Goal: Transaction & Acquisition: Purchase product/service

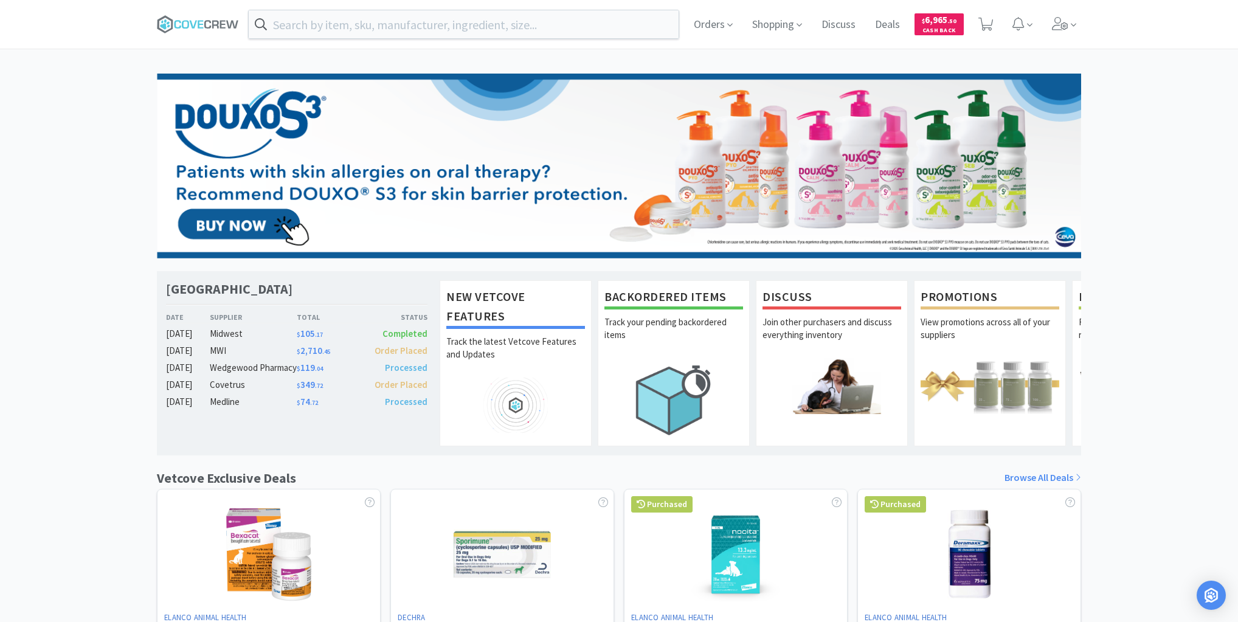
click at [105, 125] on div "[GEOGRAPHIC_DATA] Veterinary Specialty Center Date Supplier Total Status [DATE]…" at bounding box center [619, 537] width 1238 height 926
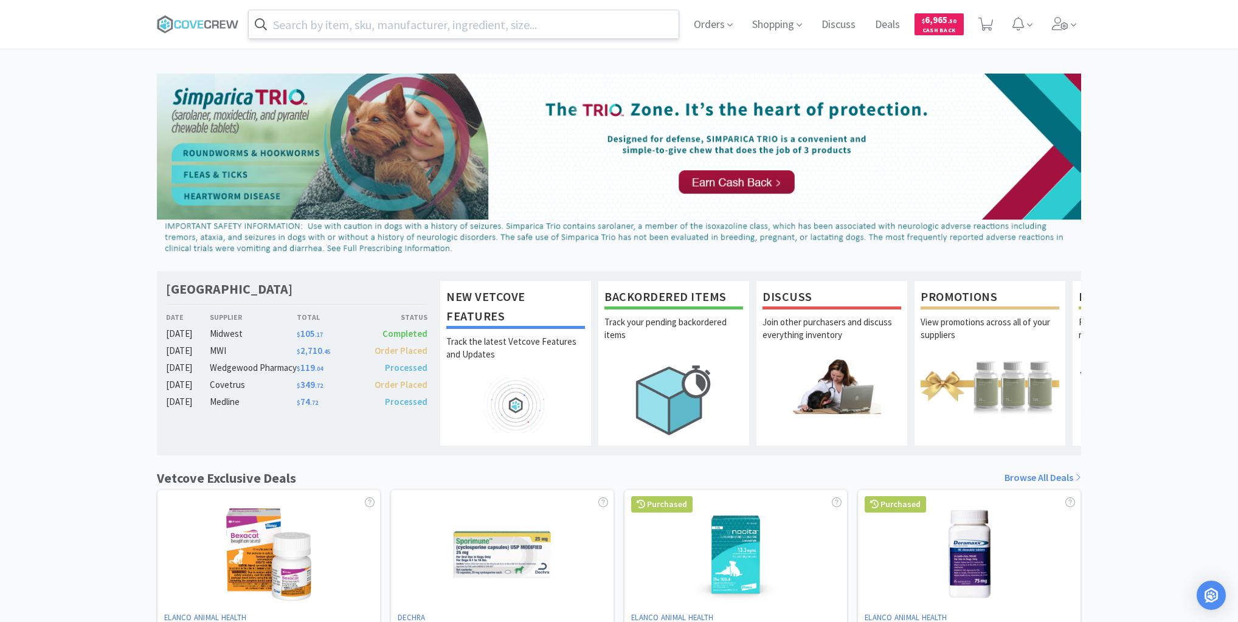
click at [436, 28] on input "text" at bounding box center [464, 24] width 430 height 28
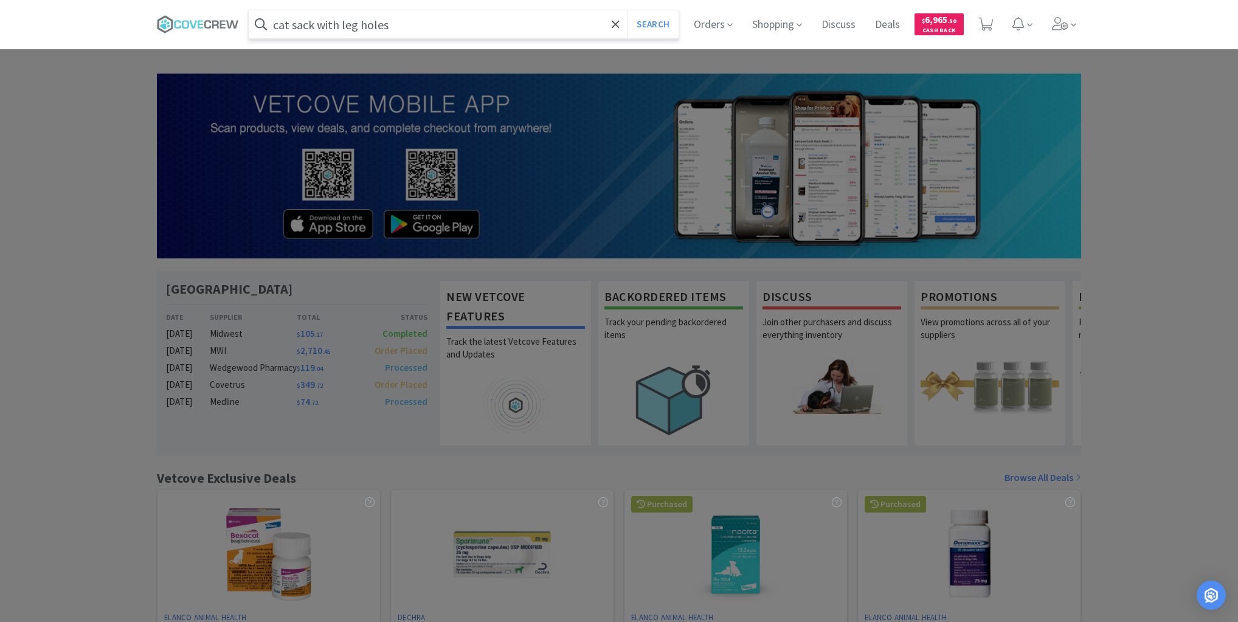
click at [627, 10] on button "Search" at bounding box center [652, 24] width 50 height 28
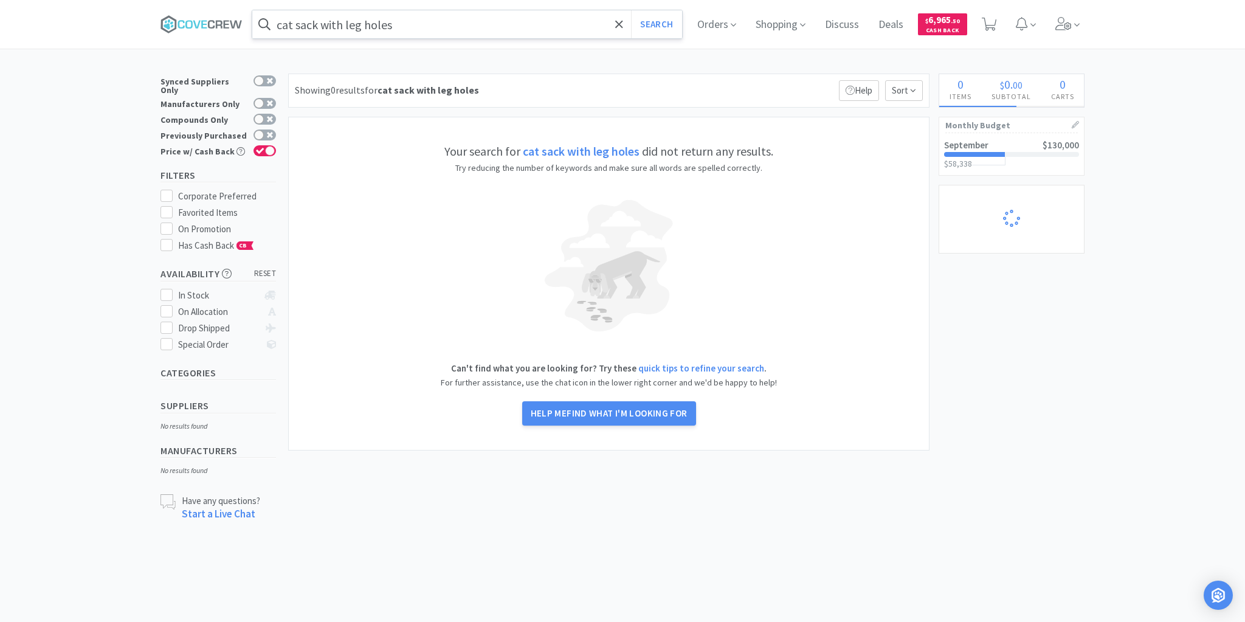
click at [439, 23] on input "cat sack with leg holes" at bounding box center [467, 24] width 430 height 28
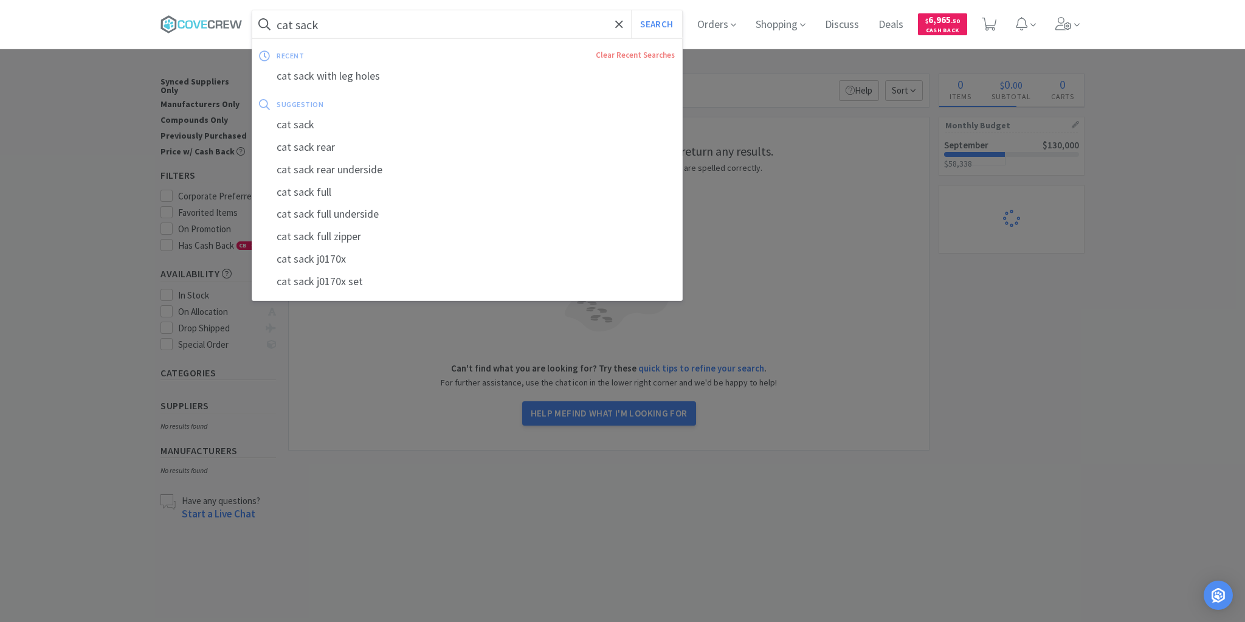
type input "cat sack"
click at [631, 10] on button "Search" at bounding box center [656, 24] width 50 height 28
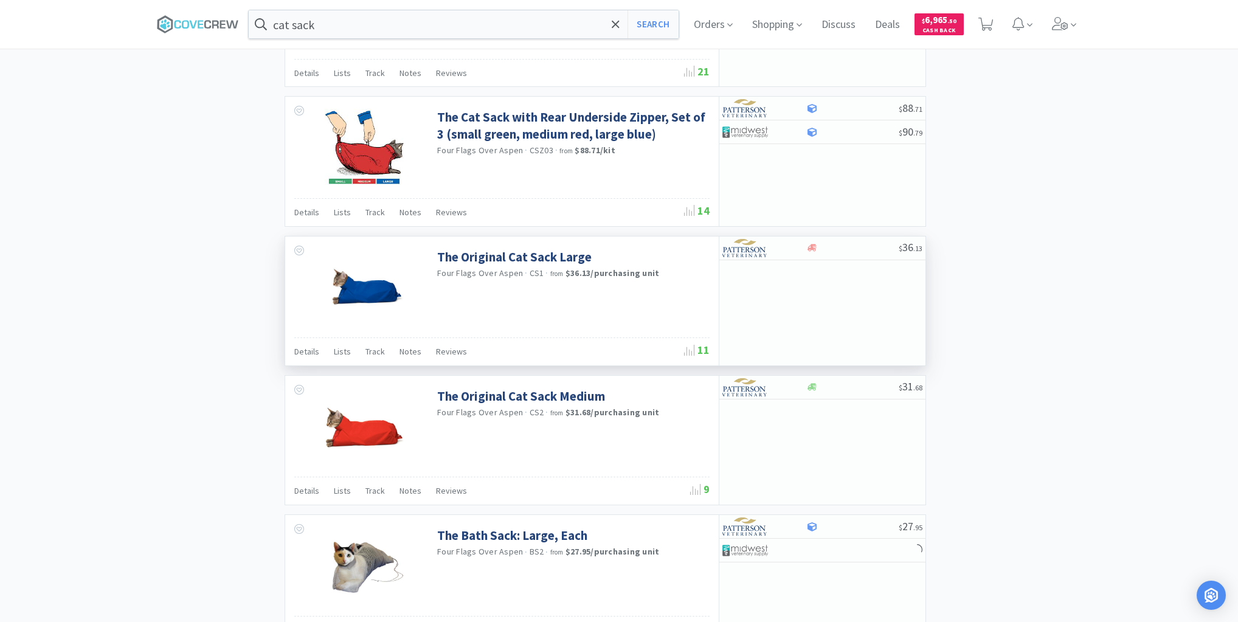
scroll to position [1685, 0]
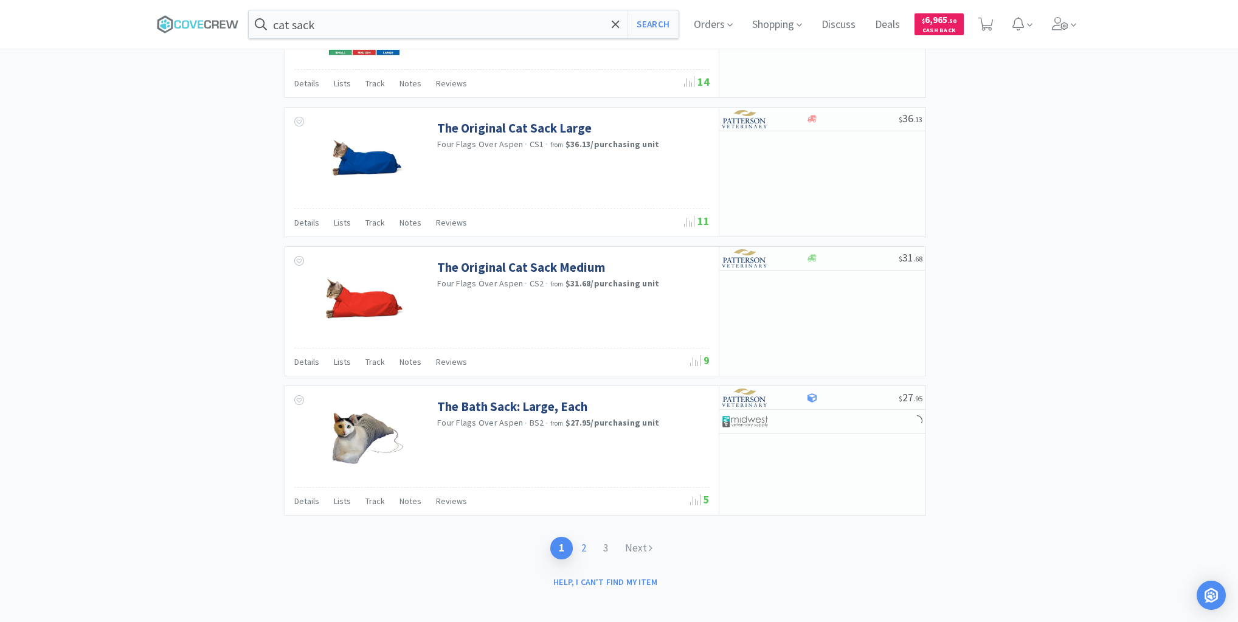
click at [586, 537] on link "2" at bounding box center [584, 548] width 22 height 22
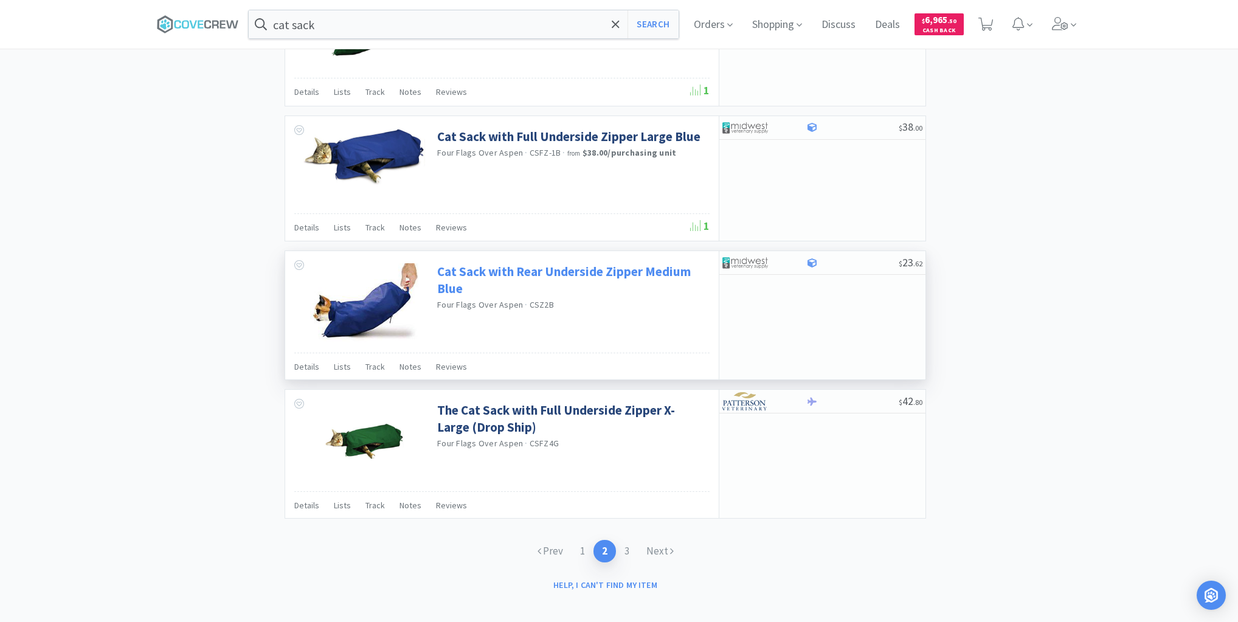
scroll to position [1661, 0]
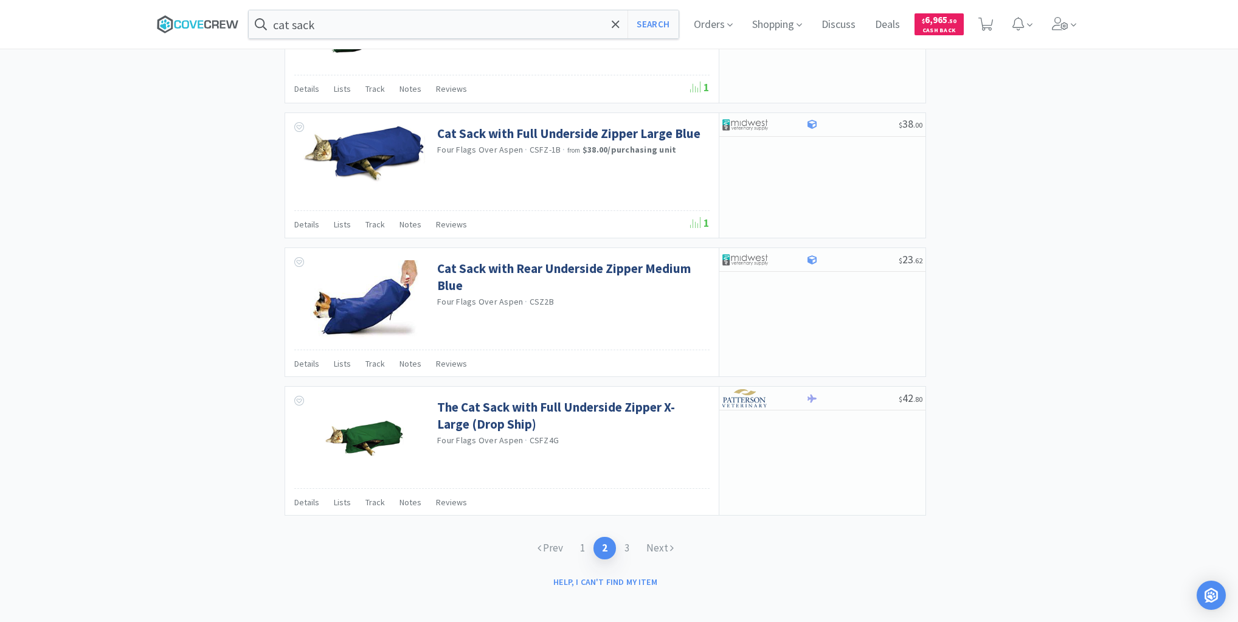
click at [196, 22] on icon at bounding box center [192, 24] width 7 height 8
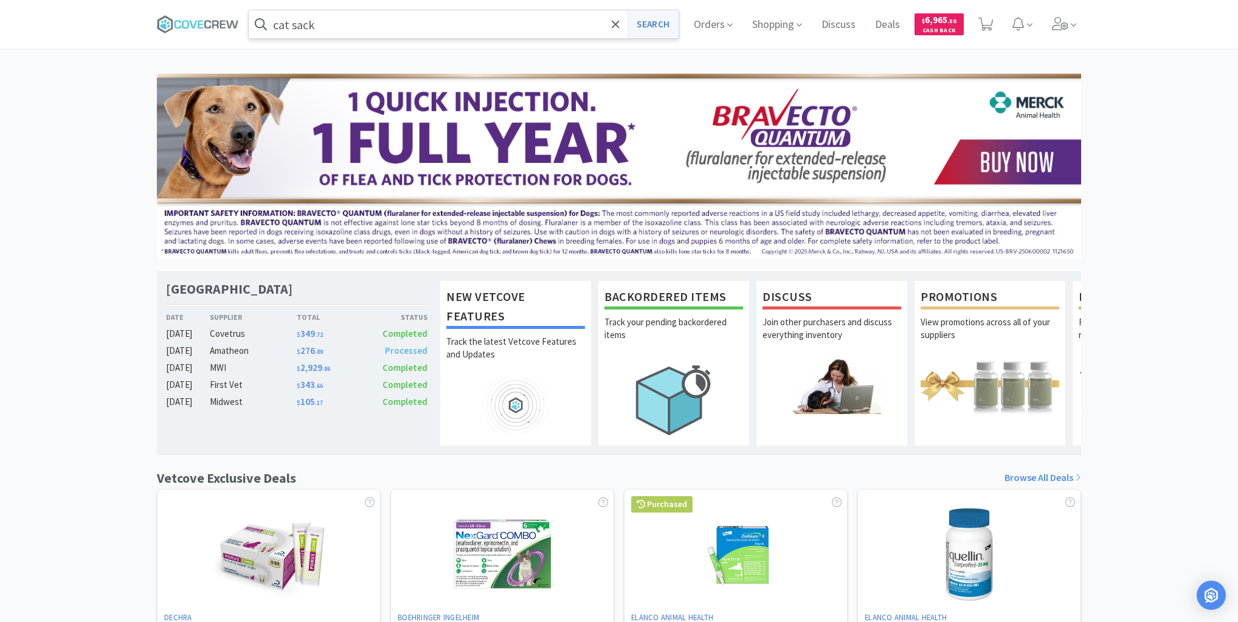
click at [650, 21] on button "Search" at bounding box center [652, 24] width 50 height 28
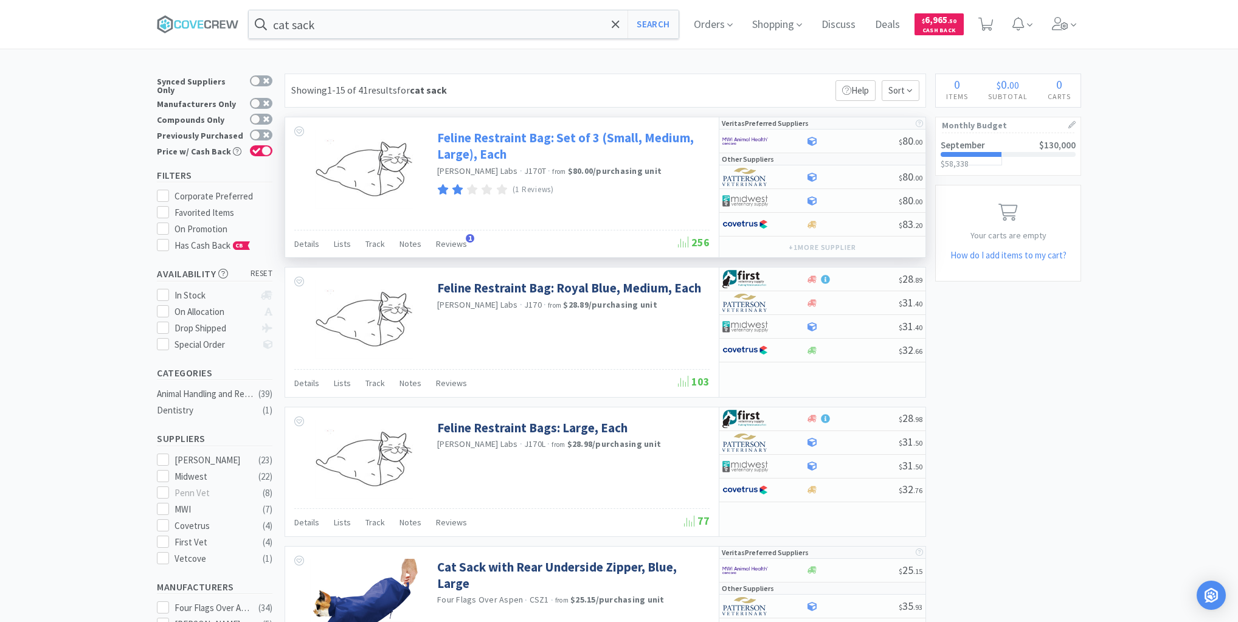
click at [541, 137] on link "Feline Restraint Bag: Set of 3 (Small, Medium, Large), Each" at bounding box center [571, 145] width 269 height 33
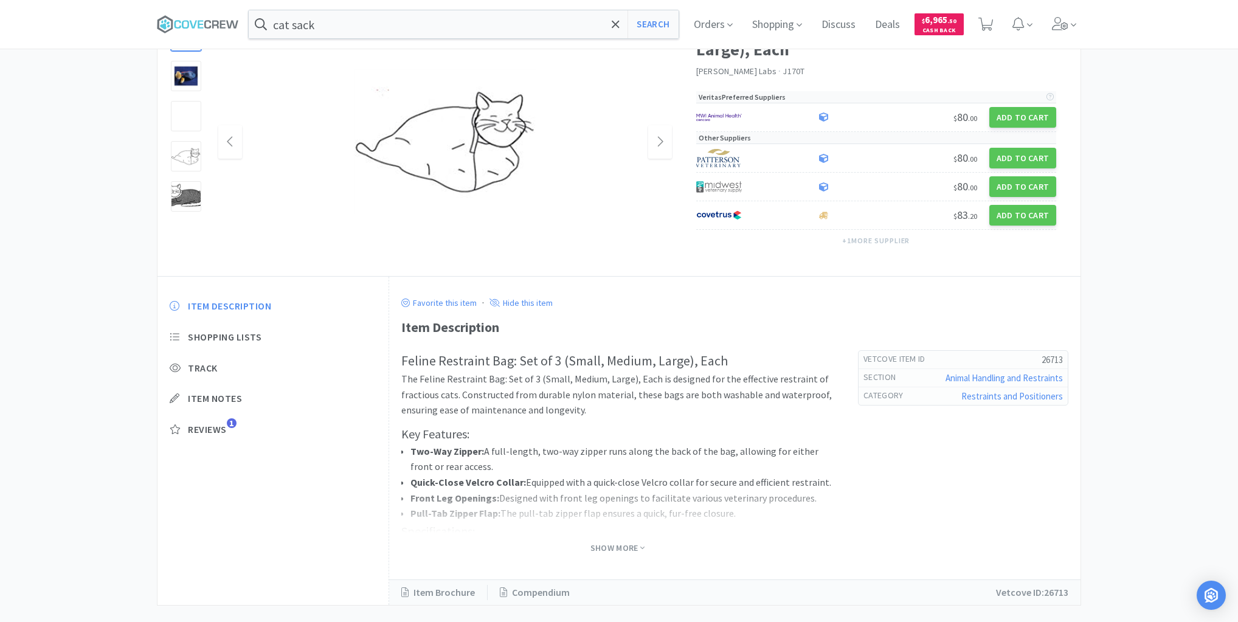
scroll to position [119, 0]
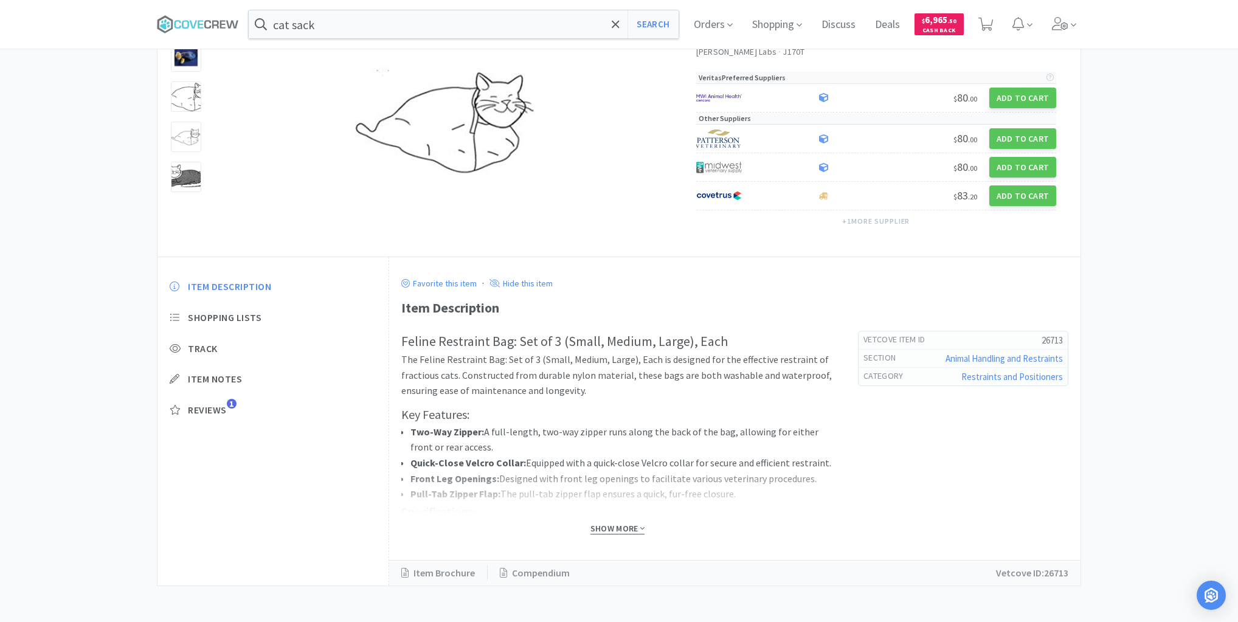
click at [598, 528] on span "Show More" at bounding box center [617, 529] width 54 height 12
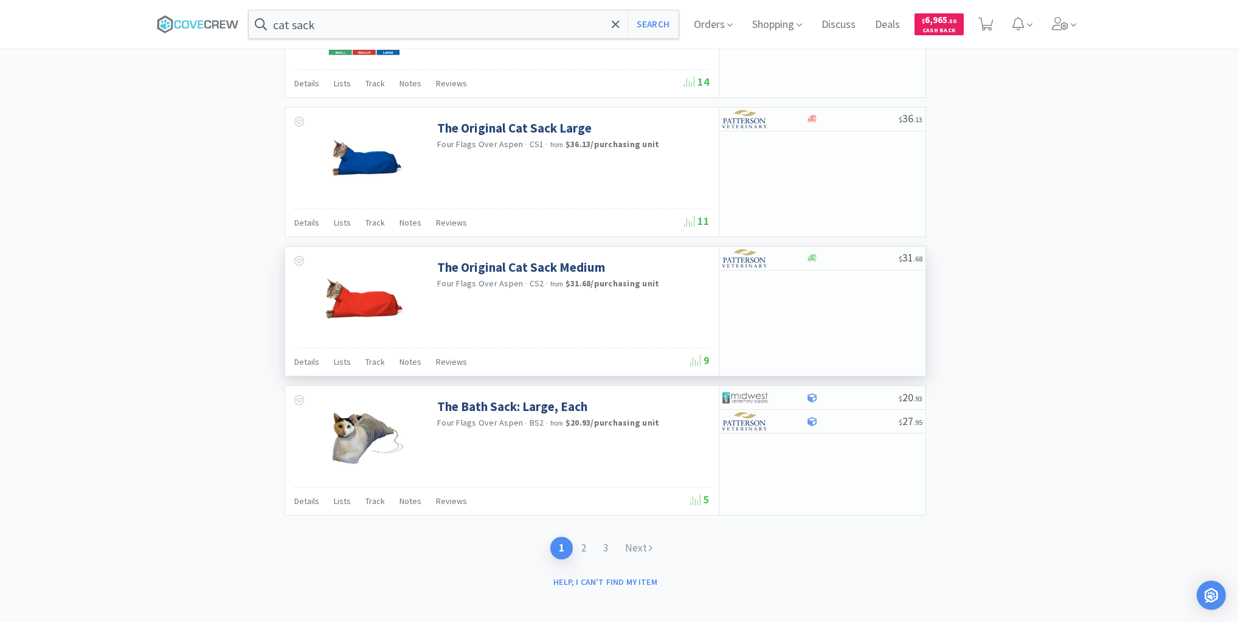
scroll to position [1685, 0]
drag, startPoint x: 203, startPoint y: 22, endPoint x: 280, endPoint y: 27, distance: 76.8
click at [203, 22] on icon at bounding box center [198, 24] width 82 height 18
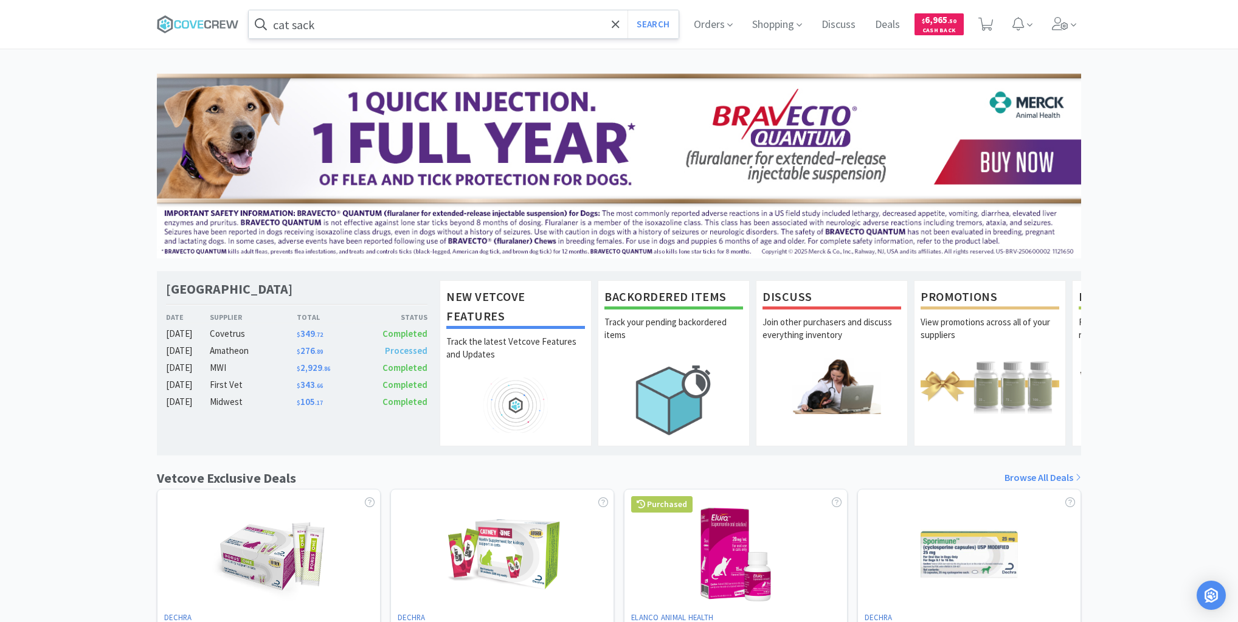
click at [332, 24] on input "cat sack" at bounding box center [464, 24] width 430 height 28
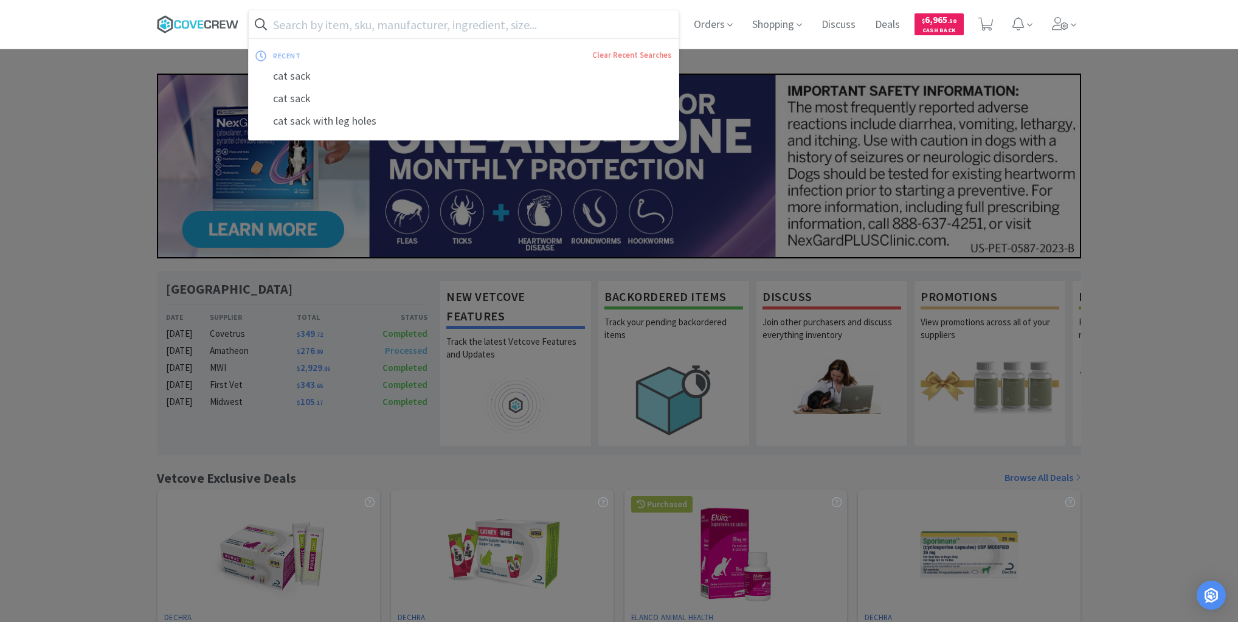
click at [215, 24] on icon at bounding box center [198, 24] width 82 height 18
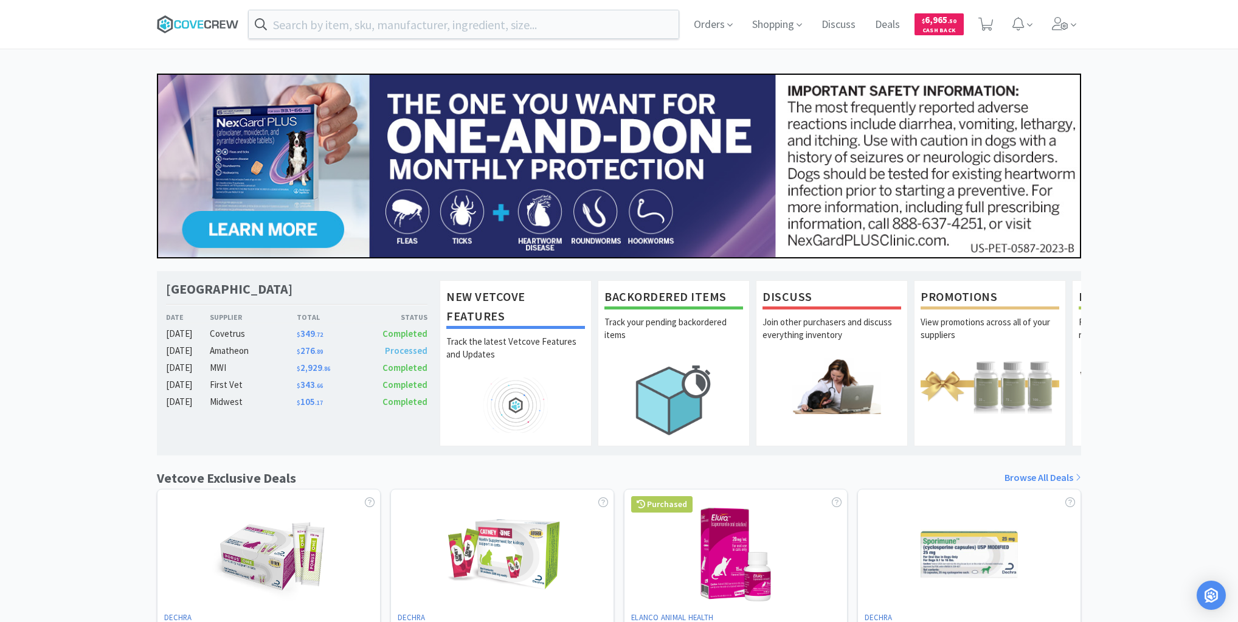
click at [182, 22] on icon at bounding box center [185, 24] width 7 height 9
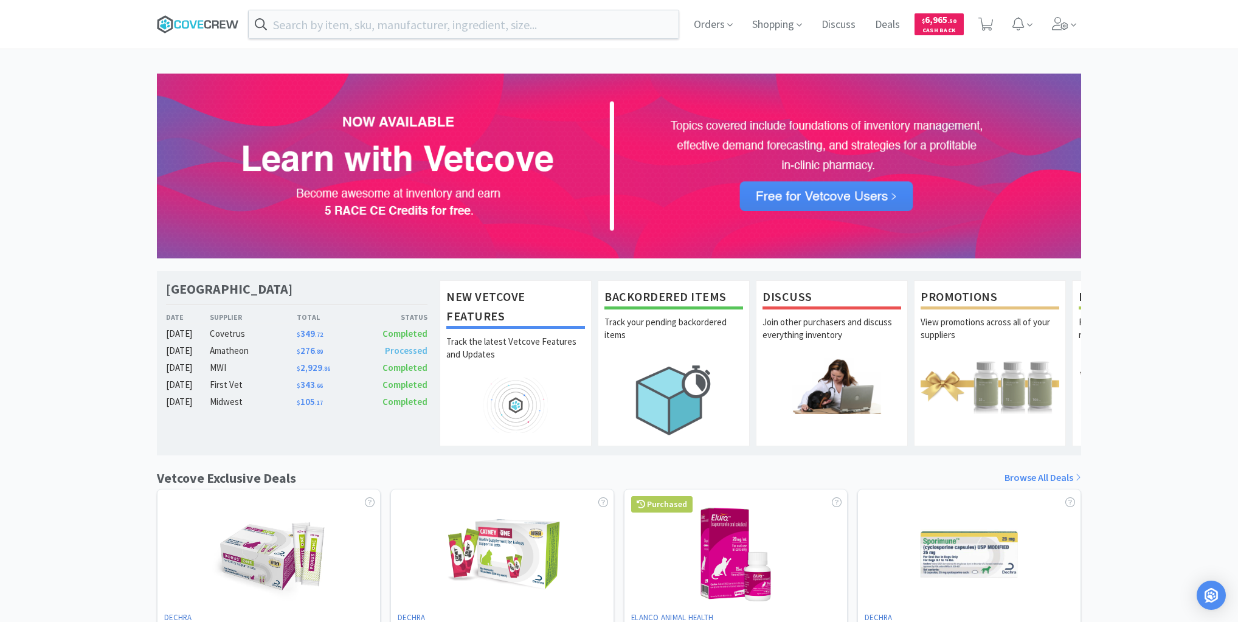
click at [213, 24] on icon at bounding box center [215, 24] width 7 height 8
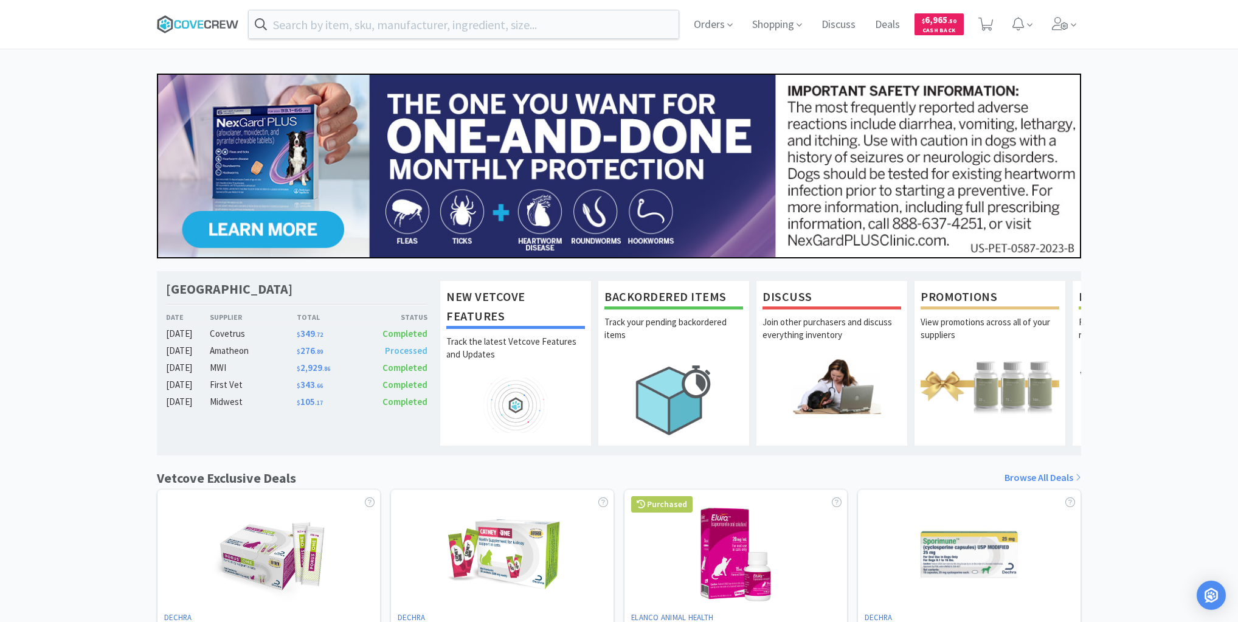
click at [184, 22] on icon at bounding box center [198, 24] width 82 height 18
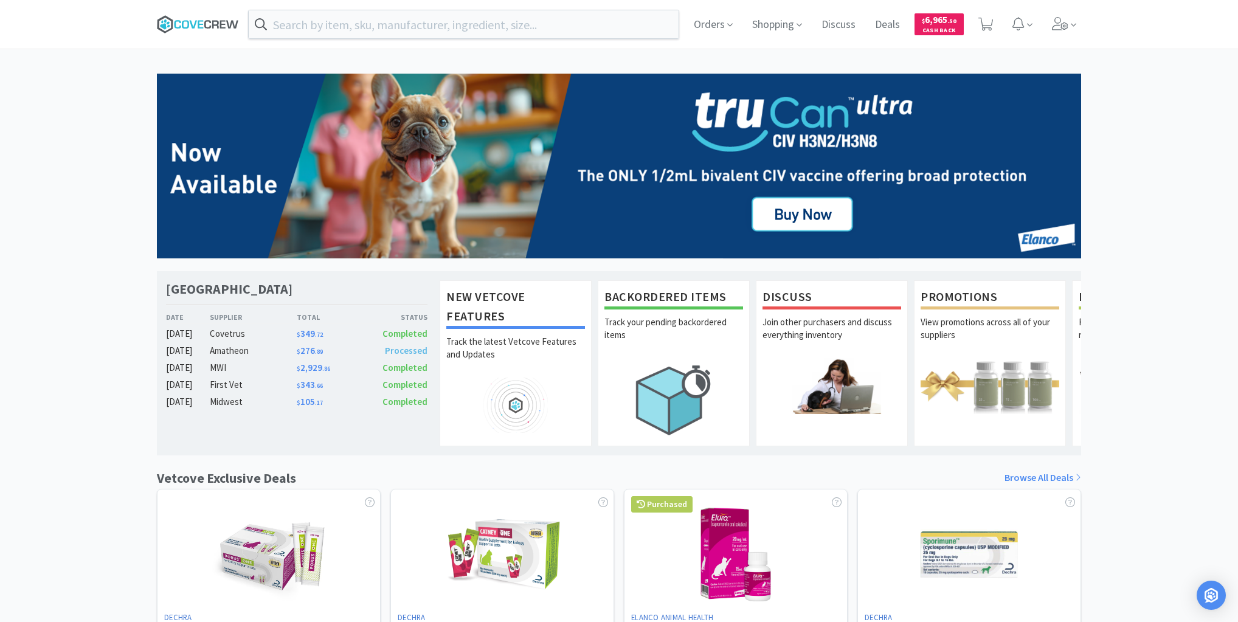
click at [212, 27] on icon at bounding box center [215, 24] width 7 height 8
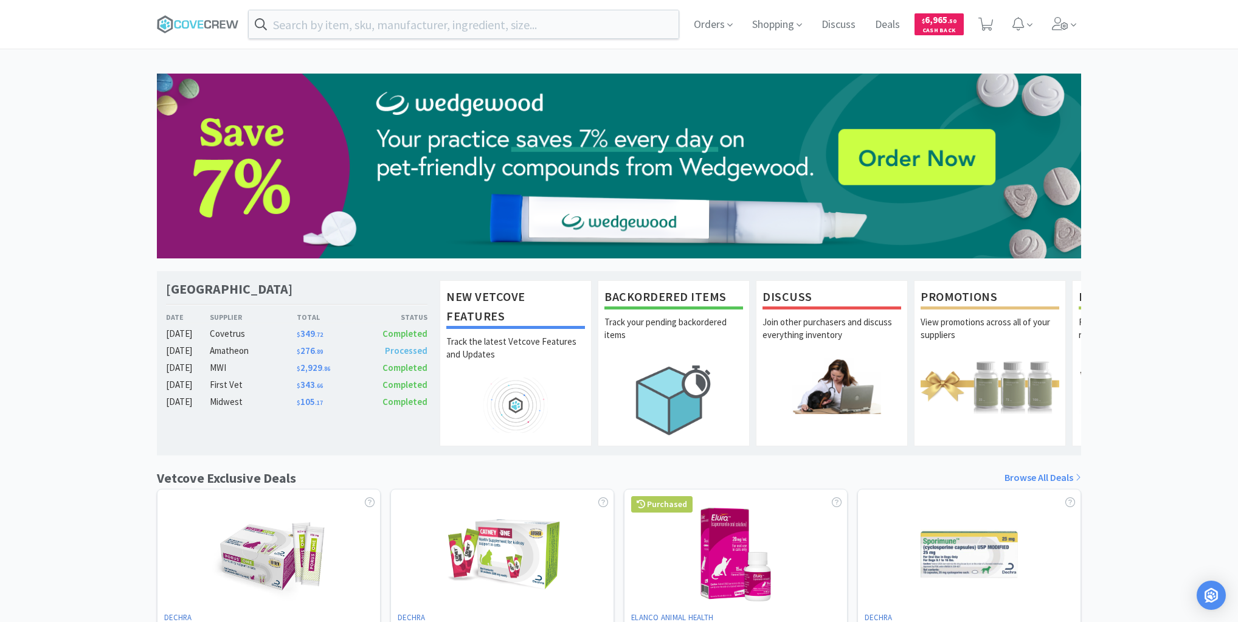
drag, startPoint x: 199, startPoint y: 19, endPoint x: 203, endPoint y: 49, distance: 30.1
click at [199, 20] on icon at bounding box center [198, 24] width 82 height 18
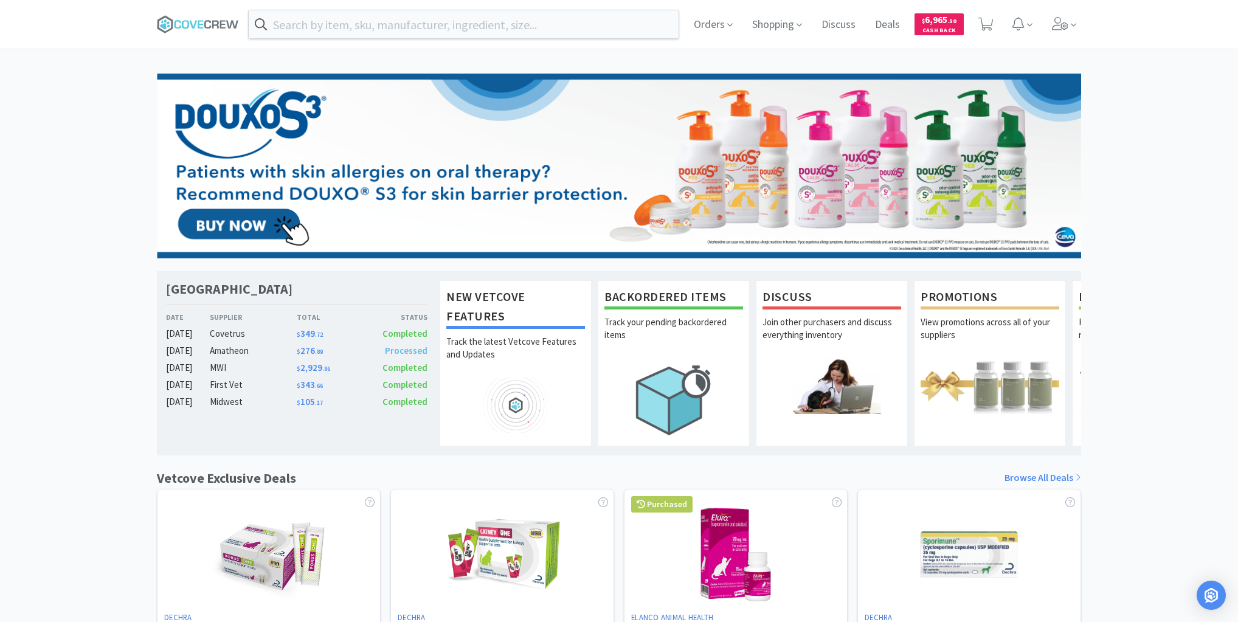
click at [4, 157] on div "[GEOGRAPHIC_DATA] Veterinary Specialty Center Date Supplier Total Status [DATE]…" at bounding box center [619, 537] width 1238 height 926
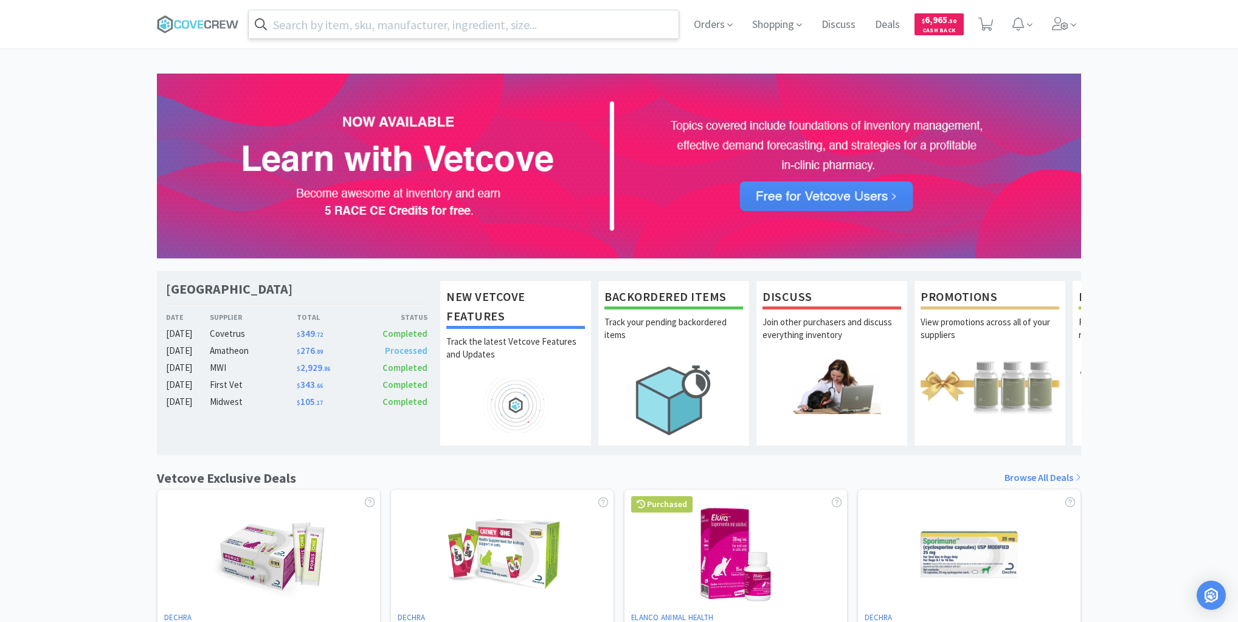
click at [398, 24] on input "text" at bounding box center [464, 24] width 430 height 28
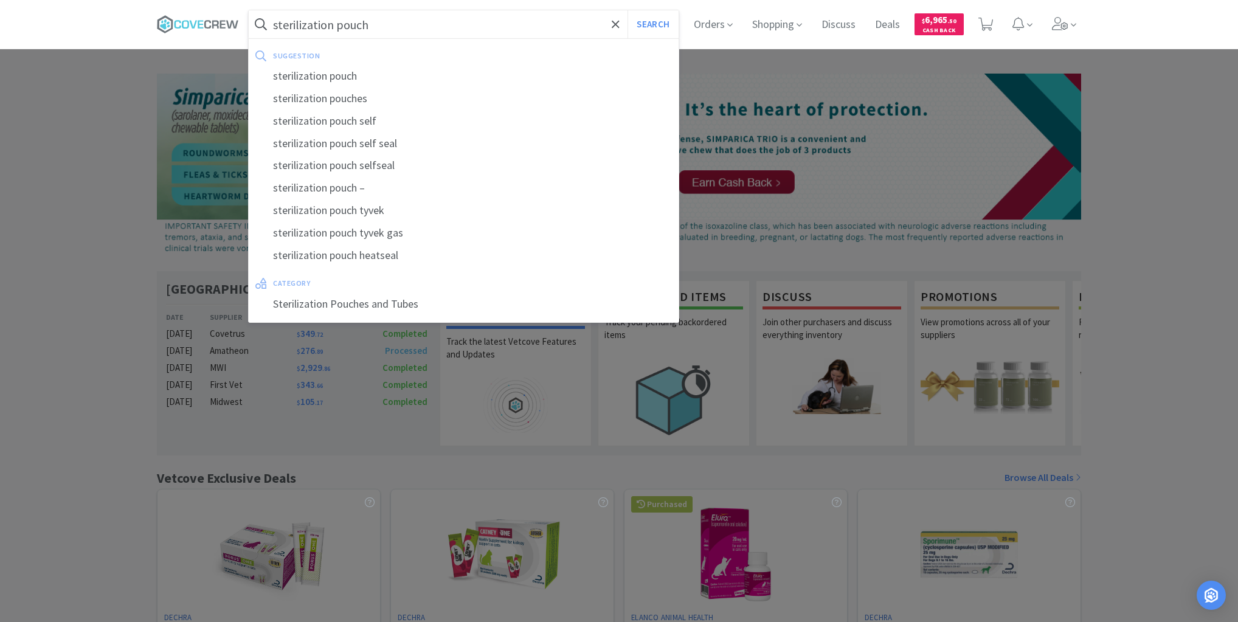
type input "sterilization pouch"
click at [627, 10] on button "Search" at bounding box center [652, 24] width 50 height 28
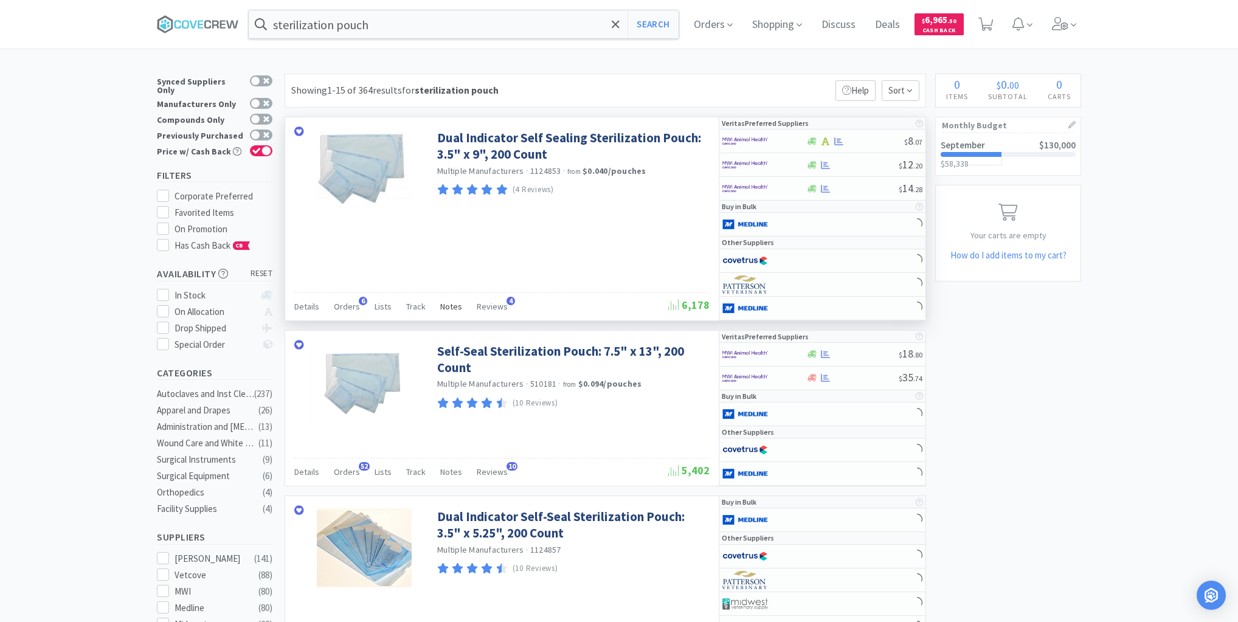
click at [447, 306] on span "Notes" at bounding box center [451, 306] width 22 height 11
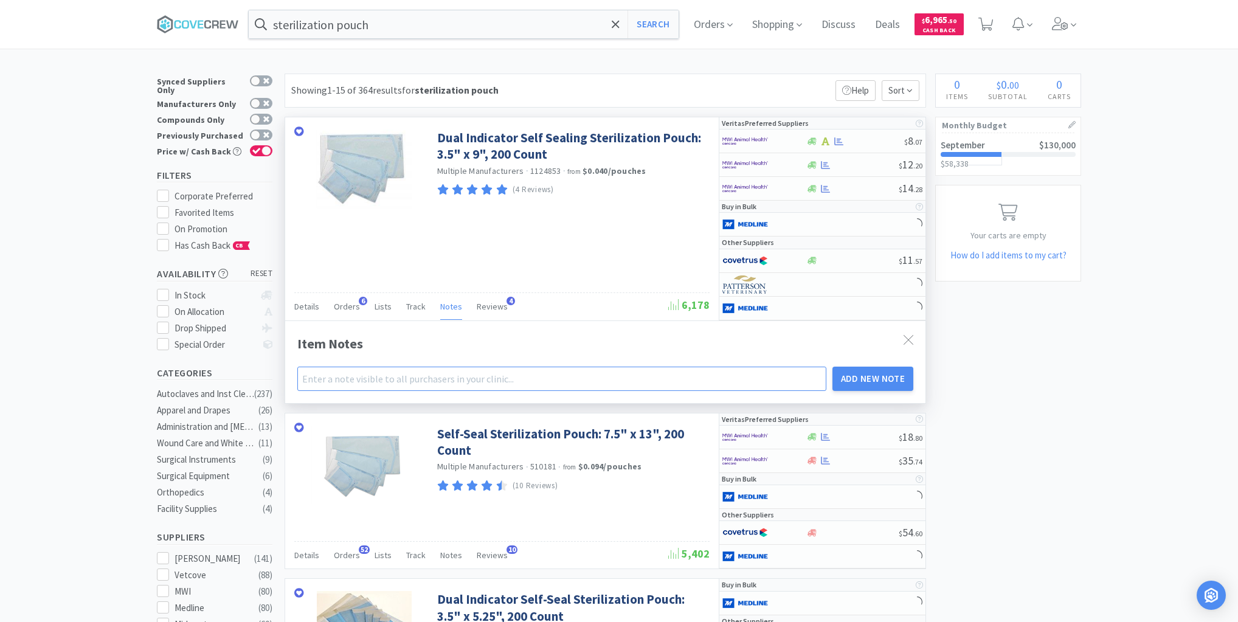
click at [438, 371] on input "text" at bounding box center [561, 379] width 529 height 24
type input "d"
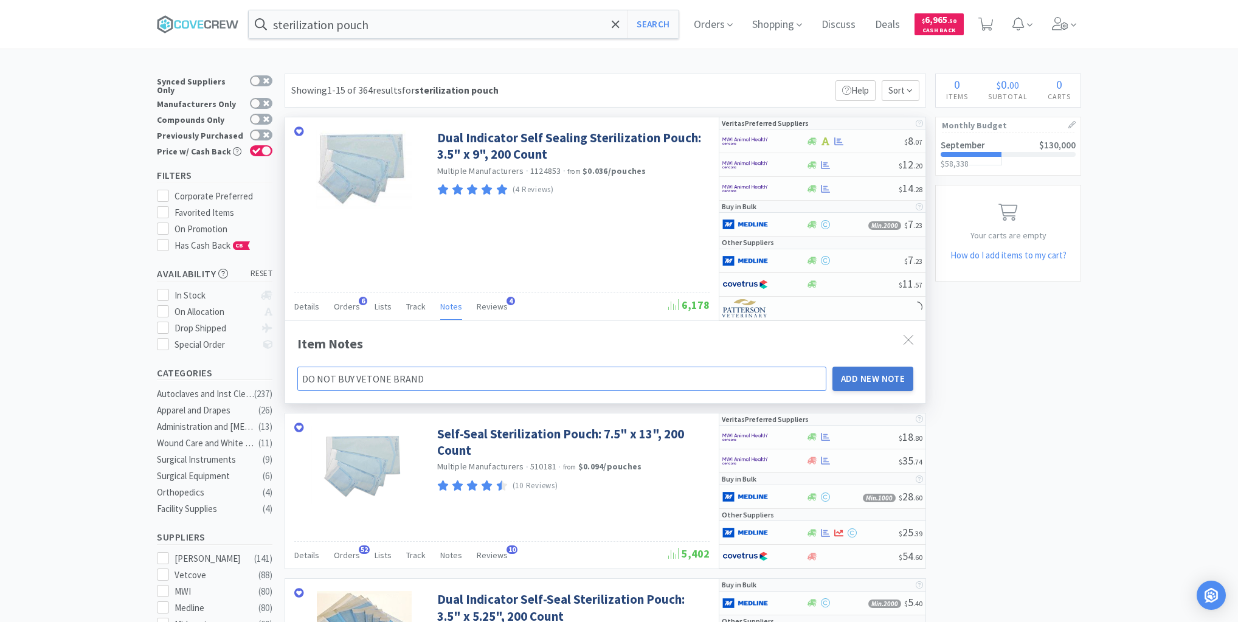
type input "DO NOT BUY VETONE BRAND"
click at [859, 374] on button "Add New Note" at bounding box center [872, 379] width 81 height 24
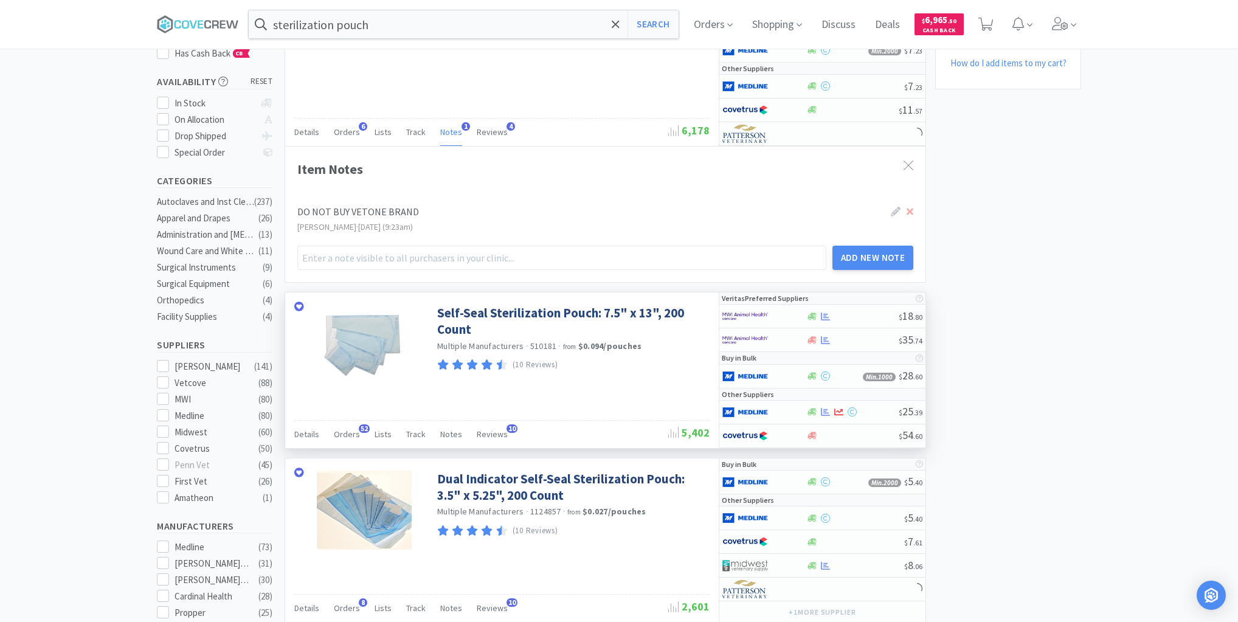
scroll to position [195, 0]
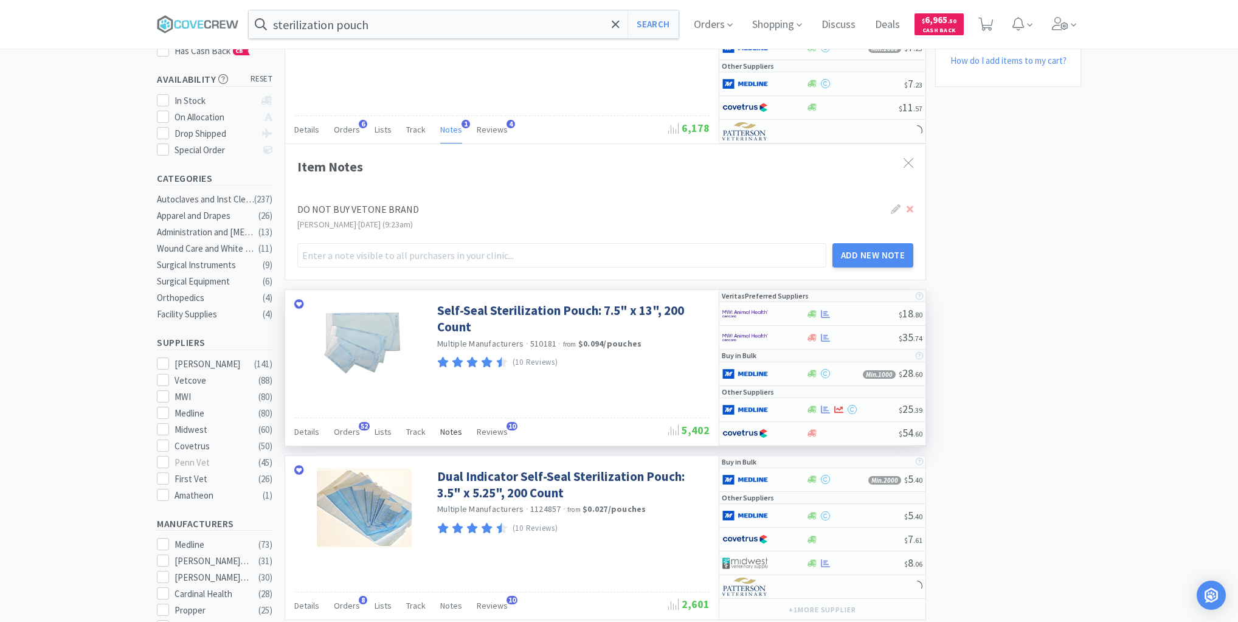
click at [440, 426] on span "Notes" at bounding box center [451, 431] width 22 height 11
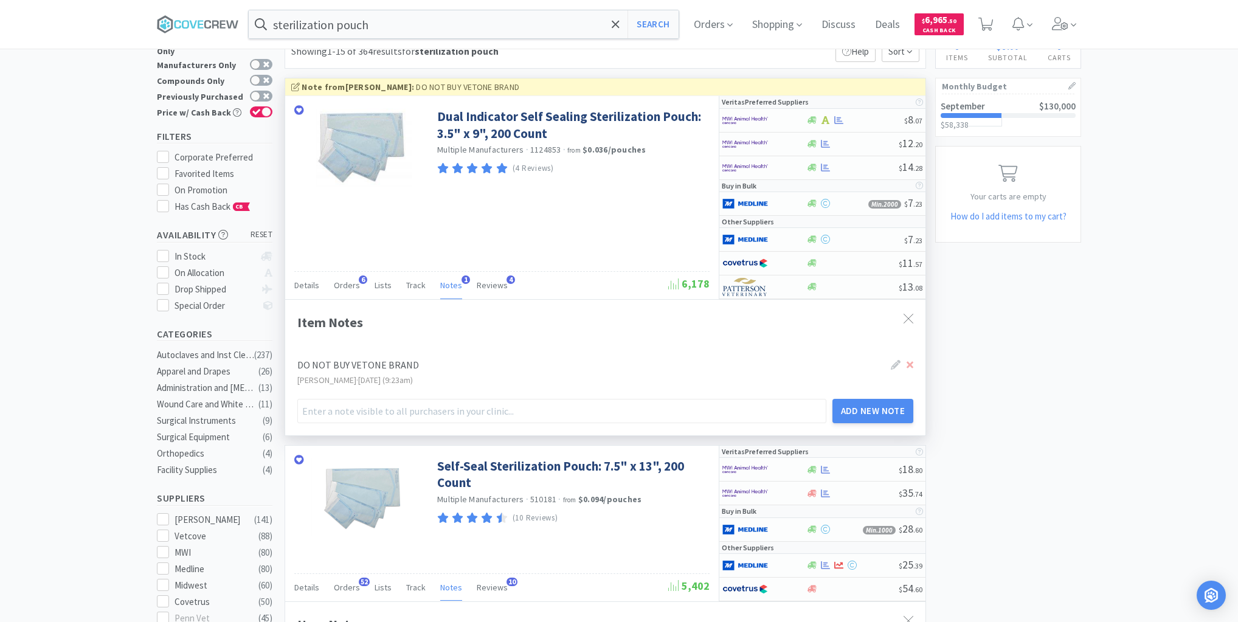
scroll to position [0, 0]
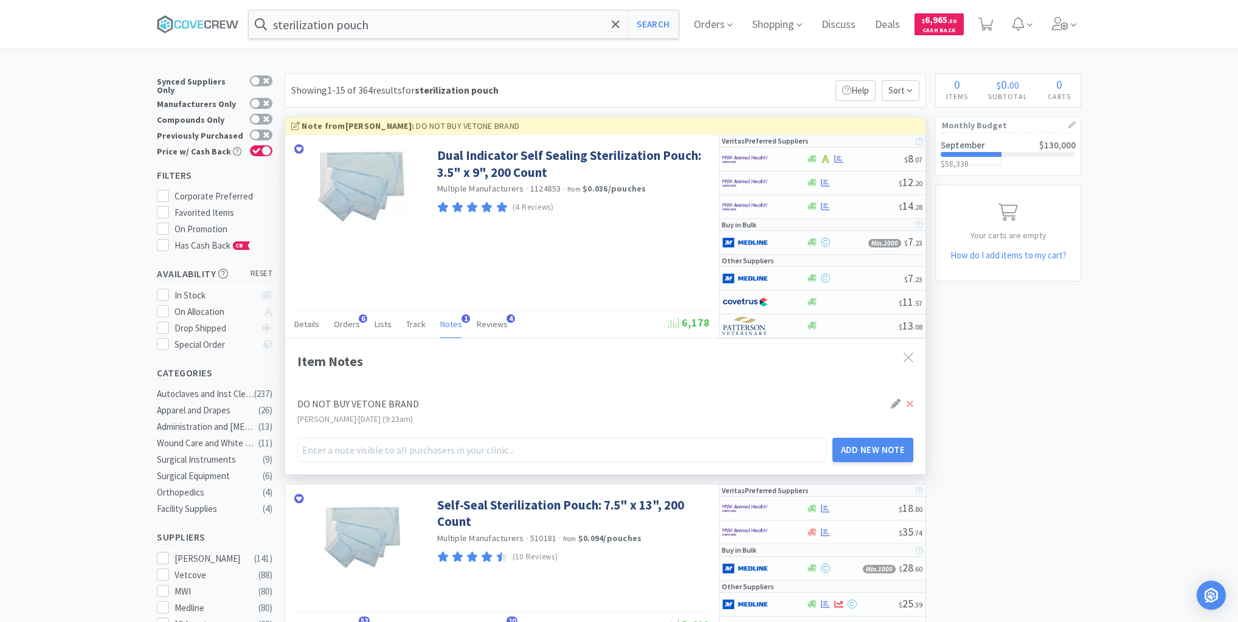
click at [892, 402] on icon at bounding box center [896, 404] width 10 height 10
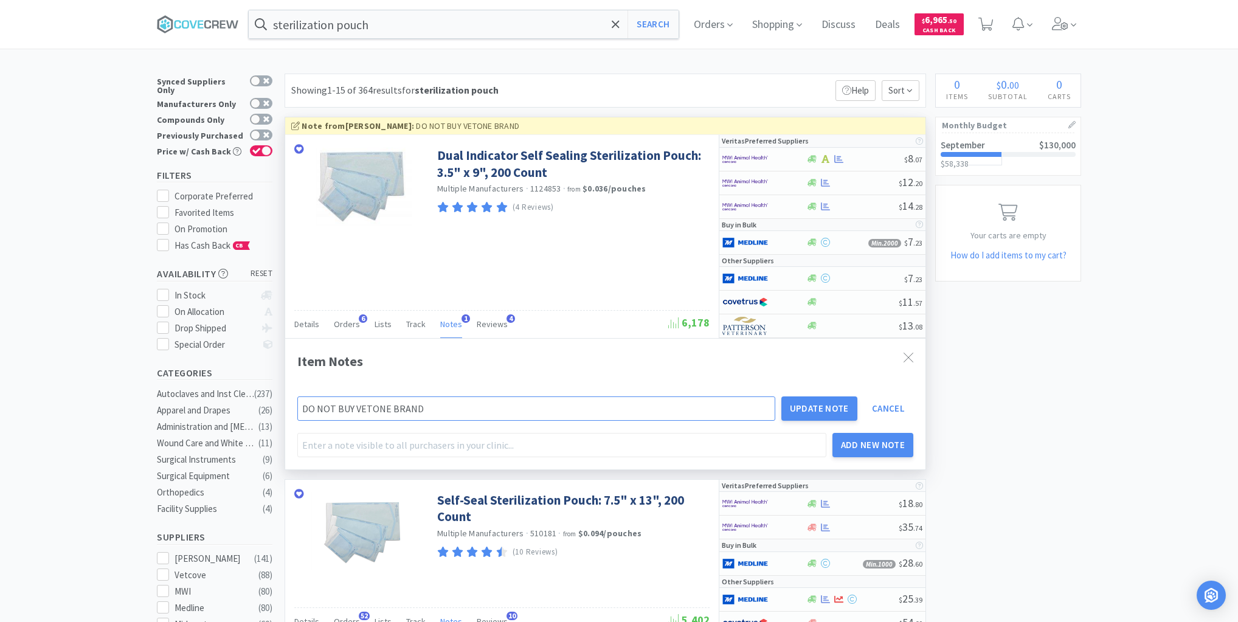
click at [503, 409] on input "DO NOT BUY VETONE BRAND" at bounding box center [536, 408] width 478 height 24
type input "DO NOT BUY VETONE BRAND - MWI"
click at [819, 406] on button "Update Note" at bounding box center [819, 408] width 76 height 24
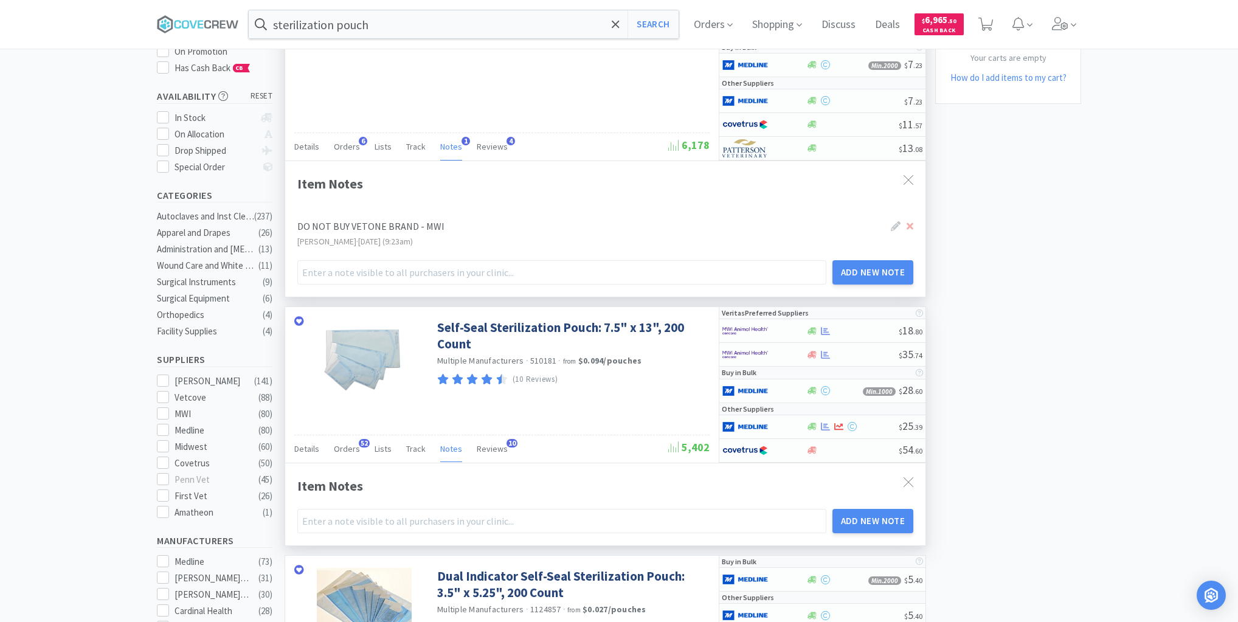
scroll to position [195, 0]
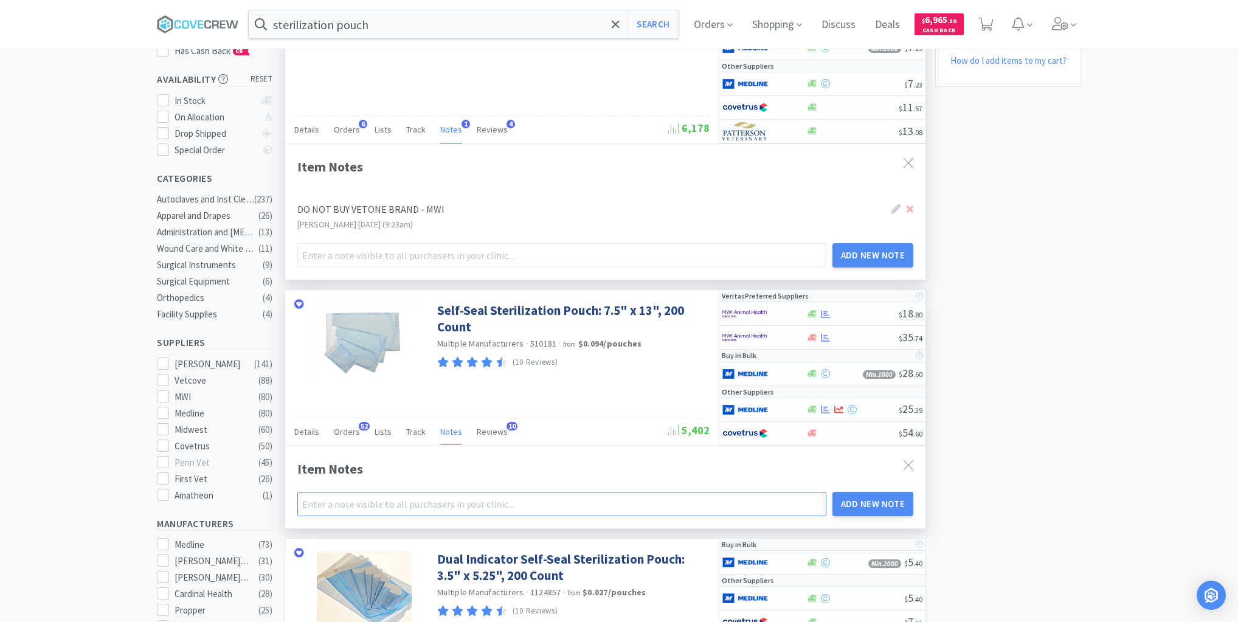
click at [425, 503] on input "text" at bounding box center [561, 504] width 529 height 24
type input "D"
type input "DO"
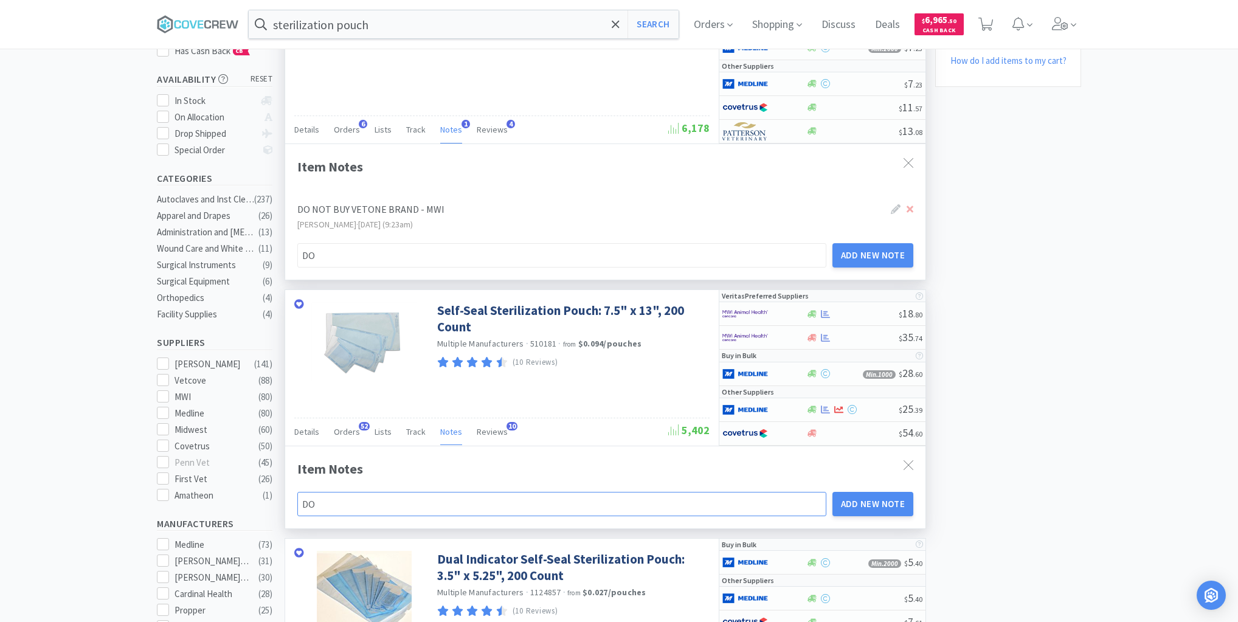
type input "DO N"
type input "DO NO"
type input "DO NOT"
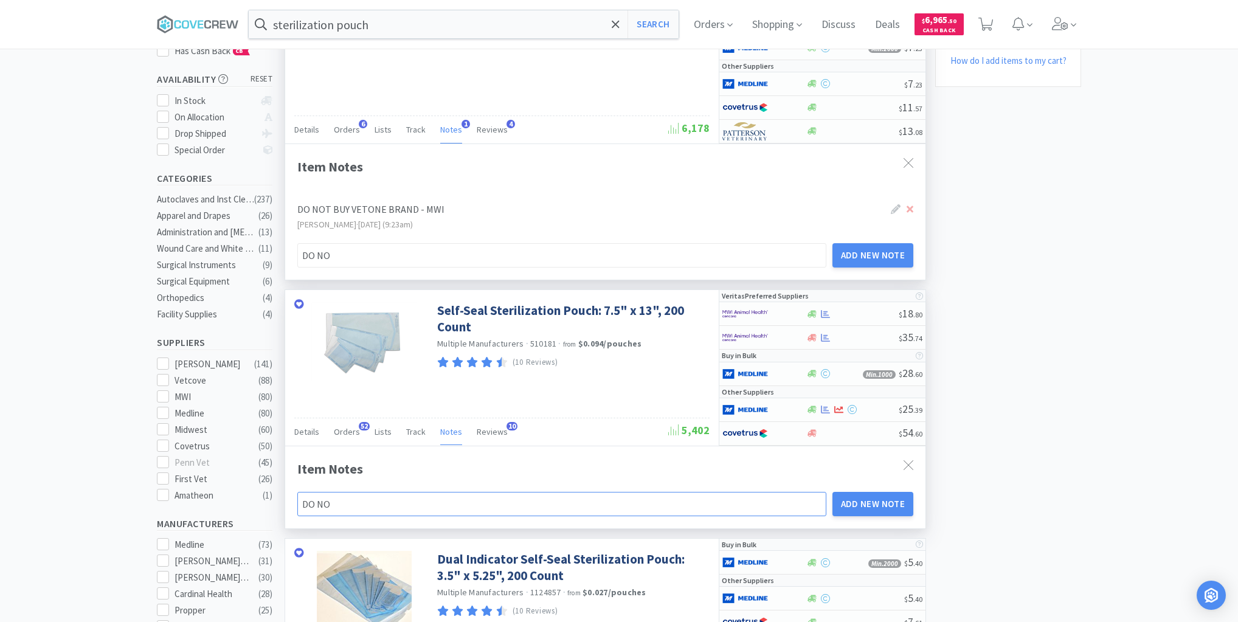
type input "DO NOT"
type input "DO NOT B"
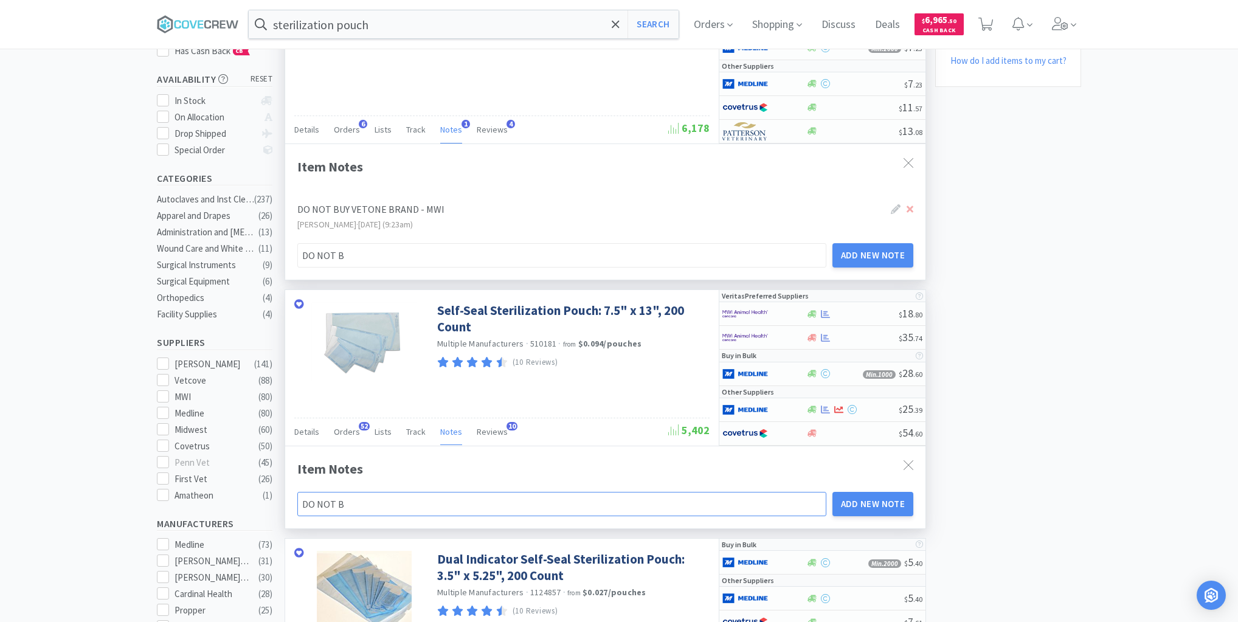
type input "DO NOT BU"
type input "DO NOT BUY"
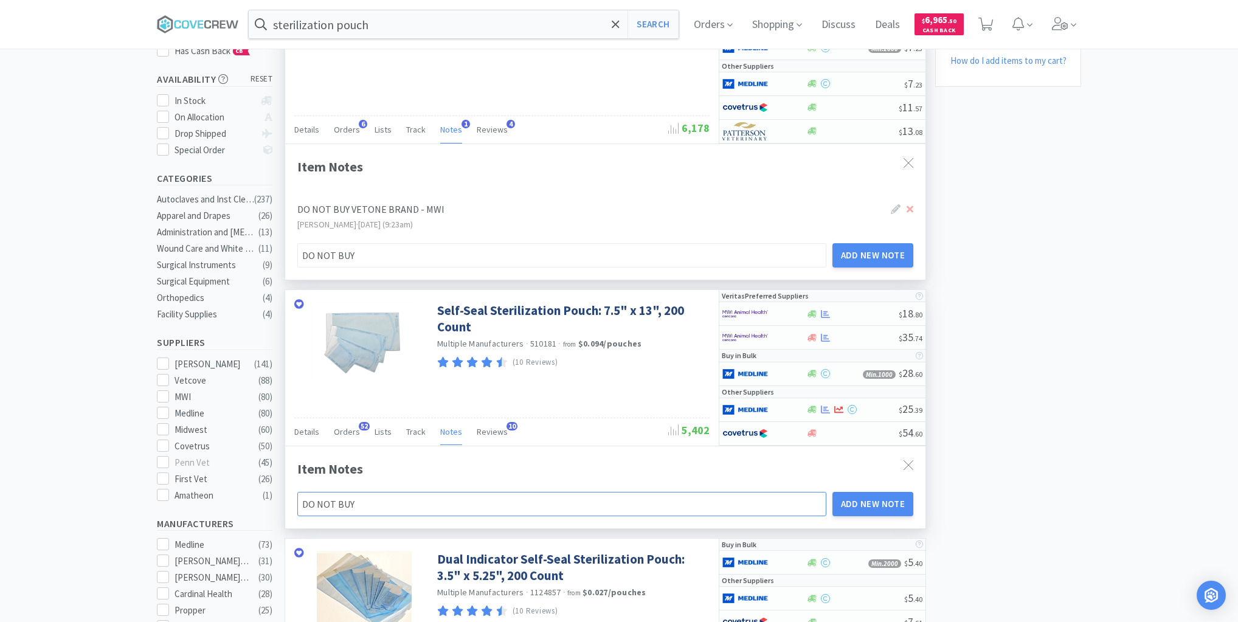
type input "DO NOT BUY"
type input "DO NOT BUY V"
type input "DO NOT BUY VE"
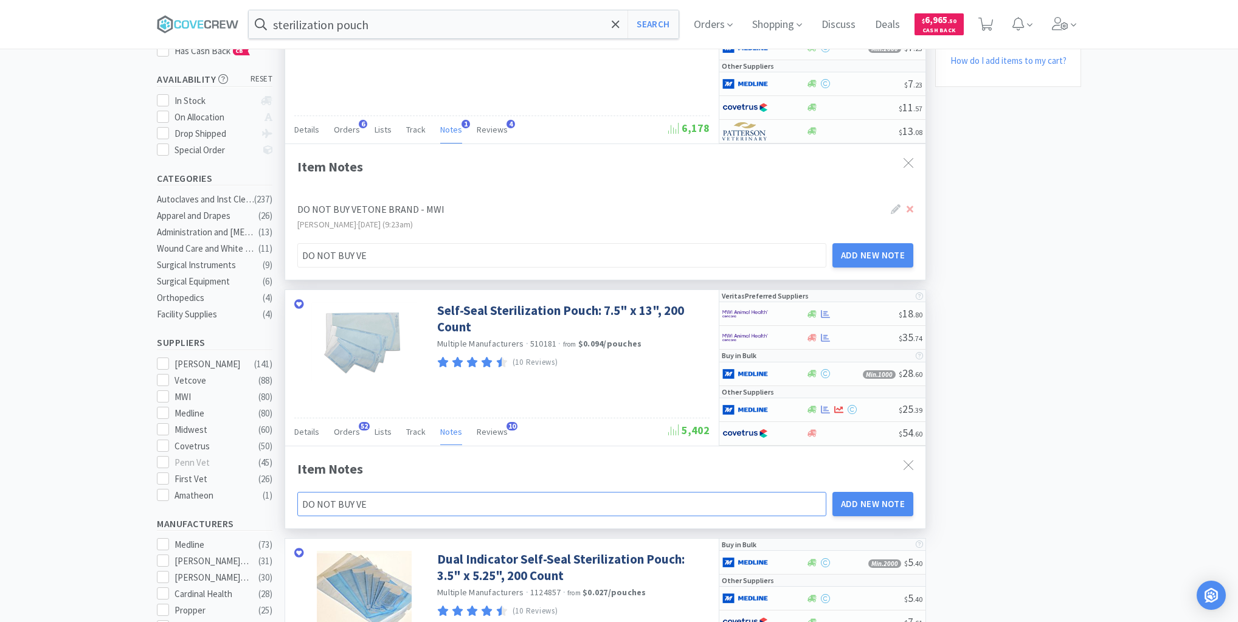
type input "DO NOT BUY VET"
type input "DO NOT BUY VETO"
type input "DO NOT BUY VETON"
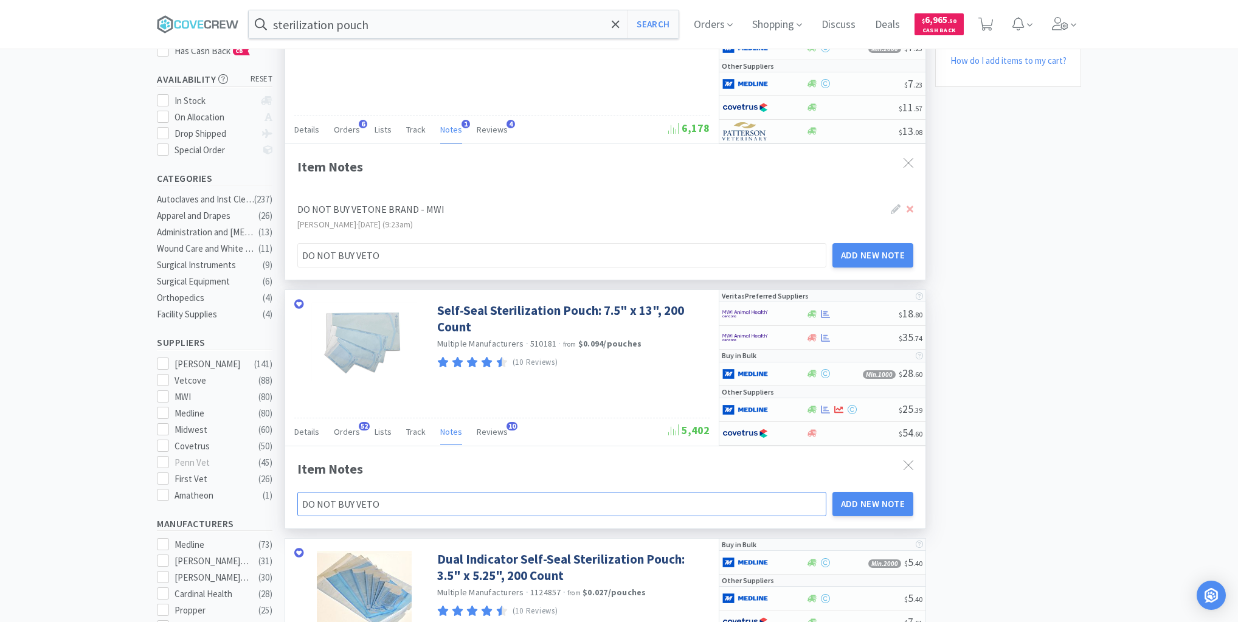
type input "DO NOT BUY VETON"
type input "DO NOT BUY VETONE"
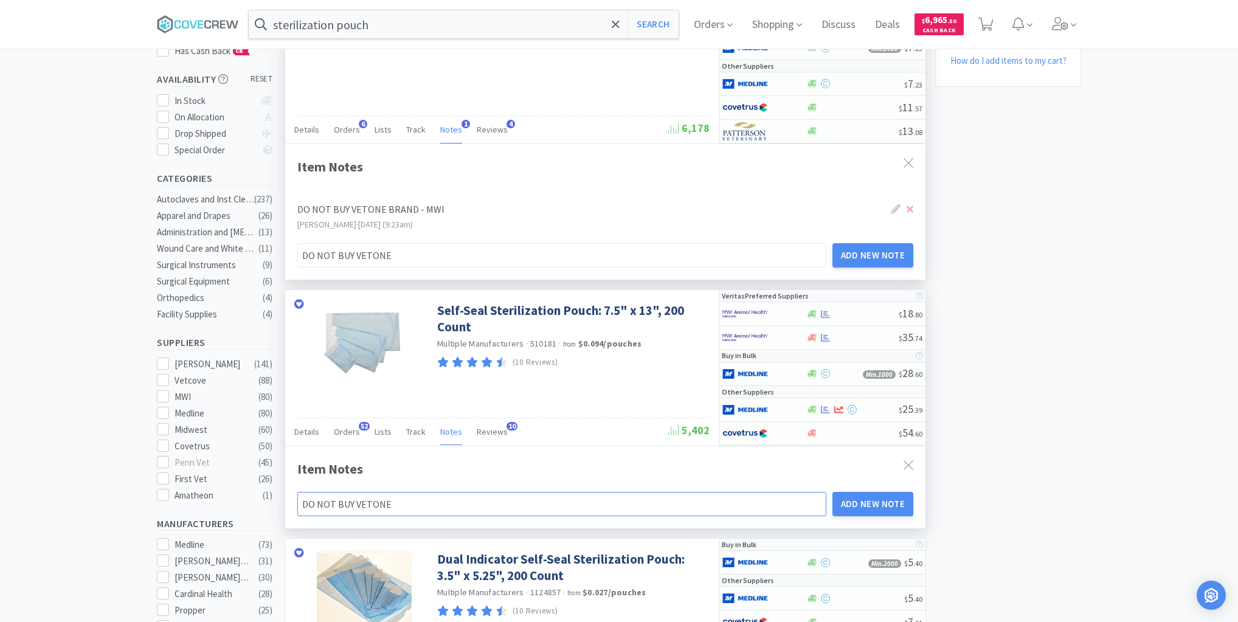
type input "DO NOT BUY VETONE B"
type input "DO NOT BUY VETONE BR"
type input "DO NOT BUY VETONE BRA"
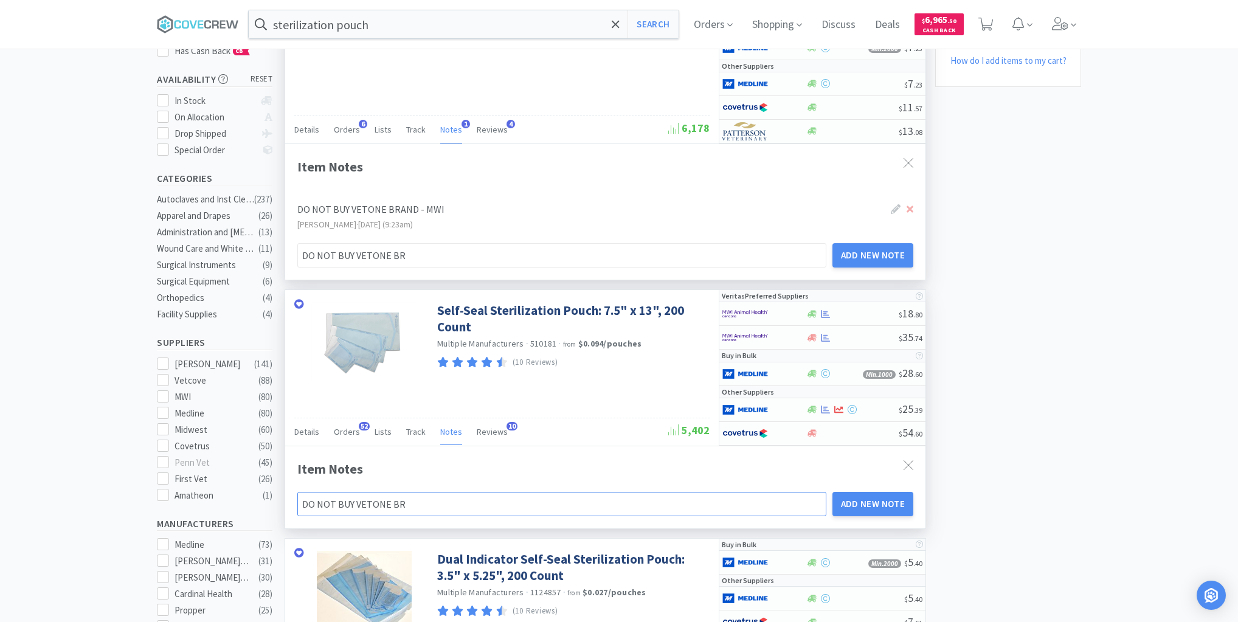
type input "DO NOT BUY VETONE BRA"
type input "DO NOT BUY VETONE BRAN"
type input "DO NOT BUY VETONE BRAND"
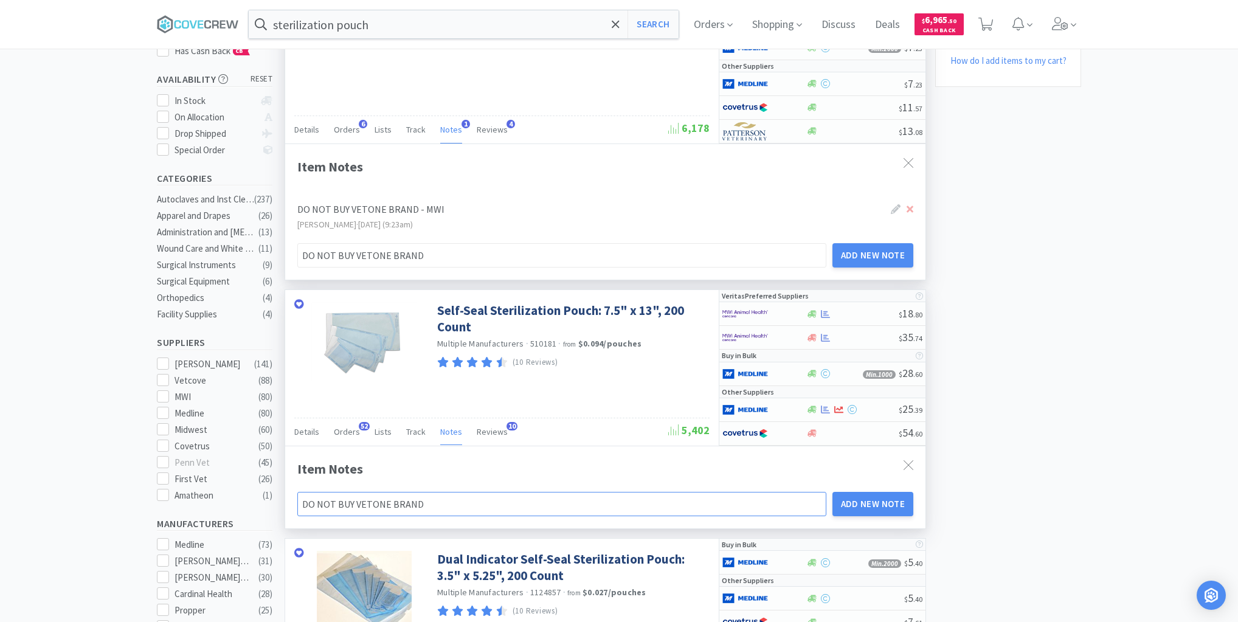
type input "DO NOT BUY VETONE BRAND"
type input "DO NOT BUY VETONE BRAND -"
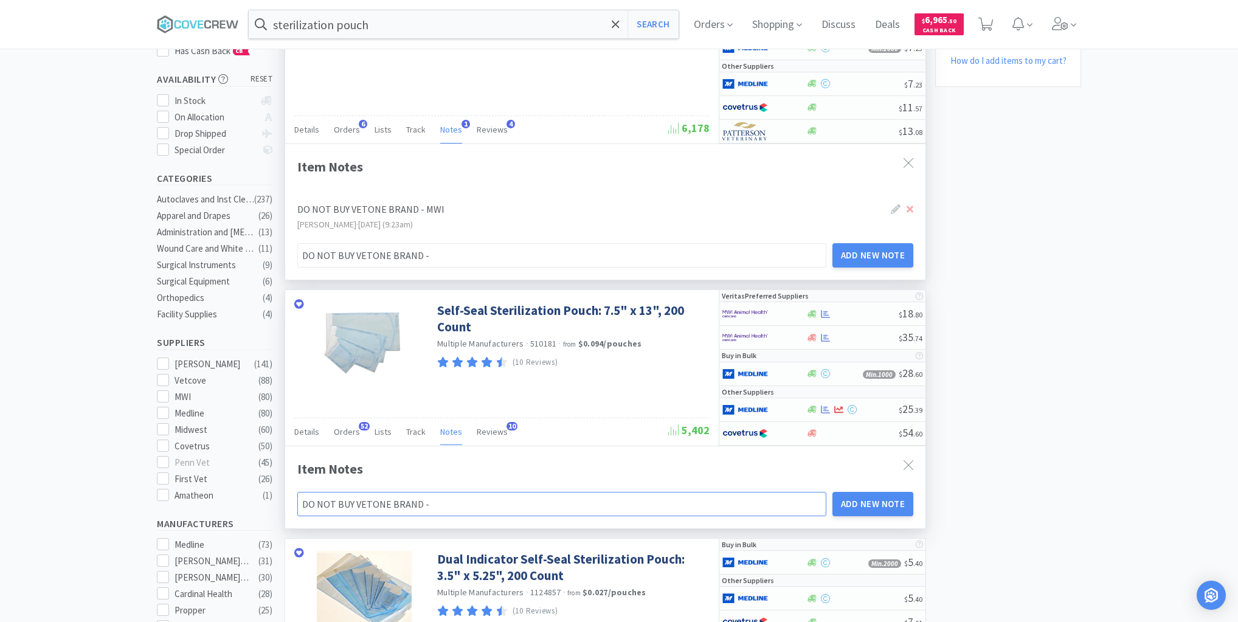
type input "DO NOT BUY VETONE BRAND -"
type input "DO NOT BUY VETONE BRAND - M"
type input "DO NOT BUY VETONE BRAND - MW"
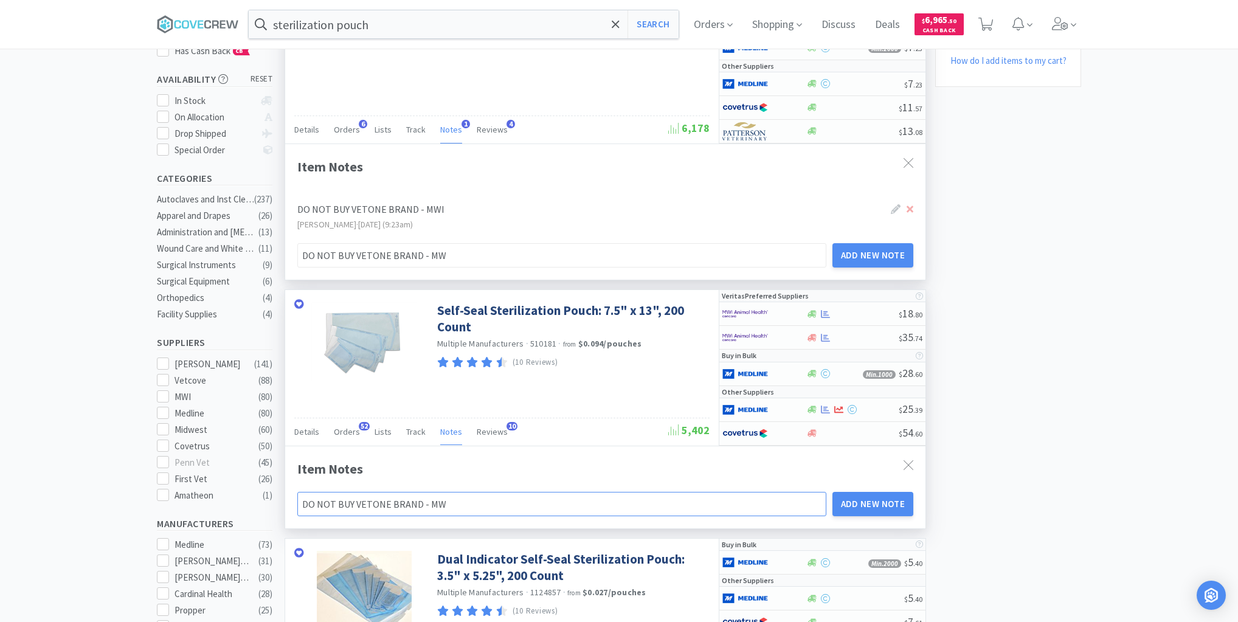
type input "DO NOT BUY VETONE BRAND - MWI"
click at [863, 498] on button "Add New Note" at bounding box center [872, 504] width 81 height 24
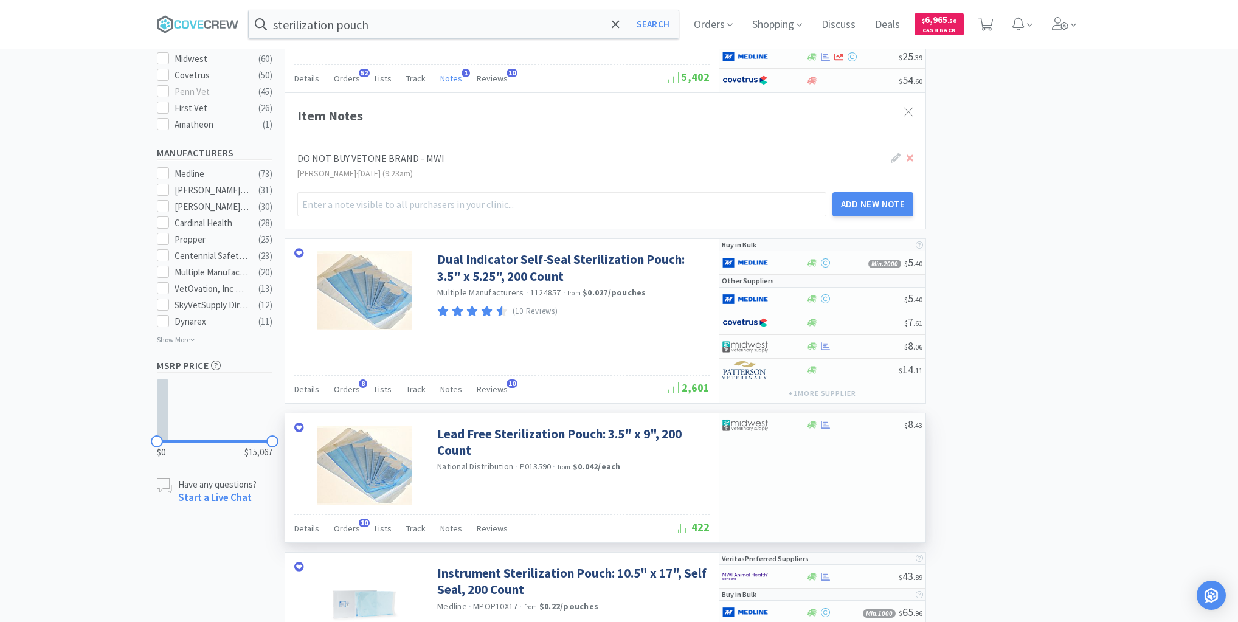
scroll to position [584, 0]
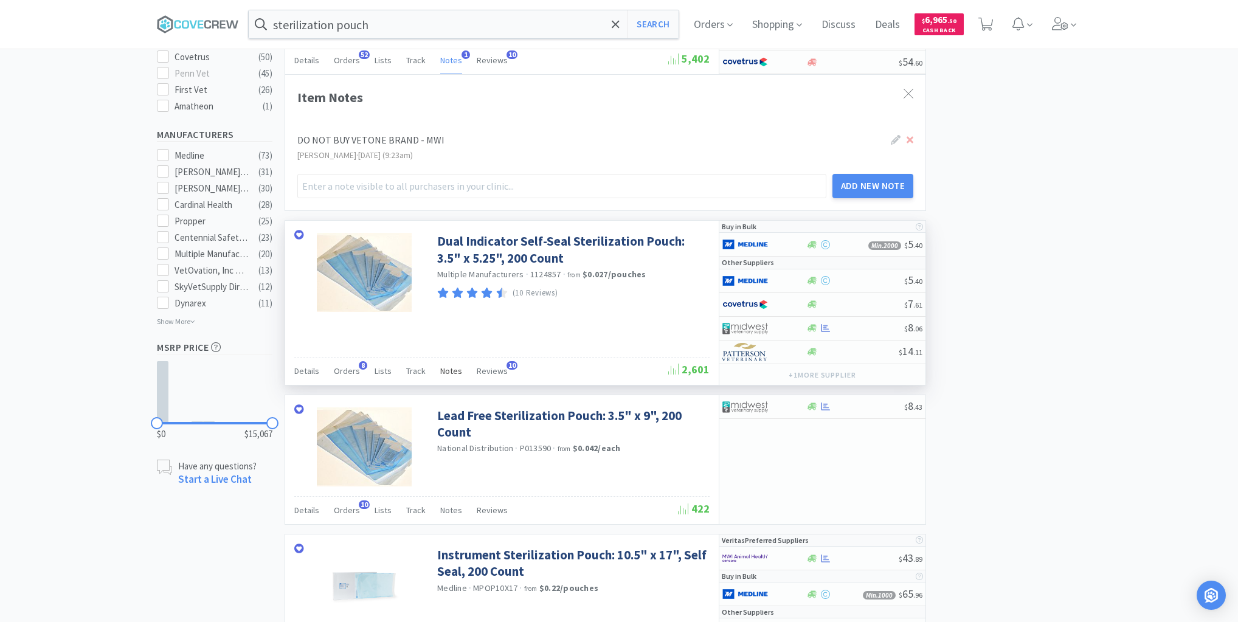
click at [448, 365] on span "Notes" at bounding box center [451, 370] width 22 height 11
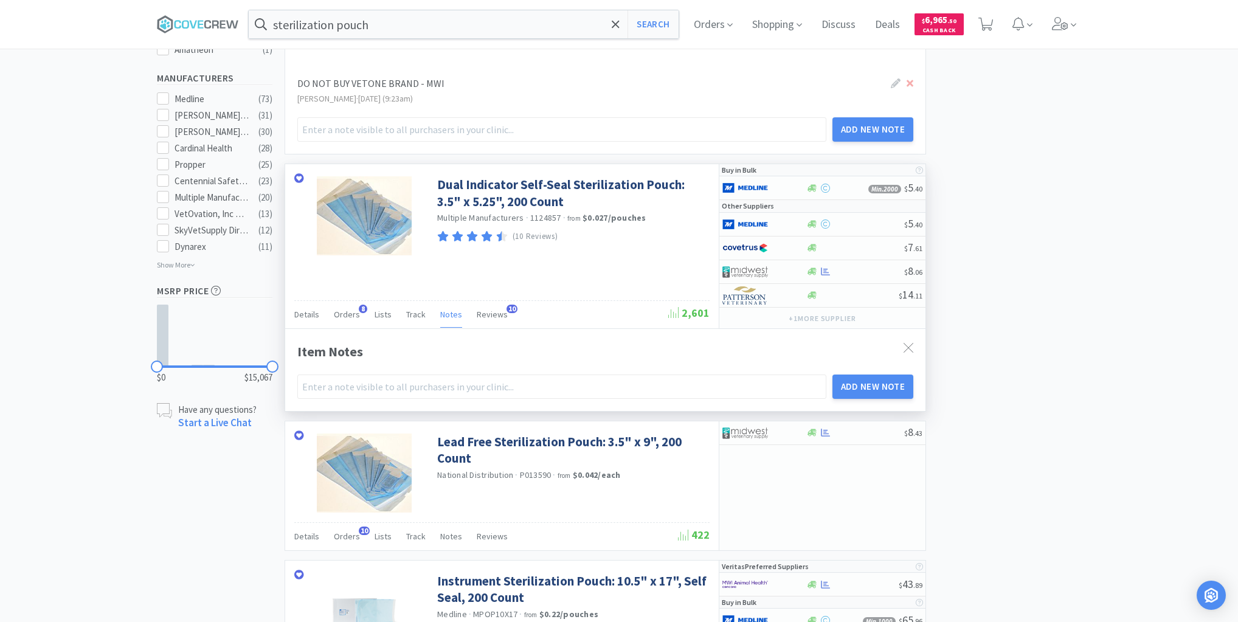
scroll to position [641, 0]
click at [615, 378] on input "text" at bounding box center [561, 385] width 529 height 24
type input "D"
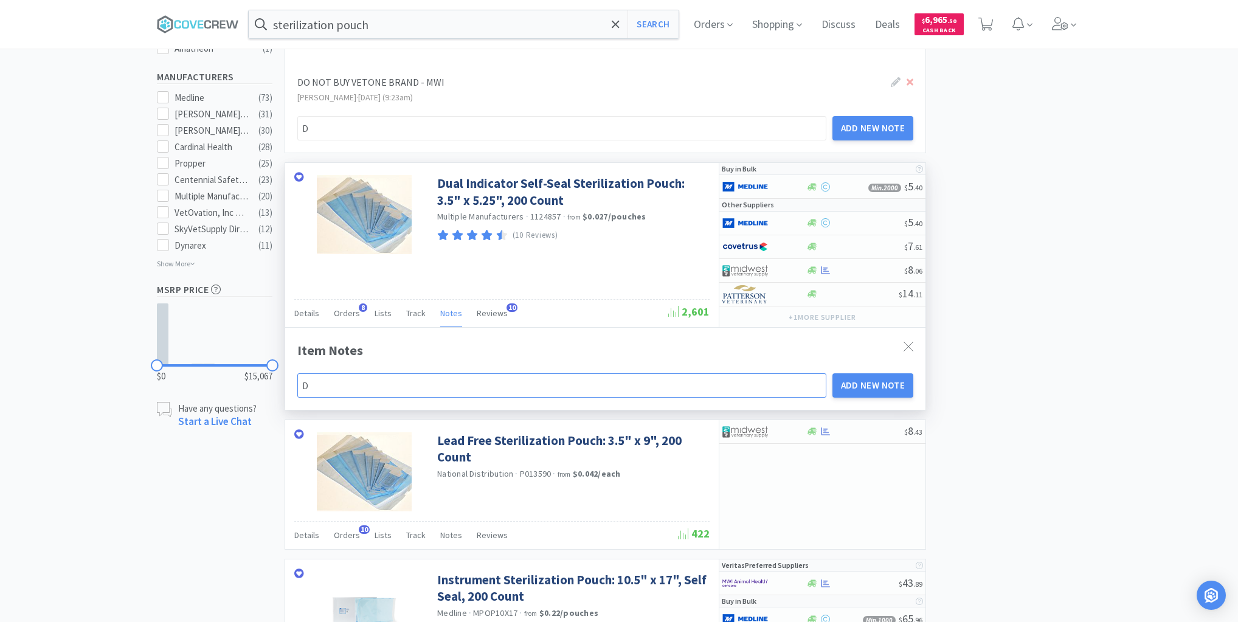
type input "DO"
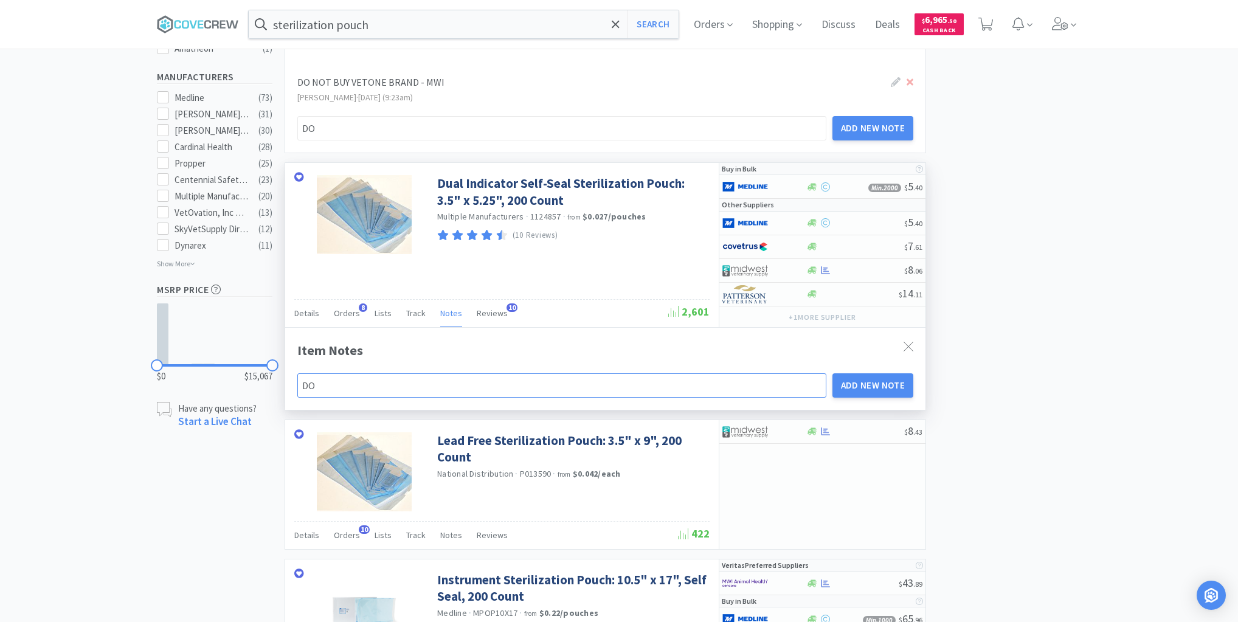
type input "DO"
type input "DO O"
type input "DO OT"
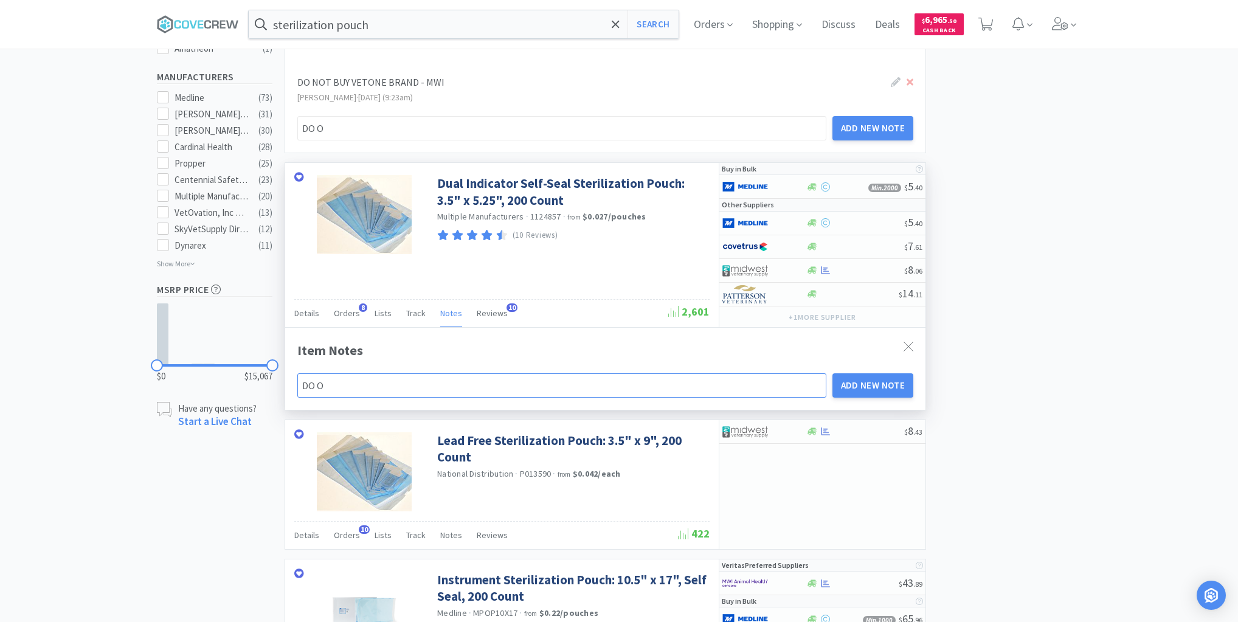
type input "DO OT"
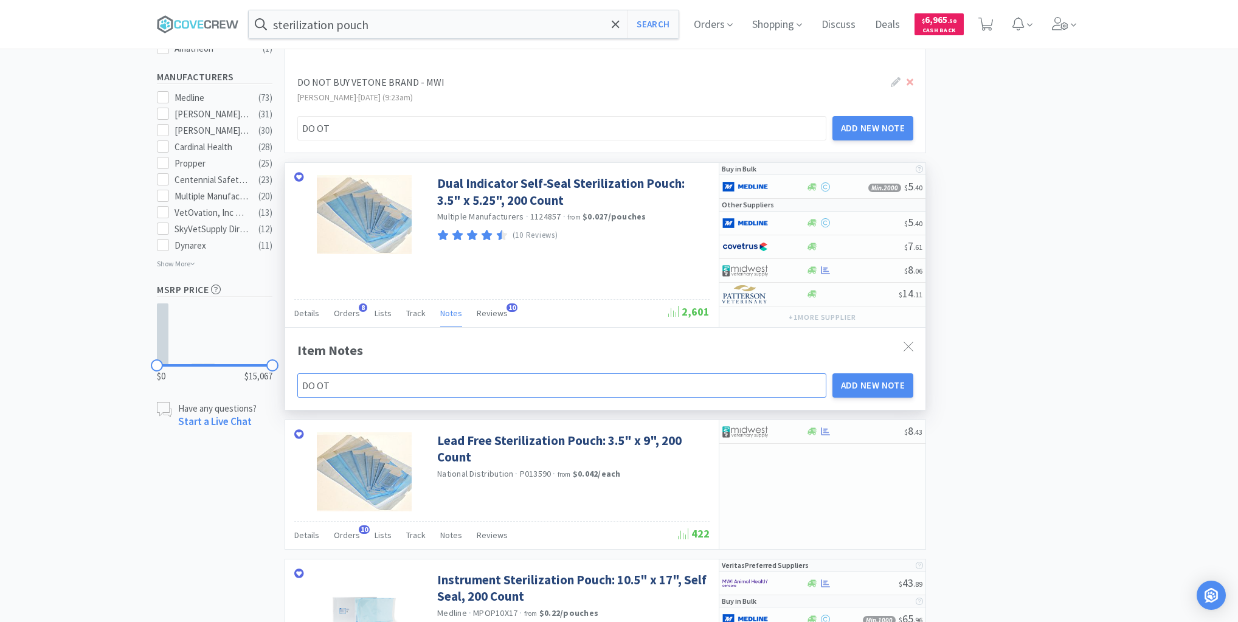
type input "DO OT"
type input "DO O"
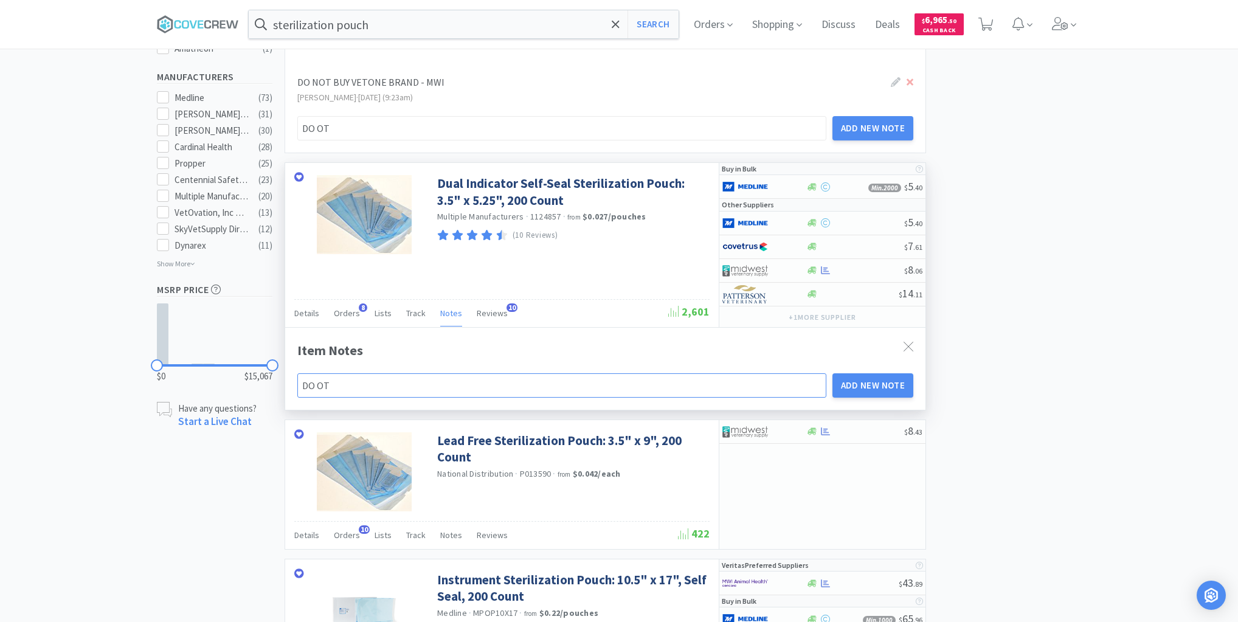
type input "DO O"
type input "DO"
type input "DO N"
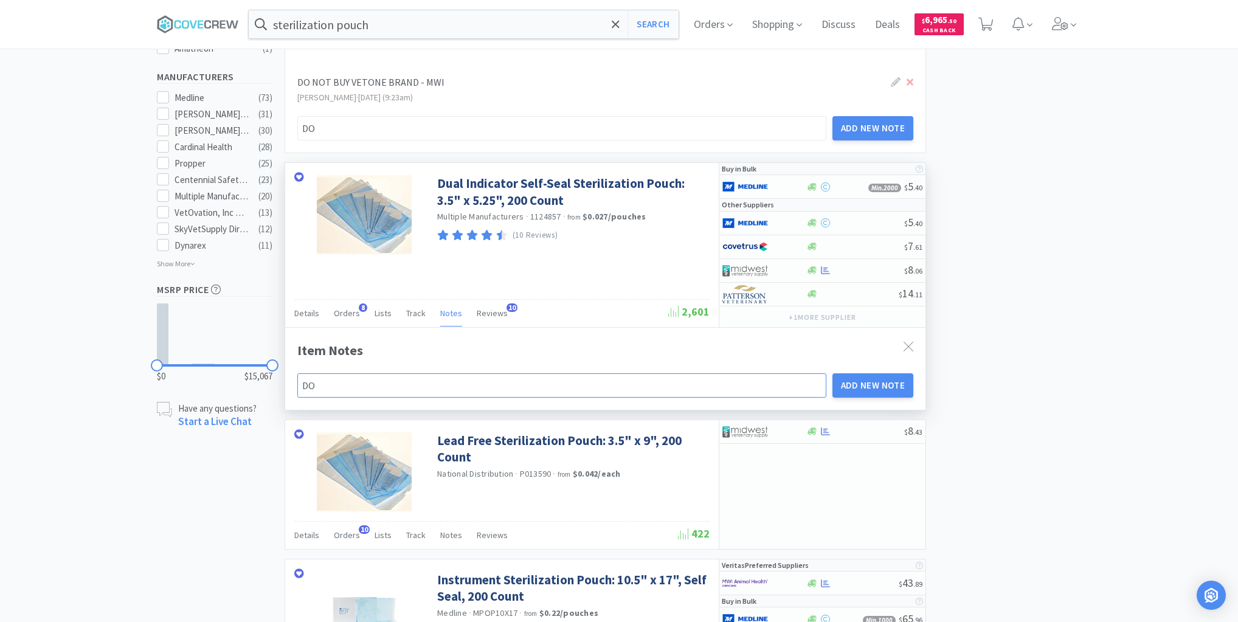
type input "DO N"
type input "DO NO"
type input "DO NOT"
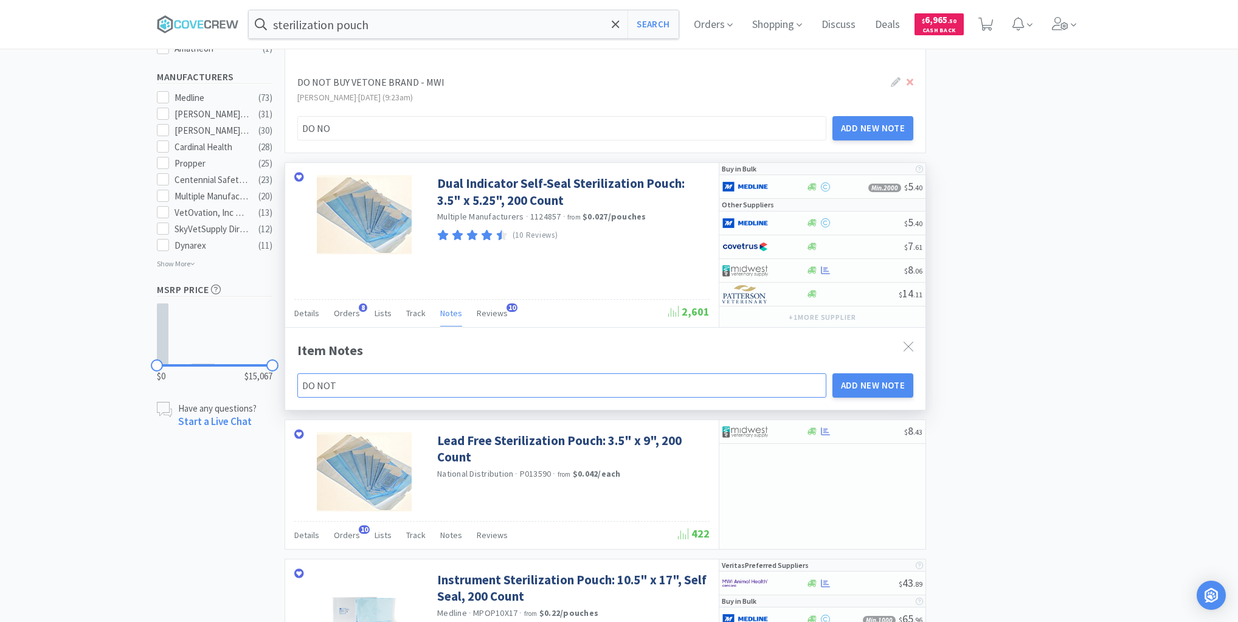
type input "DO NOT"
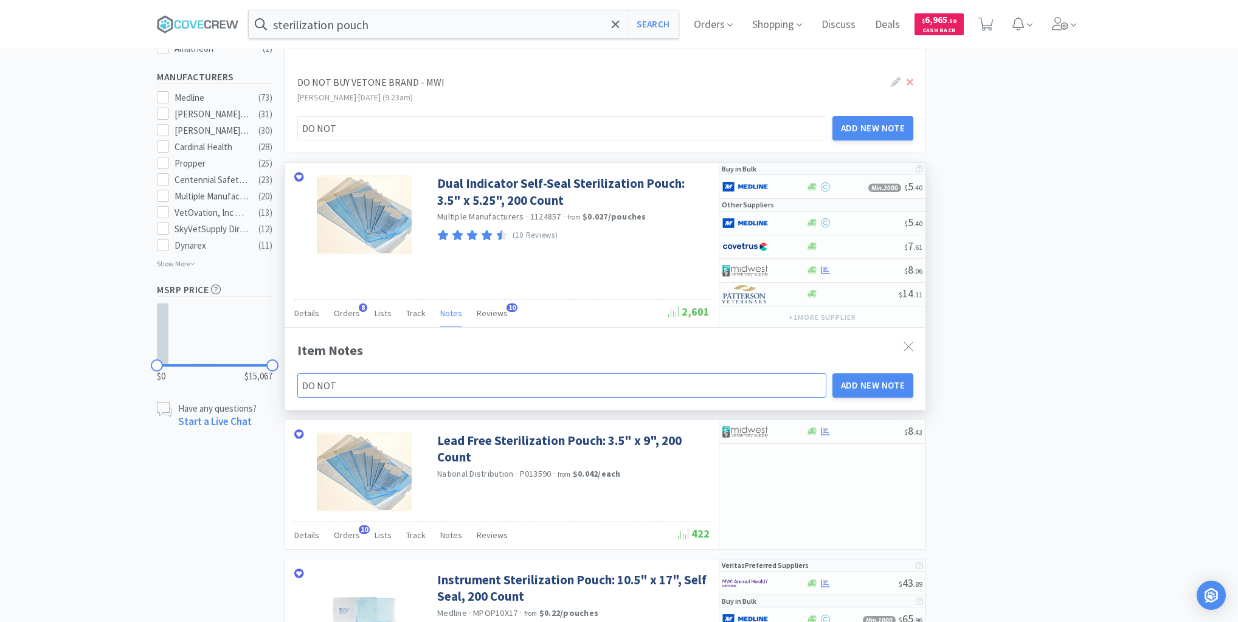
type input "DO NOT B"
type input "DO NOT BU"
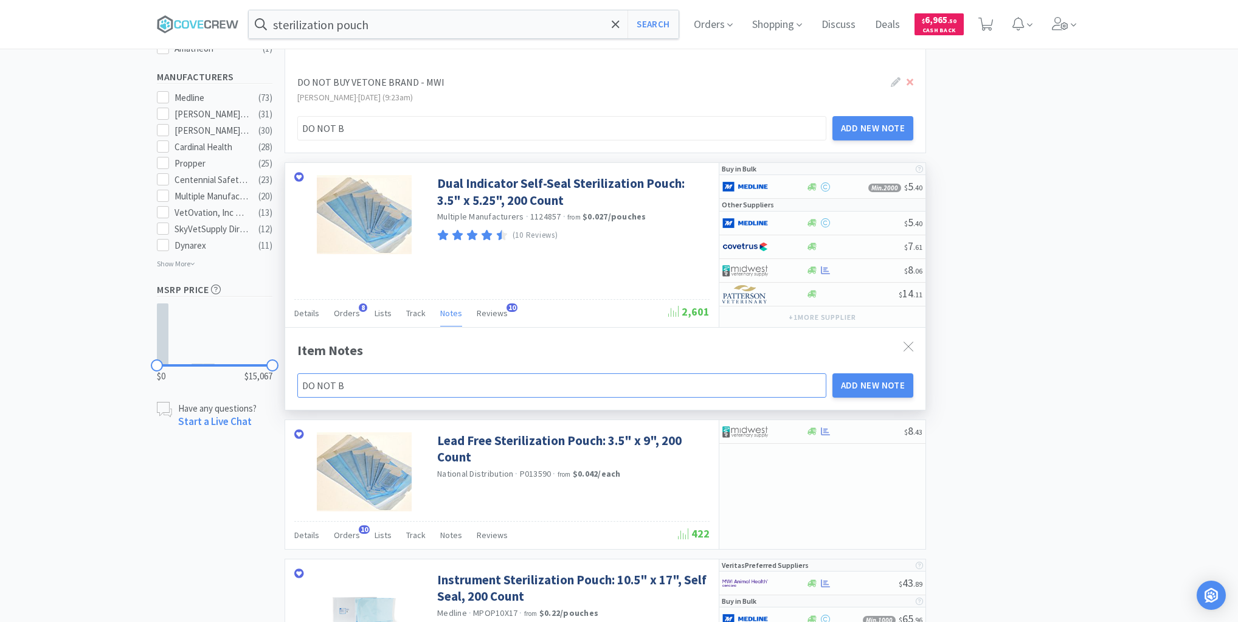
type input "DO NOT BU"
type input "DO NOT BUY"
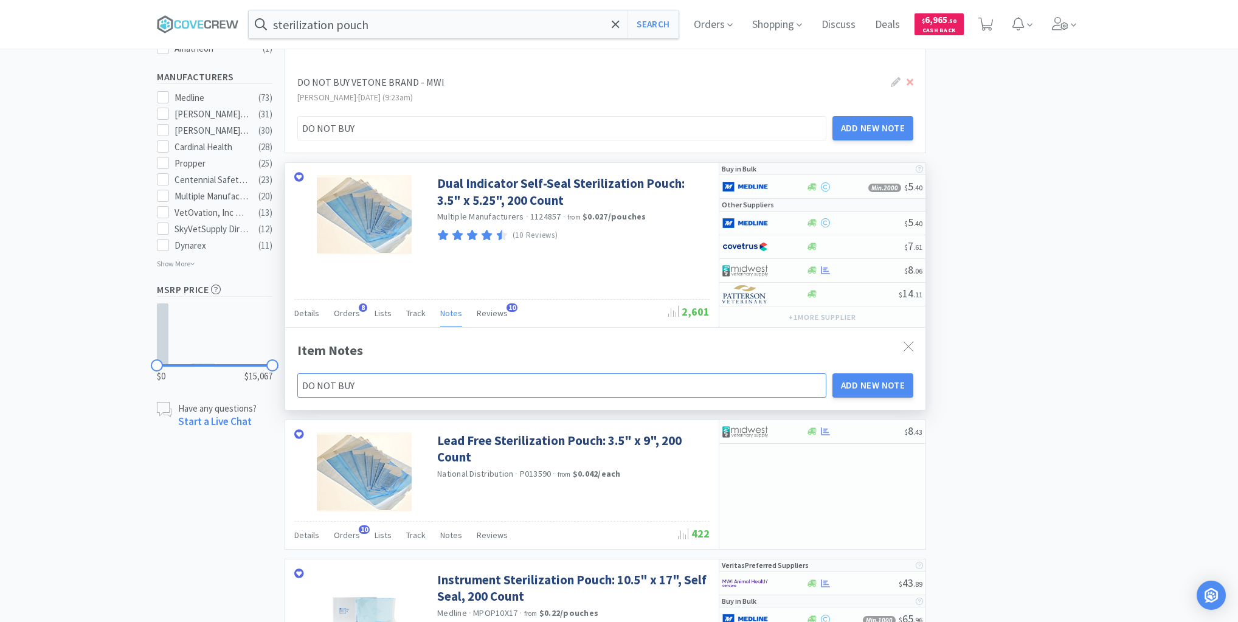
type input "DO NOT BUY"
type input "DO NOT BUY V"
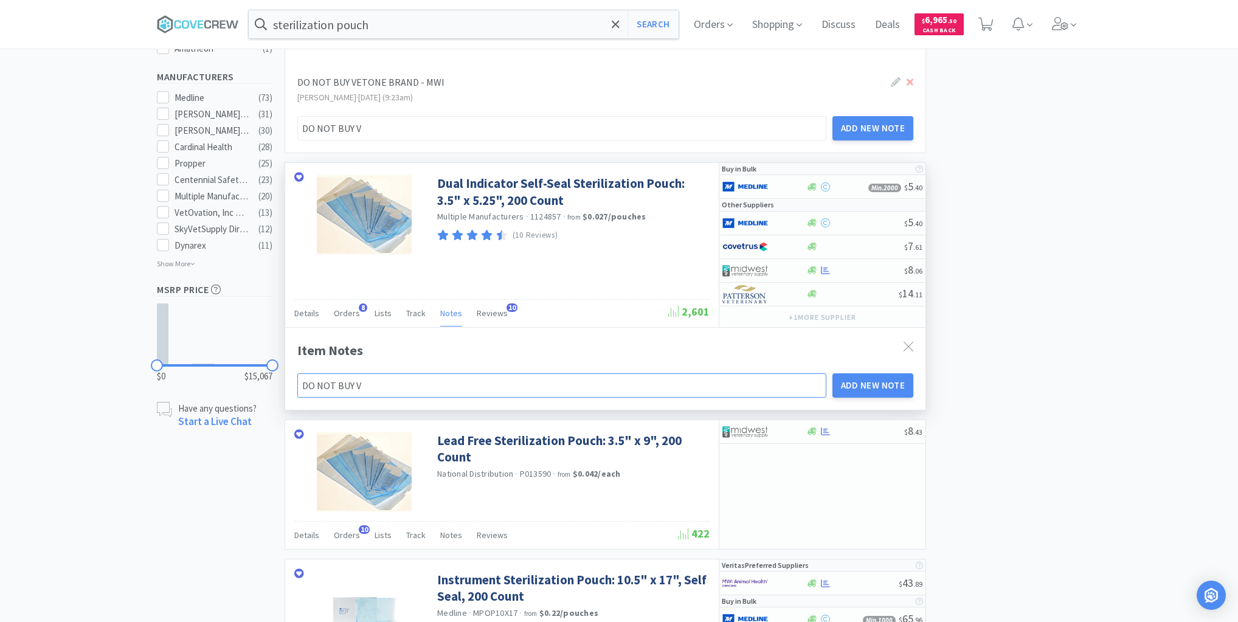
type input "DO NOT BUY VE"
type input "DO NOT BUY VET"
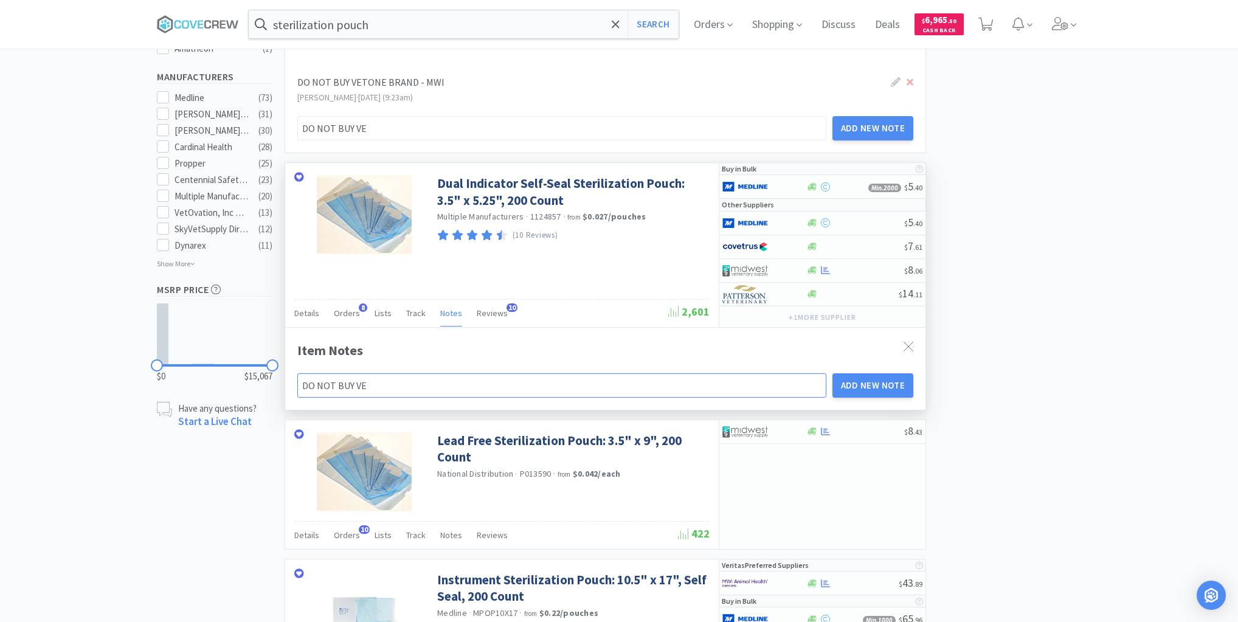
type input "DO NOT BUY VET"
type input "DO NOT BUY VETO"
type input "DO NOT BUY VETON"
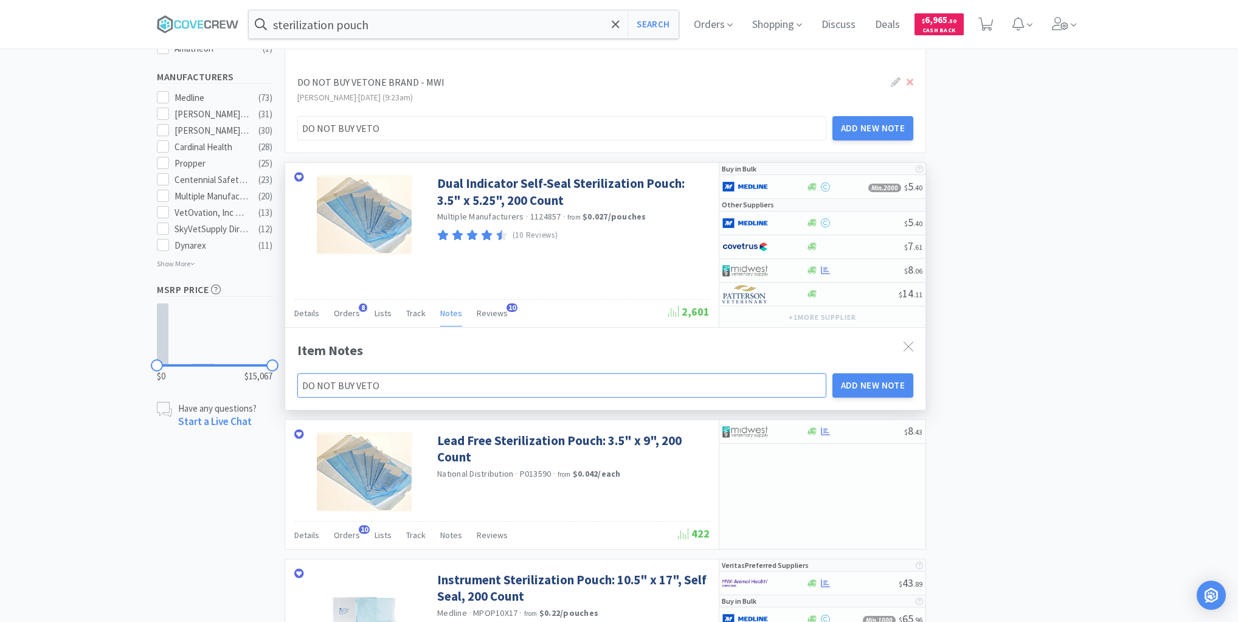
type input "DO NOT BUY VETON"
type input "DO NOT BUY VETONE"
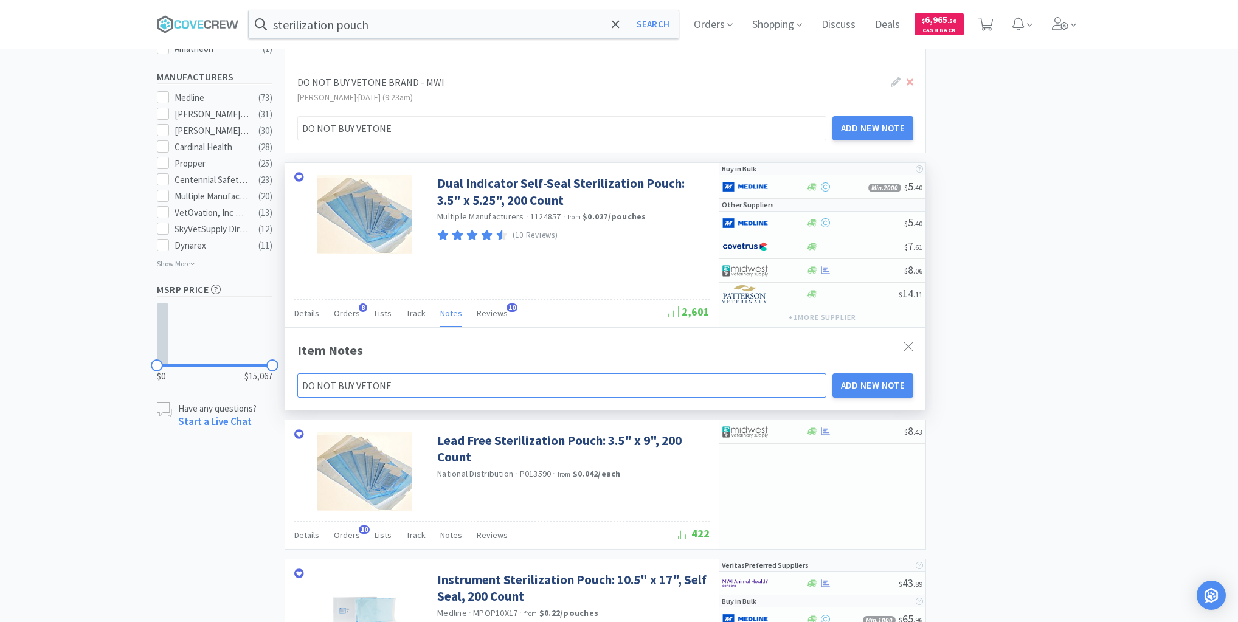
type input "DO NOT BUY VETONE"
type input "DO NOT BUY VETONE B"
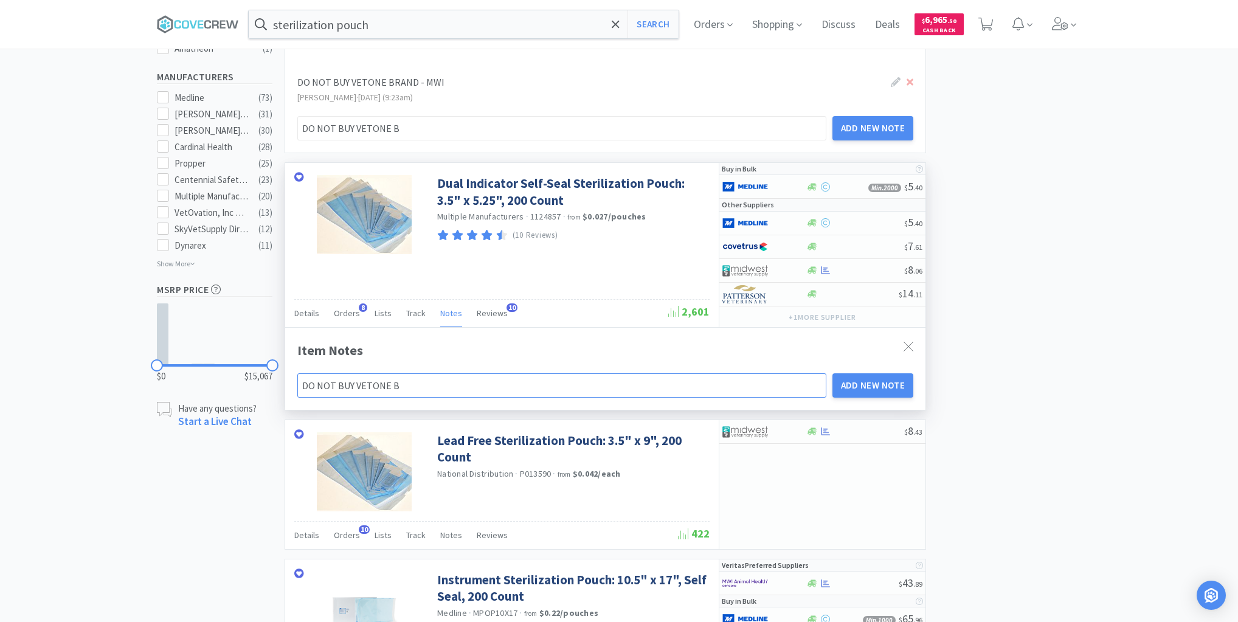
type input "DO NOT BUY VETONE BR"
type input "DO NOT BUY VETONE BRA"
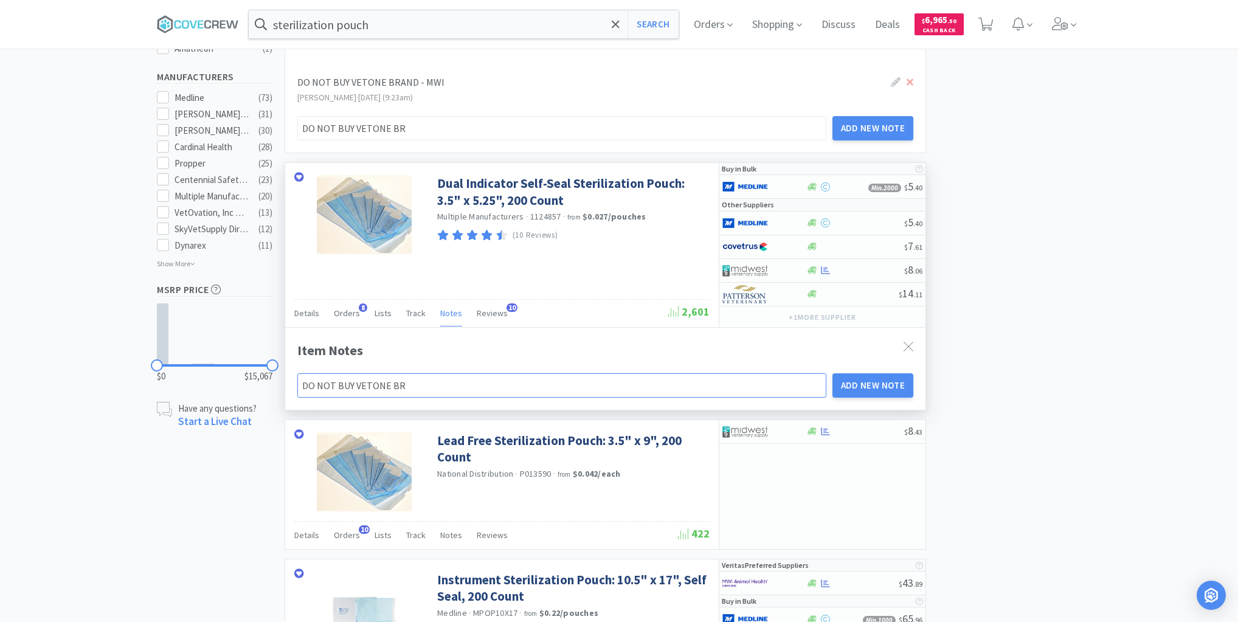
type input "DO NOT BUY VETONE BRA"
type input "DO NOT BUY VETONE BRAN"
type input "DO NOT BUY VETONE BRAND"
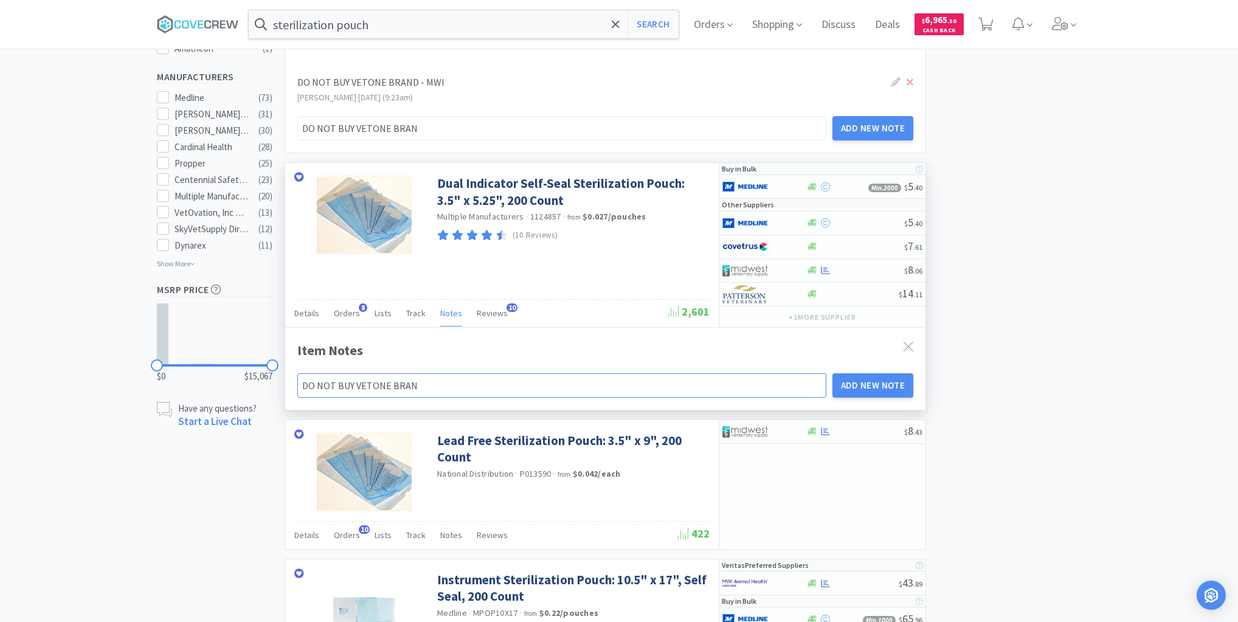
type input "DO NOT BUY VETONE BRAND"
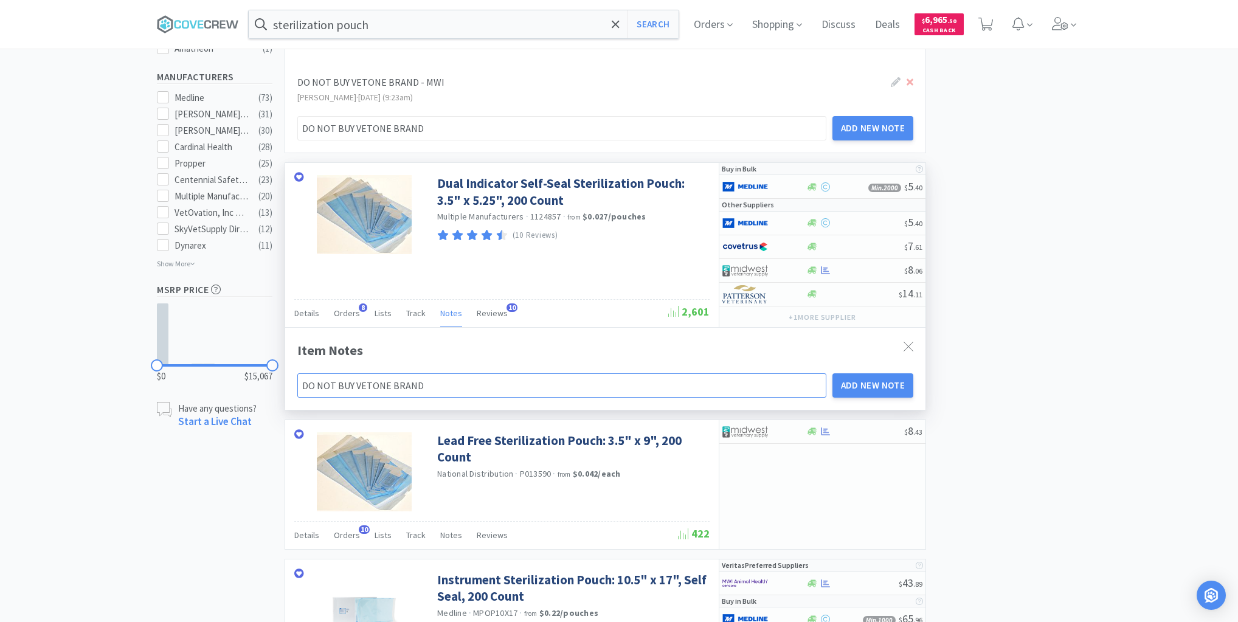
type input "DO NOT BUY VETONE BRAND -"
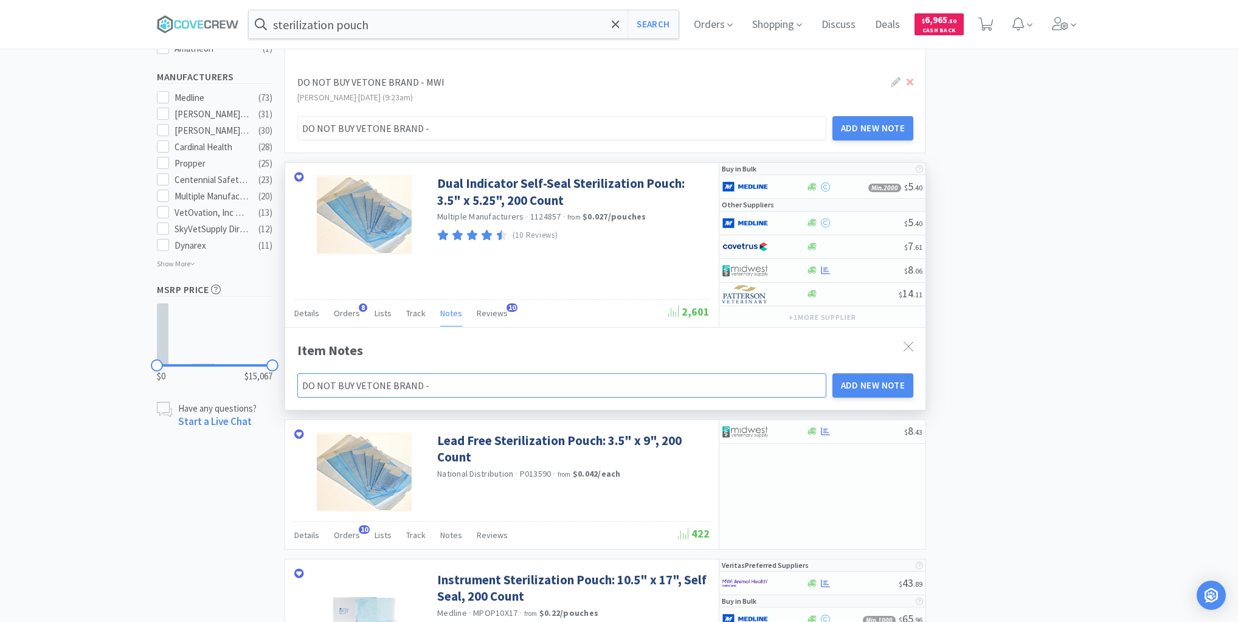
type input "DO NOT BUY VETONE BRAND - M"
type input "DO NOT BUY VETONE BRAND - MW"
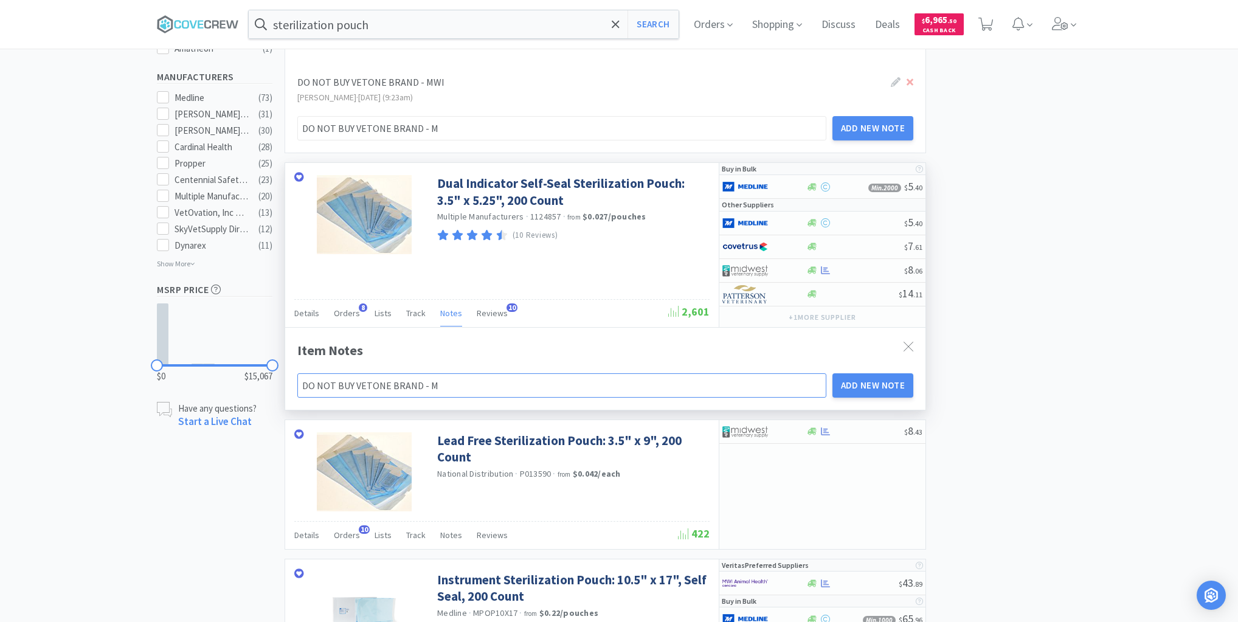
type input "DO NOT BUY VETONE BRAND - MW"
type input "DO NOT BUY VETONE BRAND - MWI"
click at [885, 385] on button "Add New Note" at bounding box center [872, 385] width 81 height 24
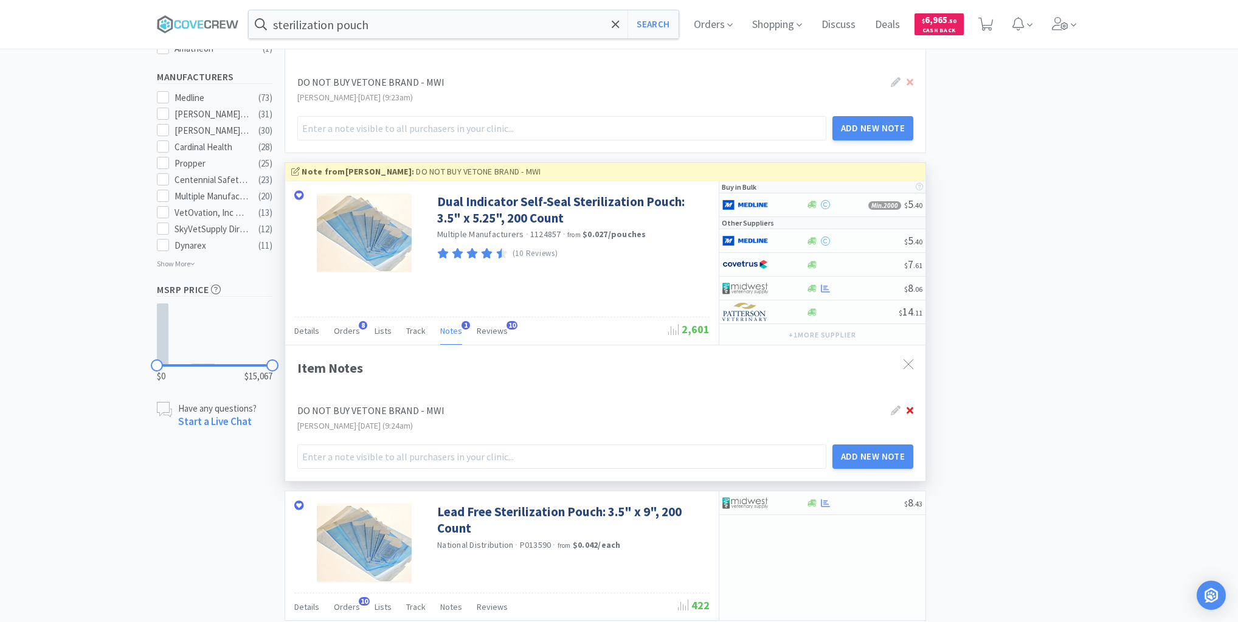
click at [907, 407] on icon at bounding box center [909, 410] width 7 height 10
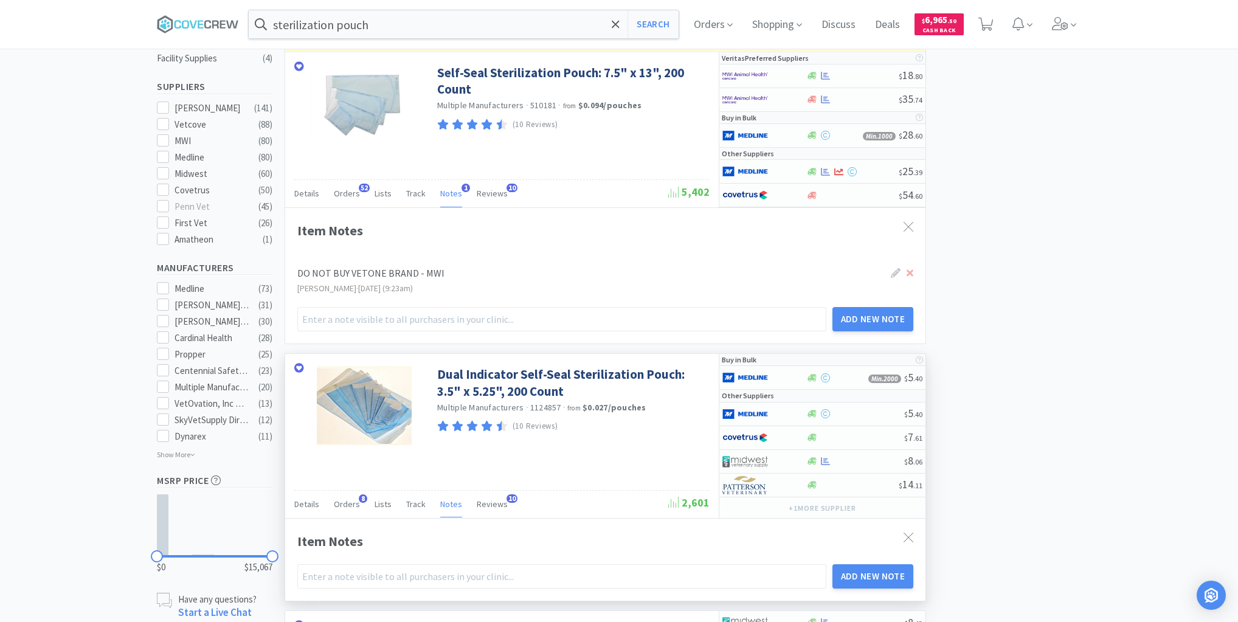
scroll to position [398, 0]
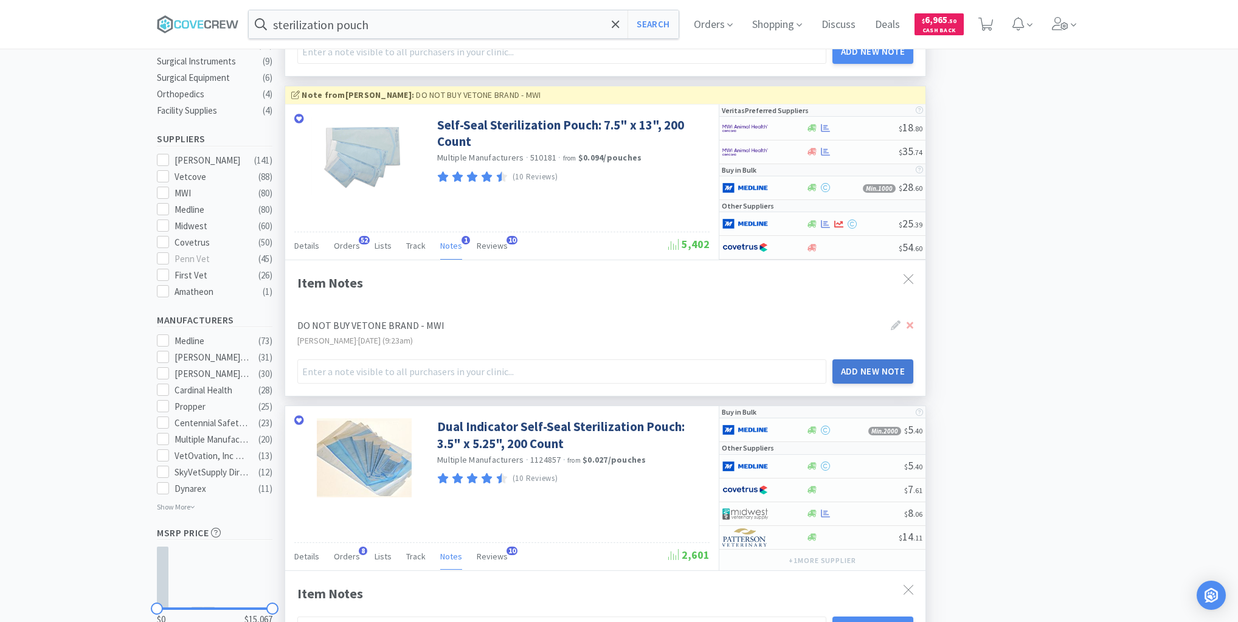
click at [872, 364] on button "Add New Note" at bounding box center [872, 371] width 81 height 24
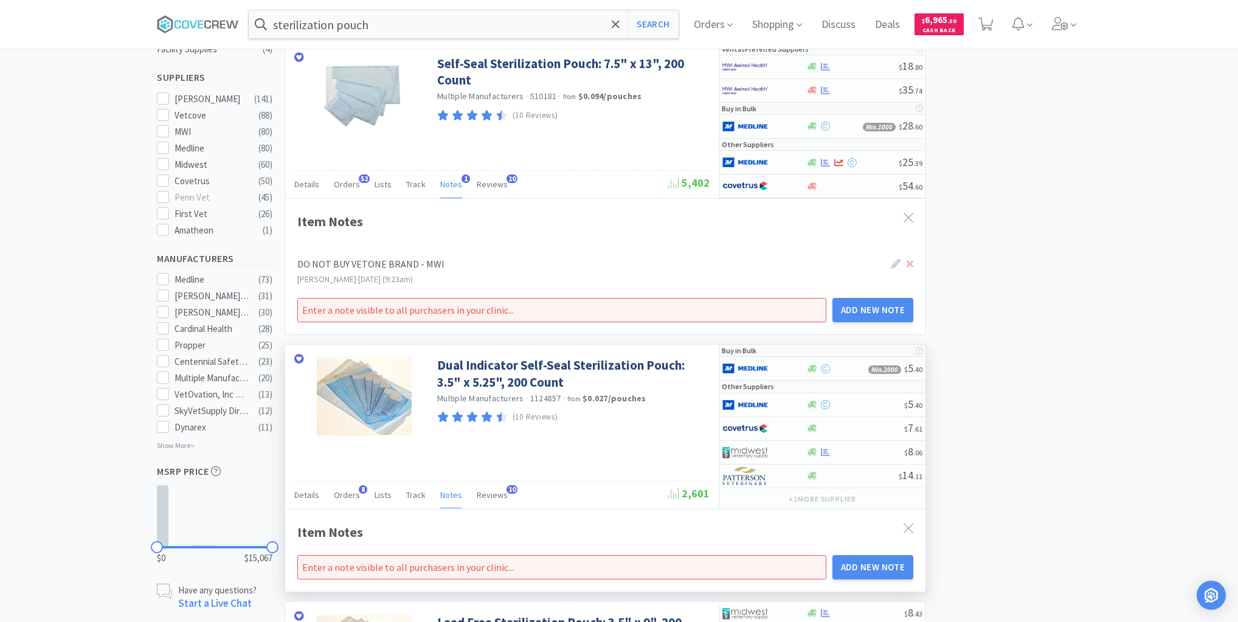
scroll to position [544, 0]
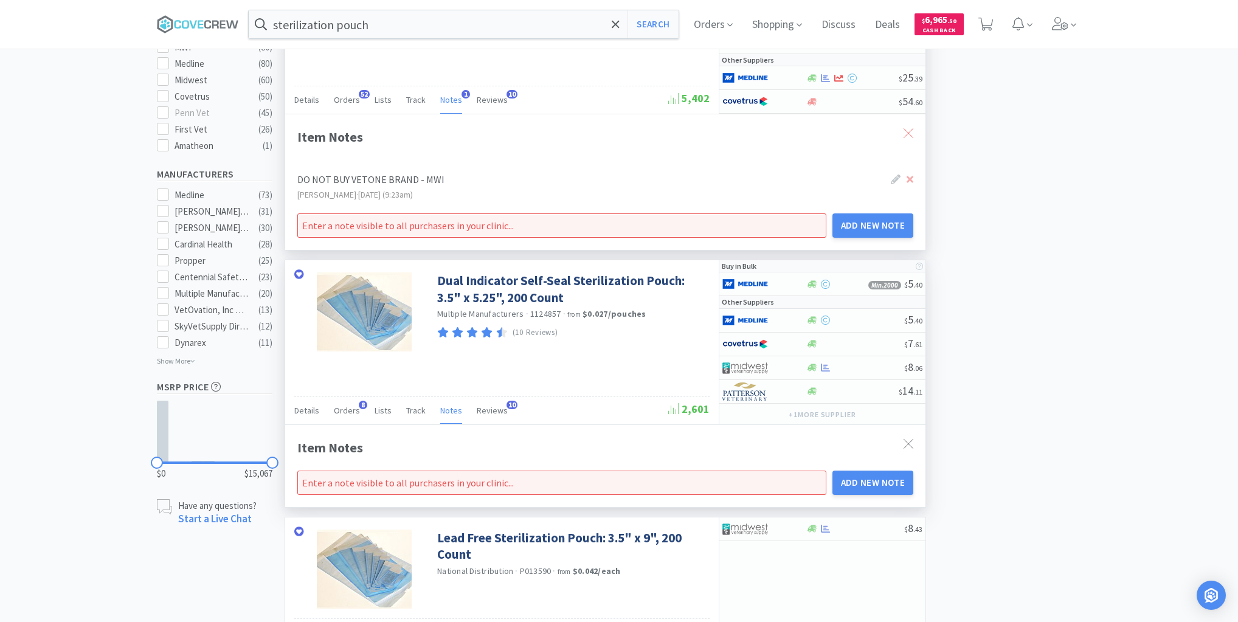
click at [909, 128] on icon at bounding box center [908, 133] width 10 height 10
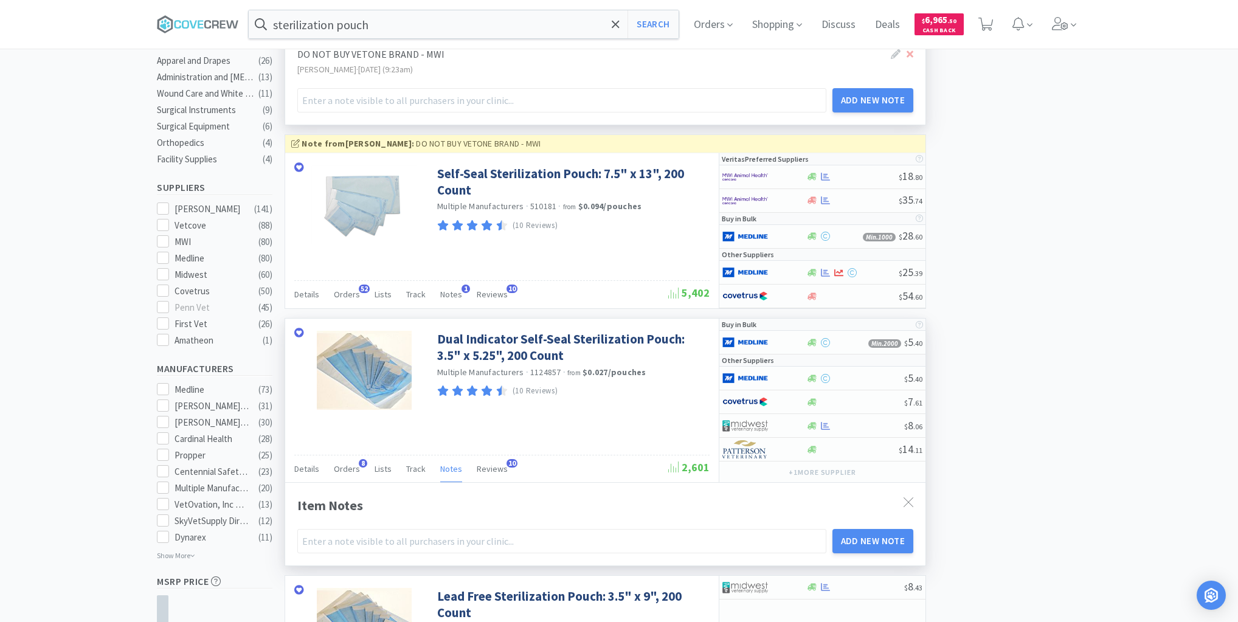
scroll to position [204, 0]
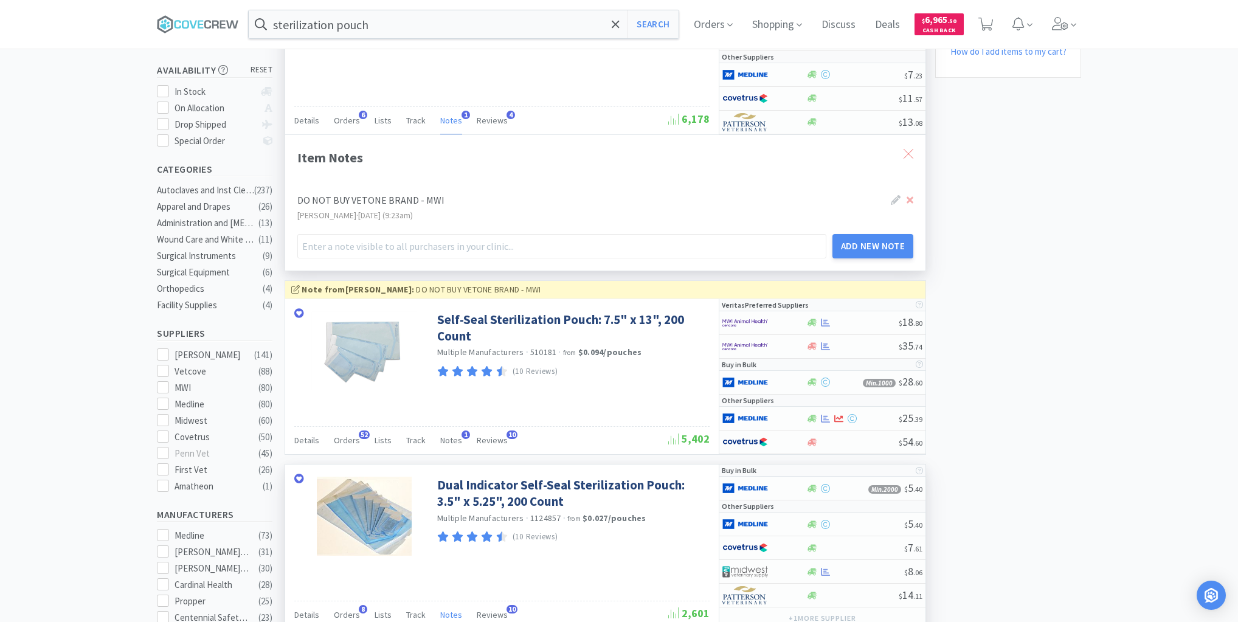
click at [909, 150] on icon at bounding box center [908, 154] width 10 height 10
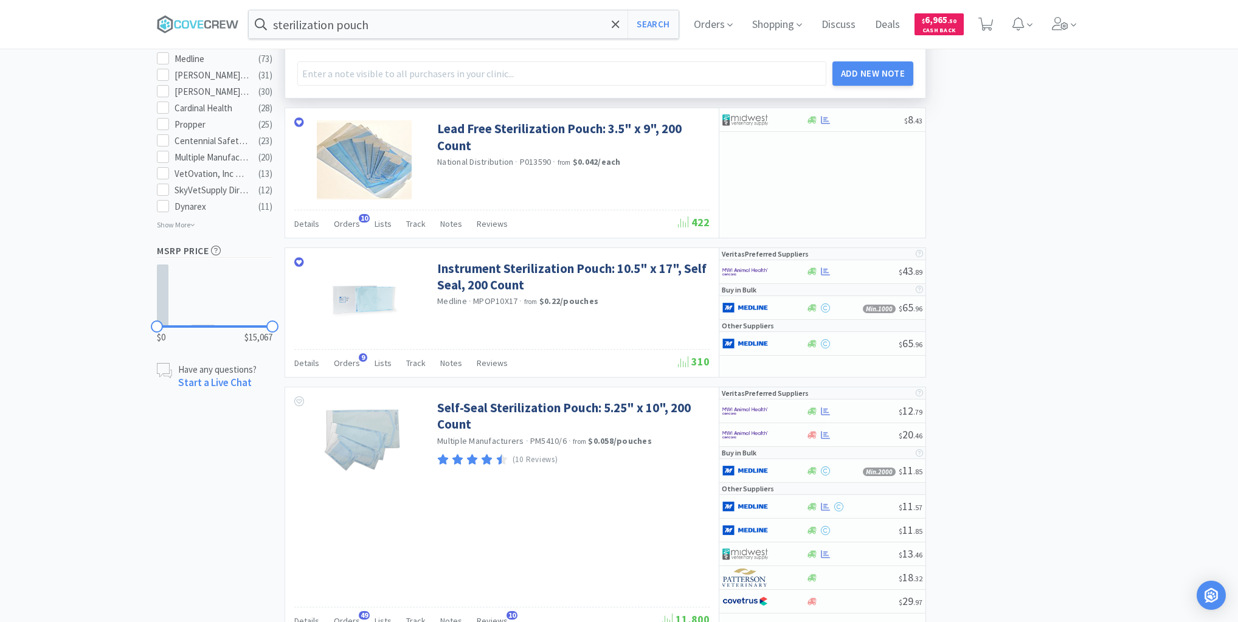
scroll to position [681, 0]
click at [447, 357] on span "Notes" at bounding box center [451, 362] width 22 height 11
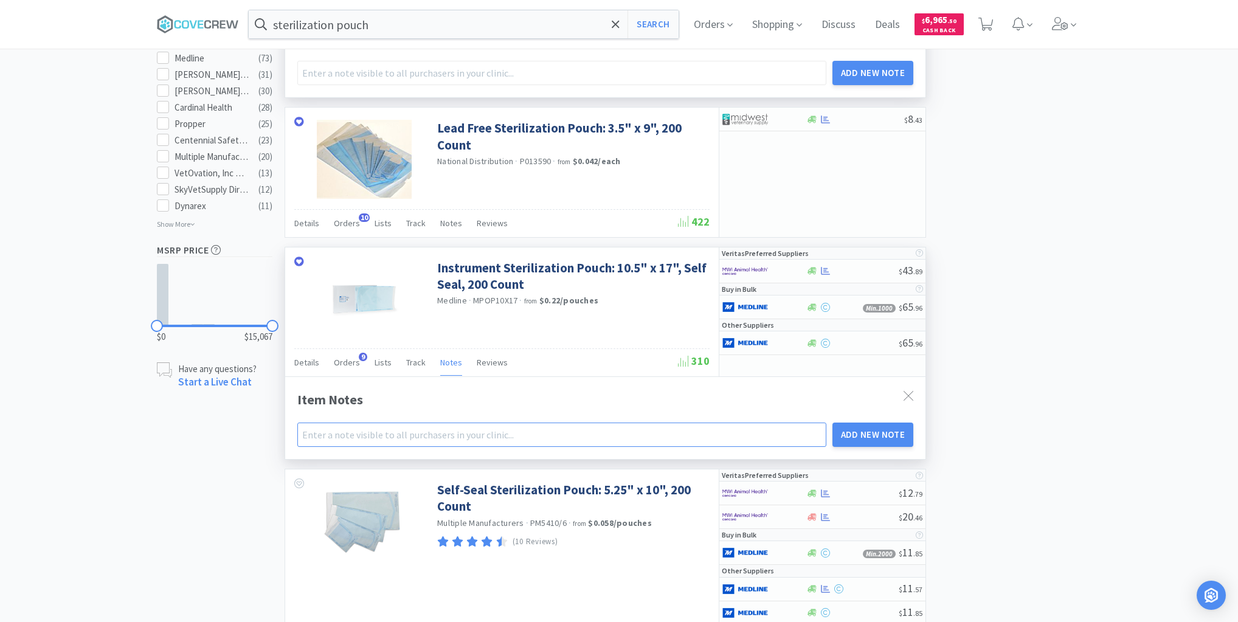
click at [442, 423] on input "text" at bounding box center [561, 434] width 529 height 24
type input "D"
type input "DO"
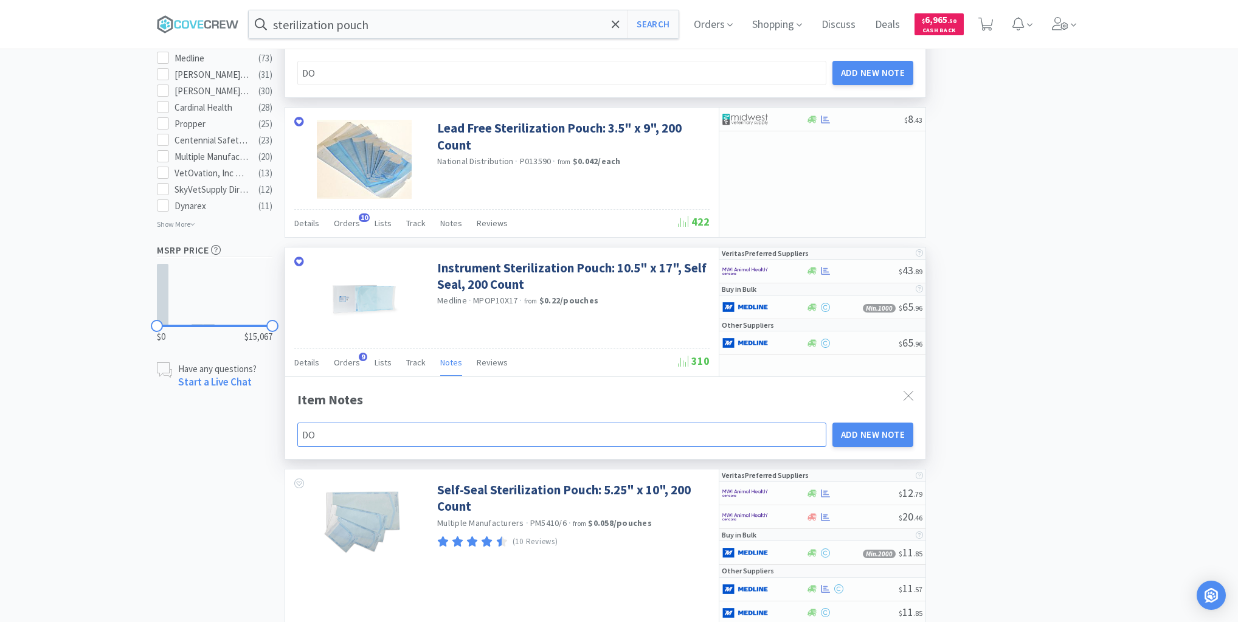
type input "DO"
type input "DO N"
type input "DO NO"
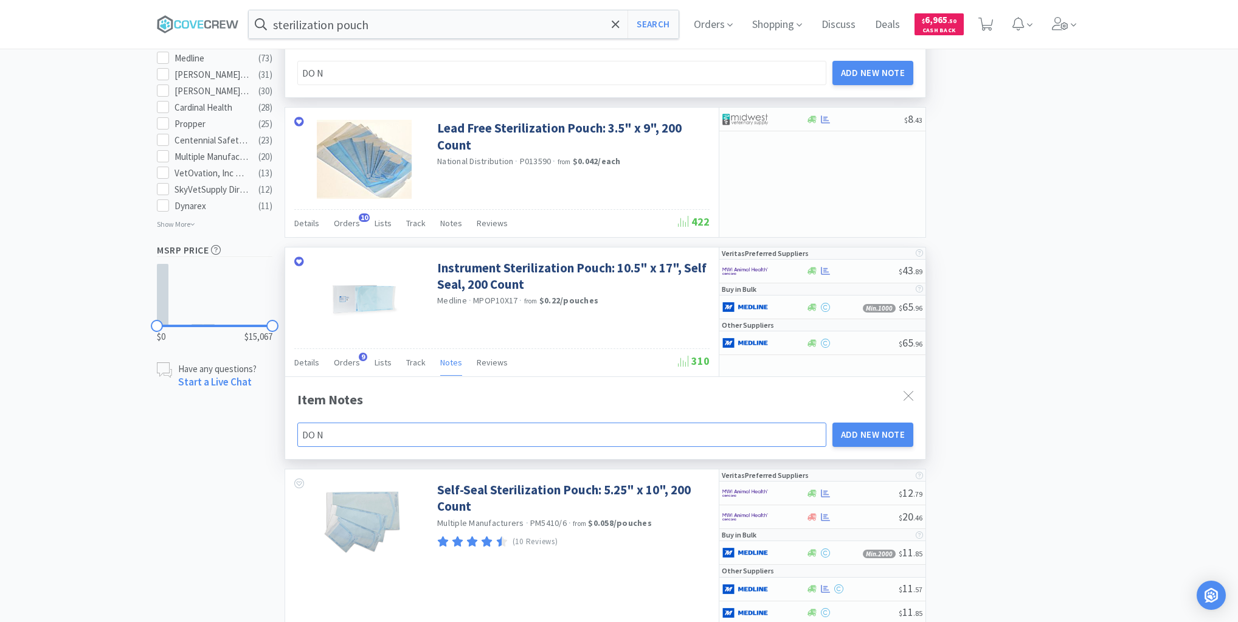
type input "DO NO"
type input "DO NOT"
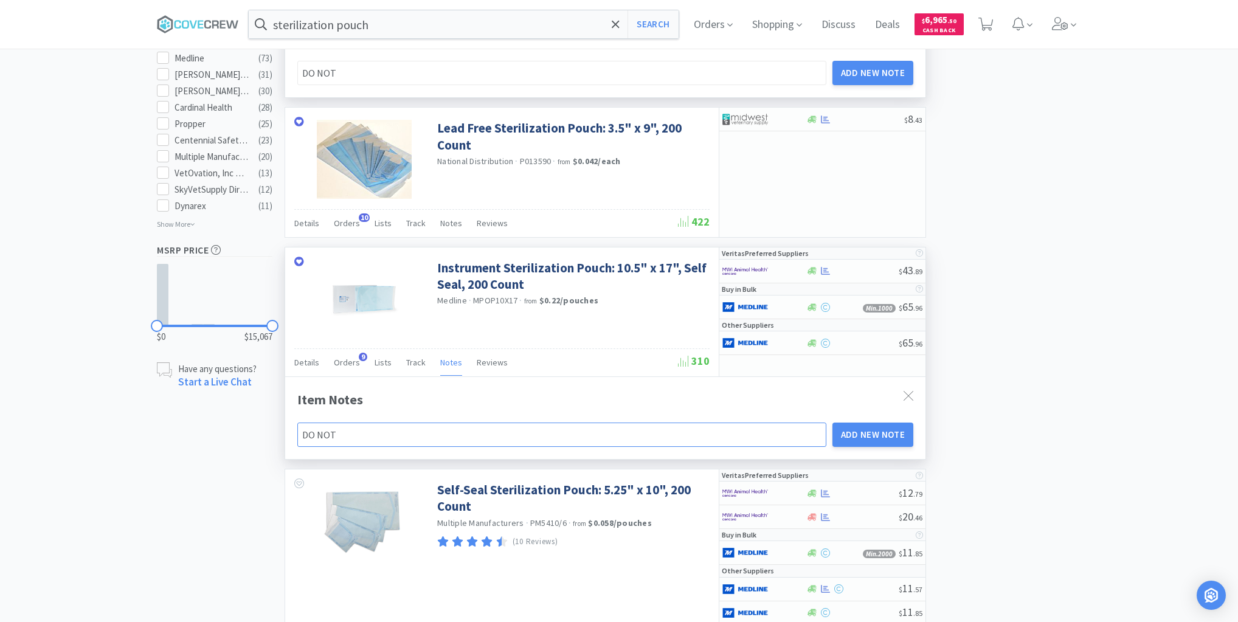
type input "DO NOT B"
type input "DO NOT BY"
type input "DO NOT BYU"
type input "DO NOT BY"
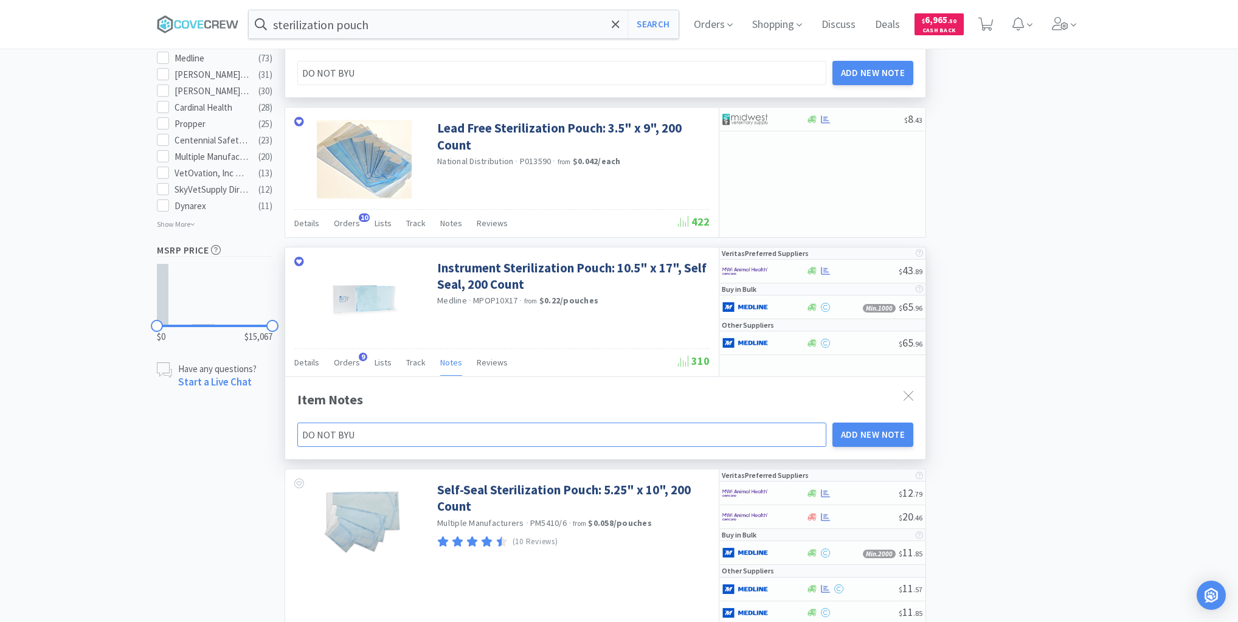
type input "DO NOT BY"
type input "DO NOT B"
type input "DO NOT BU"
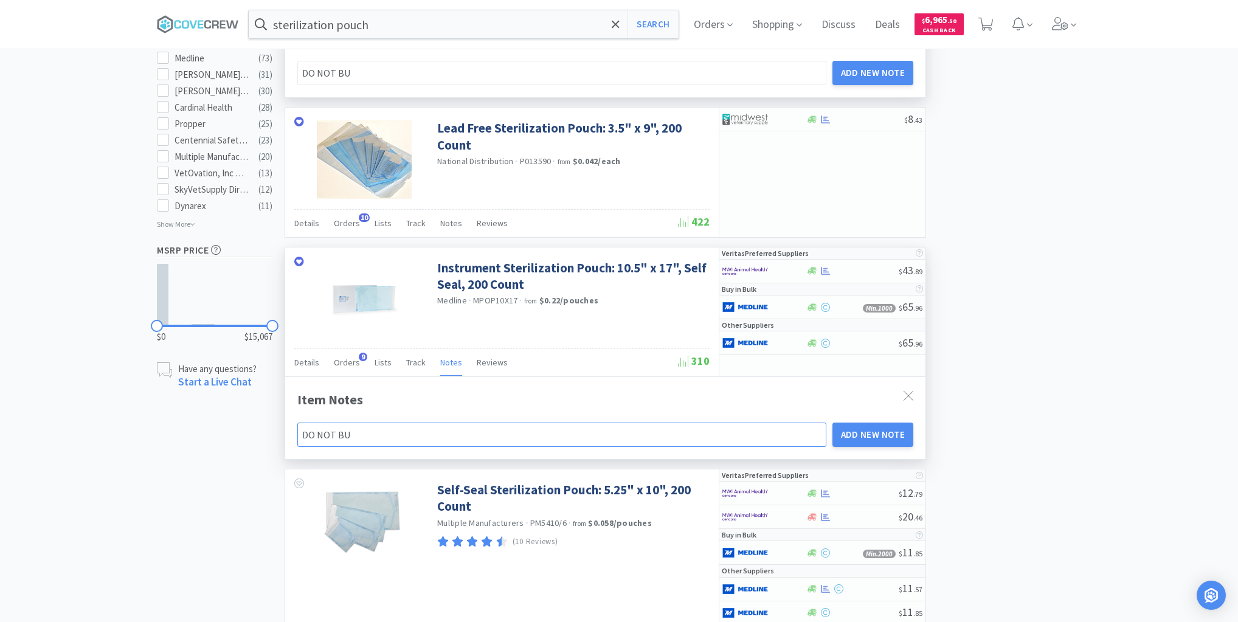
type input "DO NOT BUY"
type input "DO NOT BUY V"
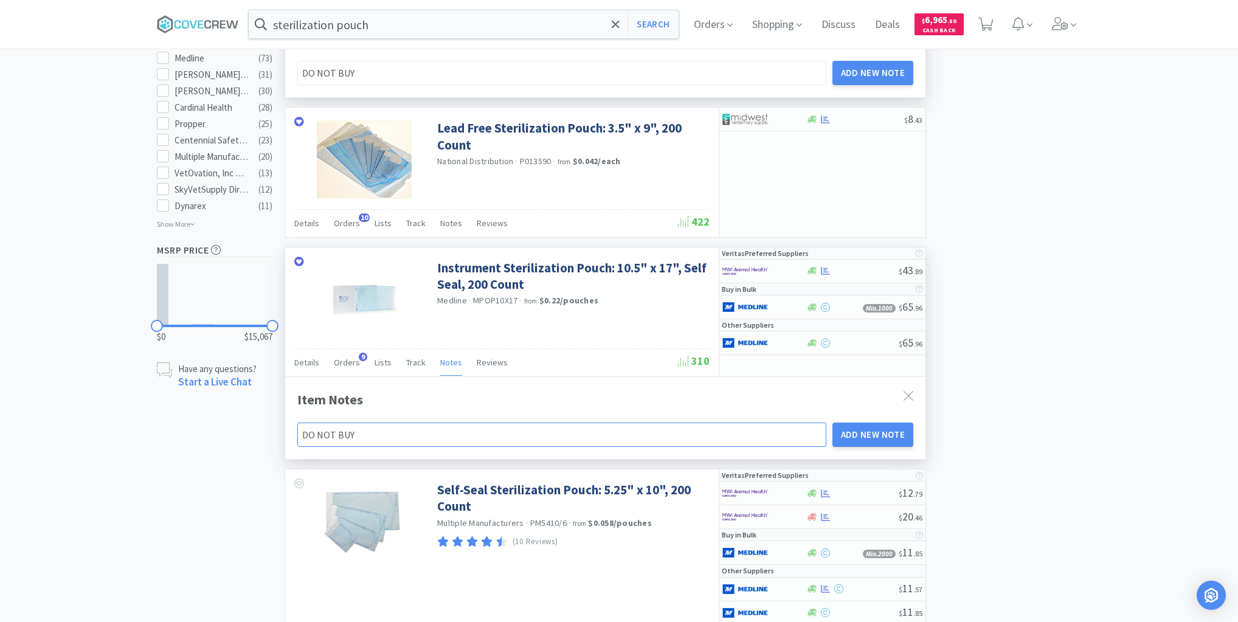
type input "DO NOT BUY V"
type input "DO NOT BUY VE"
click at [852, 436] on button "Add New Note" at bounding box center [872, 434] width 81 height 24
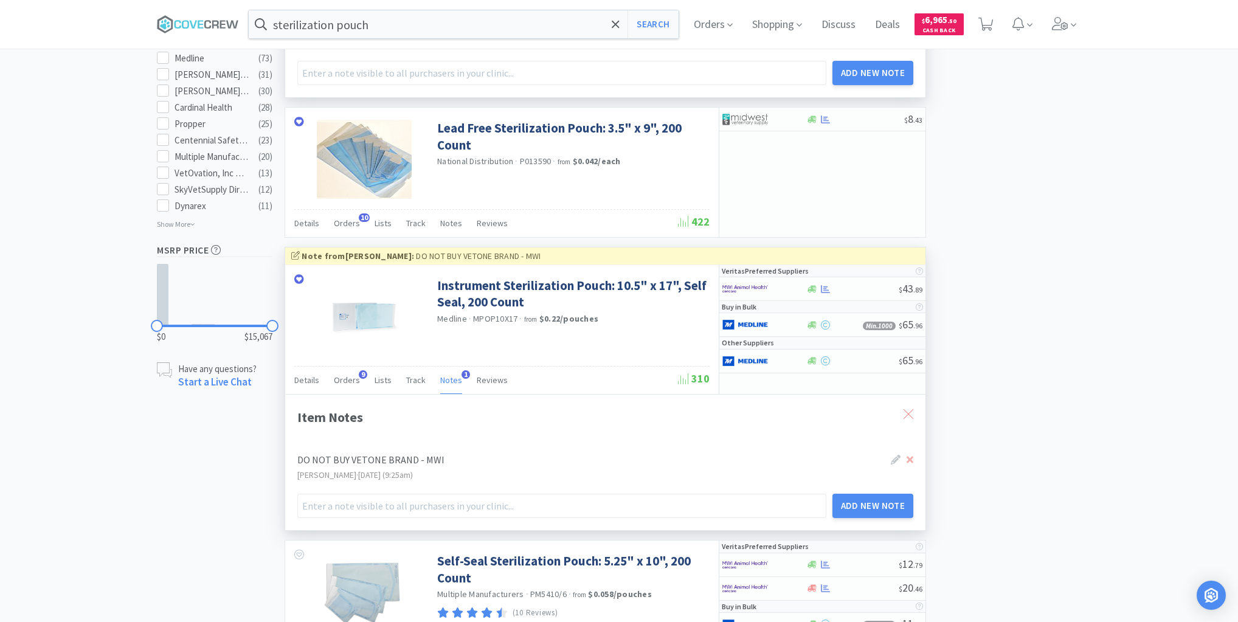
click at [905, 409] on icon at bounding box center [908, 414] width 10 height 10
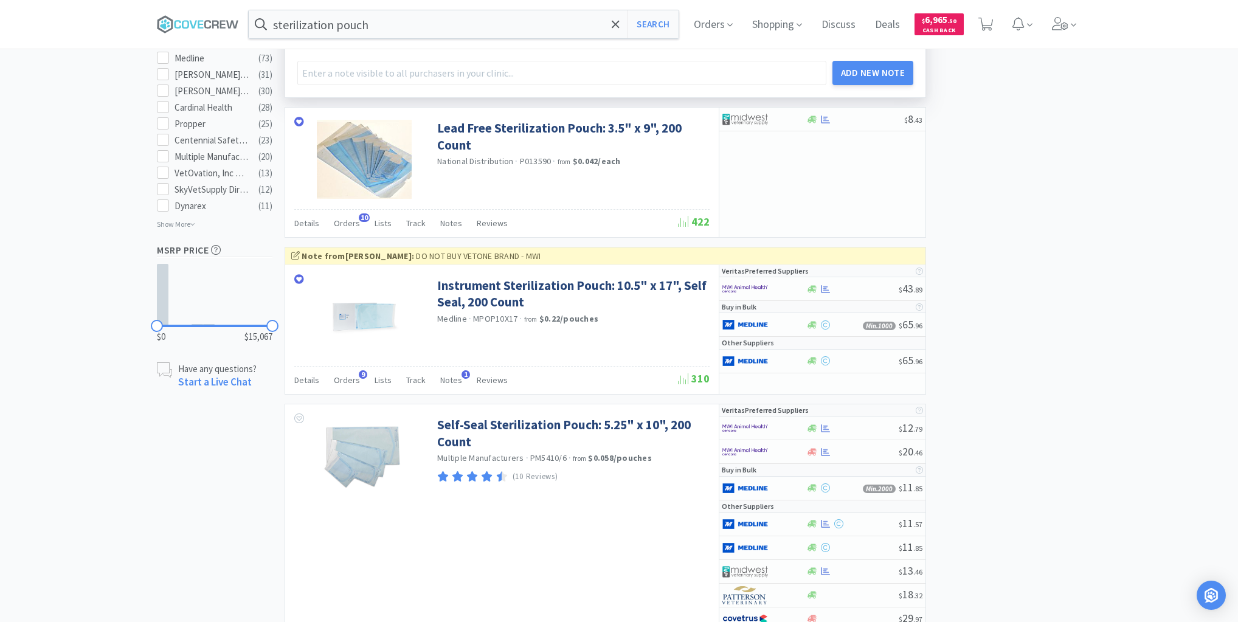
scroll to position [875, 0]
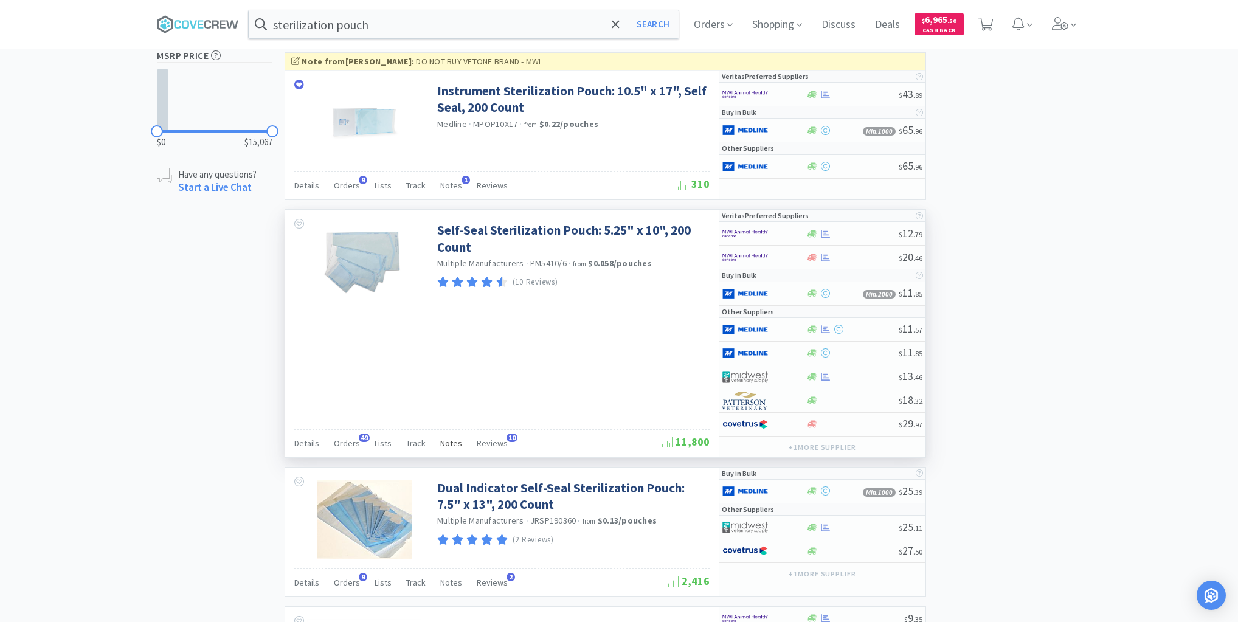
click at [443, 438] on span "Notes" at bounding box center [451, 443] width 22 height 11
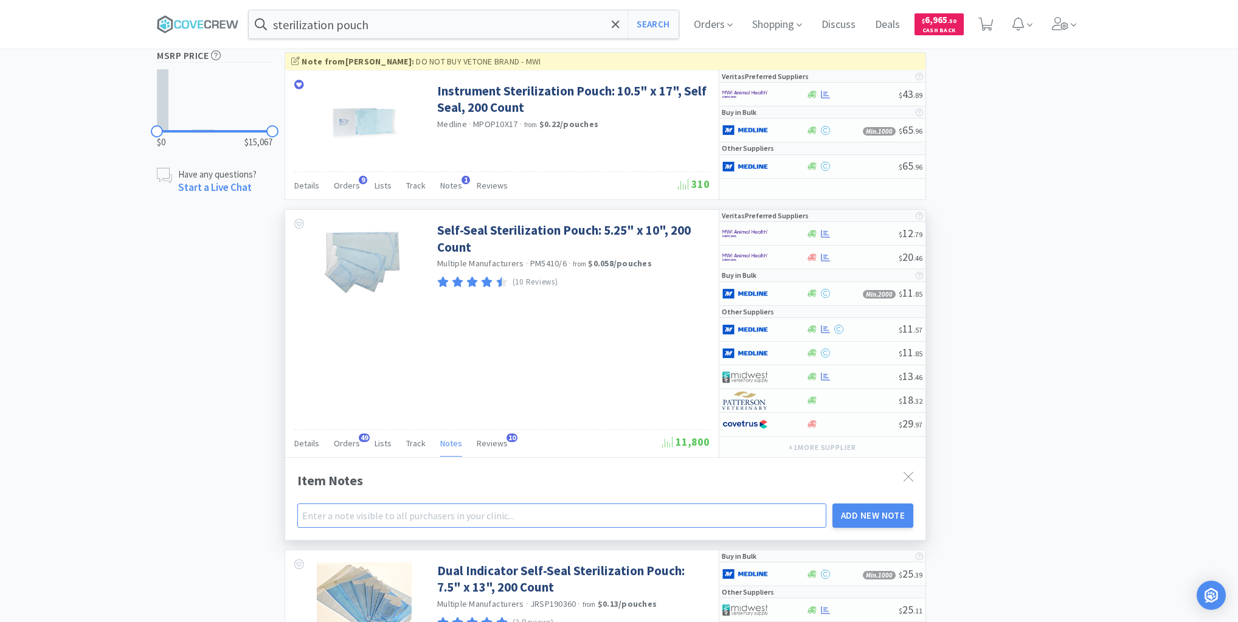
click at [445, 503] on input "text" at bounding box center [561, 515] width 529 height 24
click at [866, 503] on button "Add New Note" at bounding box center [872, 515] width 81 height 24
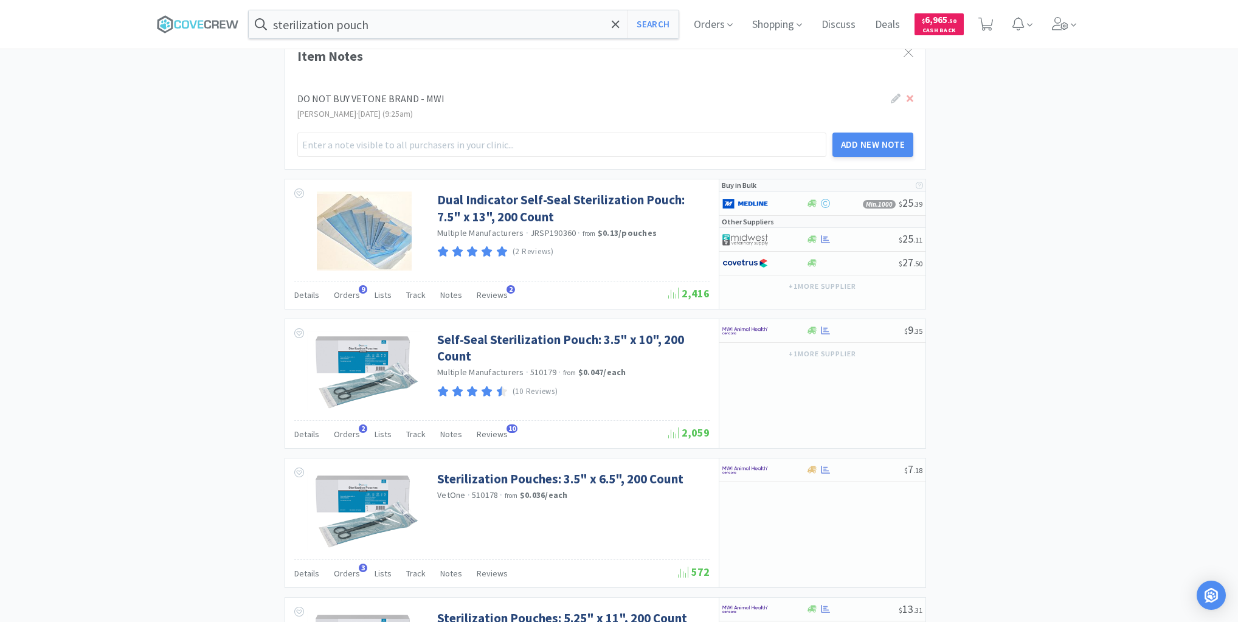
scroll to position [1410, 0]
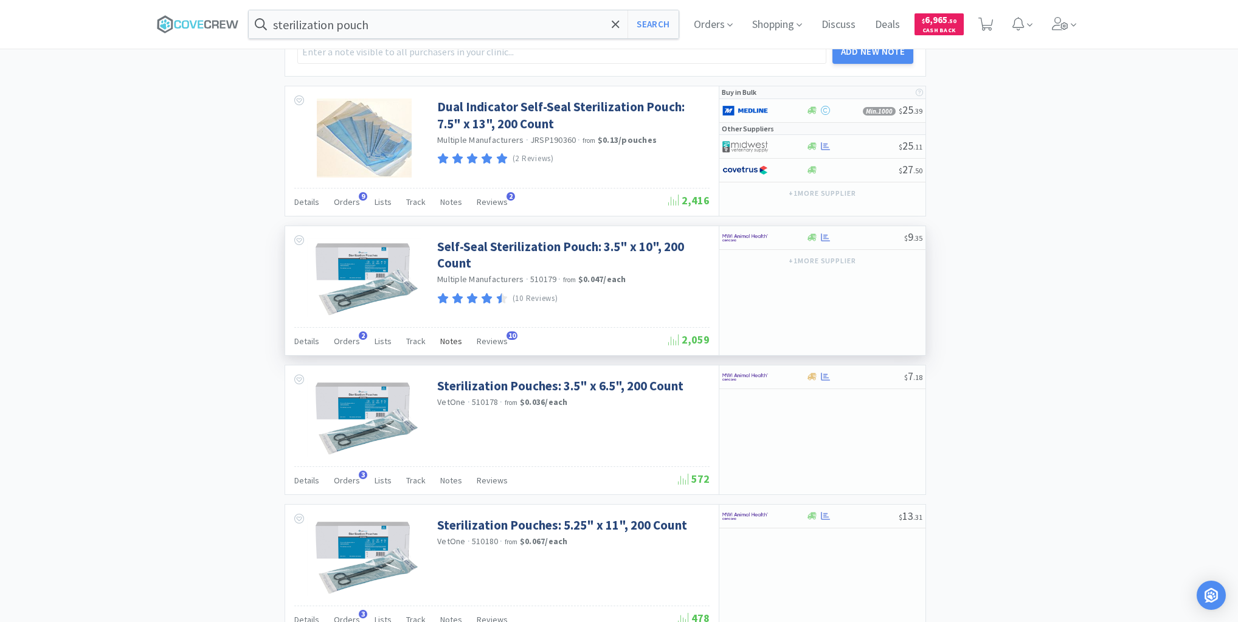
click at [446, 336] on span "Notes" at bounding box center [451, 341] width 22 height 11
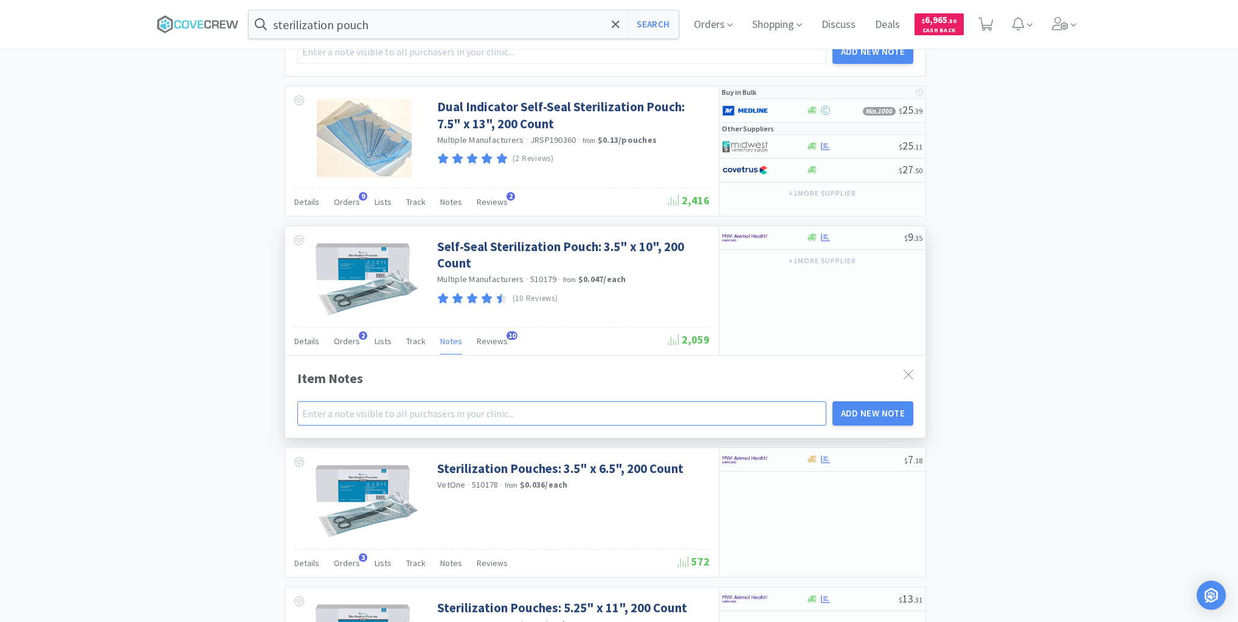
click at [443, 402] on input "text" at bounding box center [561, 413] width 529 height 24
drag, startPoint x: 866, startPoint y: 406, endPoint x: 857, endPoint y: 411, distance: 9.8
click at [866, 406] on button "Add New Note" at bounding box center [872, 413] width 81 height 24
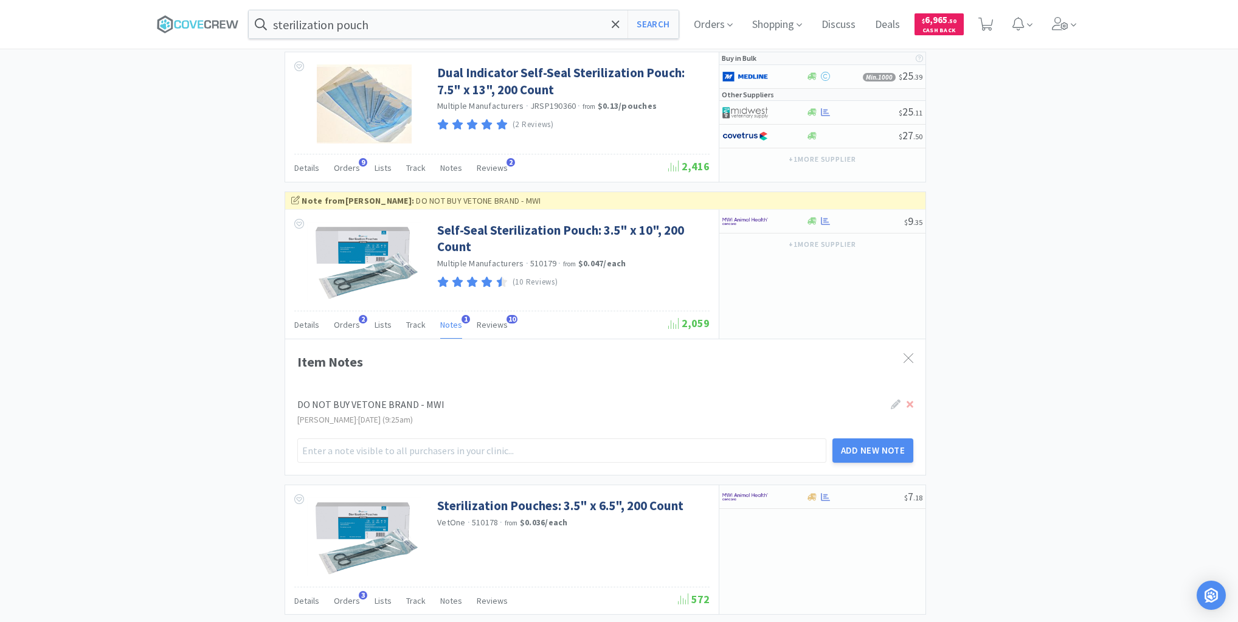
scroll to position [1751, 0]
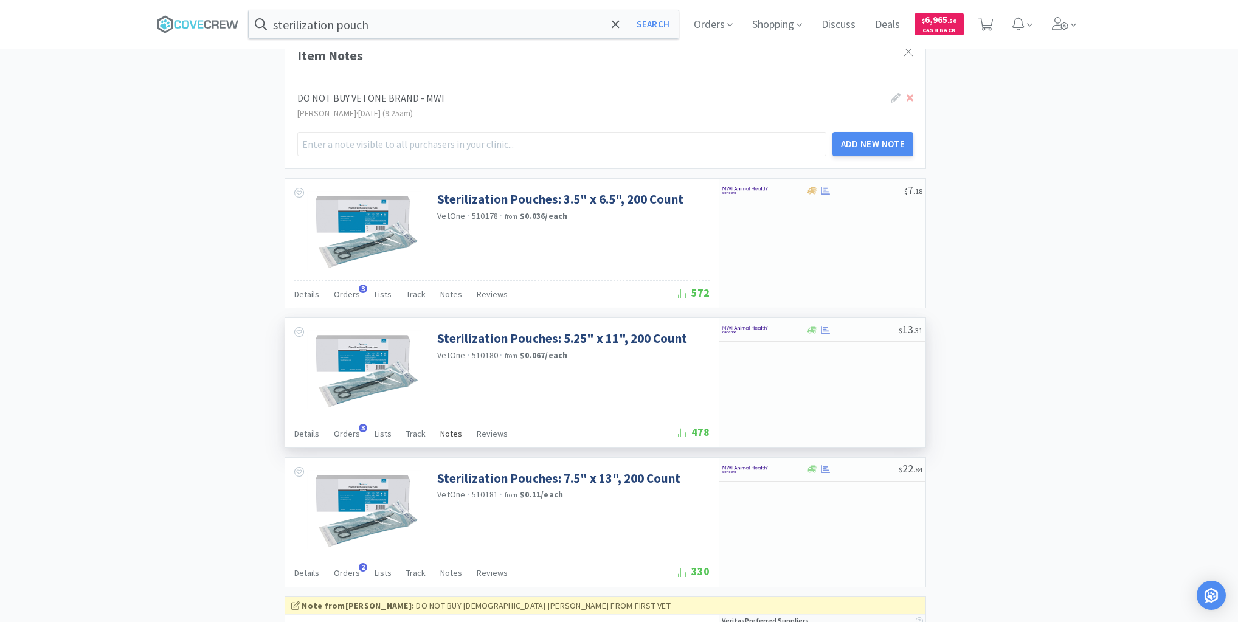
click at [447, 428] on span "Notes" at bounding box center [451, 433] width 22 height 11
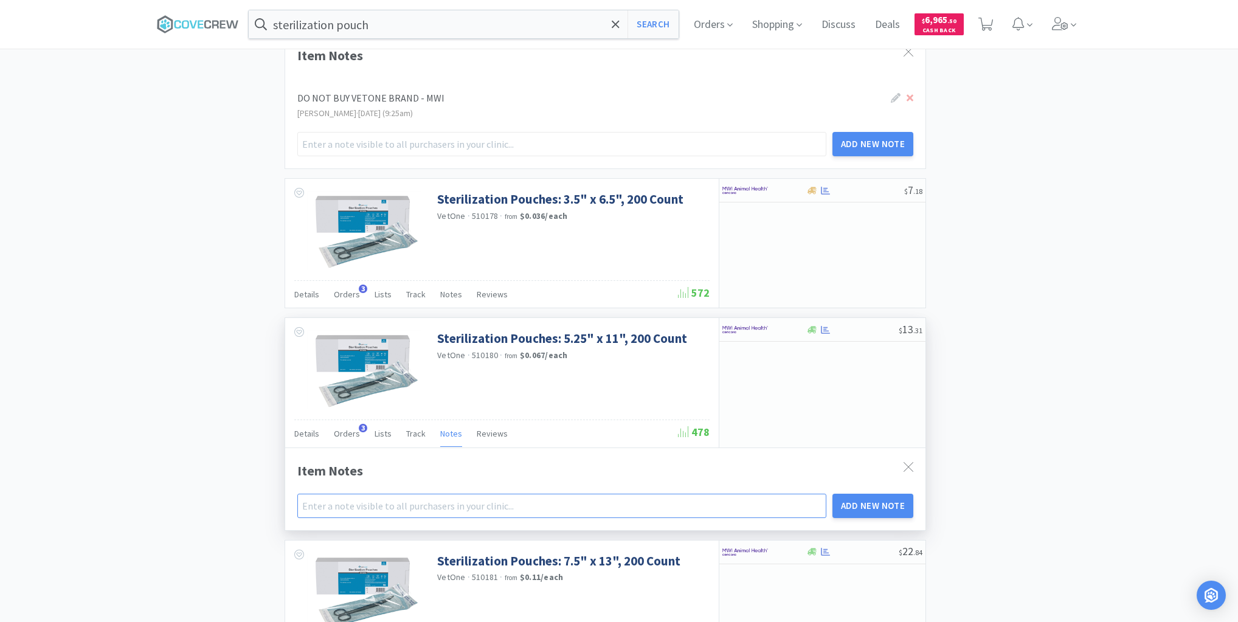
drag, startPoint x: 452, startPoint y: 494, endPoint x: 457, endPoint y: 503, distance: 10.1
click at [454, 496] on input "text" at bounding box center [561, 506] width 529 height 24
click at [880, 494] on button "Add New Note" at bounding box center [872, 506] width 81 height 24
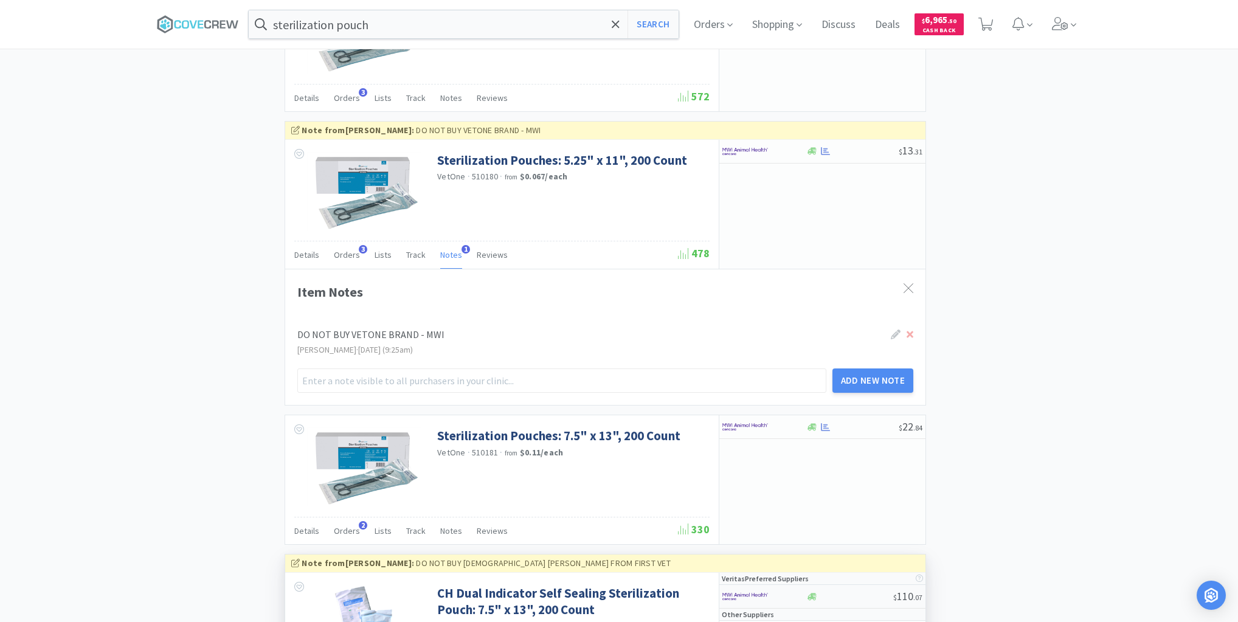
scroll to position [2043, 0]
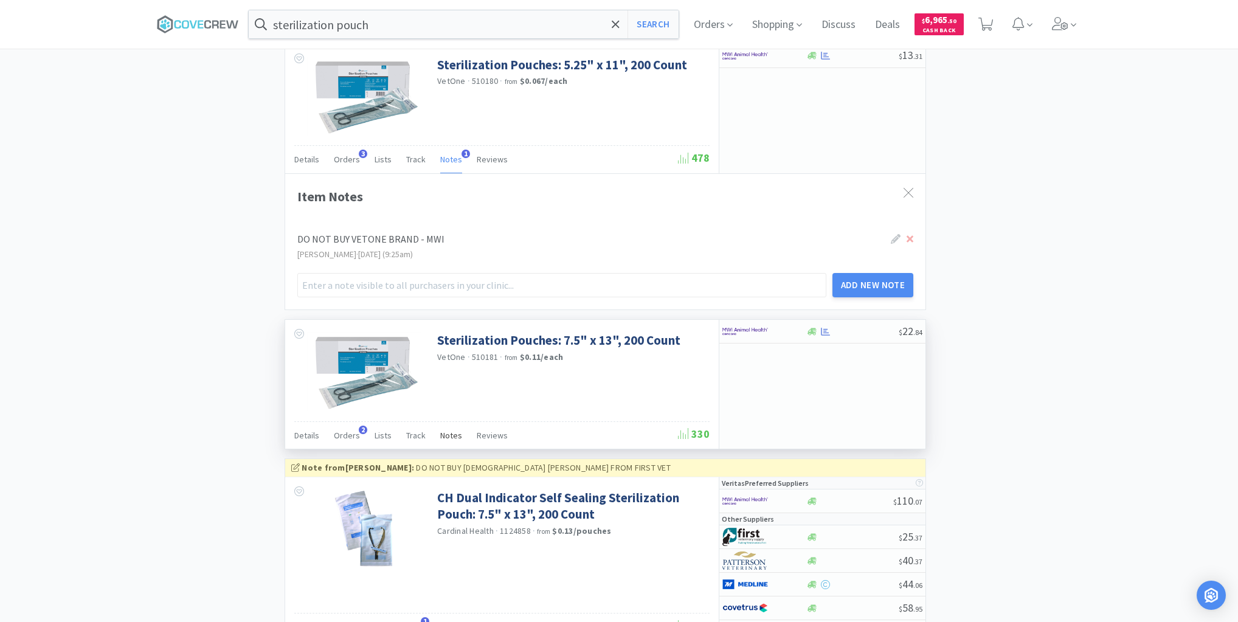
click at [443, 430] on span "Notes" at bounding box center [451, 435] width 22 height 11
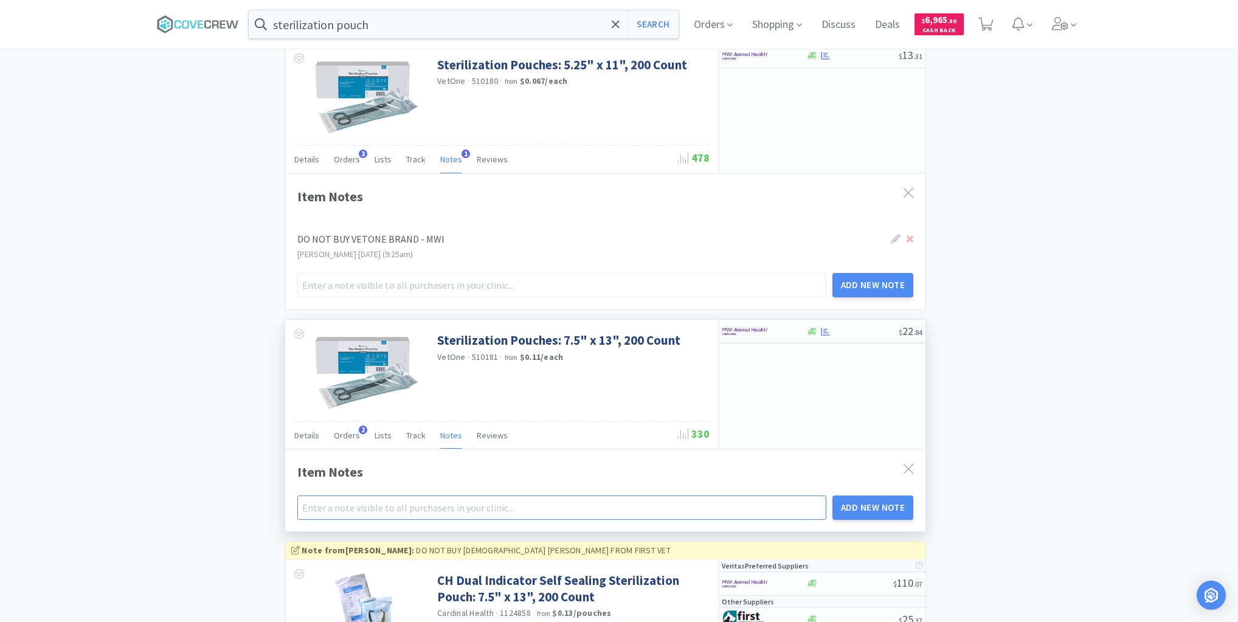
click at [455, 499] on input "text" at bounding box center [561, 507] width 529 height 24
click at [864, 495] on button "Add New Note" at bounding box center [872, 507] width 81 height 24
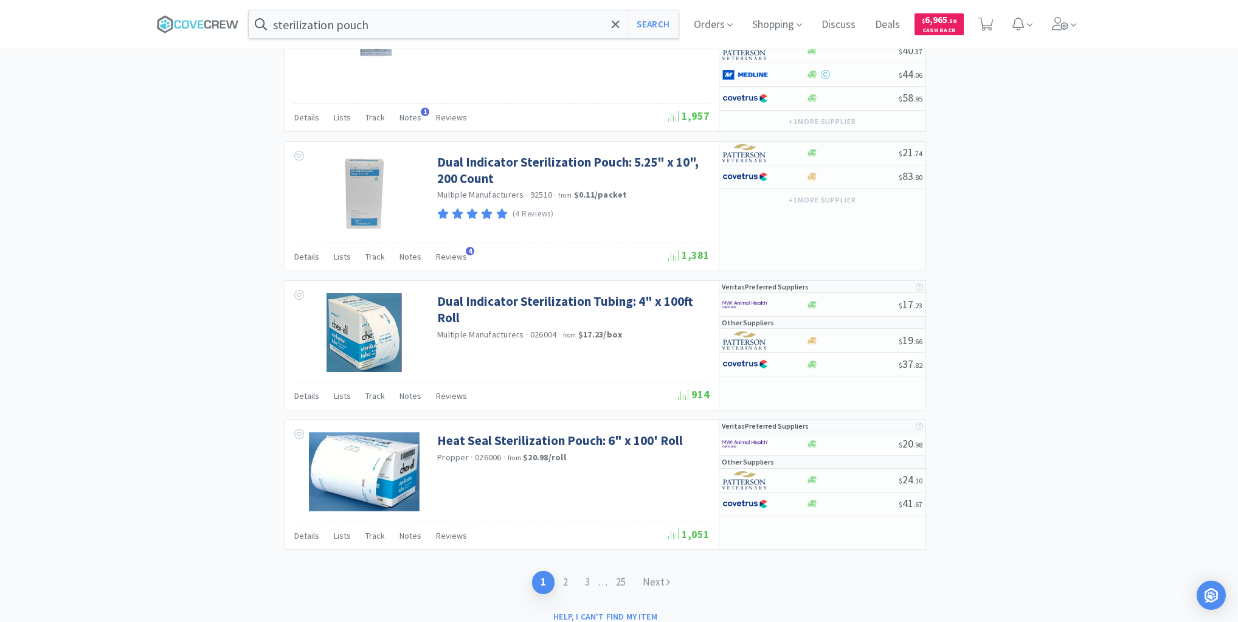
scroll to position [2736, 0]
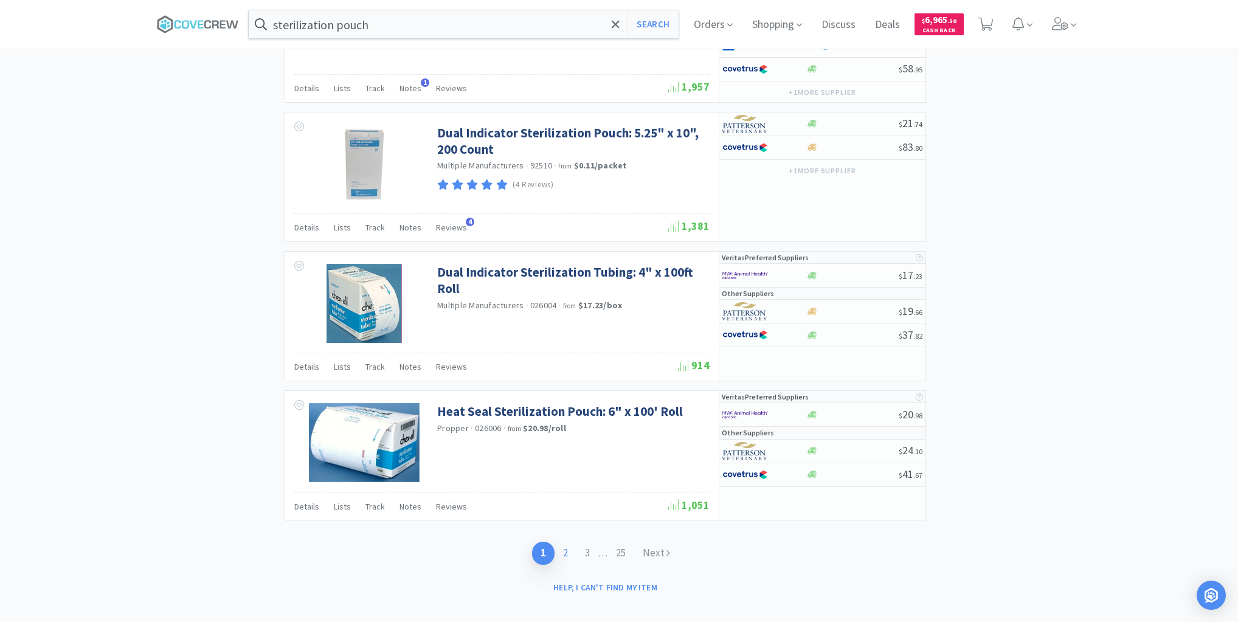
click at [566, 542] on link "2" at bounding box center [565, 553] width 22 height 22
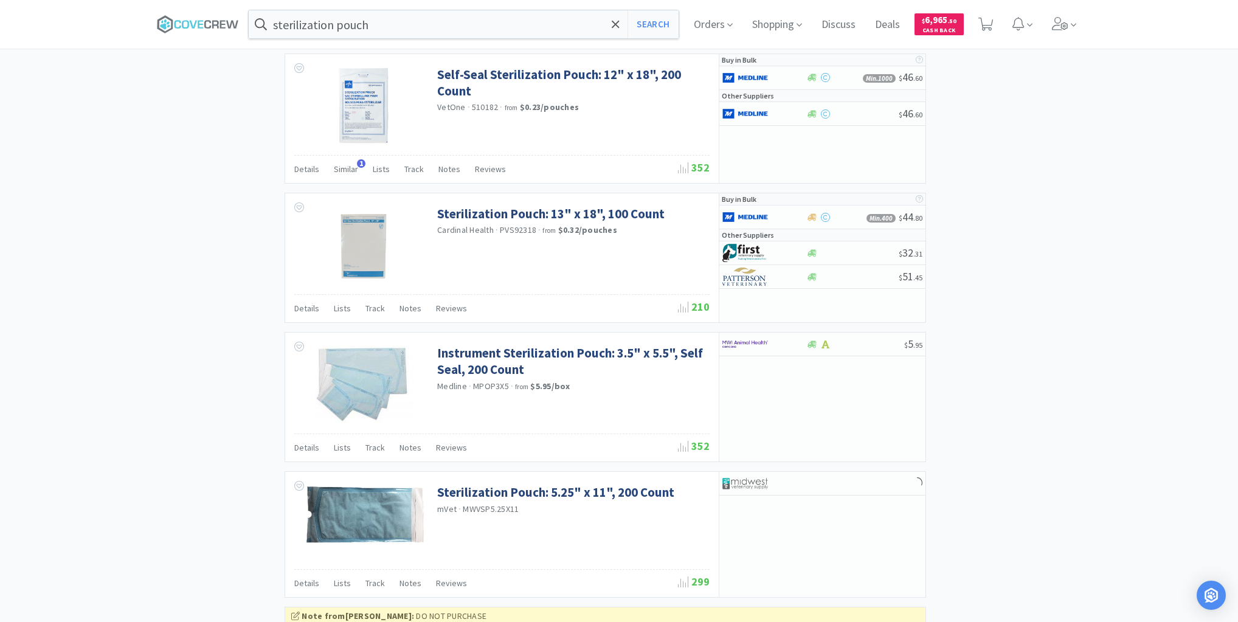
scroll to position [1508, 0]
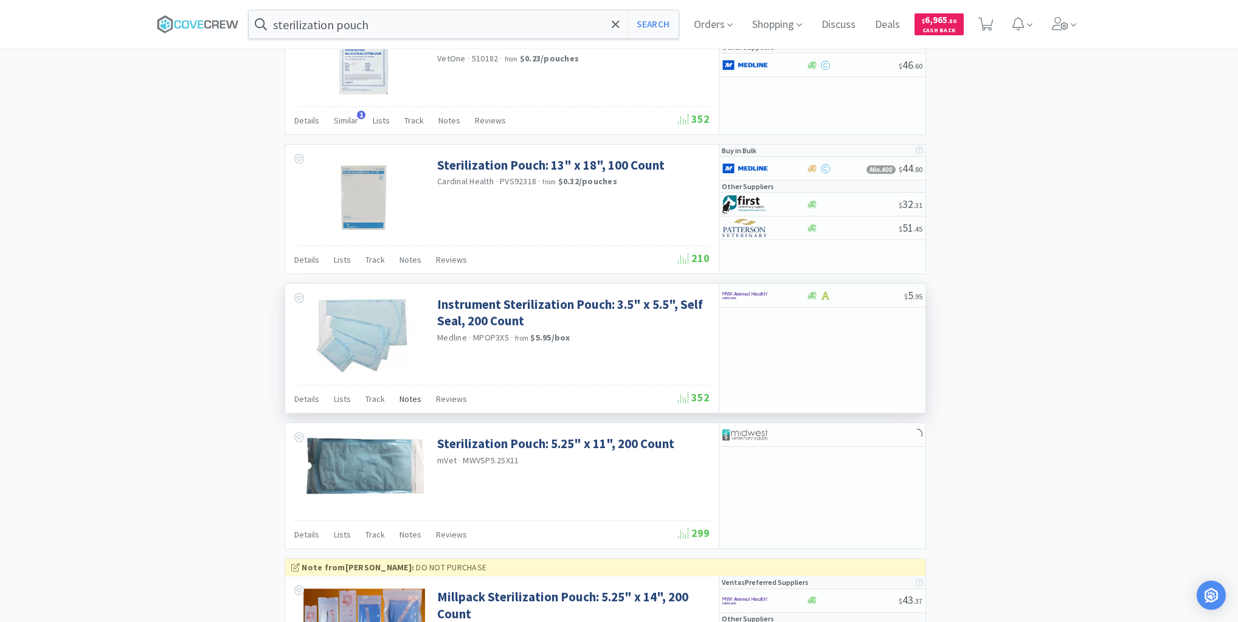
click at [409, 393] on span "Notes" at bounding box center [410, 398] width 22 height 11
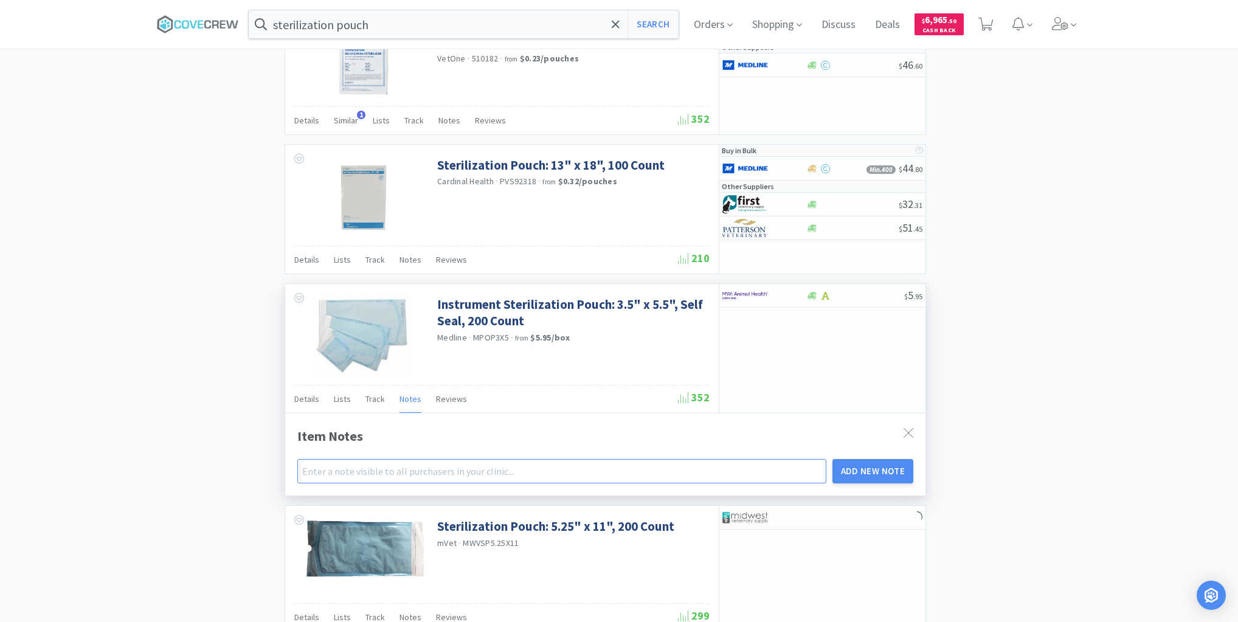
click at [424, 469] on input "text" at bounding box center [561, 471] width 529 height 24
click at [869, 464] on button "Add New Note" at bounding box center [872, 471] width 81 height 24
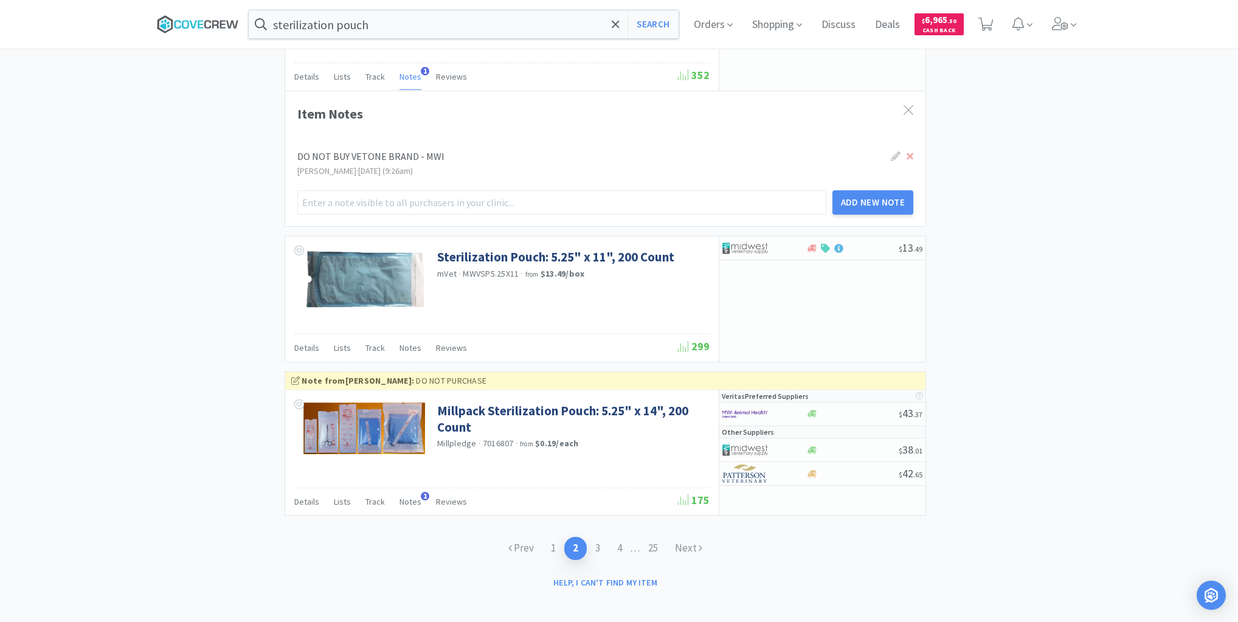
scroll to position [1849, 0]
click at [196, 22] on icon at bounding box center [198, 24] width 82 height 18
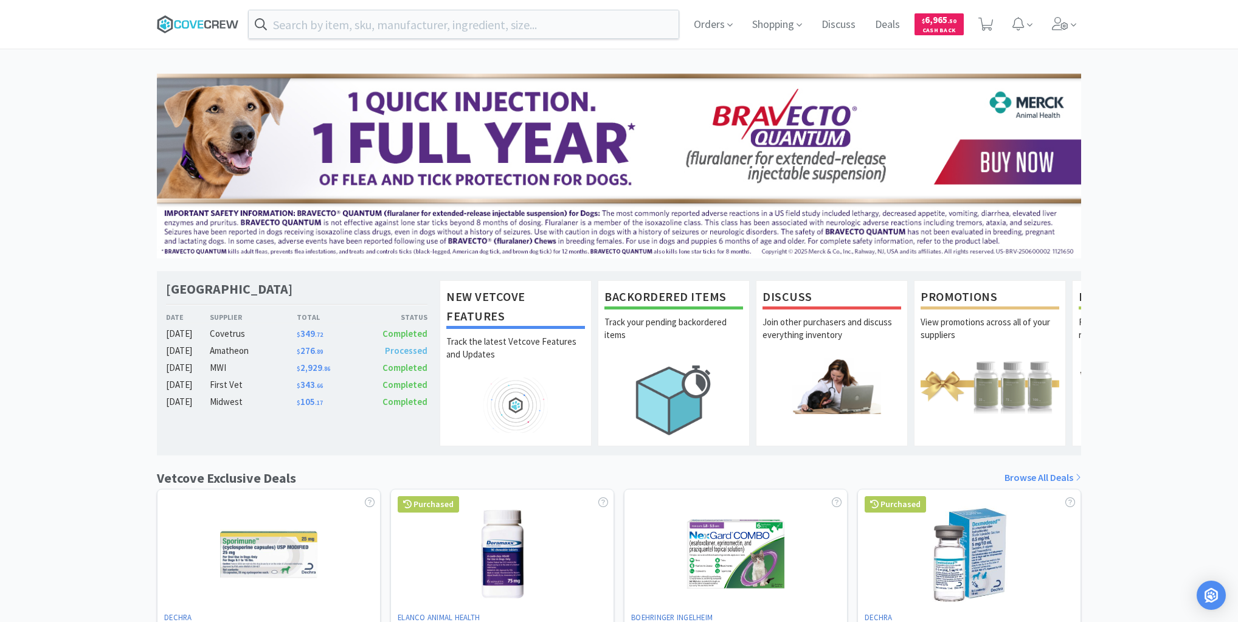
click at [215, 19] on icon at bounding box center [198, 24] width 82 height 18
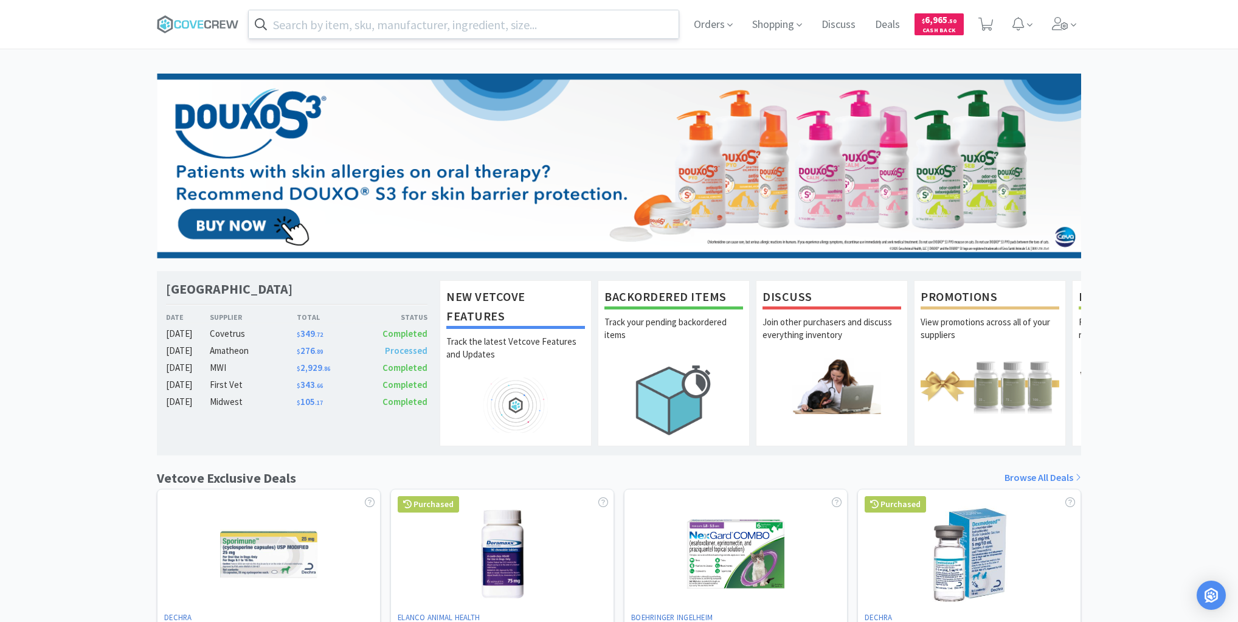
click at [517, 23] on input "text" at bounding box center [464, 24] width 430 height 28
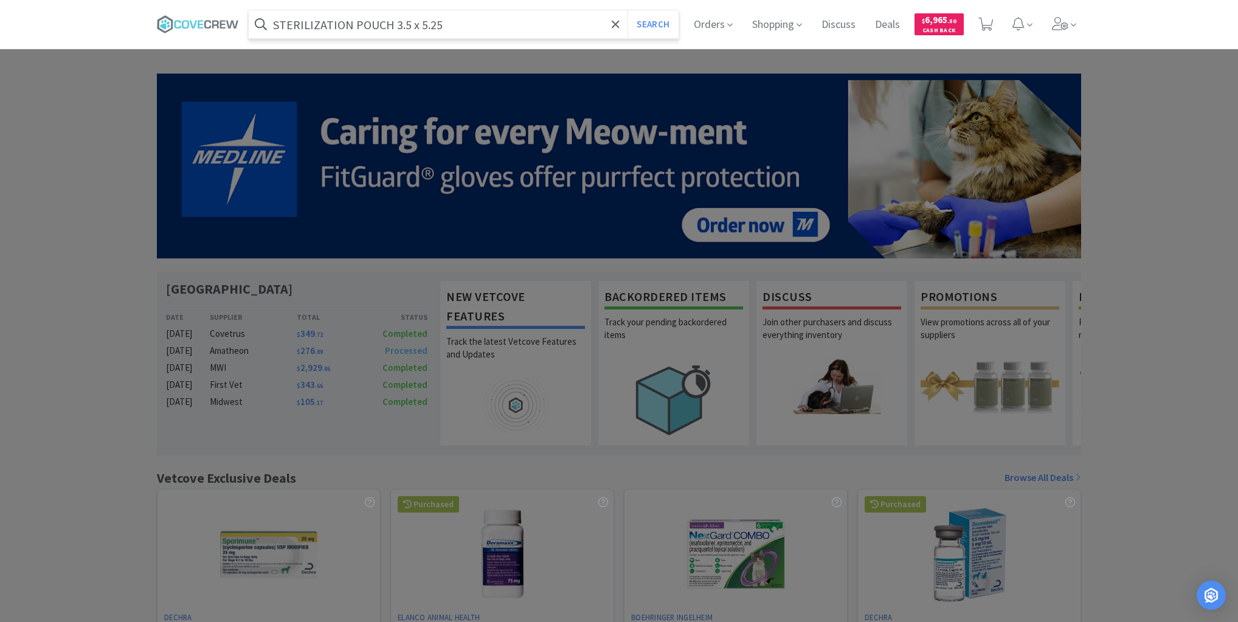
click at [627, 10] on button "Search" at bounding box center [652, 24] width 50 height 28
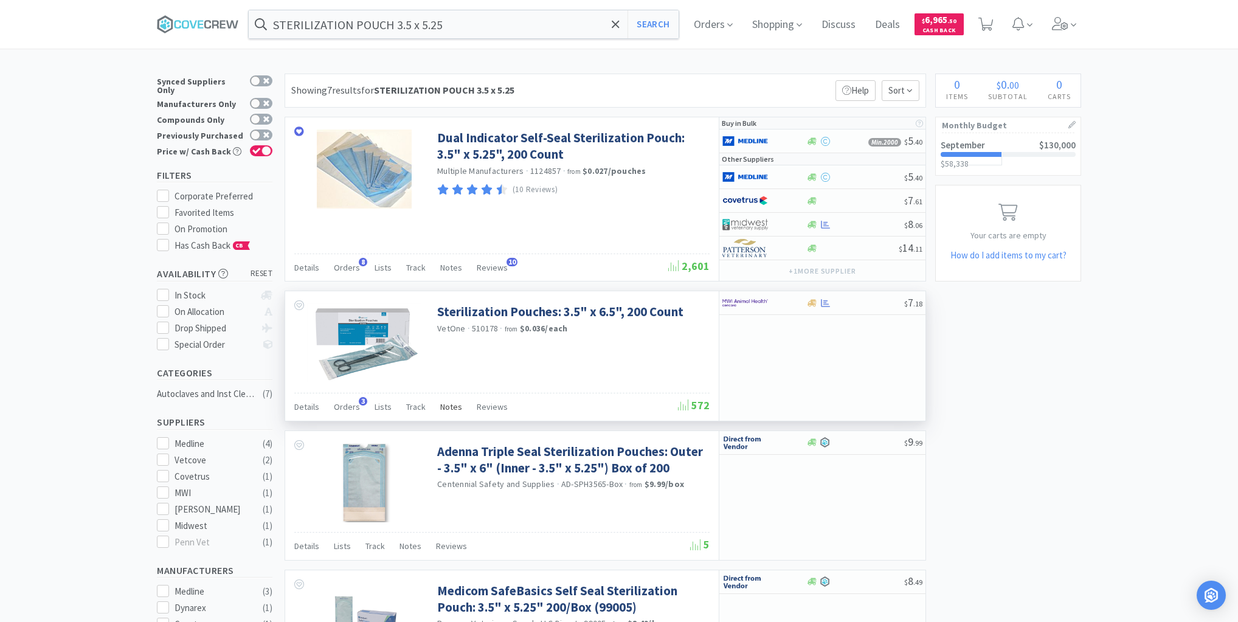
click at [444, 405] on span "Notes" at bounding box center [451, 406] width 22 height 11
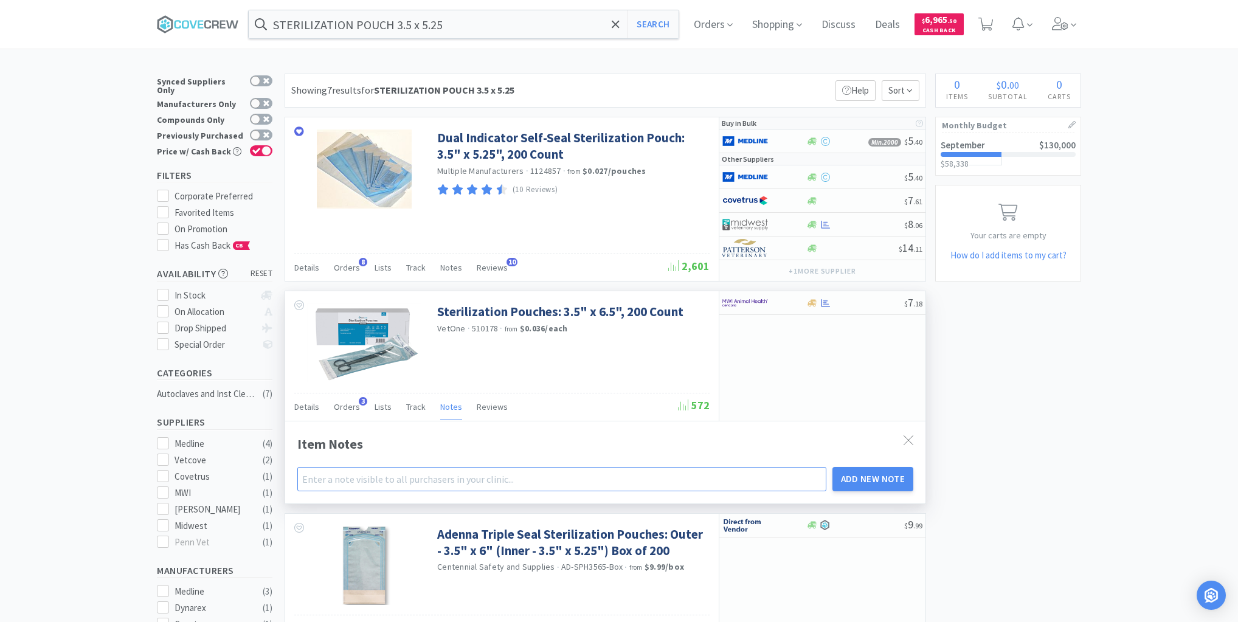
click at [450, 481] on input "text" at bounding box center [561, 479] width 529 height 24
click at [875, 477] on button "Add New Note" at bounding box center [872, 479] width 81 height 24
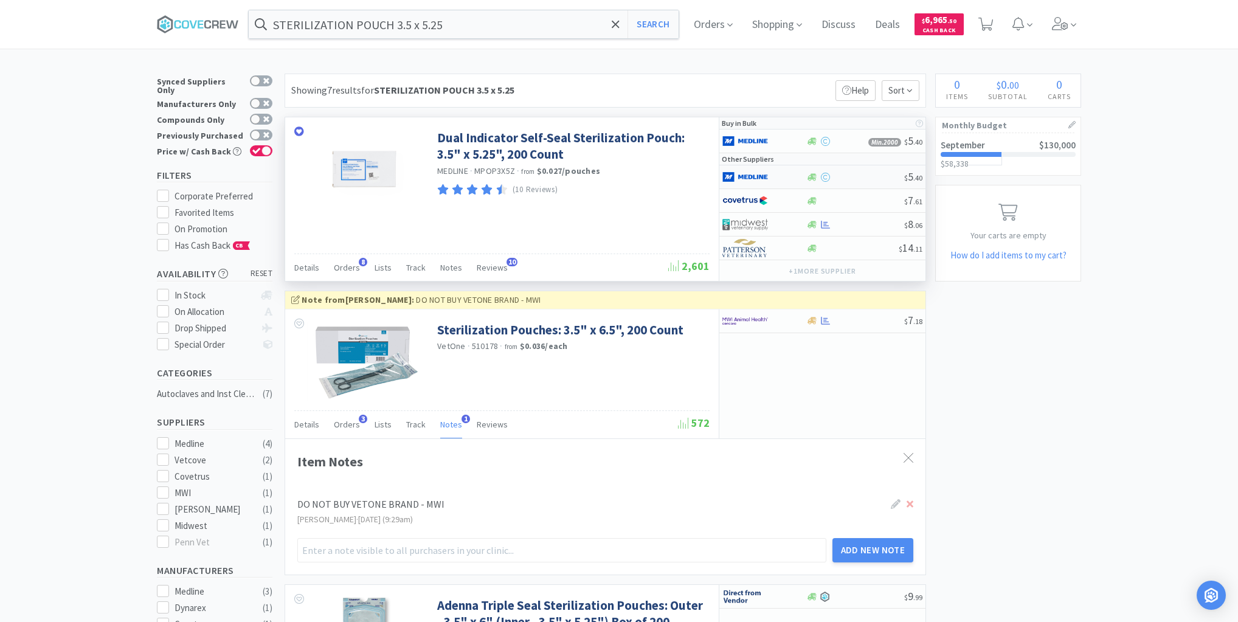
click at [867, 178] on div at bounding box center [854, 177] width 98 height 9
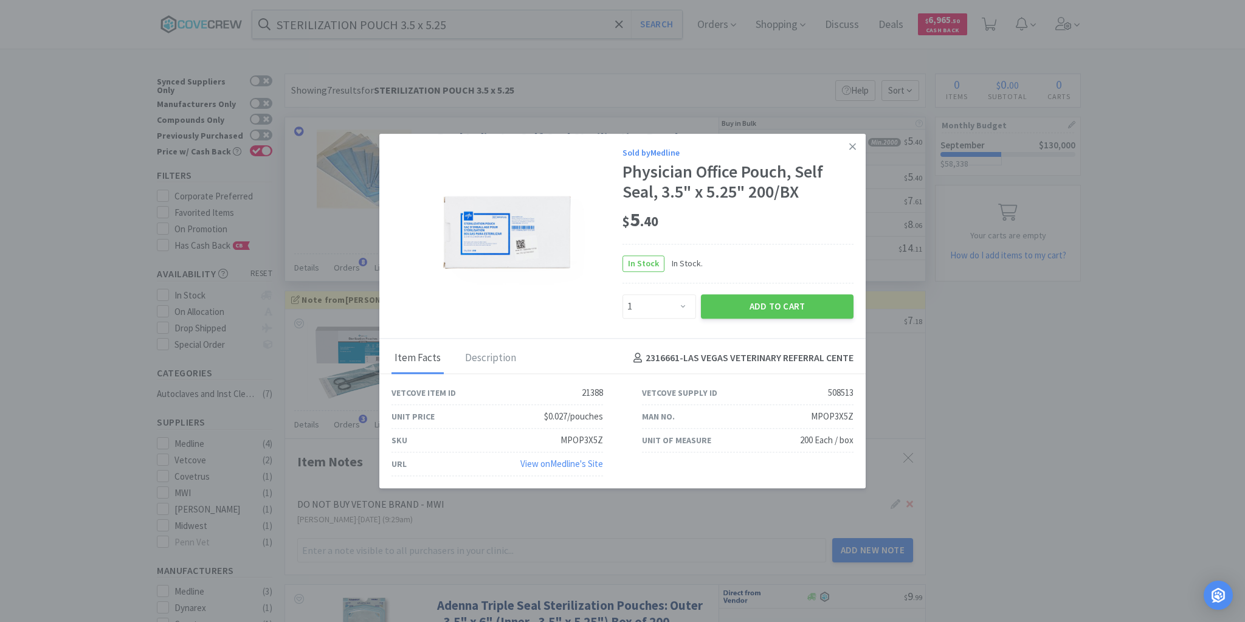
click at [853, 145] on icon at bounding box center [852, 146] width 7 height 11
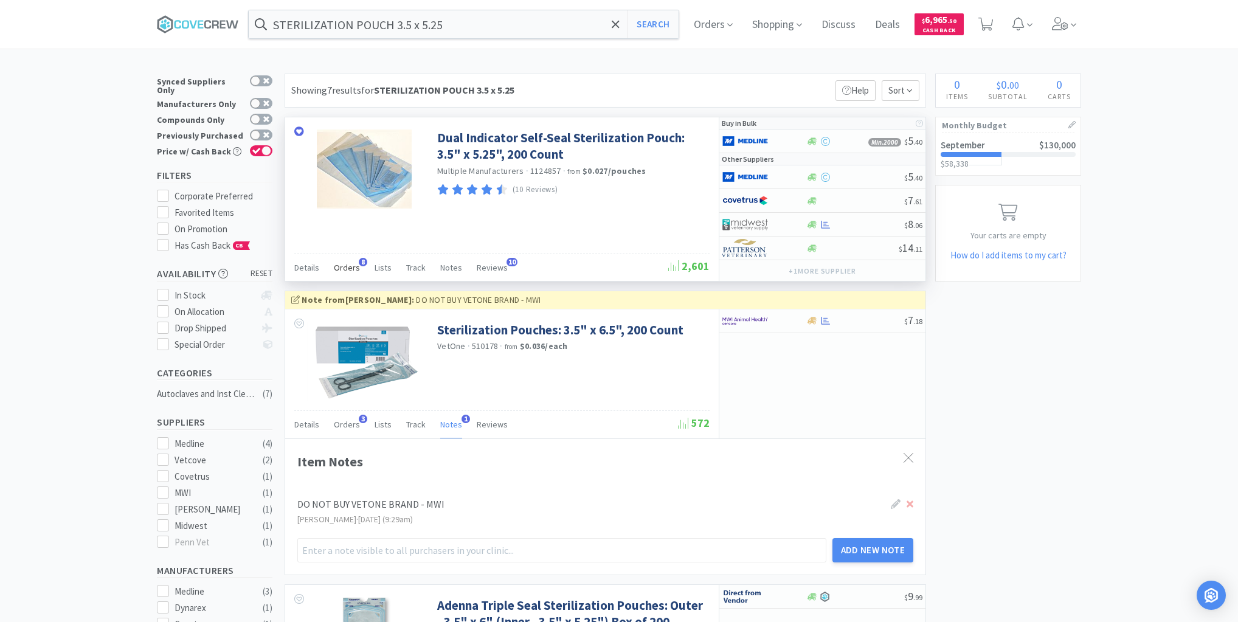
click at [348, 266] on span "Orders" at bounding box center [347, 267] width 26 height 11
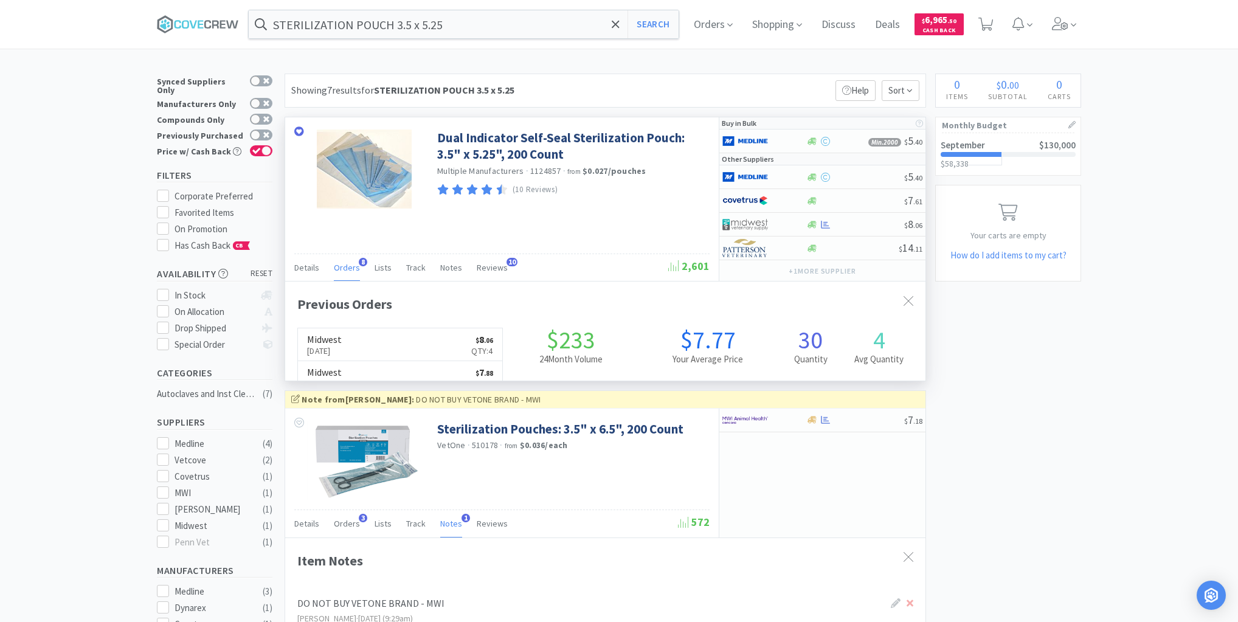
scroll to position [323, 640]
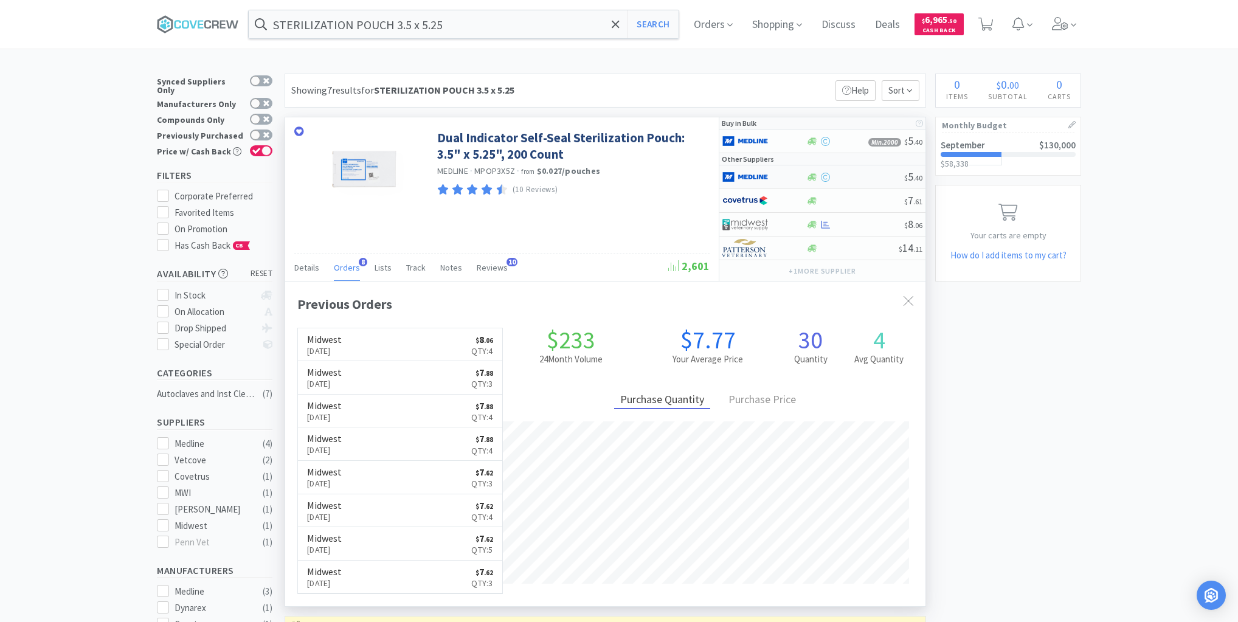
click at [793, 178] on div at bounding box center [763, 177] width 83 height 21
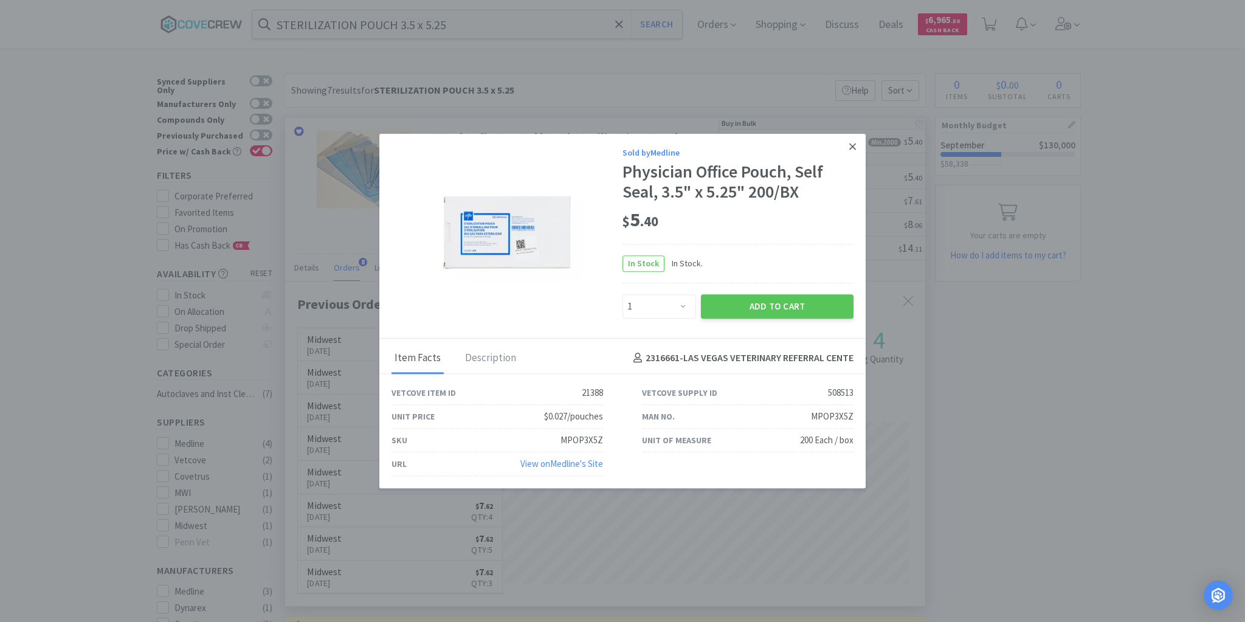
click at [855, 148] on icon at bounding box center [852, 146] width 7 height 11
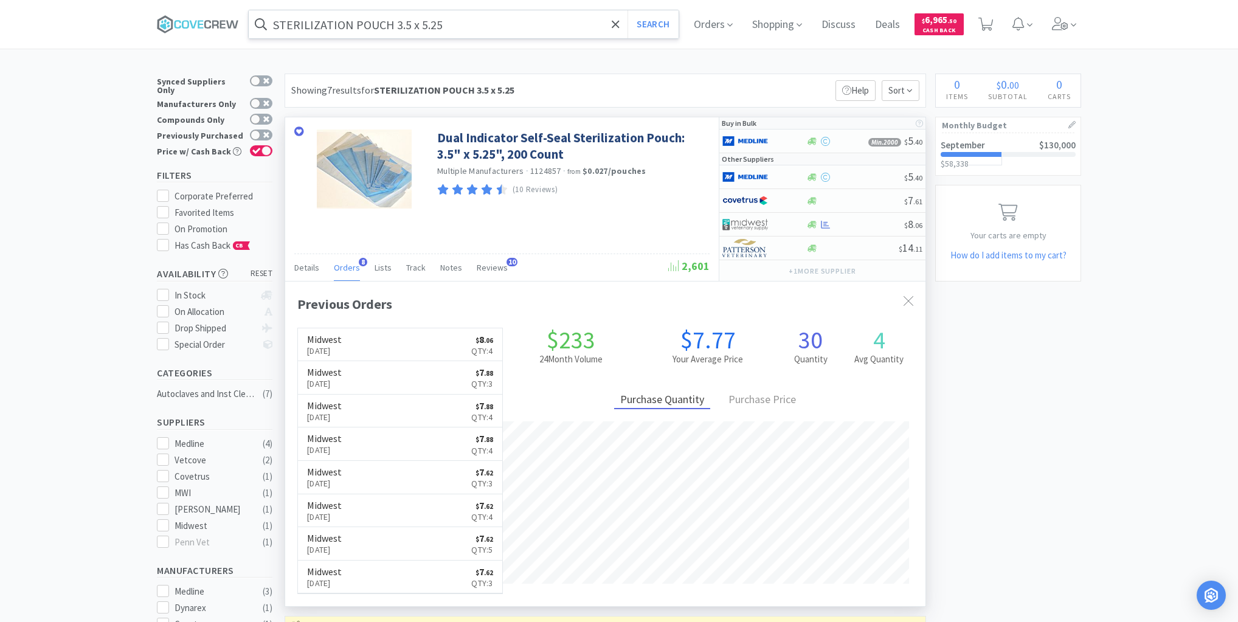
click at [564, 19] on input "STERILIZATION POUCH 3.5 x 5.25" at bounding box center [464, 24] width 430 height 28
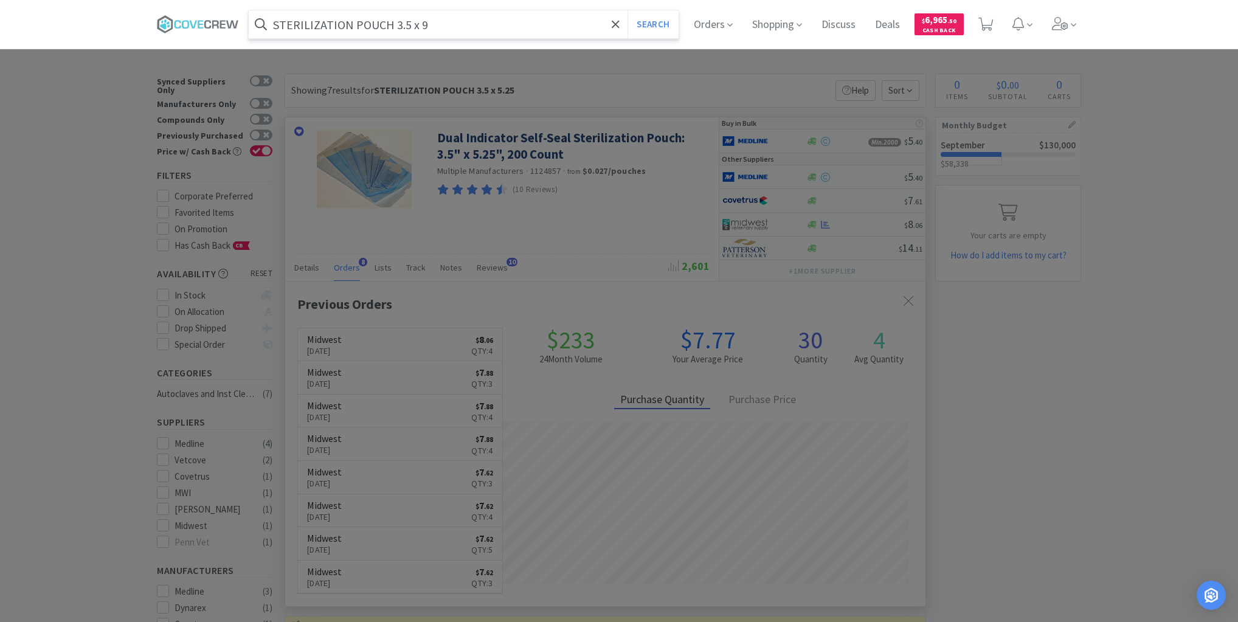
click at [627, 10] on button "Search" at bounding box center [652, 24] width 50 height 28
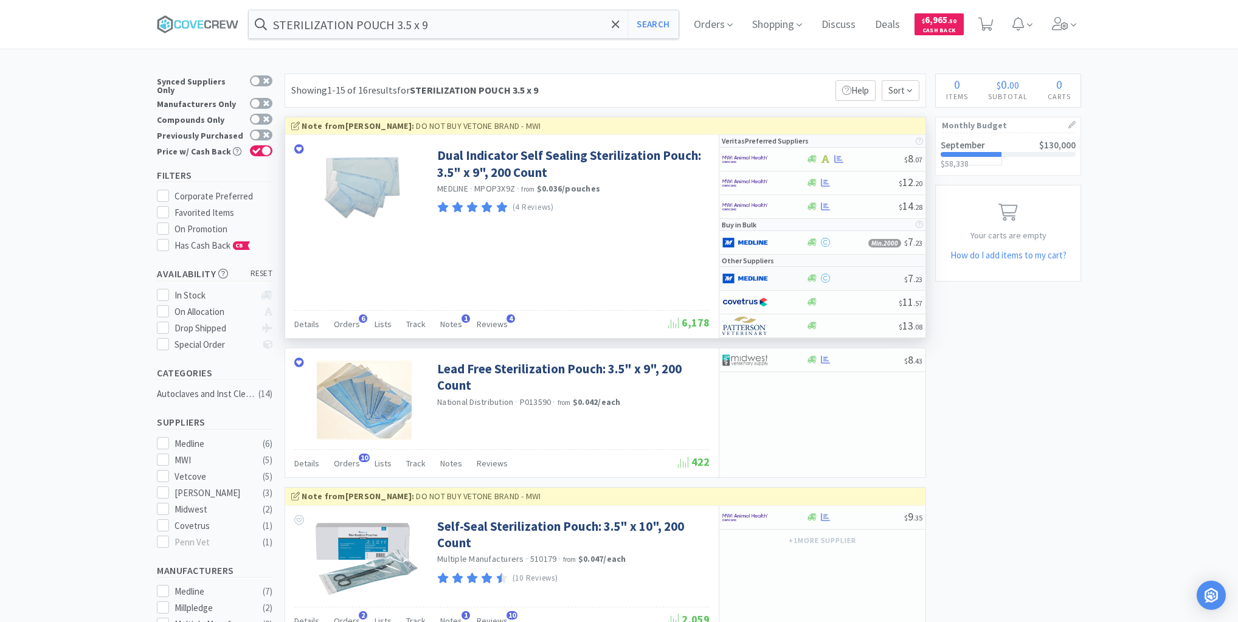
click at [856, 280] on div at bounding box center [854, 278] width 98 height 9
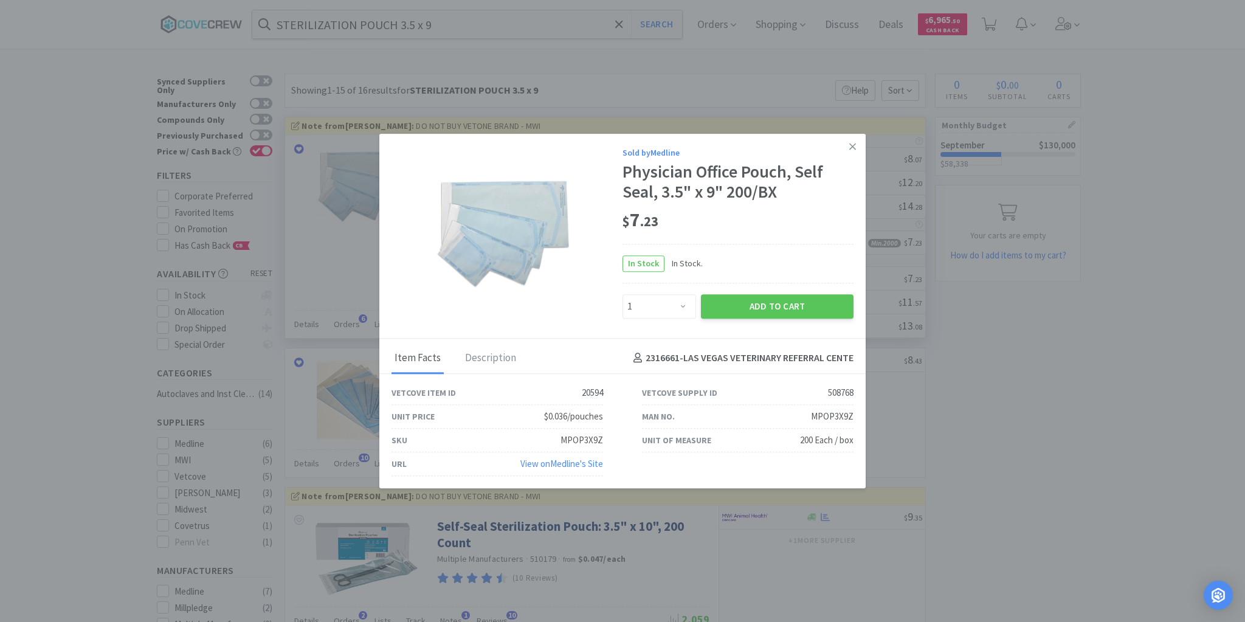
click at [854, 148] on icon at bounding box center [852, 146] width 7 height 11
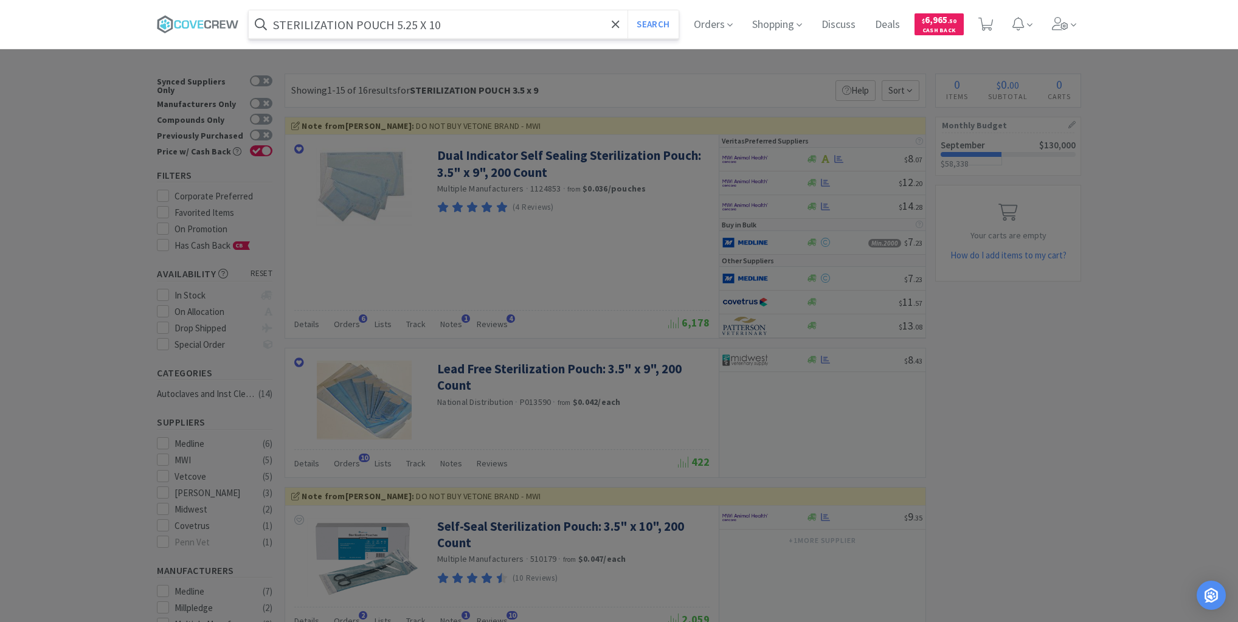
click at [627, 10] on button "Search" at bounding box center [652, 24] width 50 height 28
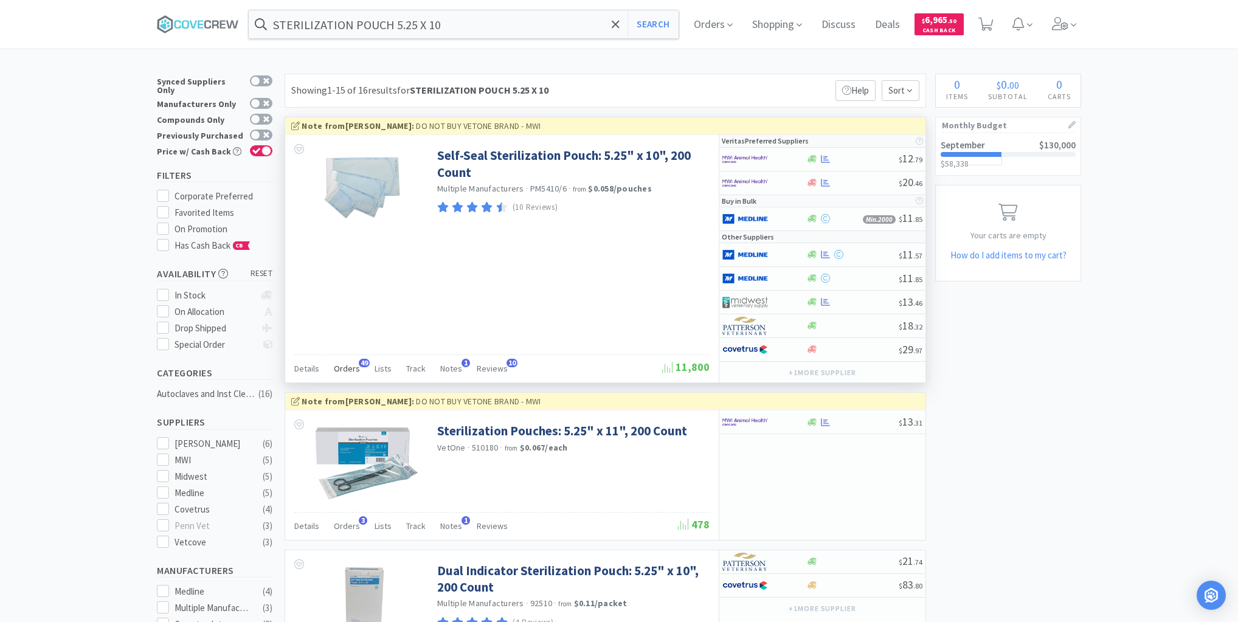
click at [348, 367] on span "Orders" at bounding box center [347, 368] width 26 height 11
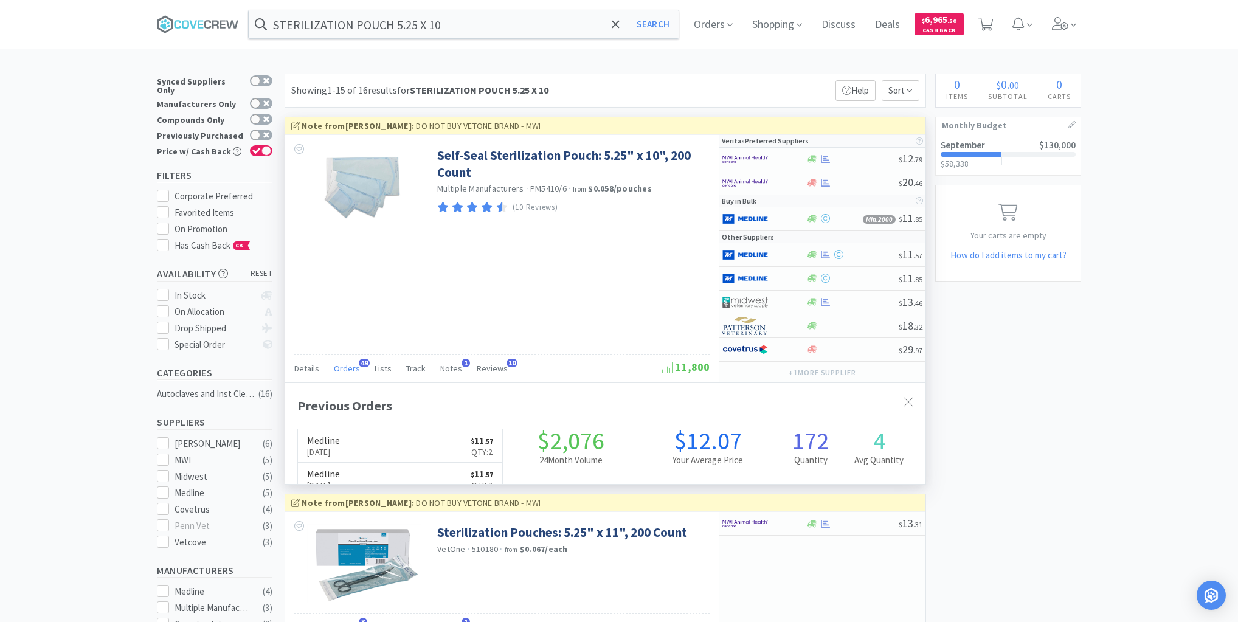
scroll to position [326, 640]
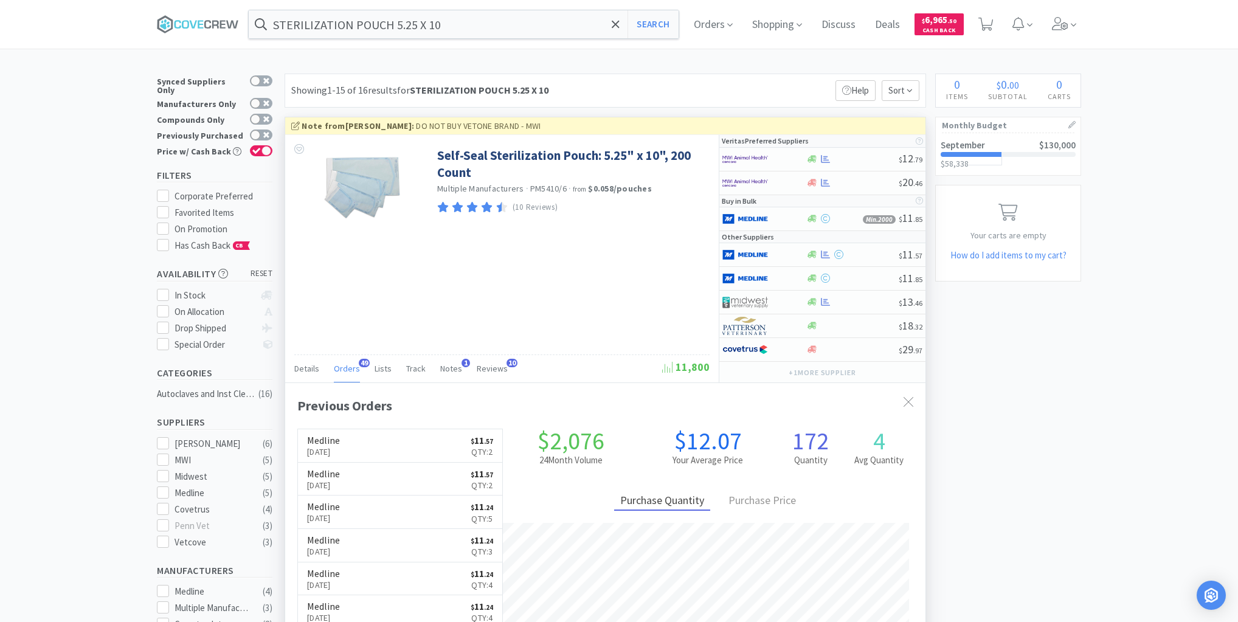
click at [347, 367] on span "Orders" at bounding box center [347, 368] width 26 height 11
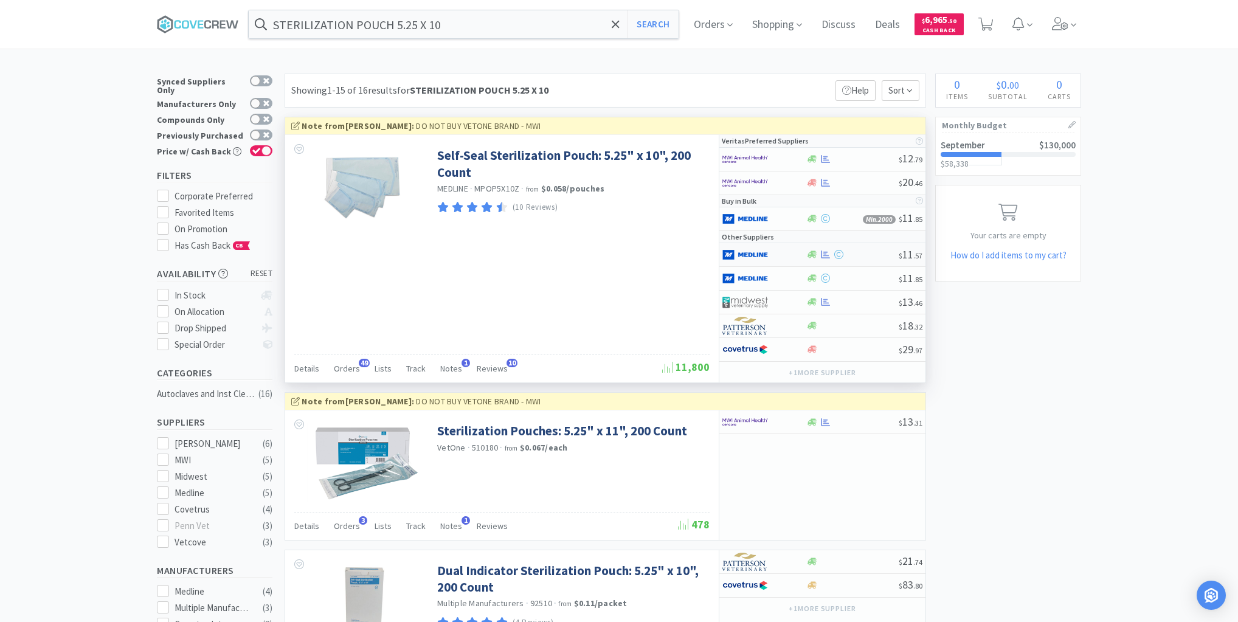
click at [861, 255] on div at bounding box center [851, 254] width 93 height 9
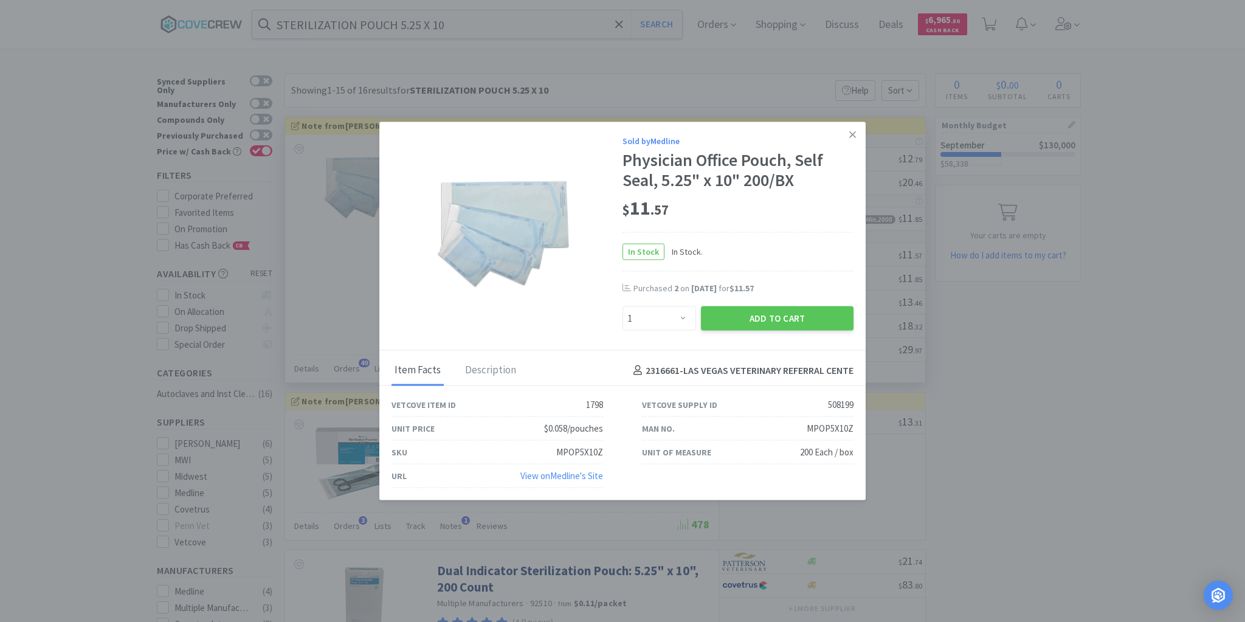
click at [855, 135] on icon at bounding box center [852, 134] width 7 height 11
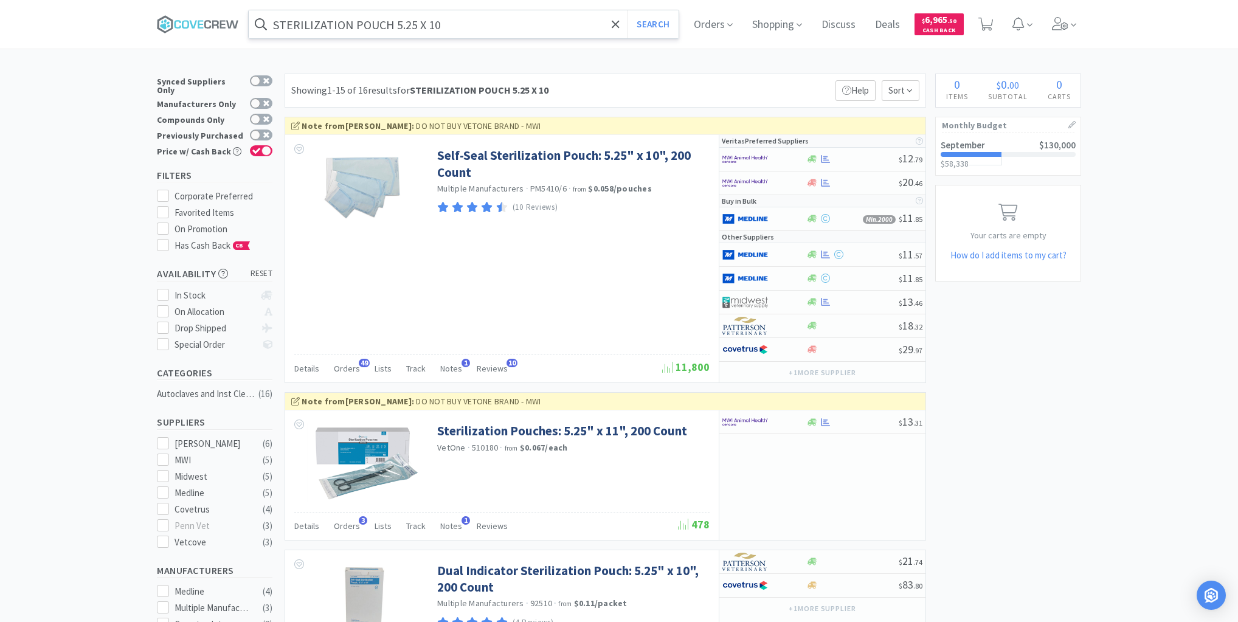
click at [584, 18] on input "STERILIZATION POUCH 5.25 X 10" at bounding box center [464, 24] width 430 height 28
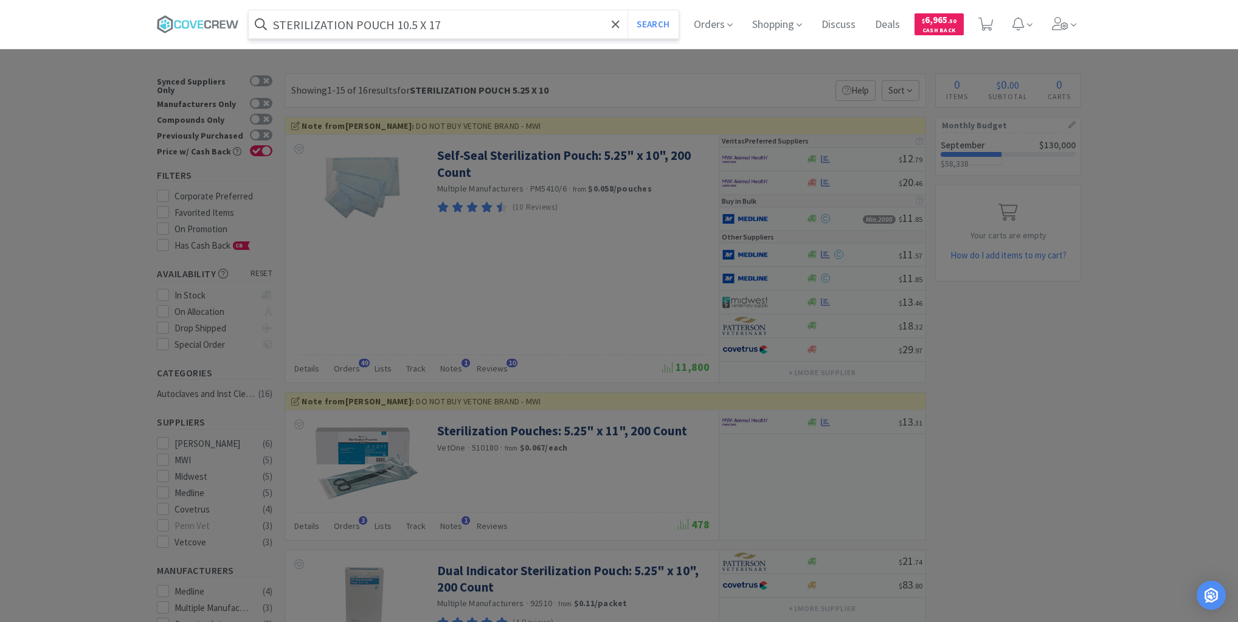
click at [627, 10] on button "Search" at bounding box center [652, 24] width 50 height 28
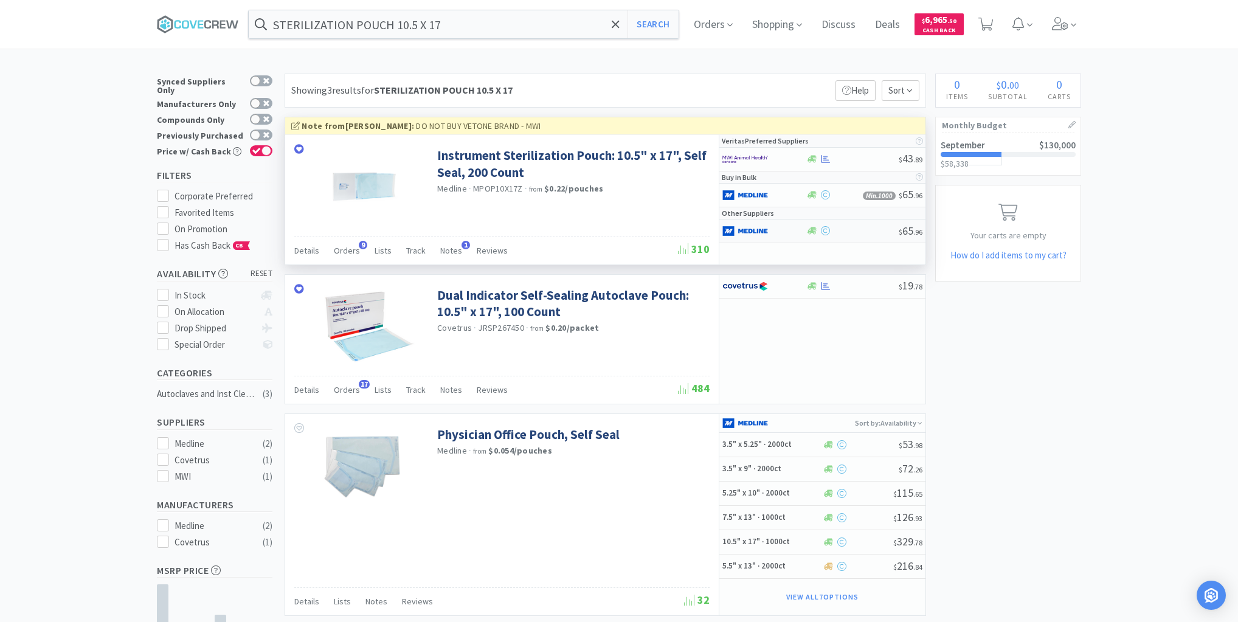
click at [855, 235] on div "$ 65 . 96" at bounding box center [822, 231] width 206 height 24
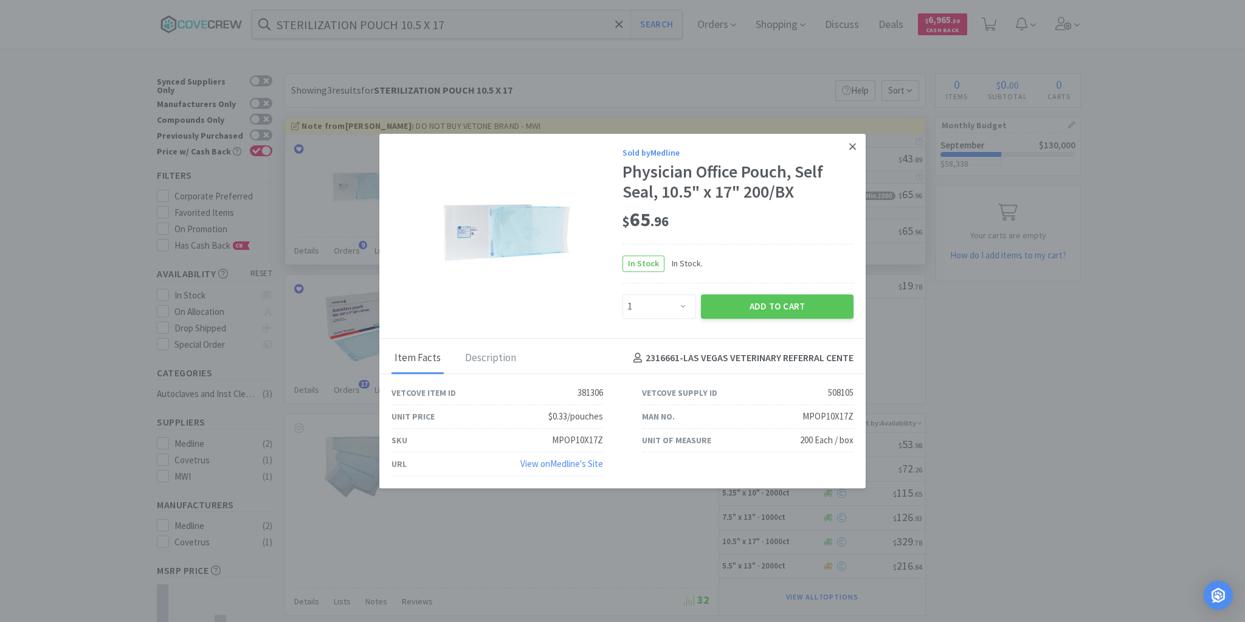
click at [854, 148] on icon at bounding box center [852, 146] width 7 height 7
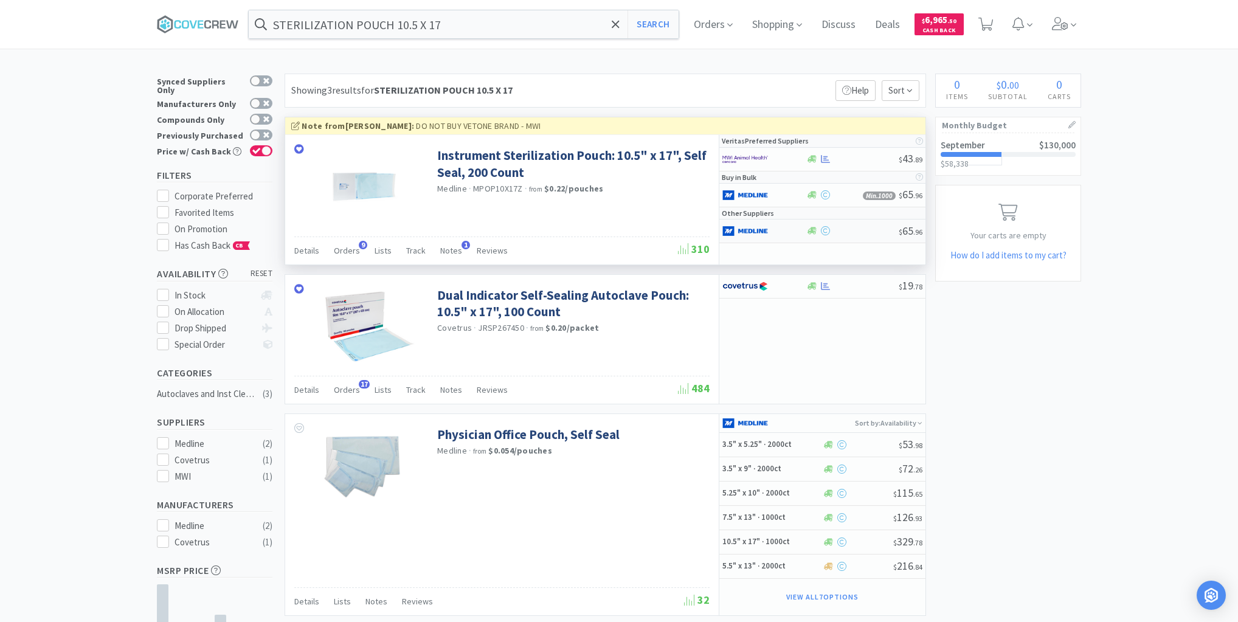
click at [854, 231] on div at bounding box center [851, 230] width 93 height 9
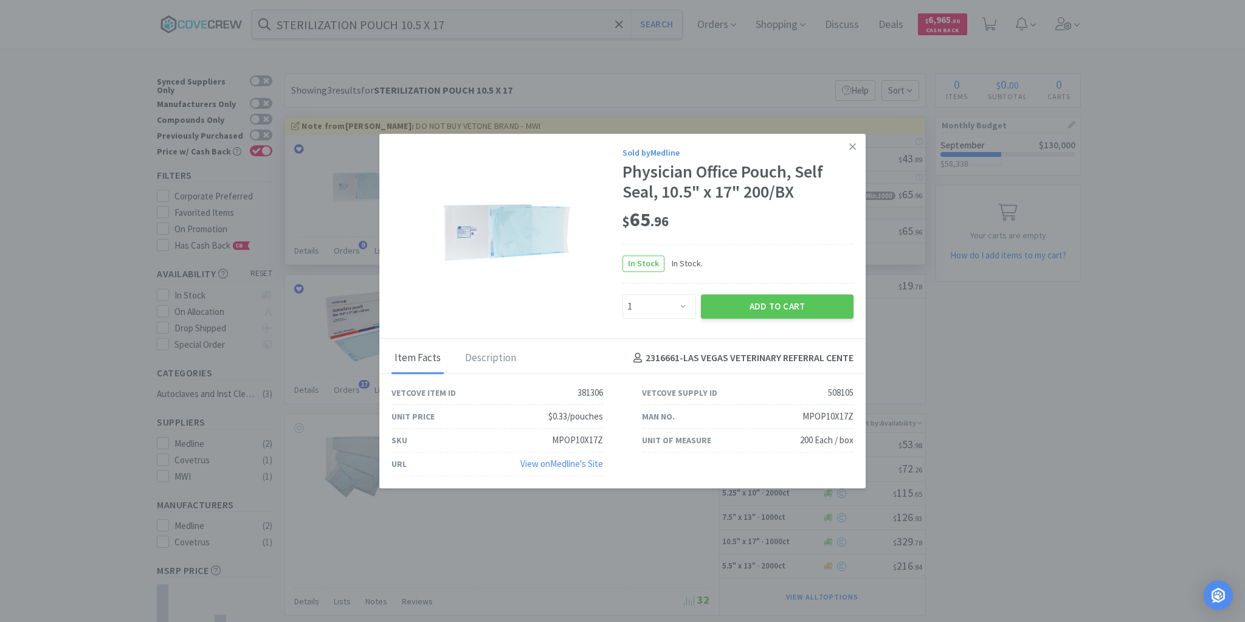
click at [851, 146] on icon at bounding box center [852, 146] width 7 height 7
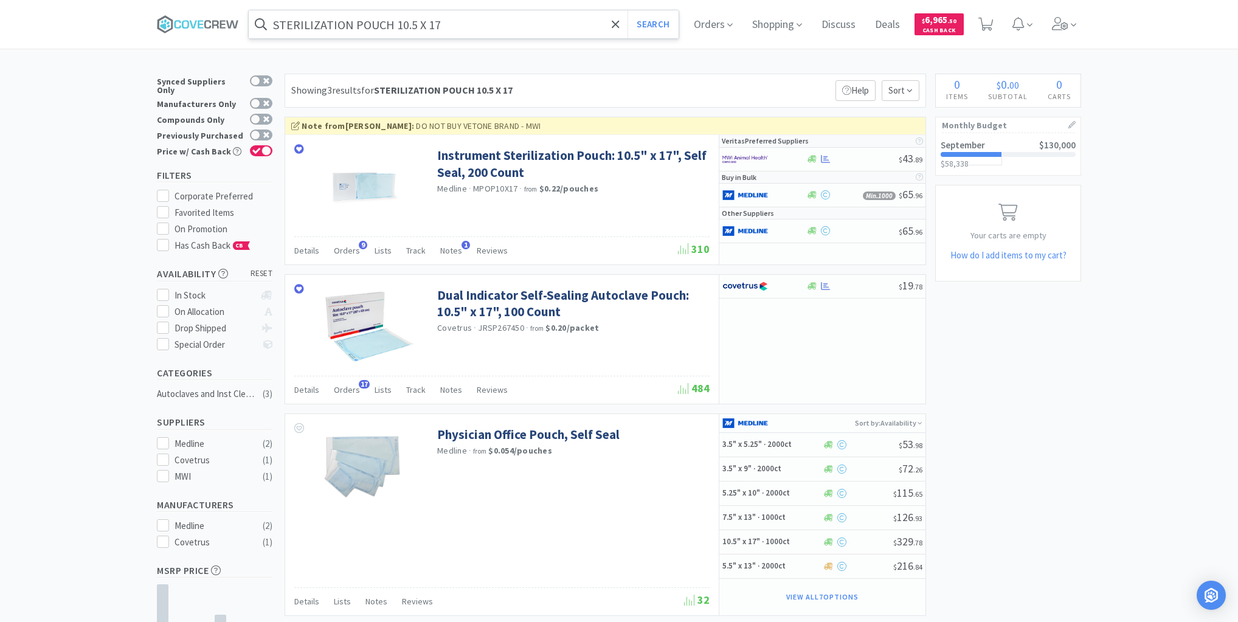
click at [529, 20] on input "STERILIZATION POUCH 10.5 X 17" at bounding box center [464, 24] width 430 height 28
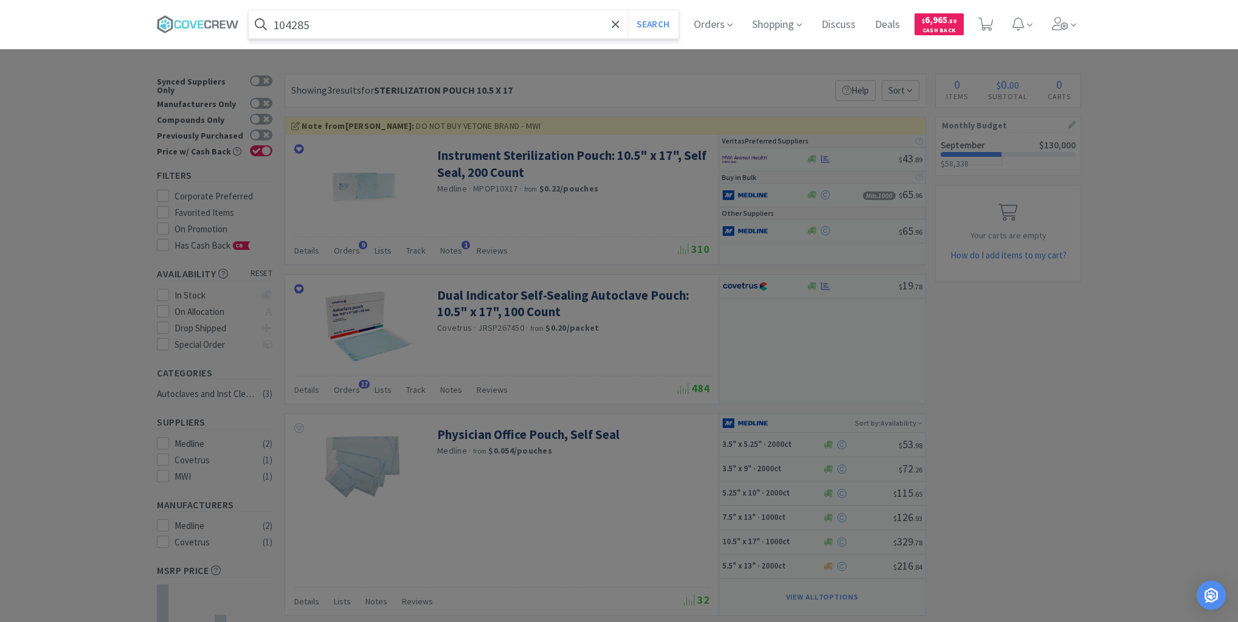
click at [627, 10] on button "Search" at bounding box center [652, 24] width 50 height 28
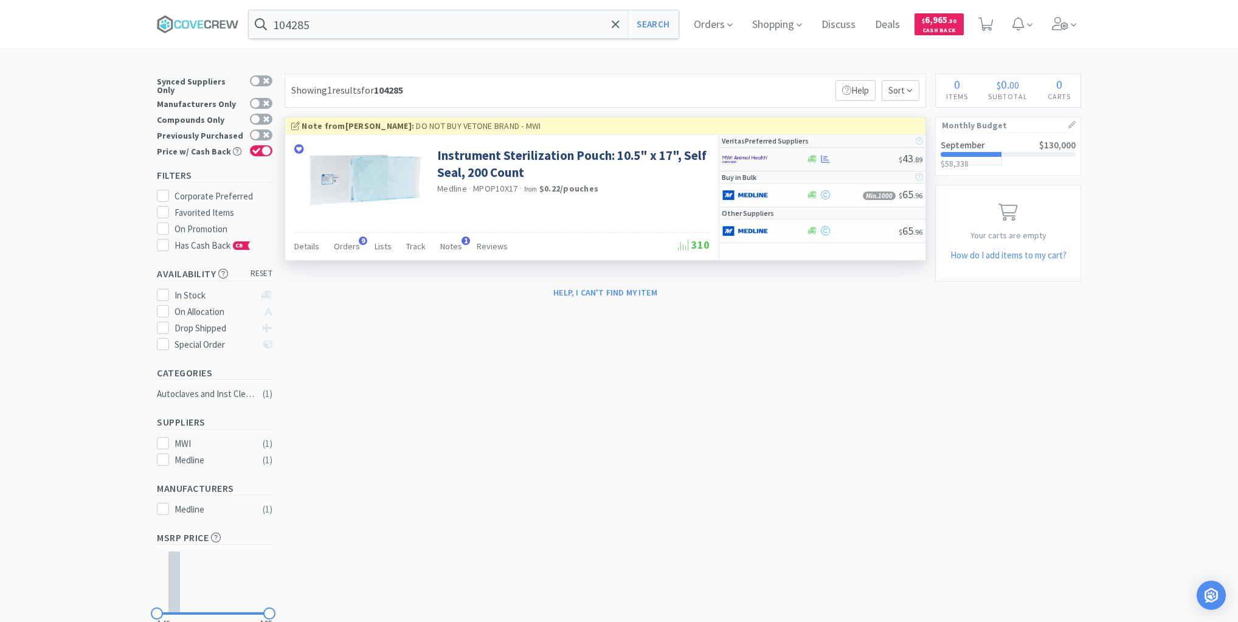
click at [832, 159] on div at bounding box center [851, 158] width 93 height 9
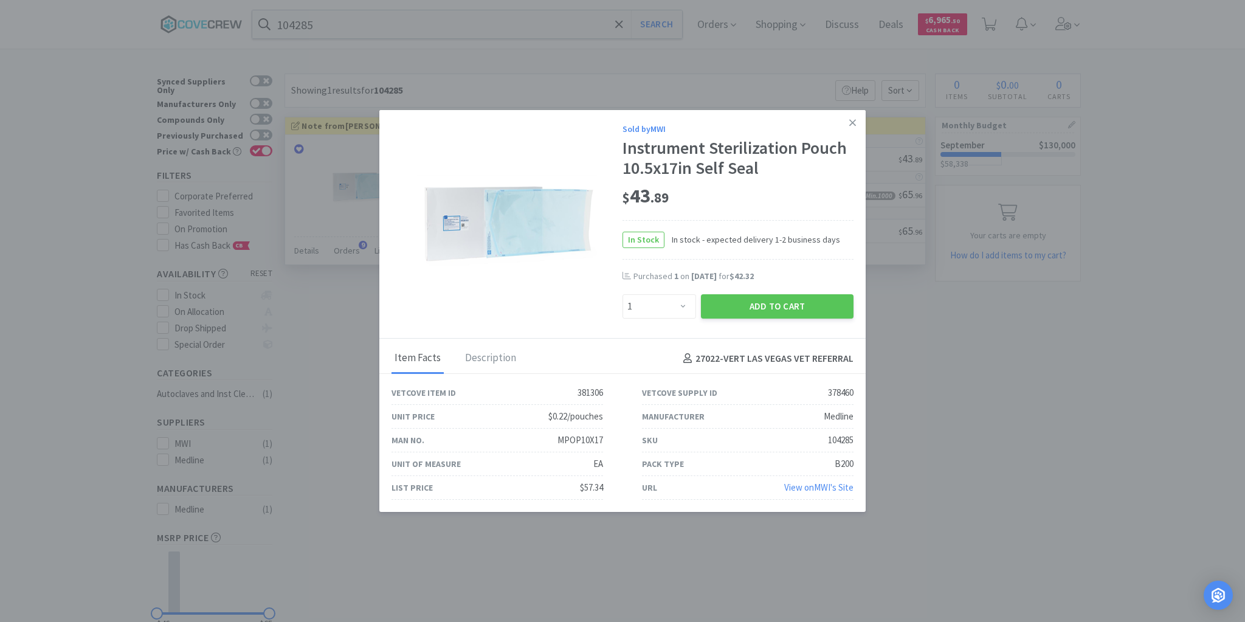
click at [851, 122] on icon at bounding box center [852, 122] width 7 height 11
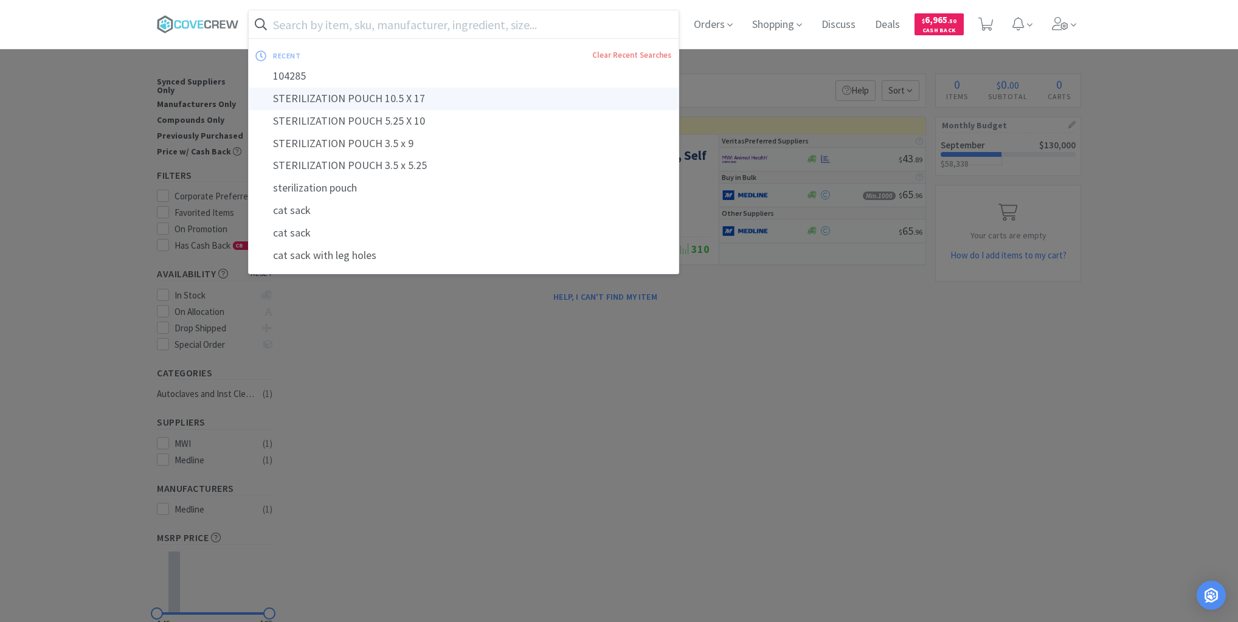
click at [297, 97] on div "STERILIZATION POUCH 10.5 X 17" at bounding box center [464, 99] width 430 height 22
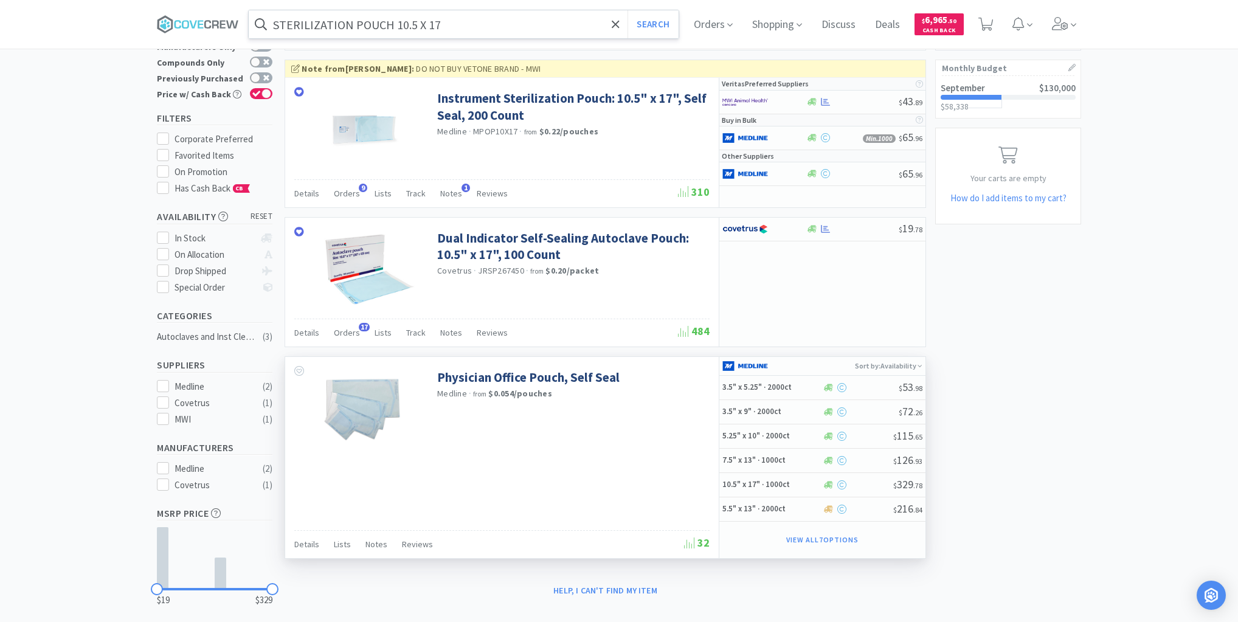
scroll to position [119, 0]
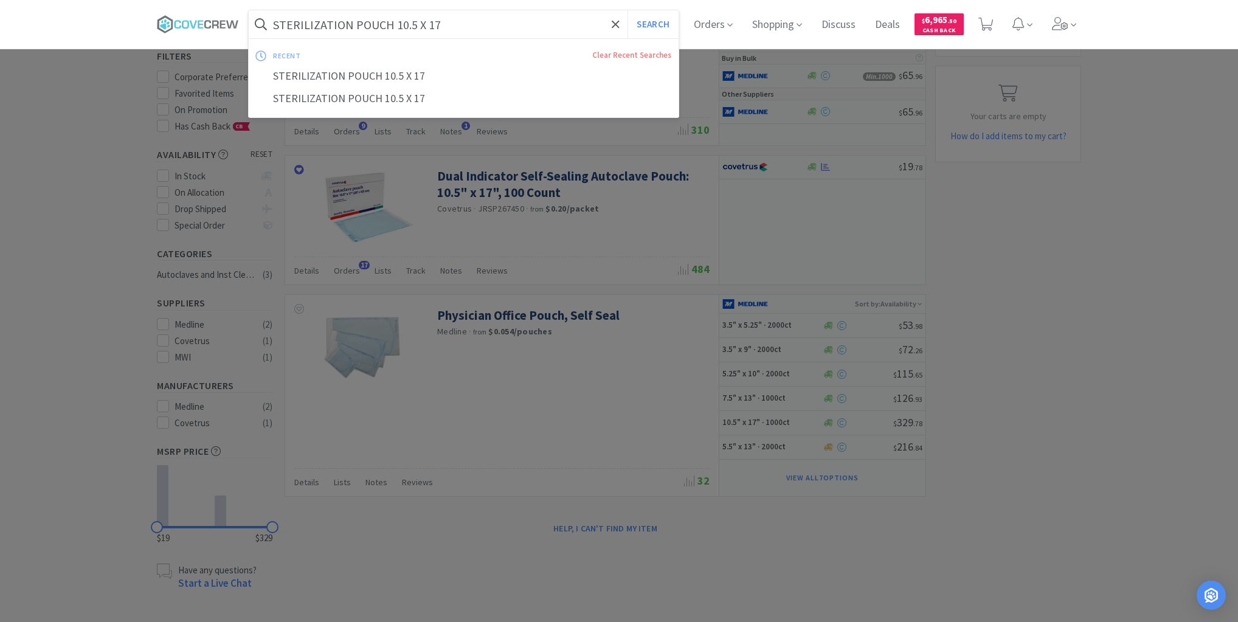
drag, startPoint x: 491, startPoint y: 23, endPoint x: 494, endPoint y: 30, distance: 7.9
click at [492, 22] on input "STERILIZATION POUCH 10.5 X 17" at bounding box center [464, 24] width 430 height 28
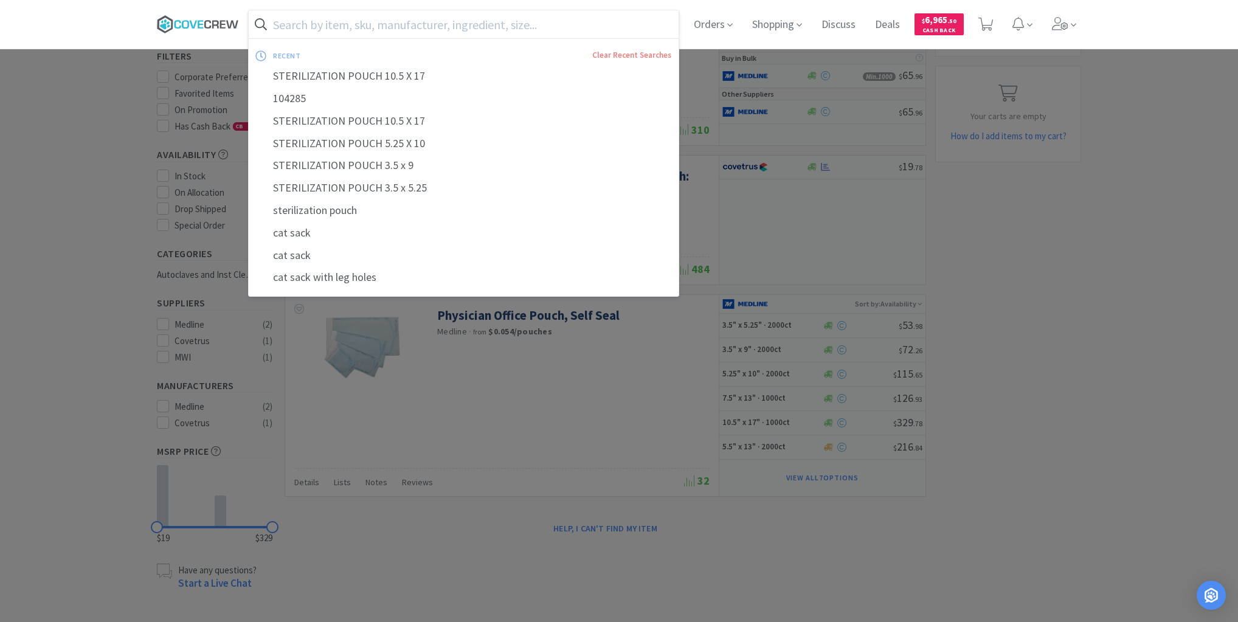
click at [226, 26] on icon at bounding box center [198, 24] width 82 height 18
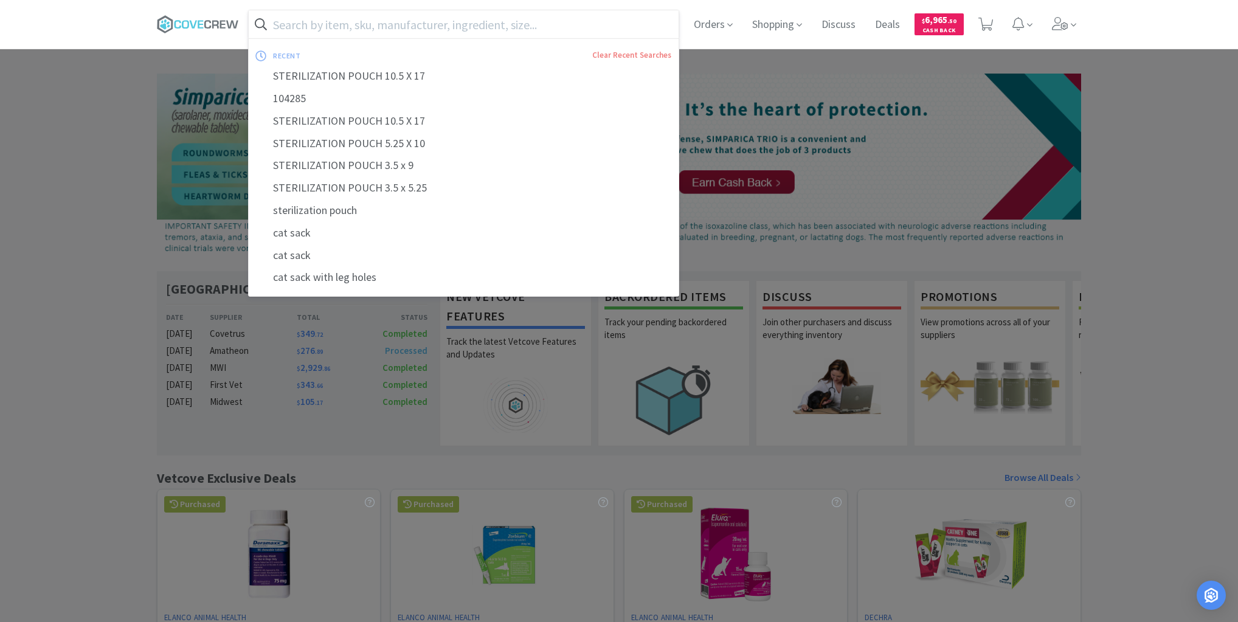
click at [520, 22] on input "text" at bounding box center [464, 24] width 430 height 28
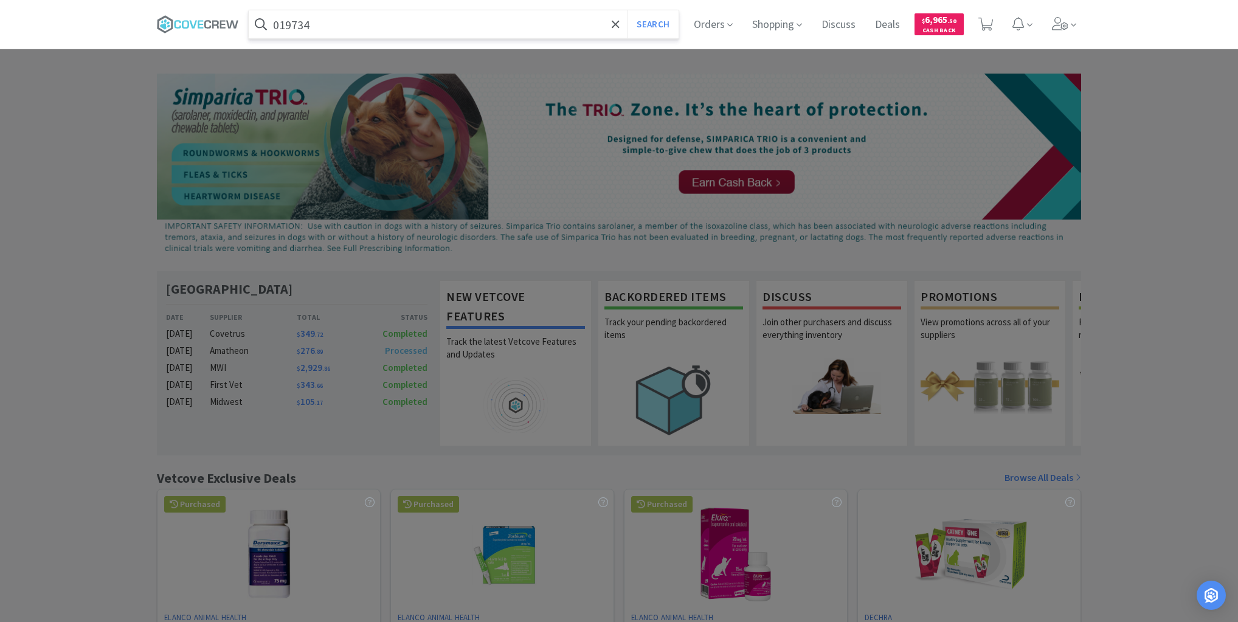
click at [627, 10] on button "Search" at bounding box center [652, 24] width 50 height 28
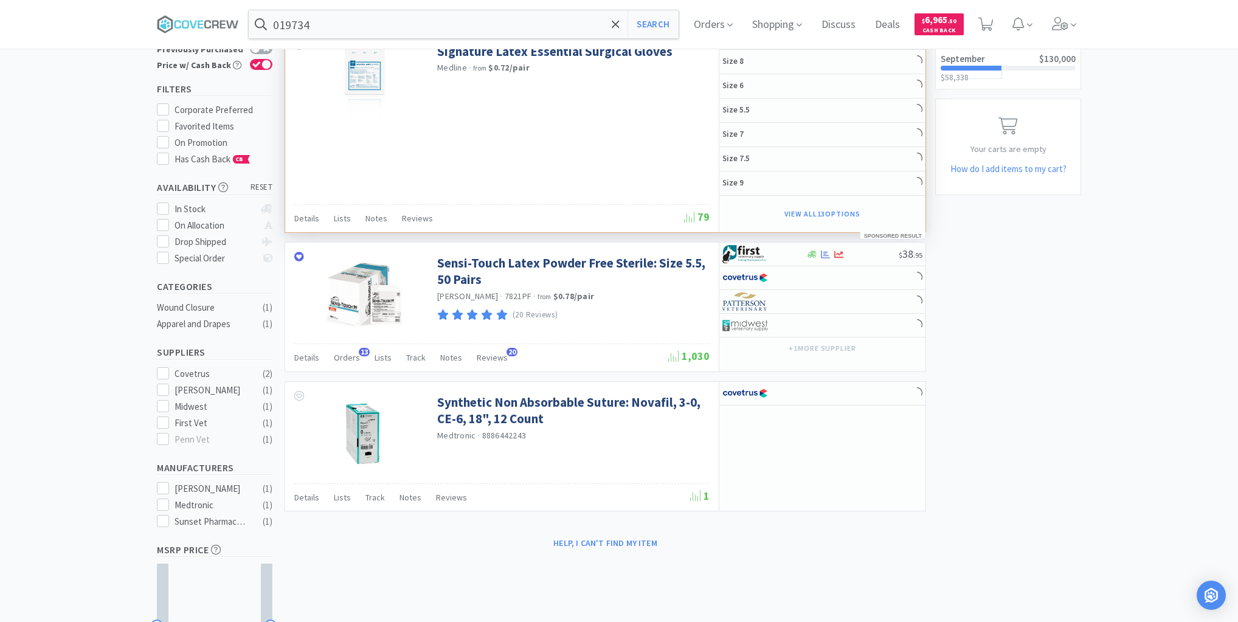
scroll to position [185, 0]
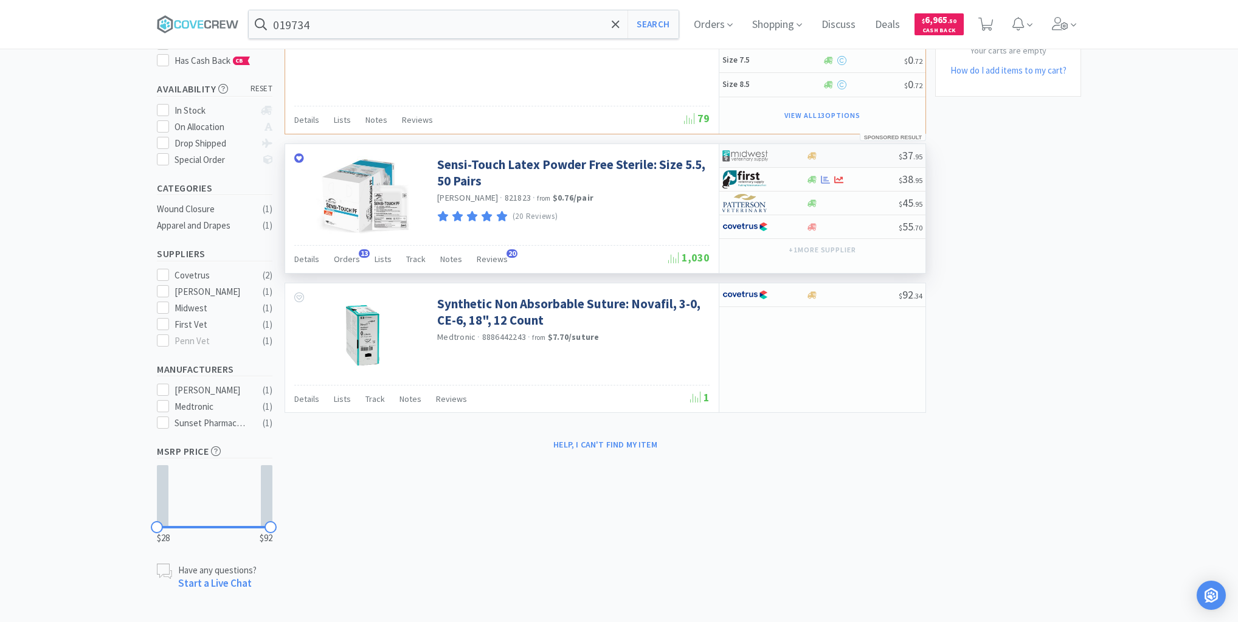
click at [870, 156] on div at bounding box center [851, 155] width 93 height 9
click at [559, 22] on input "019734" at bounding box center [464, 24] width 430 height 28
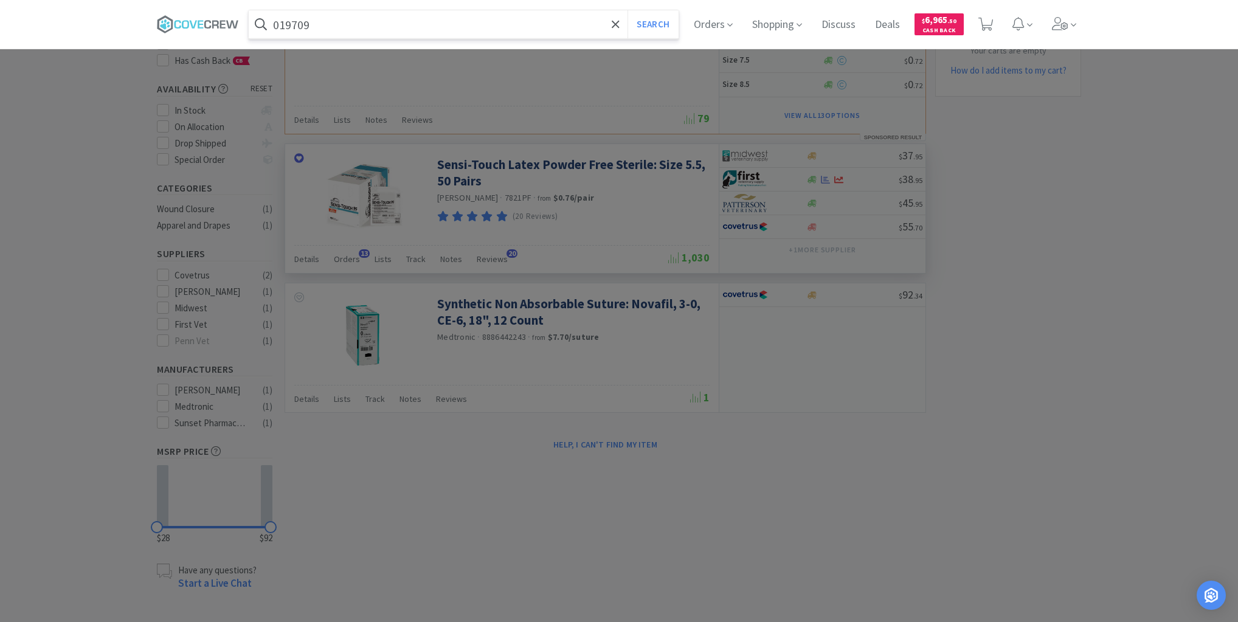
click at [627, 10] on button "Search" at bounding box center [652, 24] width 50 height 28
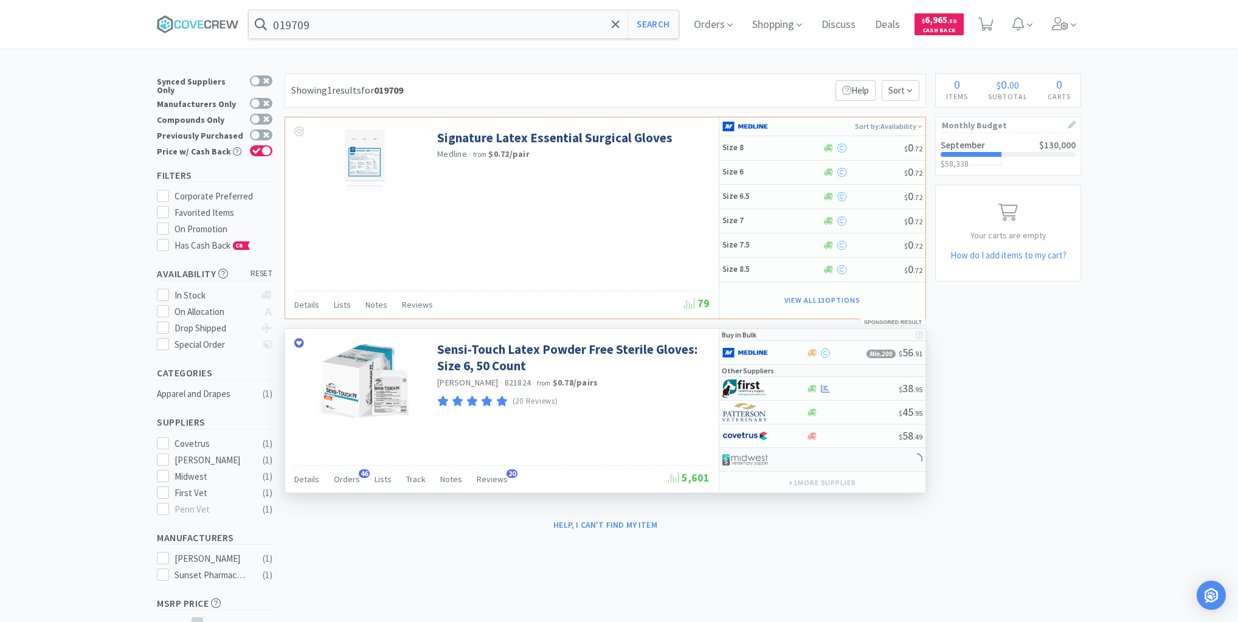
click at [859, 458] on div at bounding box center [822, 460] width 206 height 24
click at [340, 480] on span "Orders" at bounding box center [347, 479] width 26 height 11
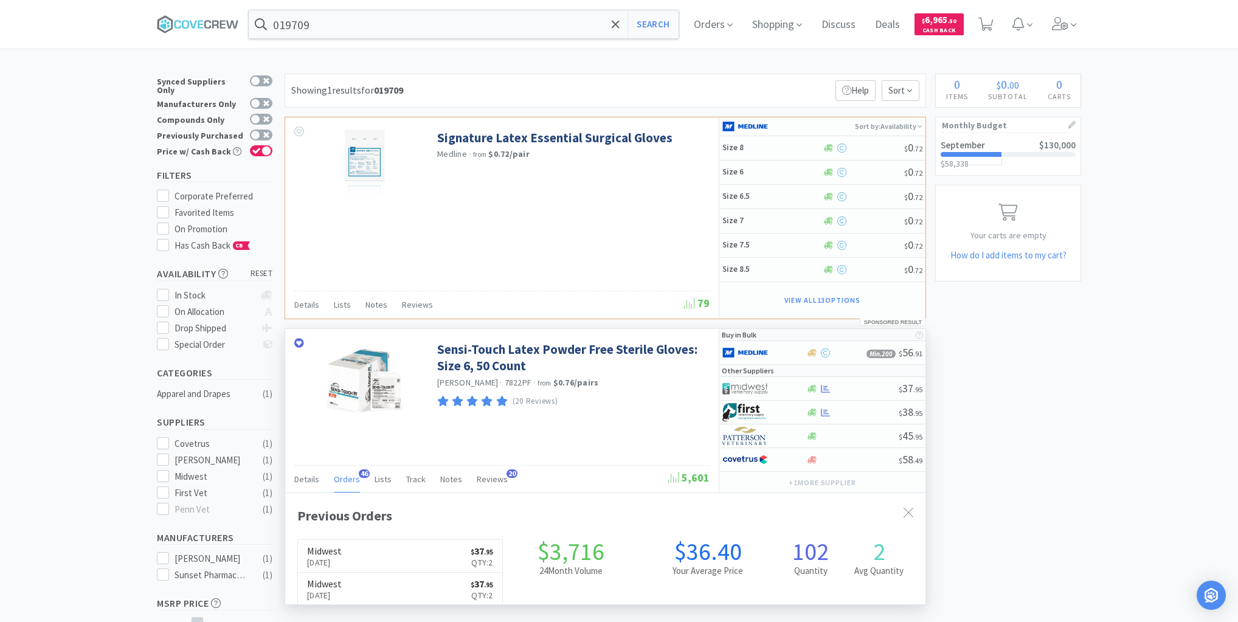
scroll to position [326, 640]
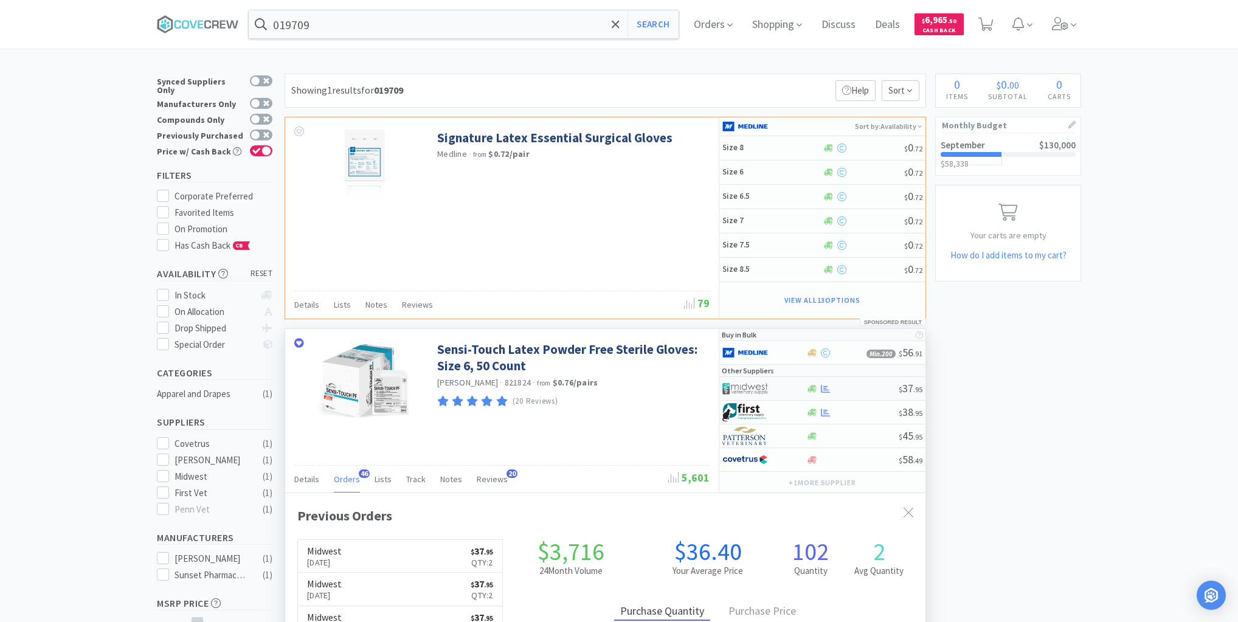
click at [863, 387] on div at bounding box center [851, 388] width 93 height 9
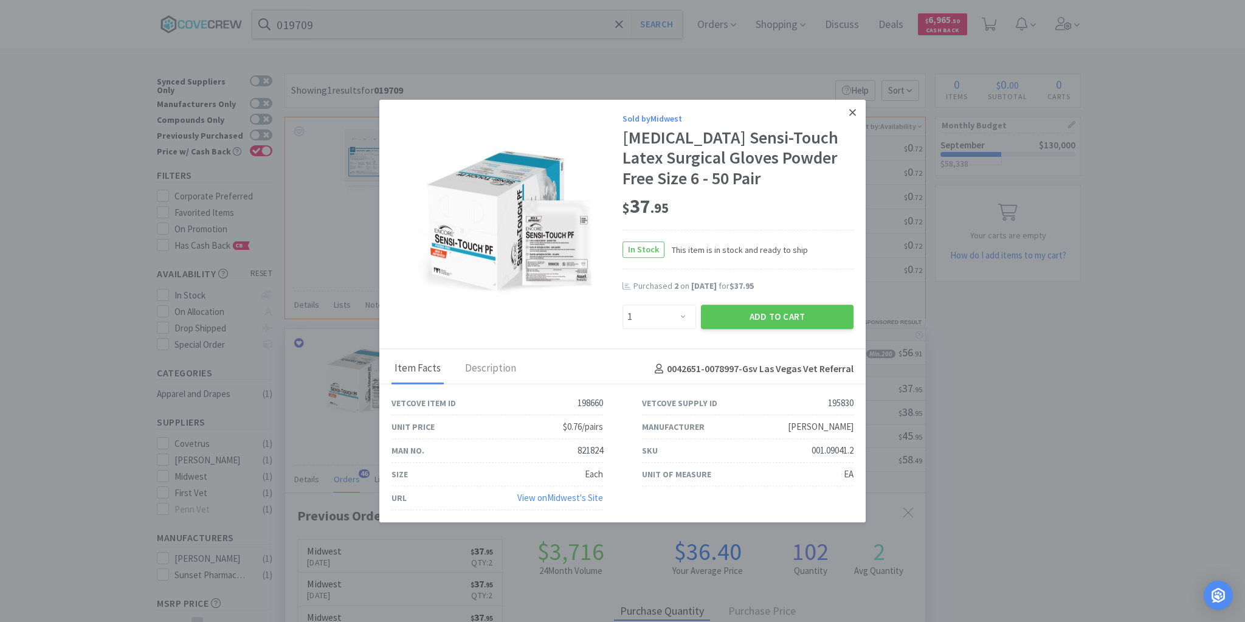
drag, startPoint x: 849, startPoint y: 113, endPoint x: 839, endPoint y: 120, distance: 12.3
click at [849, 114] on icon at bounding box center [852, 112] width 7 height 11
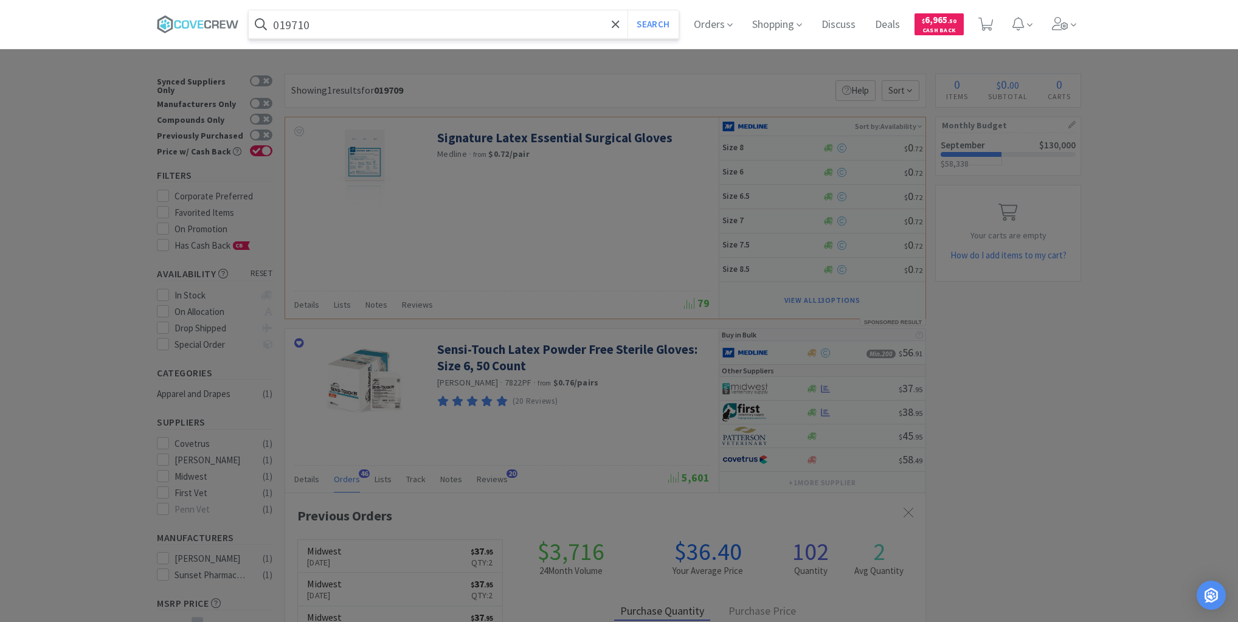
click at [627, 10] on button "Search" at bounding box center [652, 24] width 50 height 28
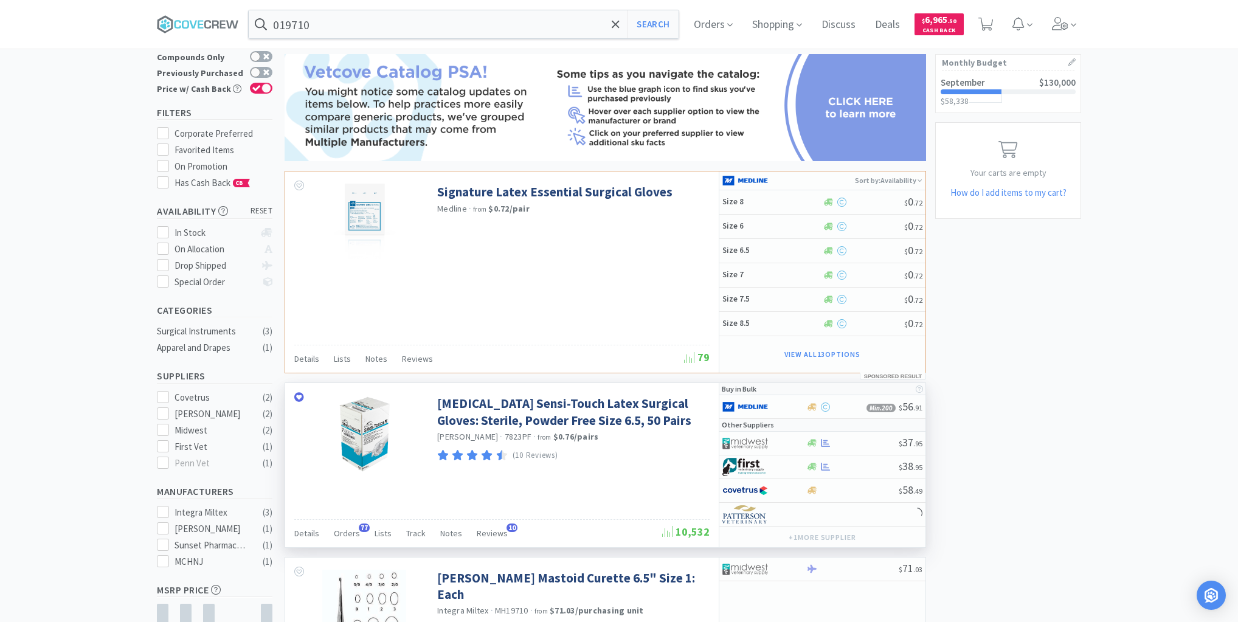
scroll to position [146, 0]
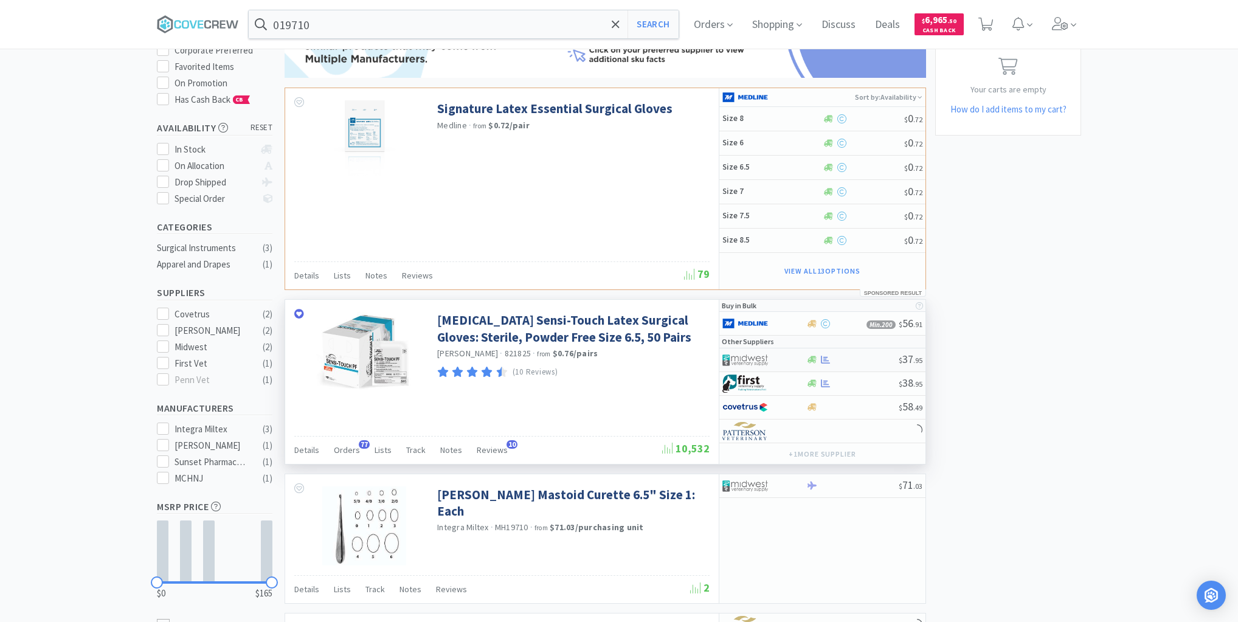
click at [855, 357] on div at bounding box center [851, 359] width 93 height 9
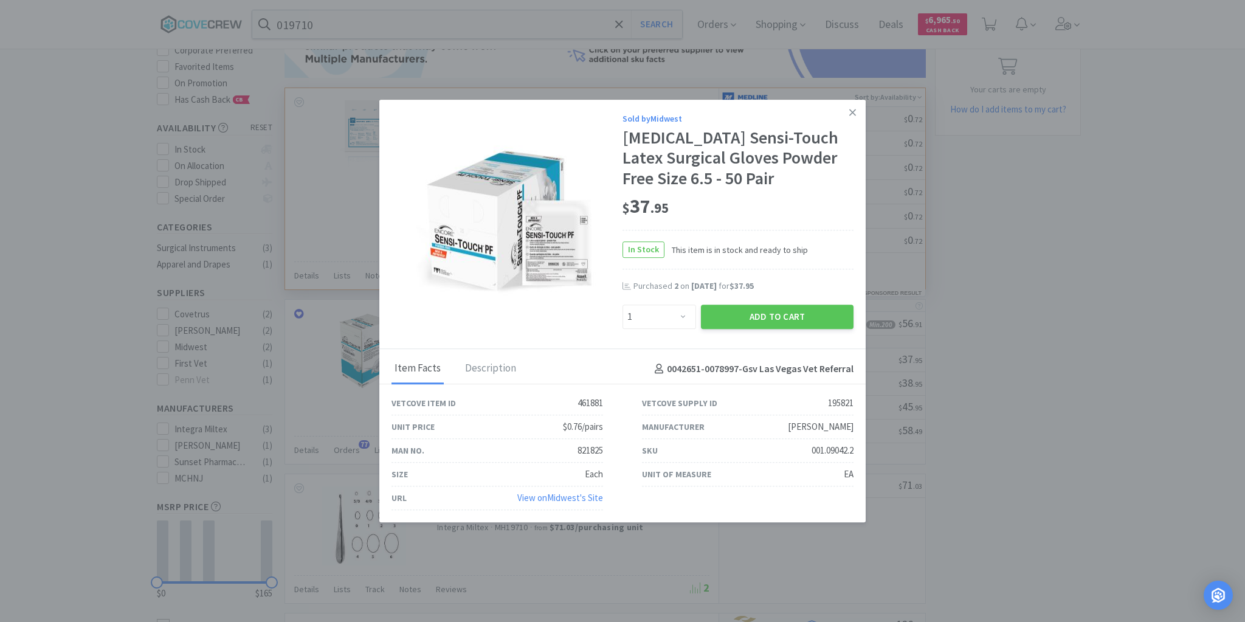
click at [851, 113] on icon at bounding box center [852, 112] width 7 height 11
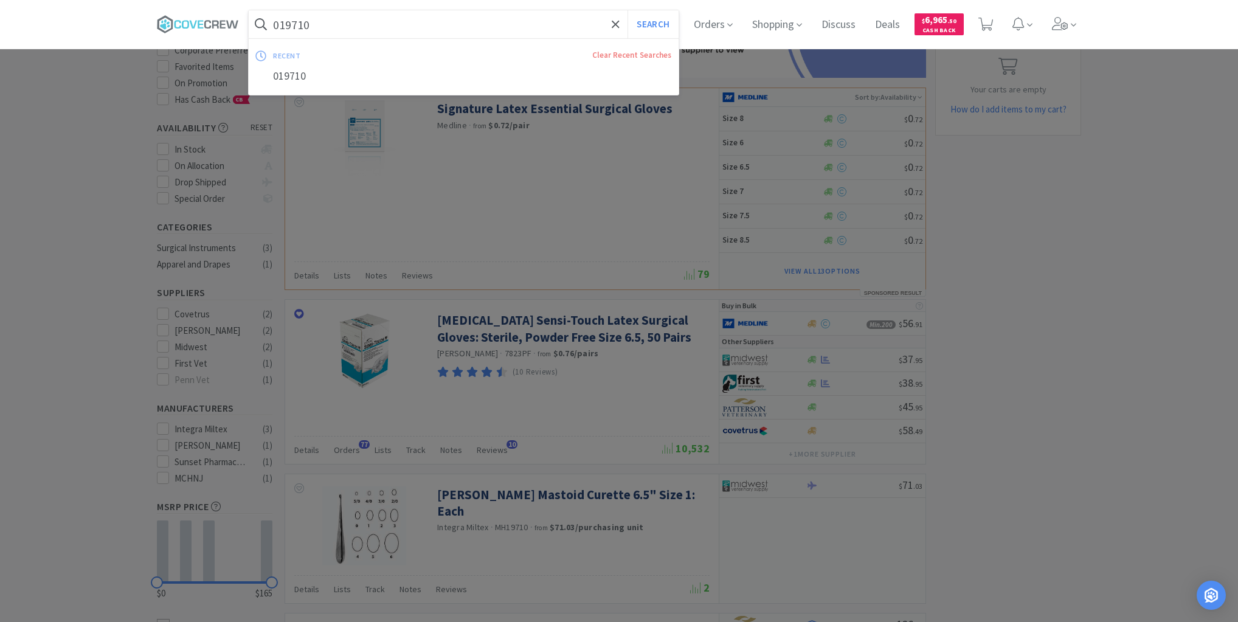
click at [509, 27] on input "019710" at bounding box center [464, 24] width 430 height 28
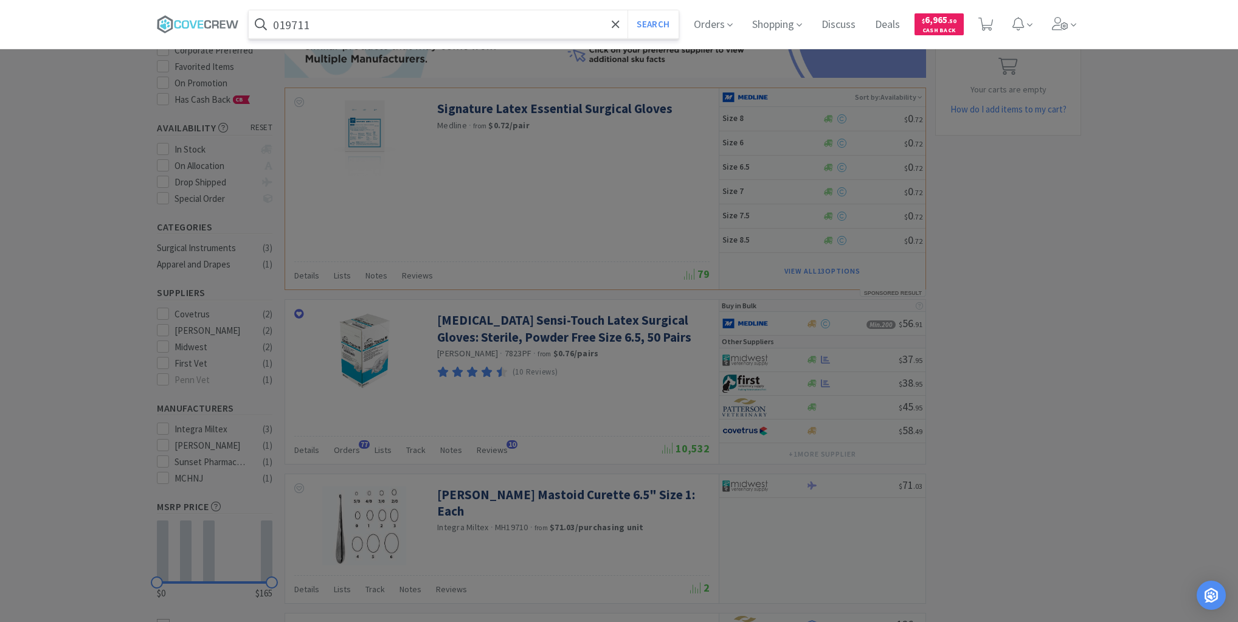
click at [627, 10] on button "Search" at bounding box center [652, 24] width 50 height 28
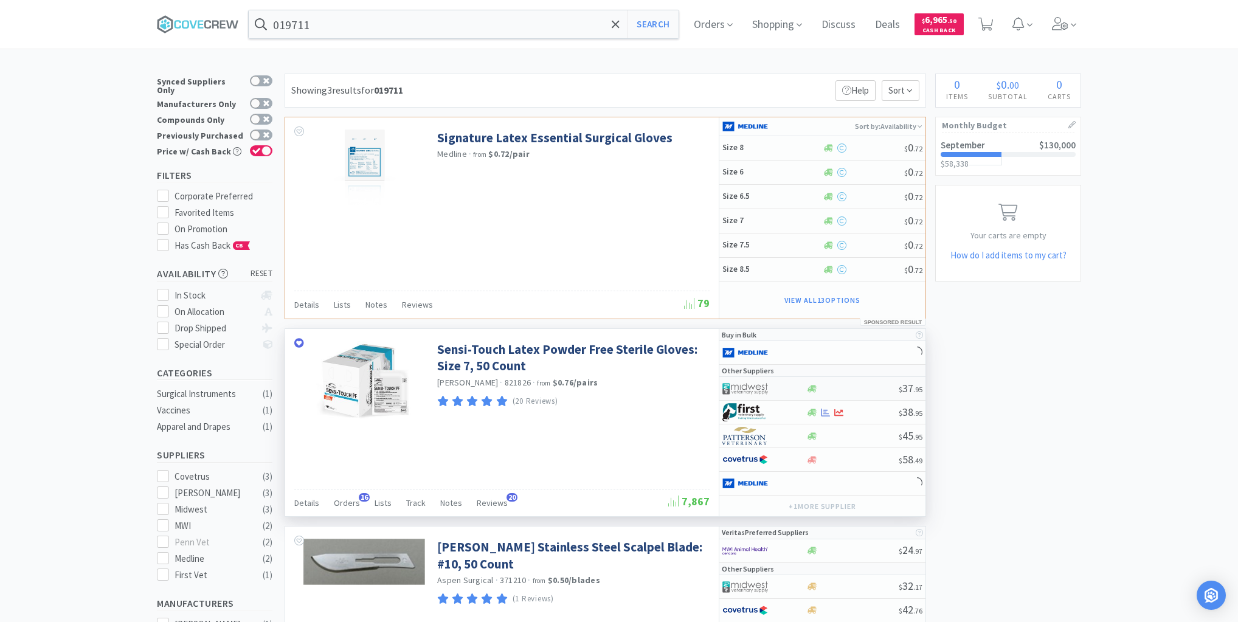
click at [864, 393] on div "$ 37 . 95" at bounding box center [822, 389] width 206 height 24
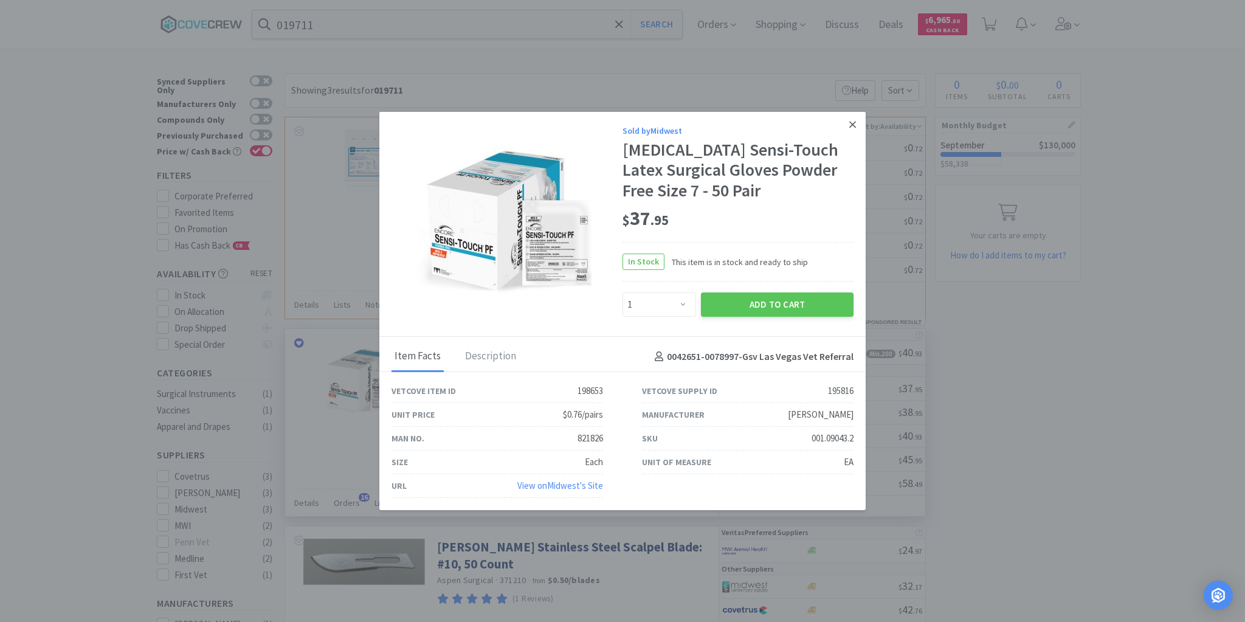
click at [854, 124] on icon at bounding box center [852, 124] width 7 height 7
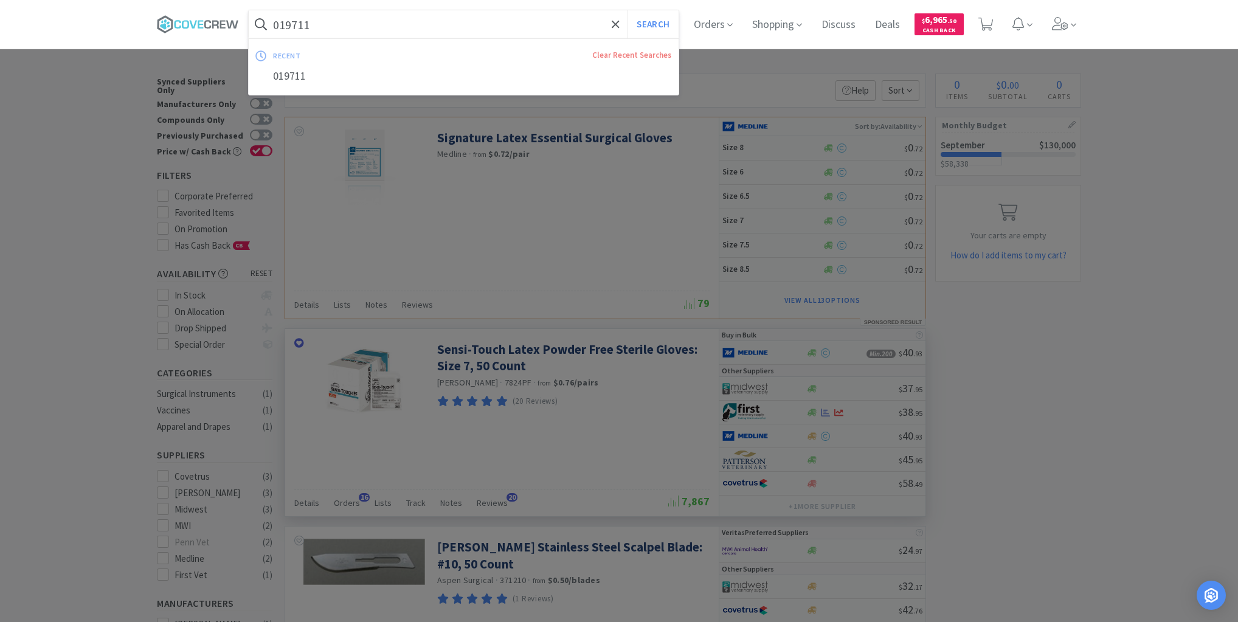
click at [545, 22] on input "019711" at bounding box center [464, 24] width 430 height 28
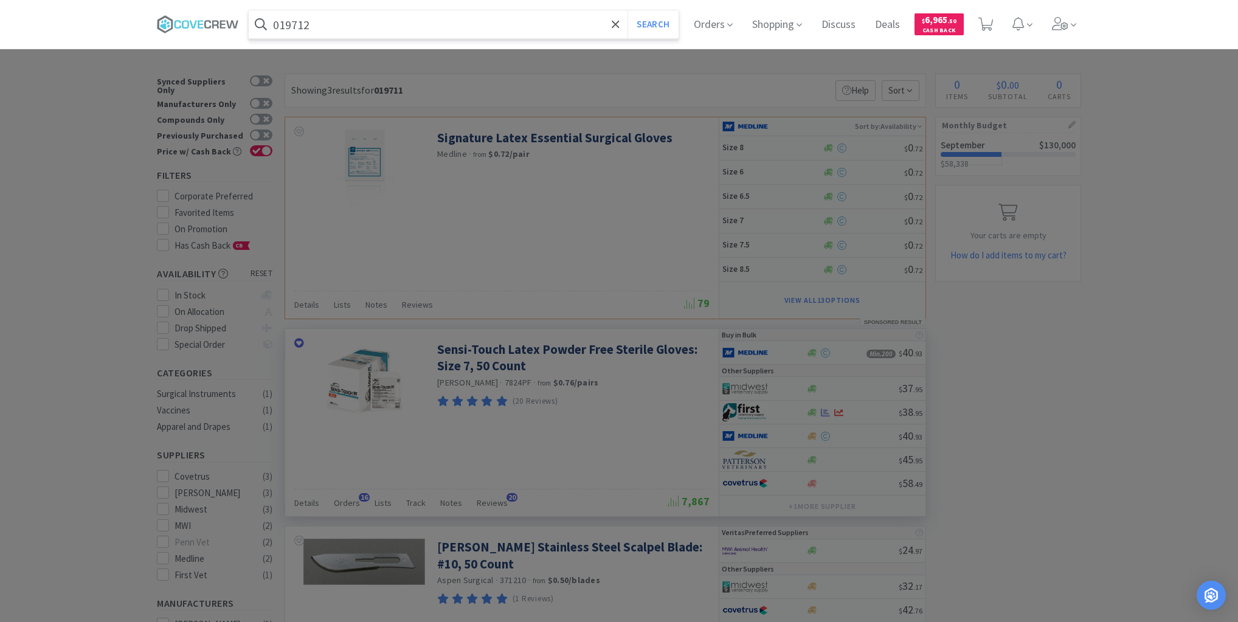
click at [627, 10] on button "Search" at bounding box center [652, 24] width 50 height 28
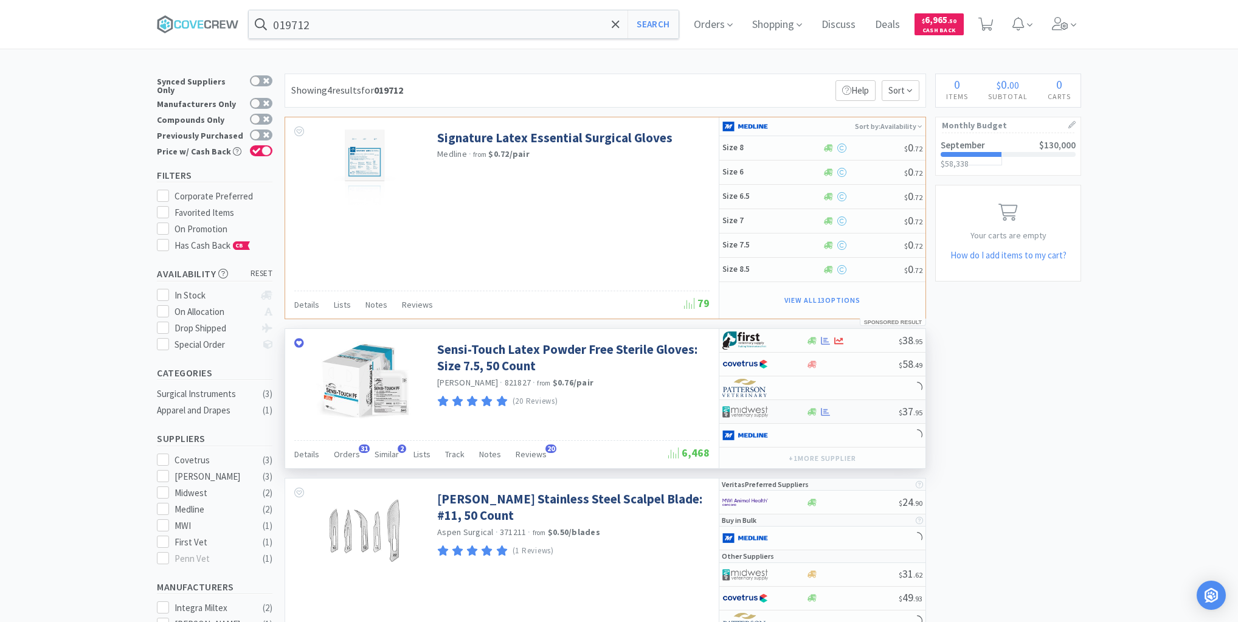
click at [838, 409] on div at bounding box center [851, 411] width 93 height 9
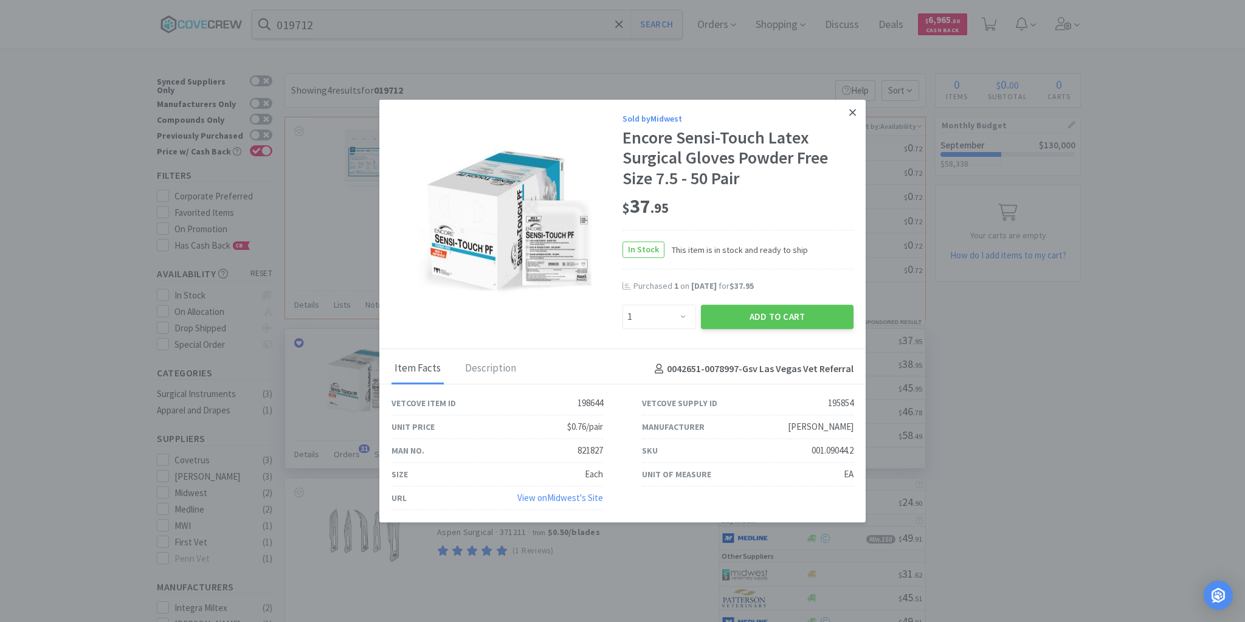
click at [849, 110] on icon at bounding box center [852, 112] width 7 height 11
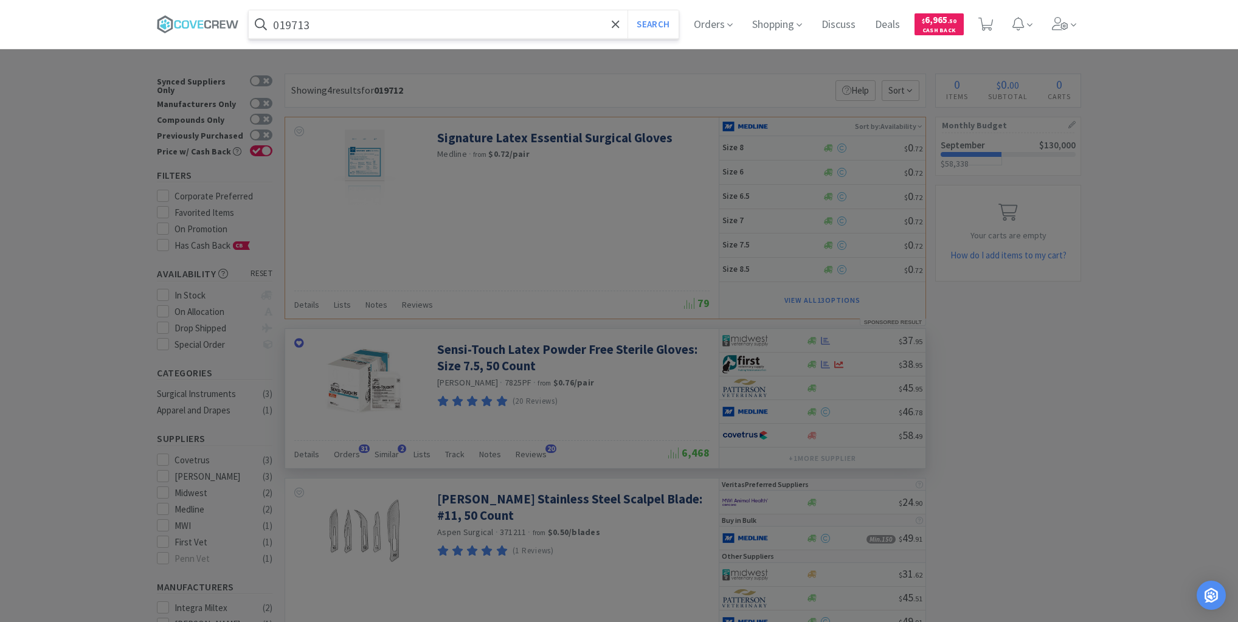
click at [627, 10] on button "Search" at bounding box center [652, 24] width 50 height 28
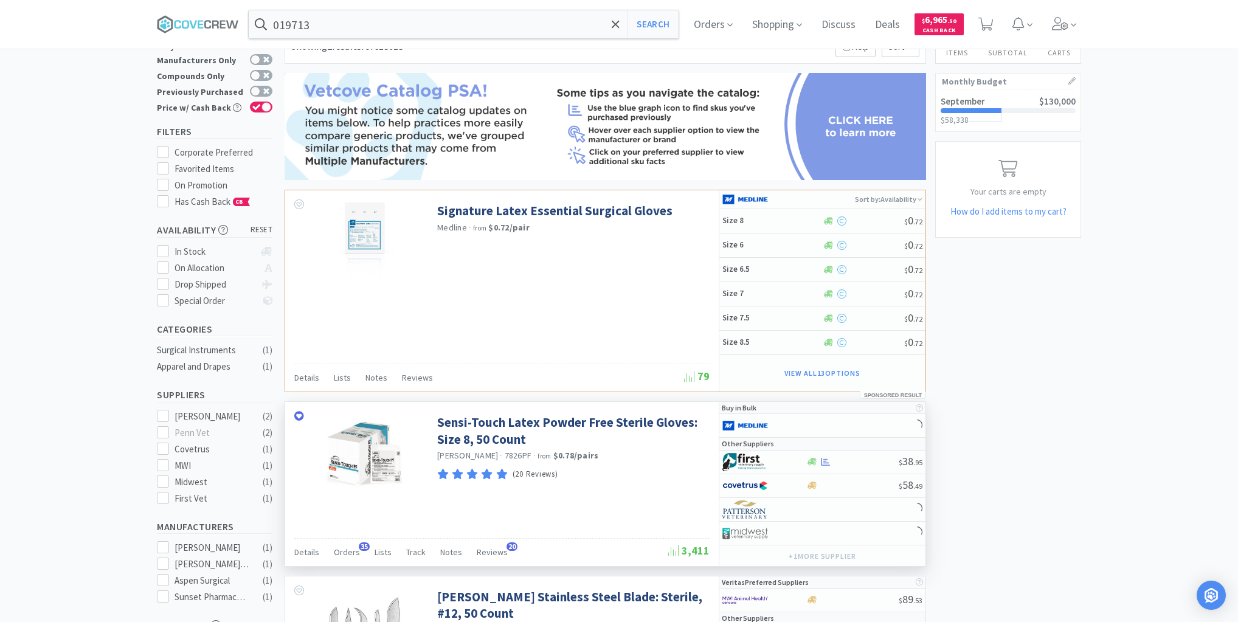
scroll to position [97, 0]
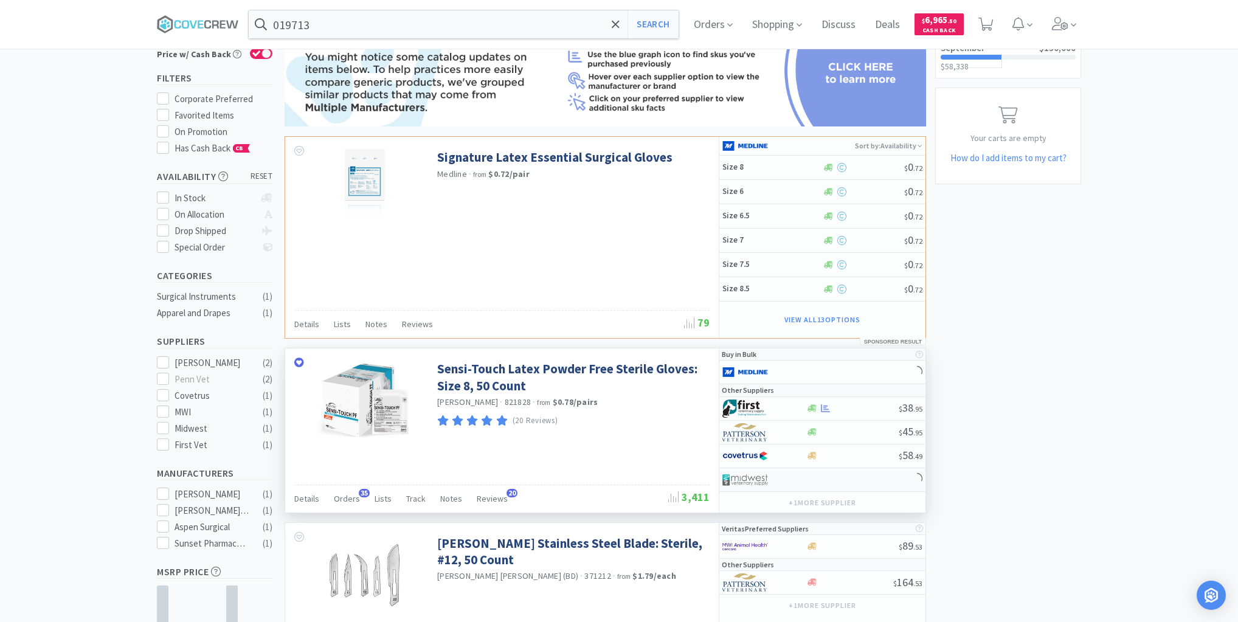
click at [816, 482] on div at bounding box center [822, 480] width 206 height 24
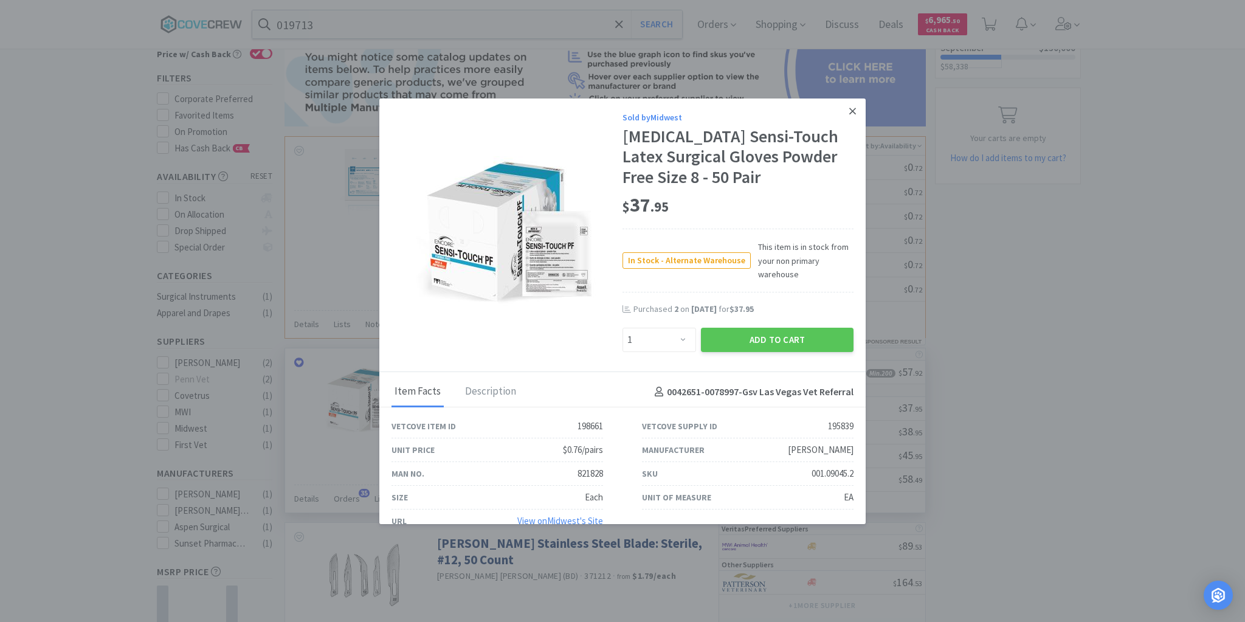
click at [849, 109] on icon at bounding box center [852, 111] width 7 height 11
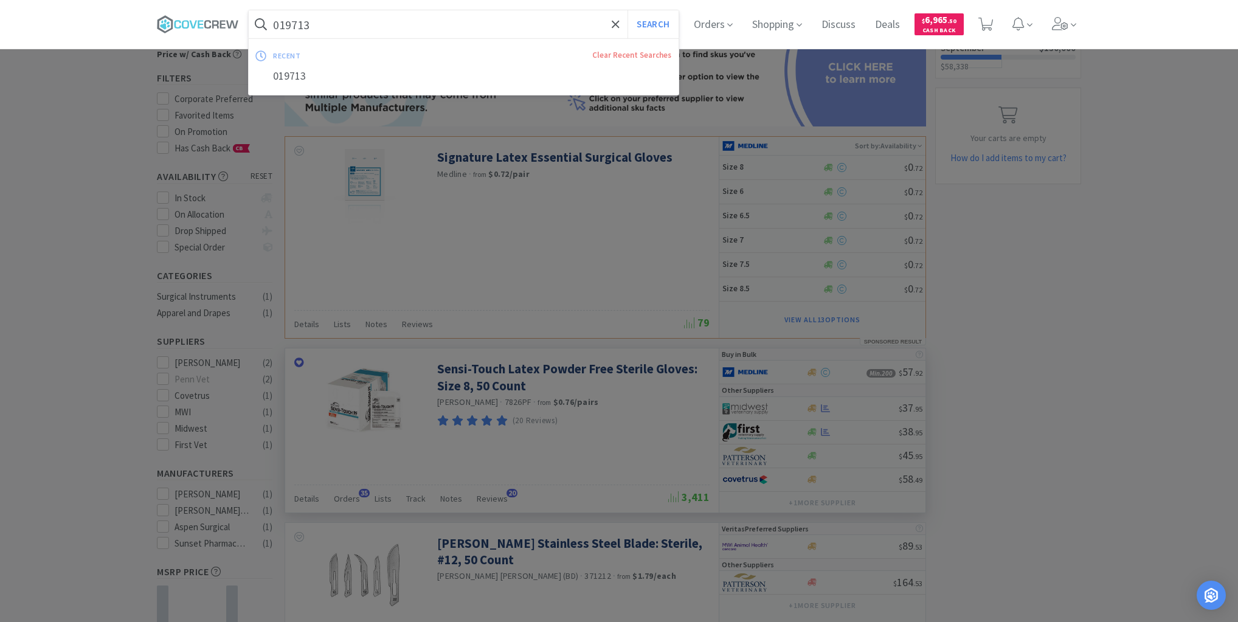
click at [421, 22] on input "019713" at bounding box center [464, 24] width 430 height 28
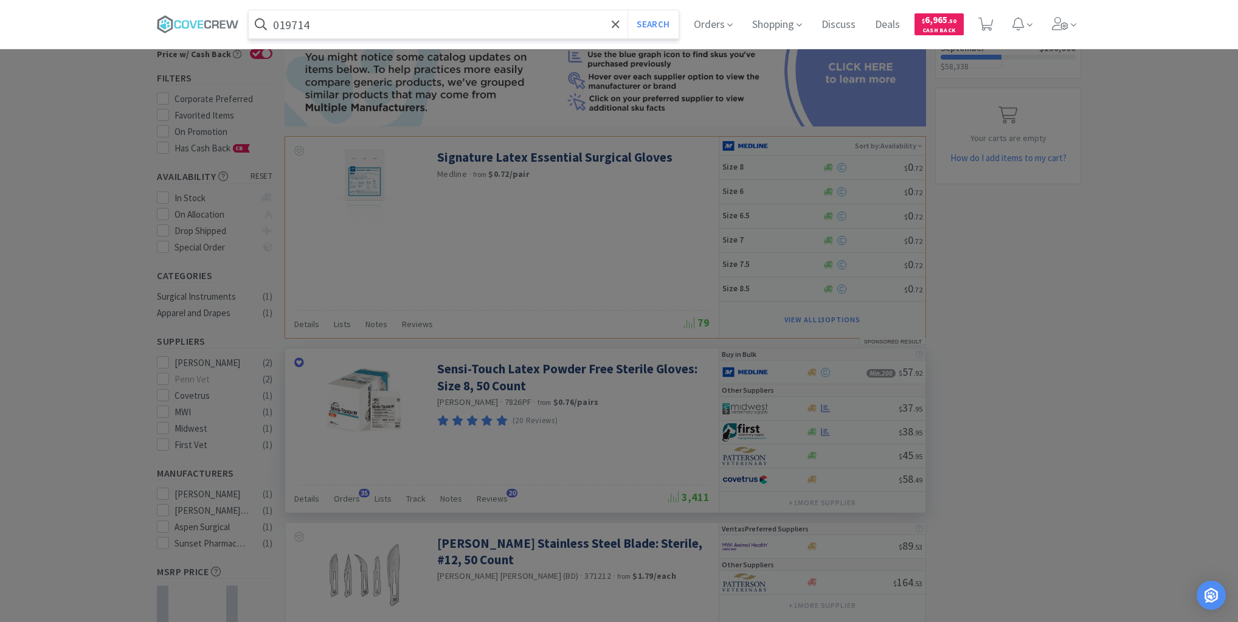
click at [627, 10] on button "Search" at bounding box center [652, 24] width 50 height 28
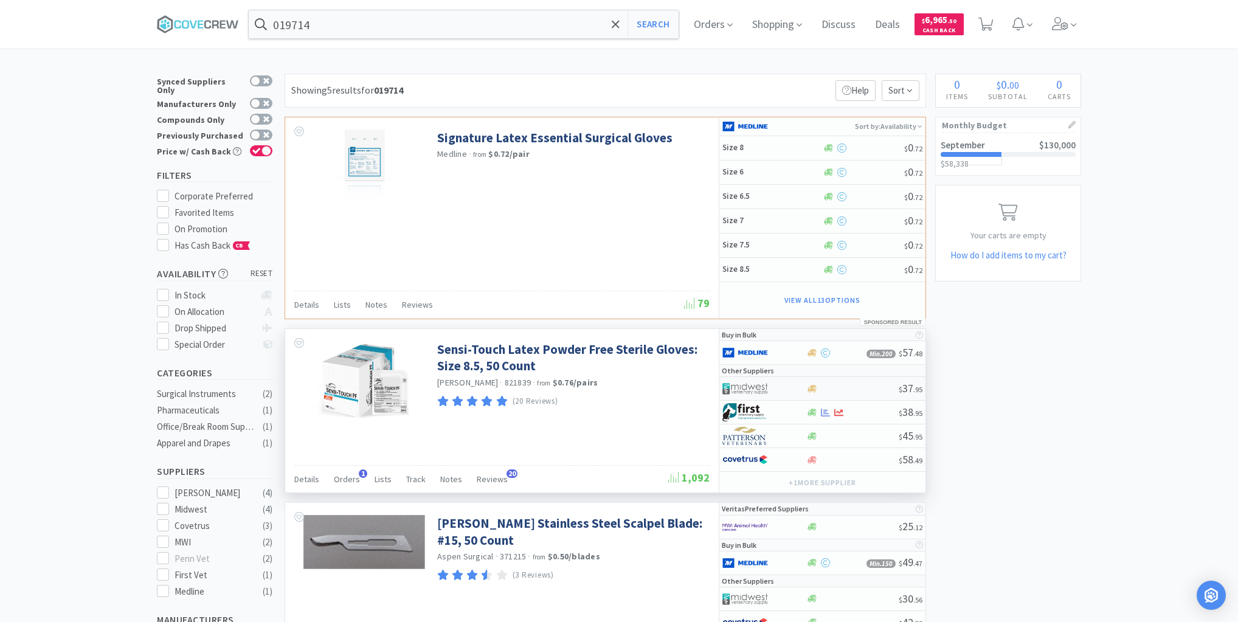
click at [844, 391] on div "$ 37 . 95" at bounding box center [822, 389] width 206 height 24
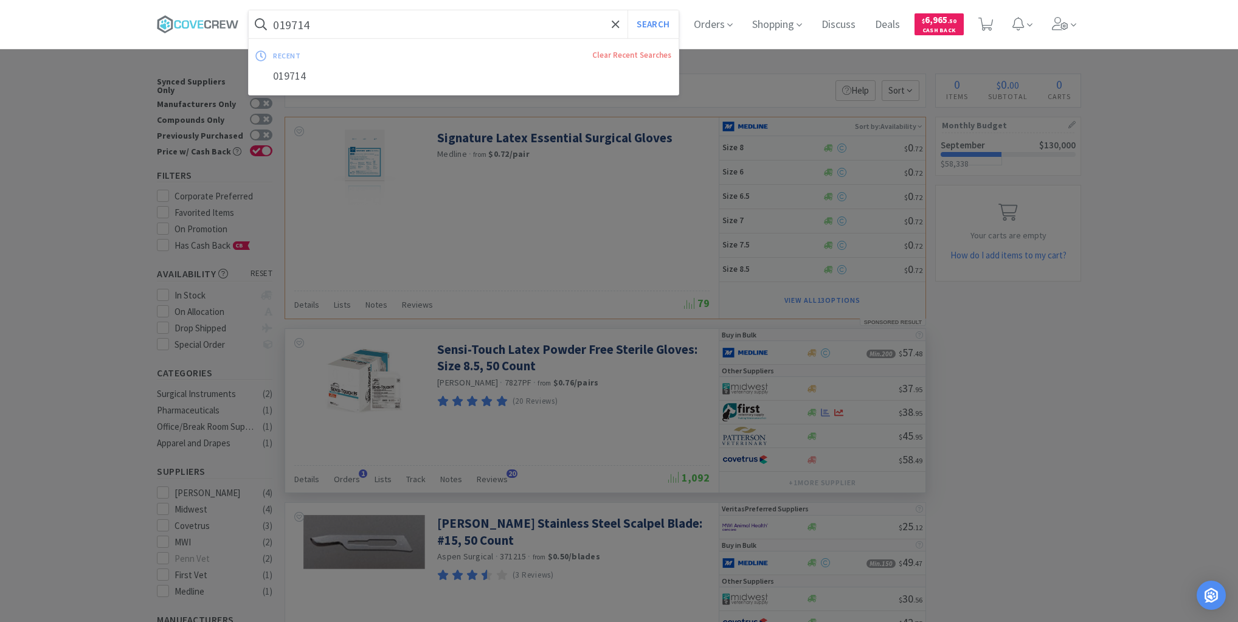
click at [576, 27] on input "019714" at bounding box center [464, 24] width 430 height 28
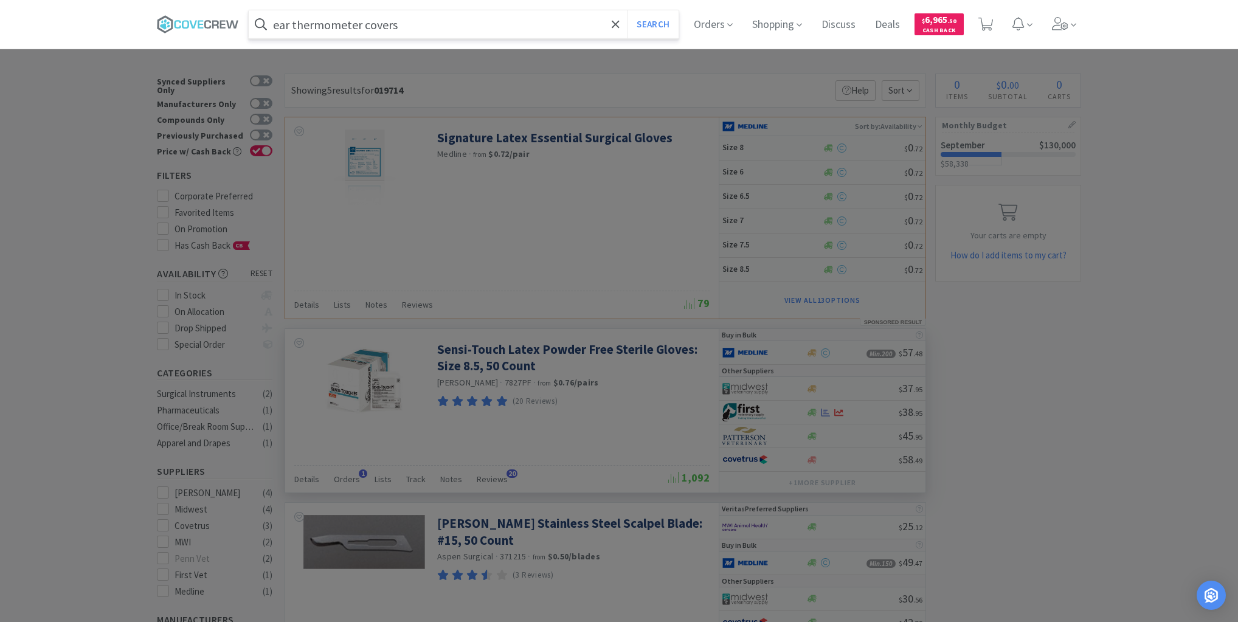
click at [627, 10] on button "Search" at bounding box center [652, 24] width 50 height 28
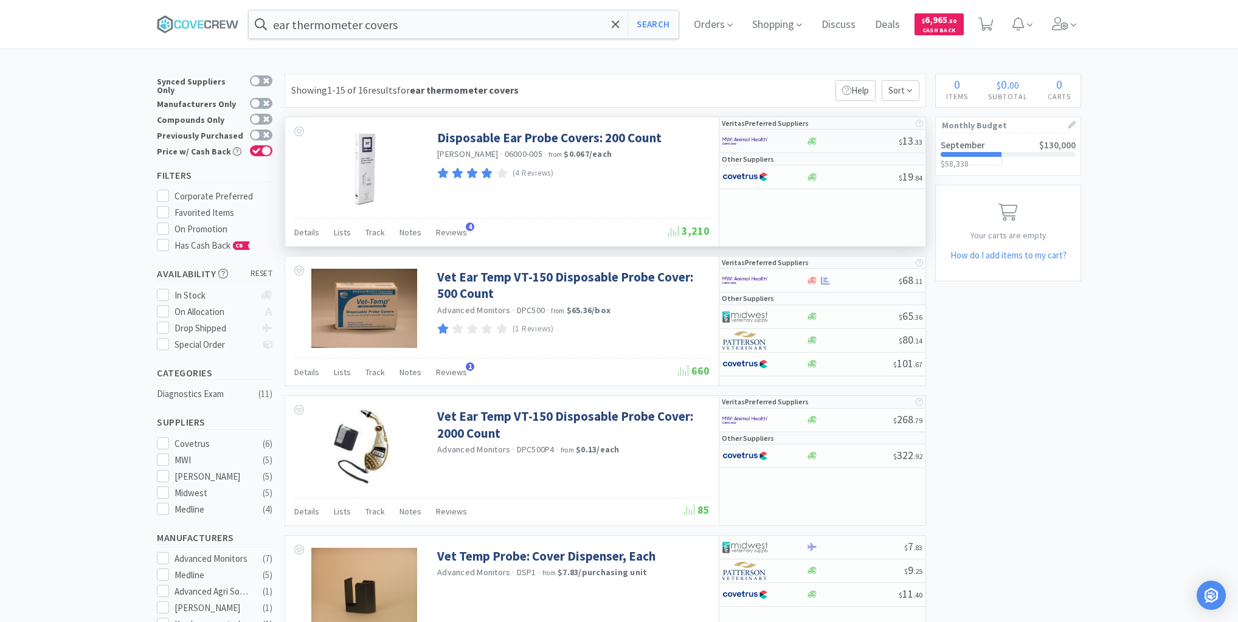
click at [858, 140] on div at bounding box center [851, 141] width 93 height 9
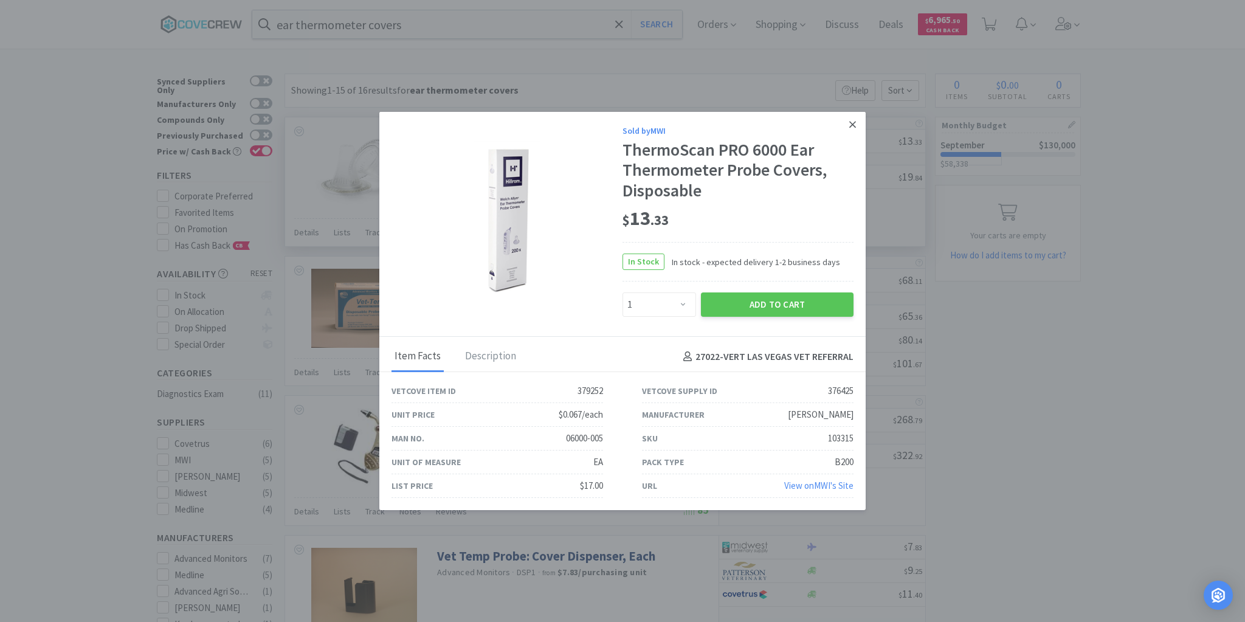
click at [856, 127] on link at bounding box center [852, 125] width 21 height 26
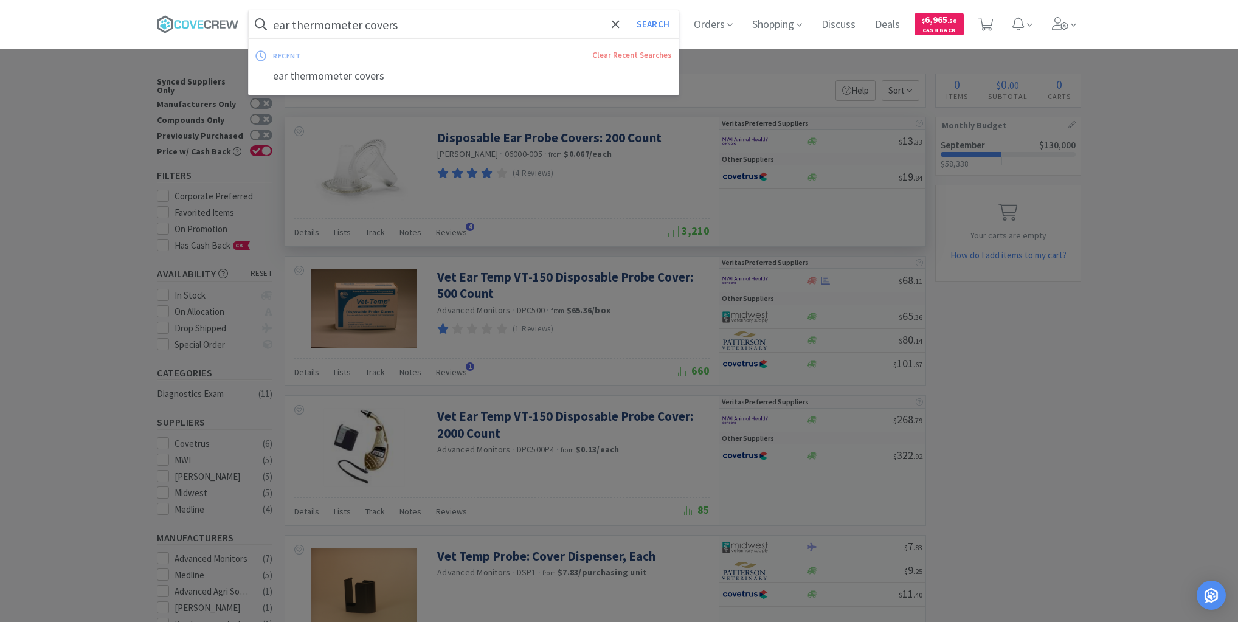
drag, startPoint x: 498, startPoint y: 26, endPoint x: 497, endPoint y: 32, distance: 6.7
click at [498, 27] on input "ear thermometer covers" at bounding box center [464, 24] width 430 height 28
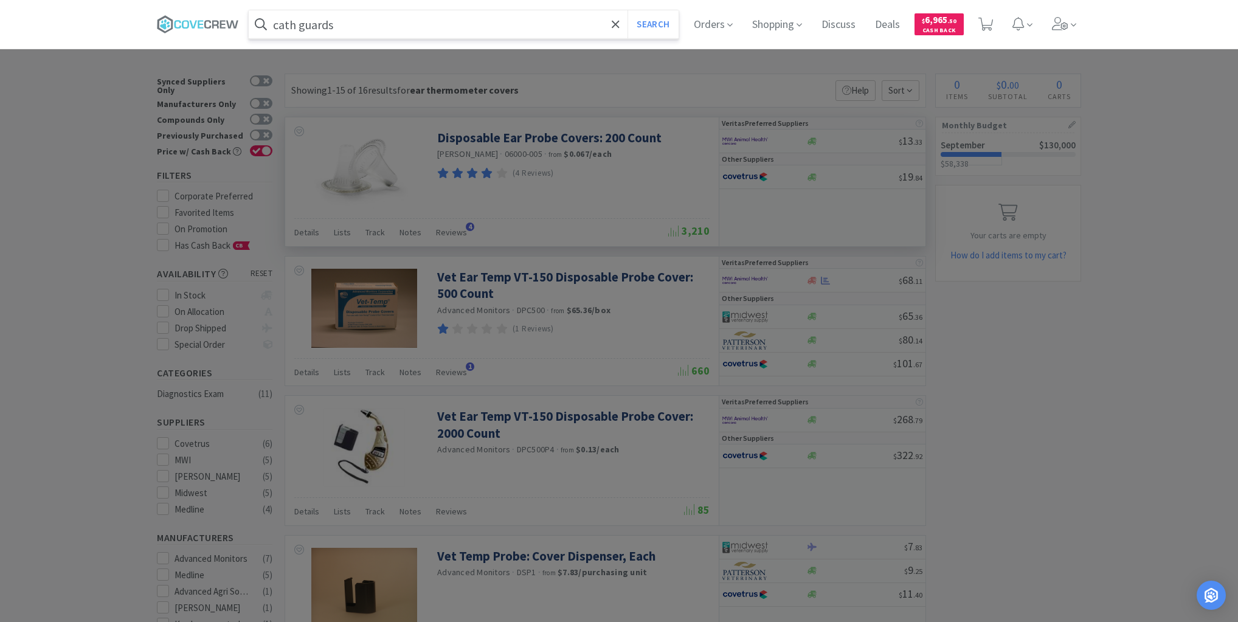
click at [627, 10] on button "Search" at bounding box center [652, 24] width 50 height 28
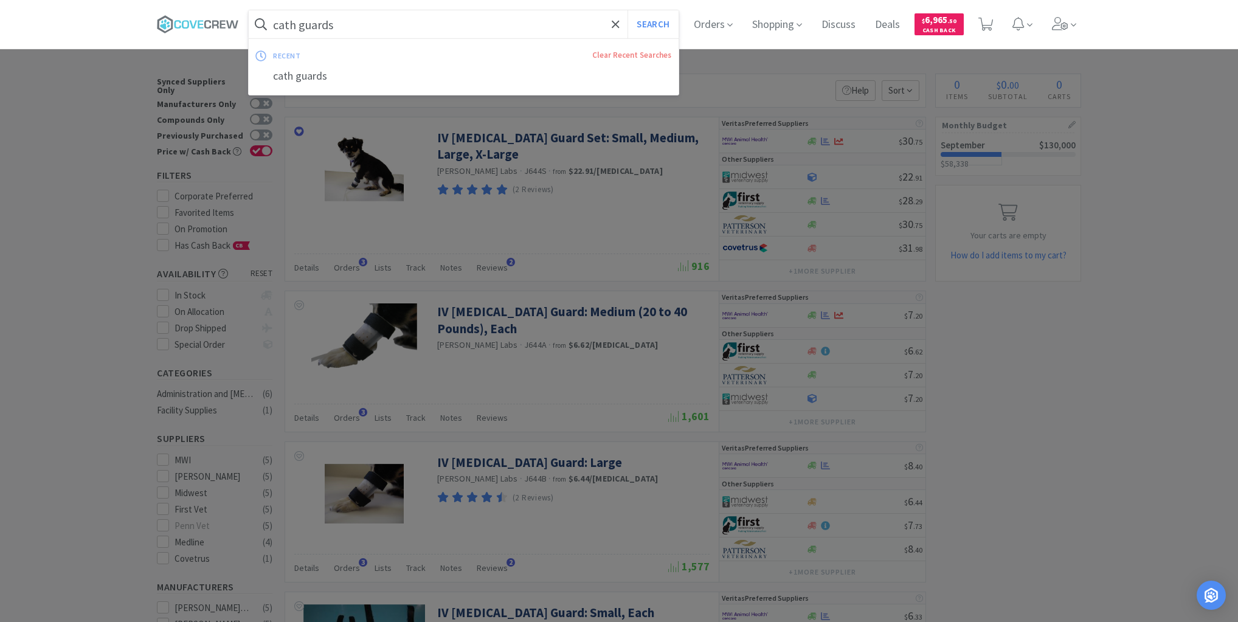
drag, startPoint x: 494, startPoint y: 29, endPoint x: 494, endPoint y: 41, distance: 12.2
click at [494, 29] on input "cath guards" at bounding box center [464, 24] width 430 height 28
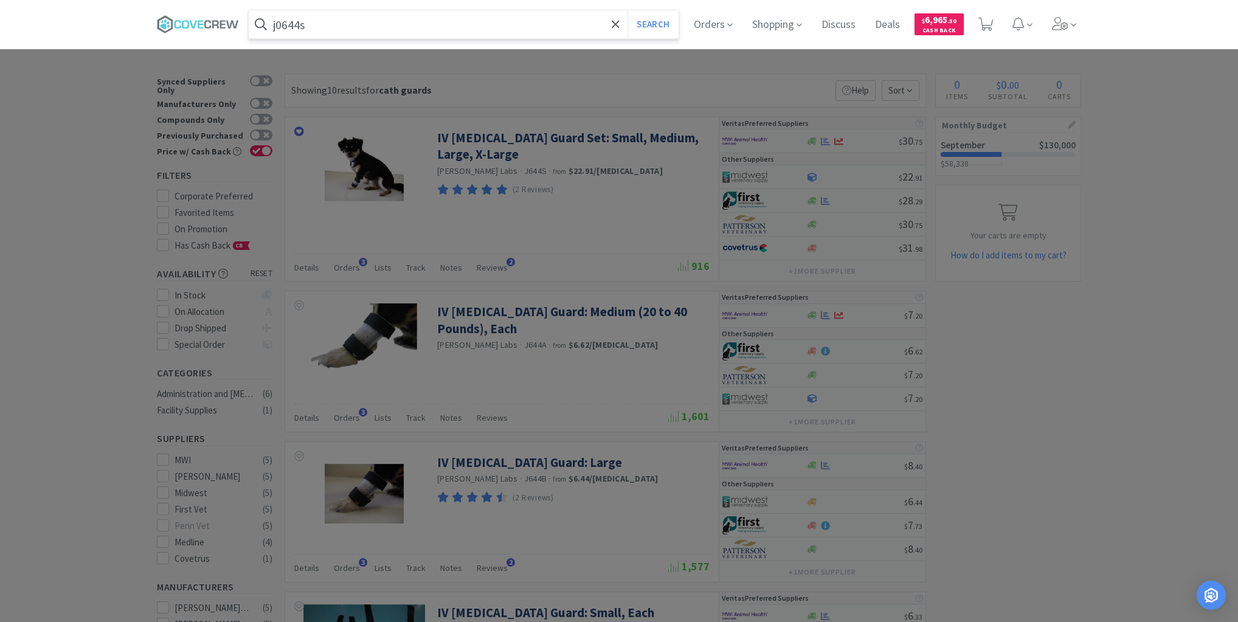
click at [627, 10] on button "Search" at bounding box center [652, 24] width 50 height 28
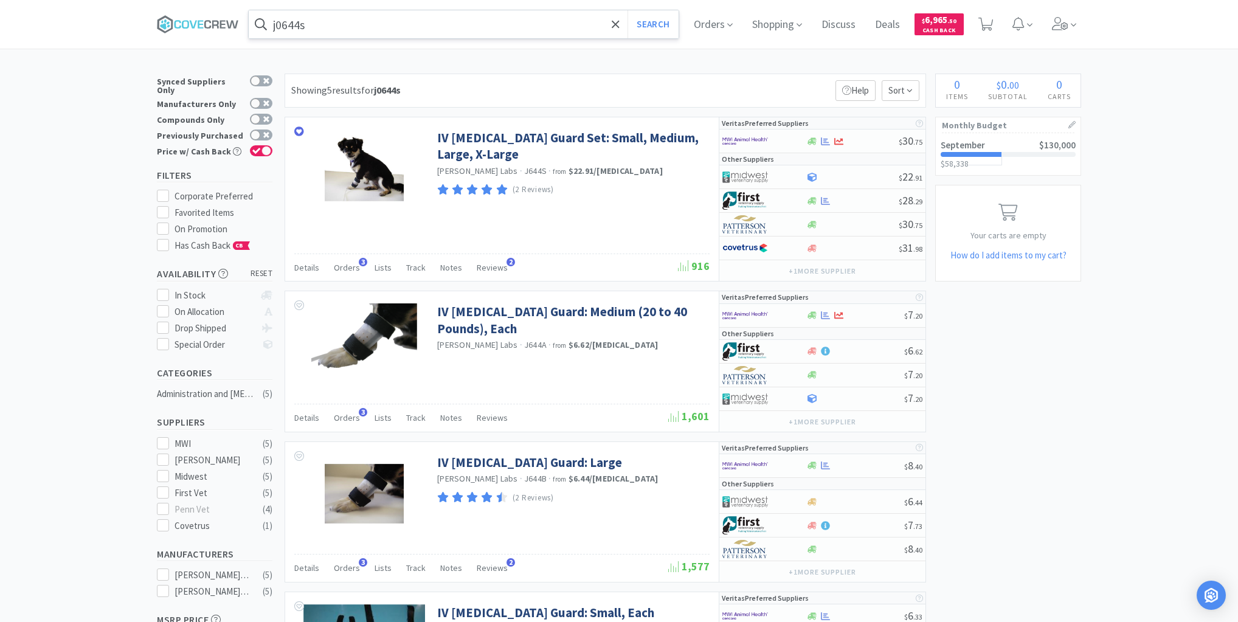
click at [529, 21] on input "j0644s" at bounding box center [464, 24] width 430 height 28
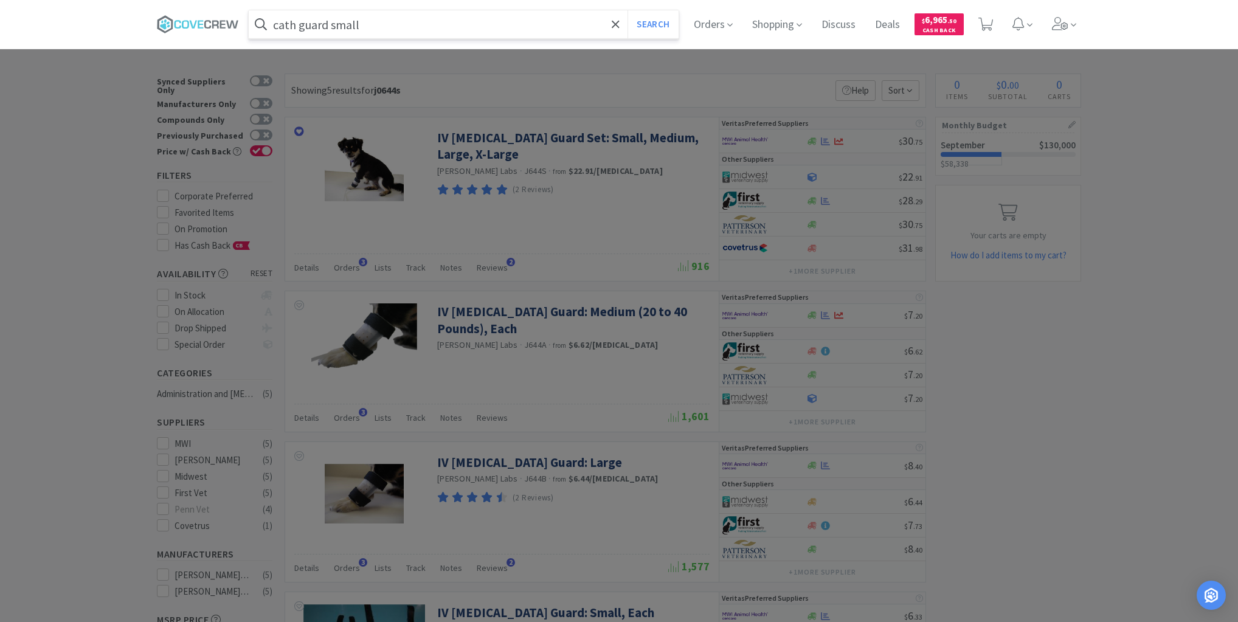
click at [627, 10] on button "Search" at bounding box center [652, 24] width 50 height 28
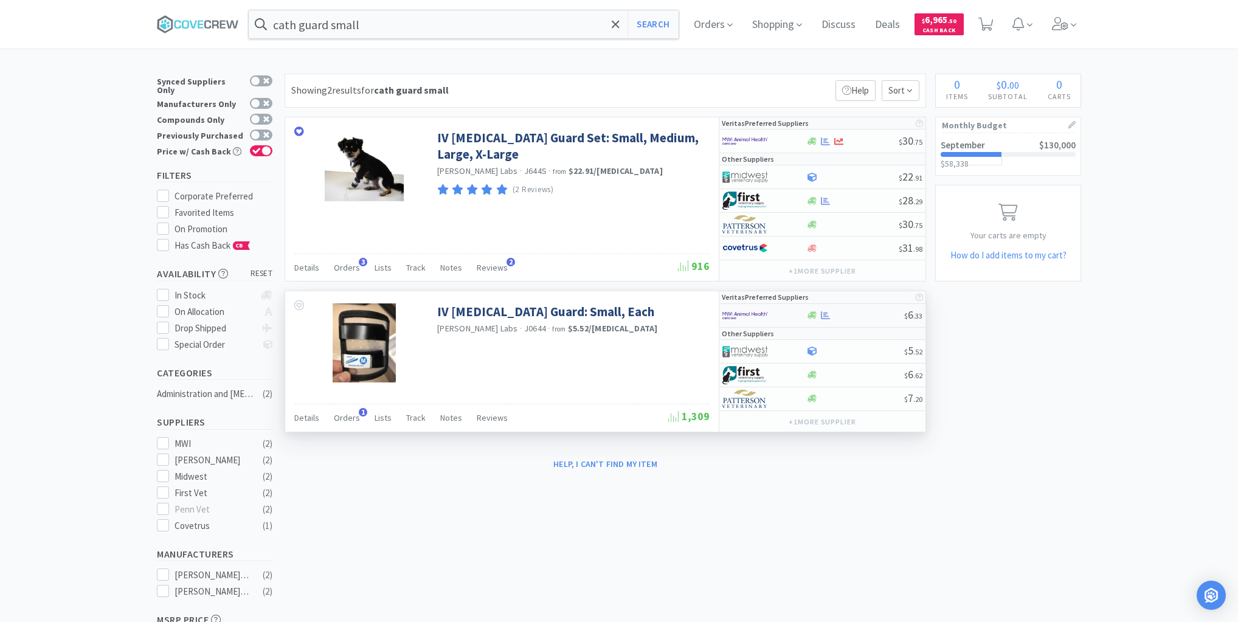
click at [857, 311] on div at bounding box center [854, 315] width 98 height 9
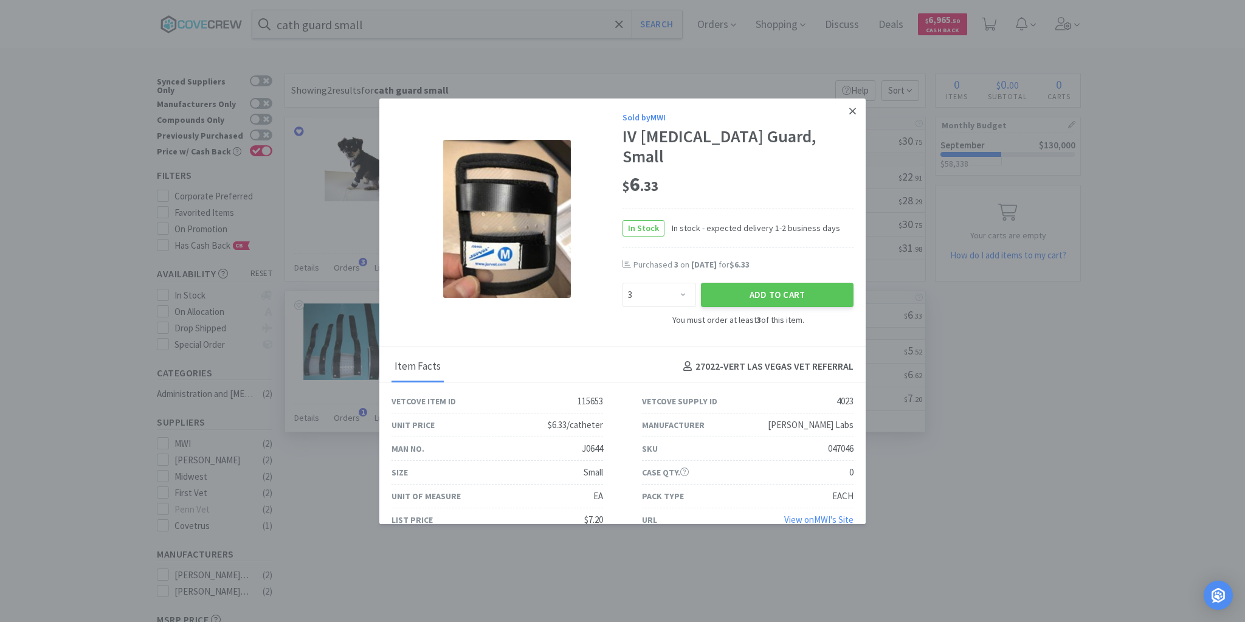
click at [854, 108] on icon at bounding box center [852, 111] width 7 height 11
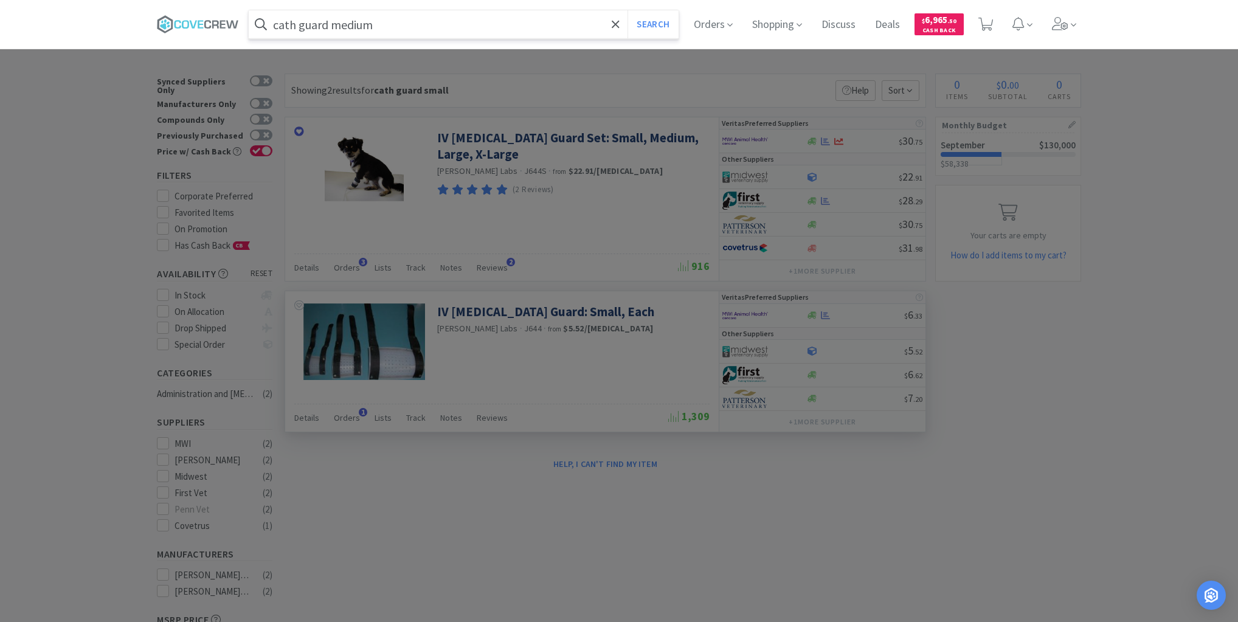
click at [627, 10] on button "Search" at bounding box center [652, 24] width 50 height 28
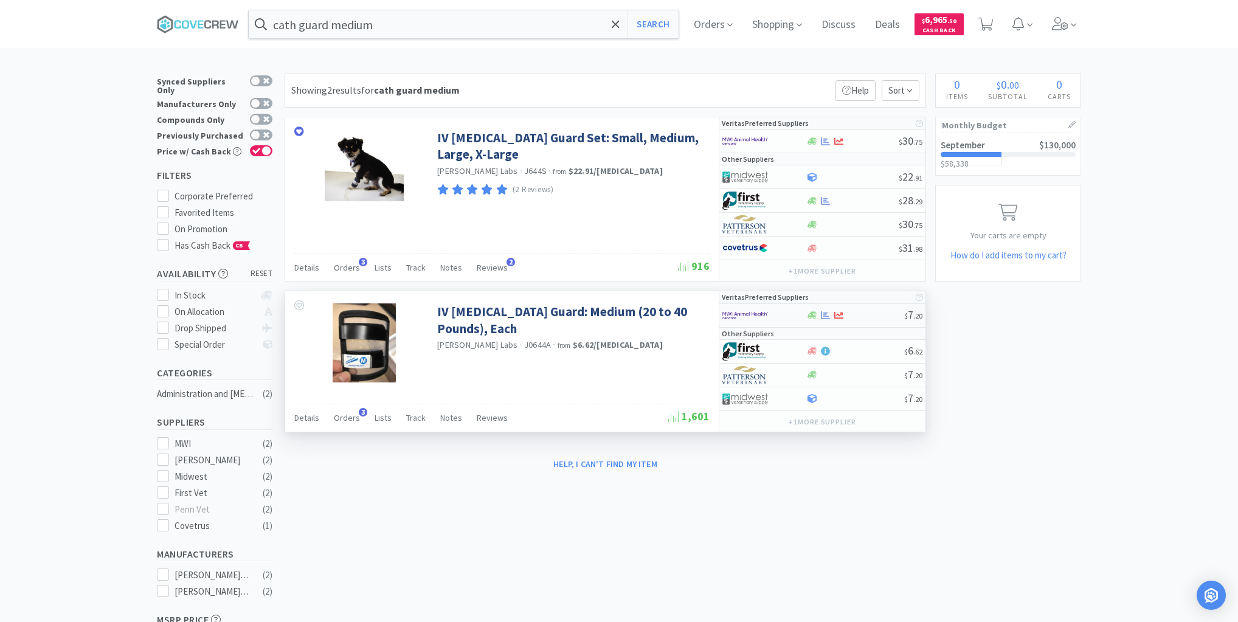
click at [868, 316] on div at bounding box center [854, 315] width 98 height 9
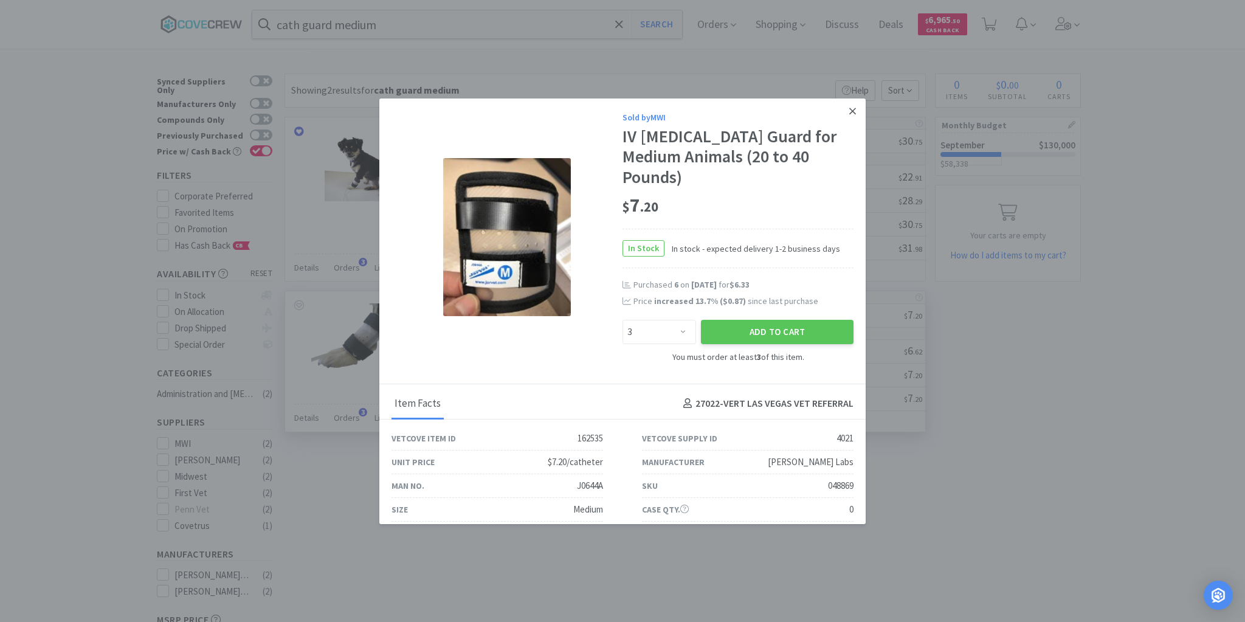
click at [849, 111] on icon at bounding box center [852, 111] width 7 height 11
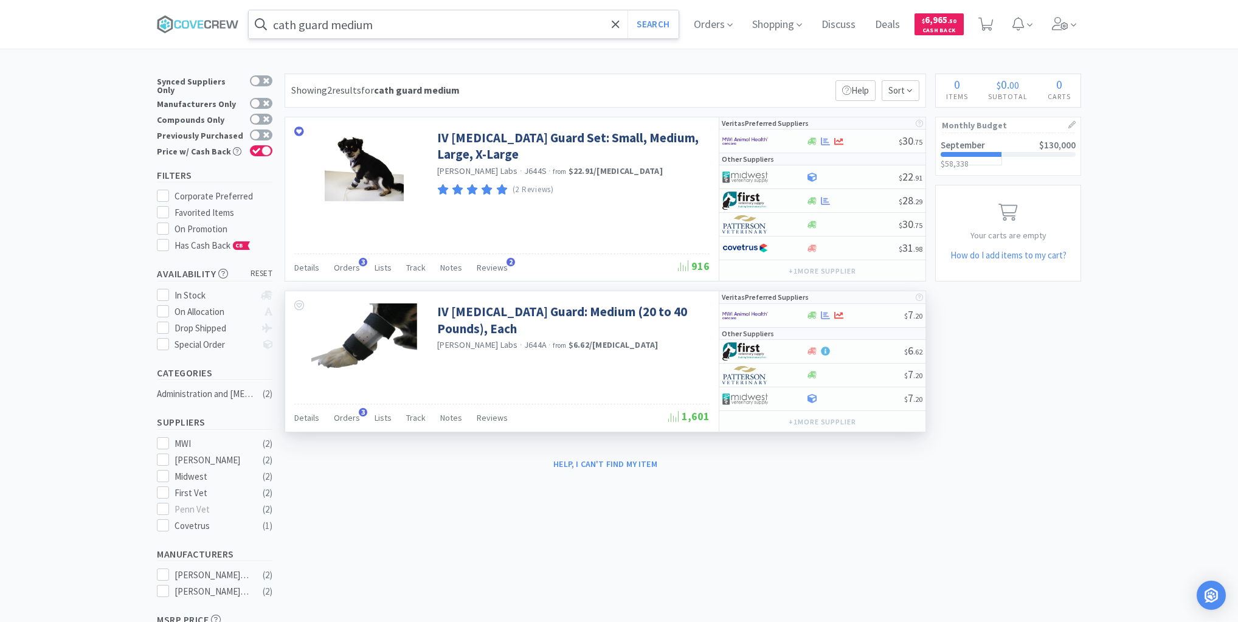
click at [555, 30] on input "cath guard medium" at bounding box center [464, 24] width 430 height 28
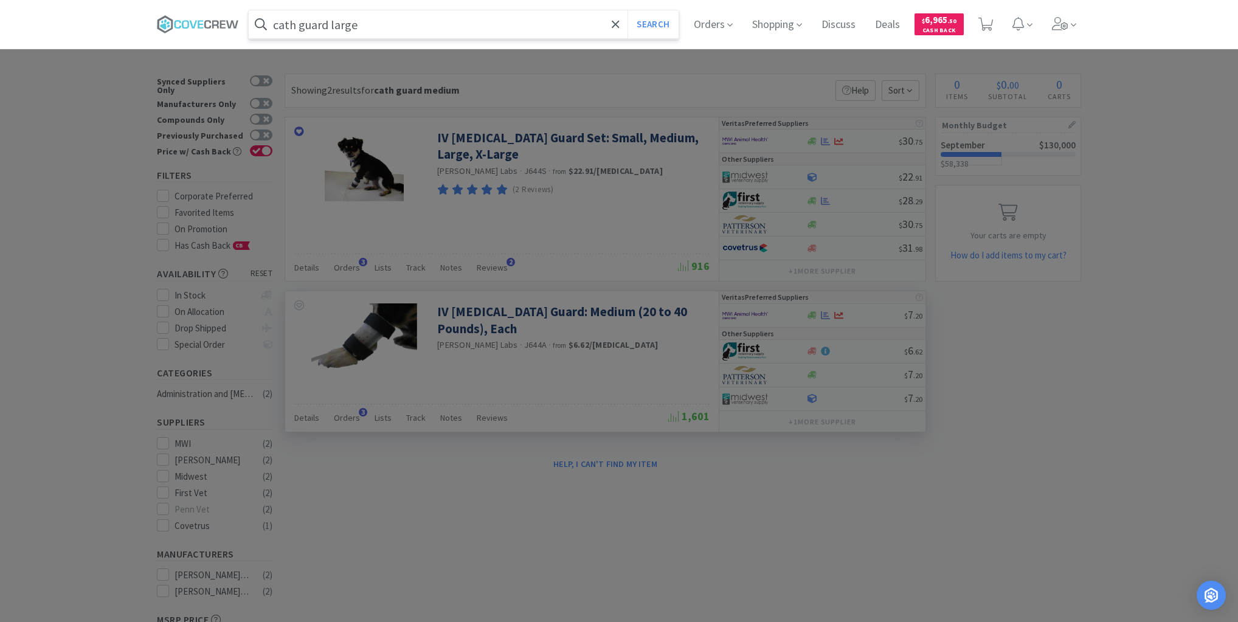
click at [627, 10] on button "Search" at bounding box center [652, 24] width 50 height 28
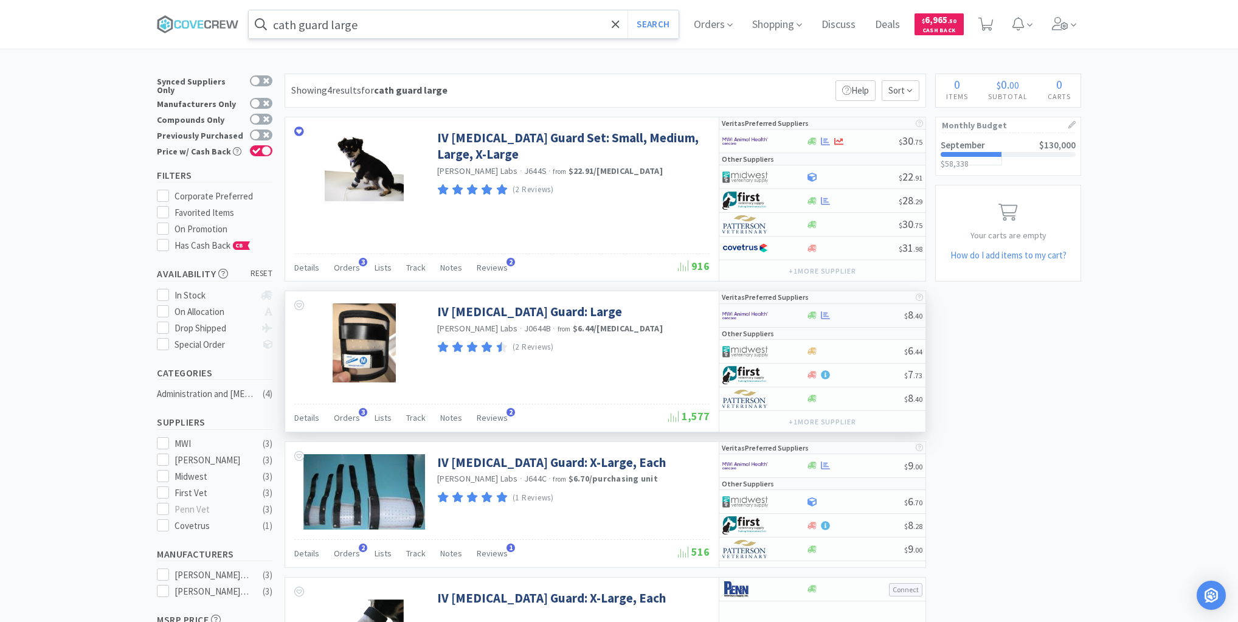
click at [867, 316] on div at bounding box center [854, 315] width 98 height 9
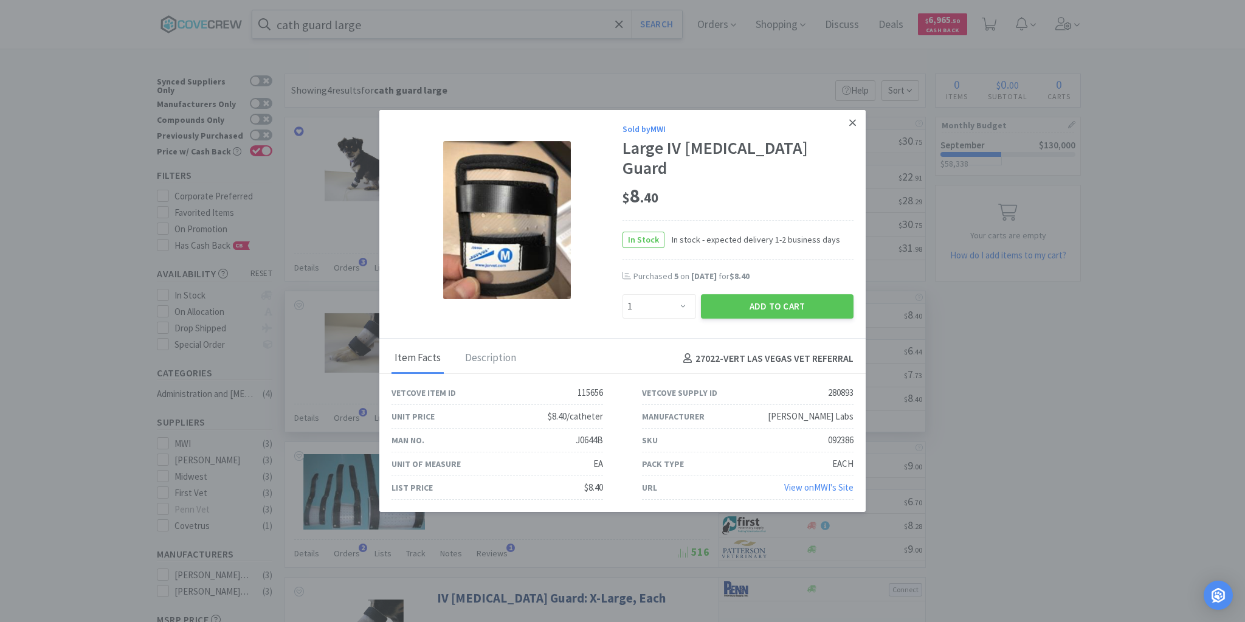
click at [854, 128] on icon at bounding box center [852, 122] width 7 height 11
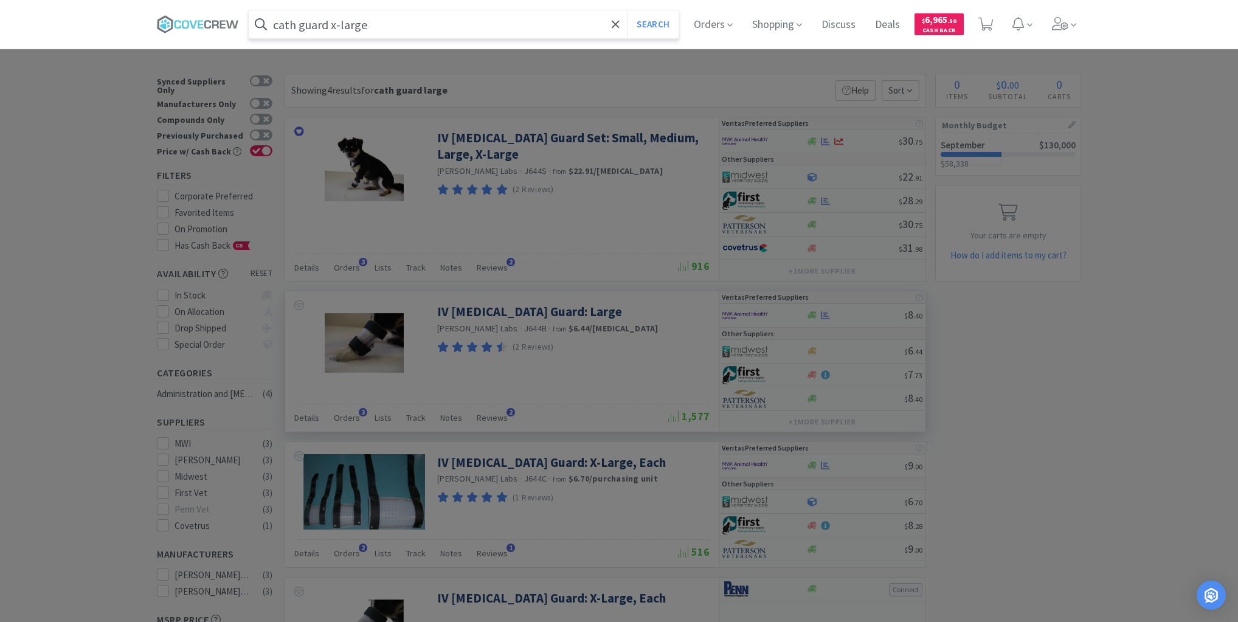
click at [627, 10] on button "Search" at bounding box center [652, 24] width 50 height 28
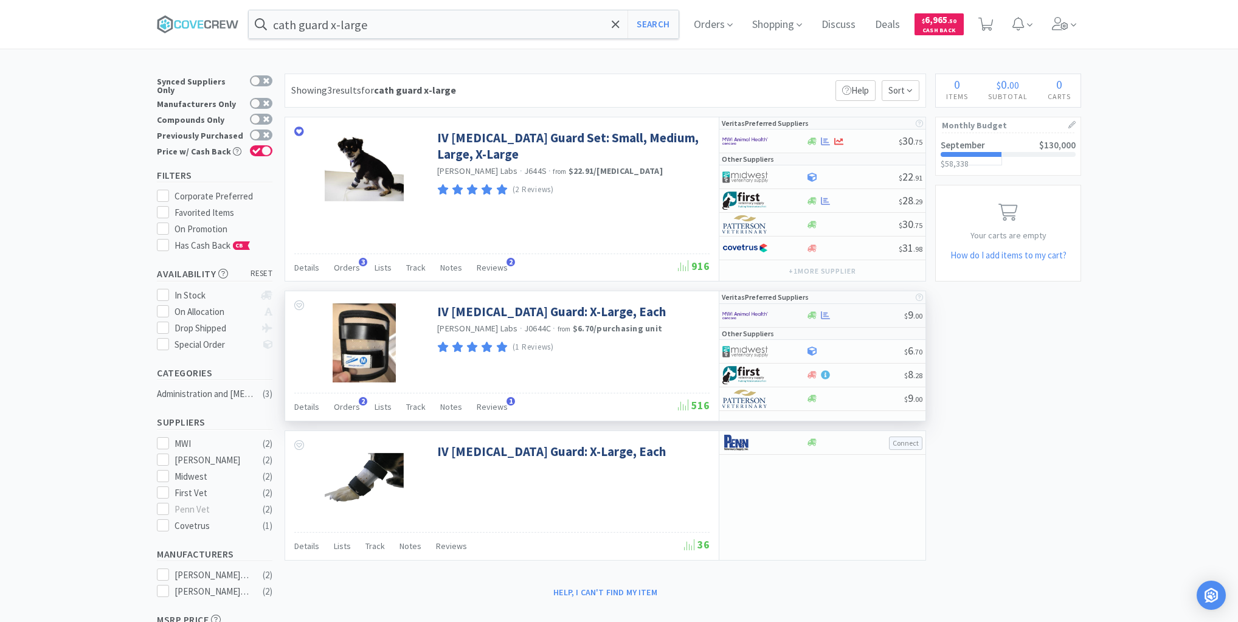
click at [850, 315] on div at bounding box center [854, 315] width 98 height 9
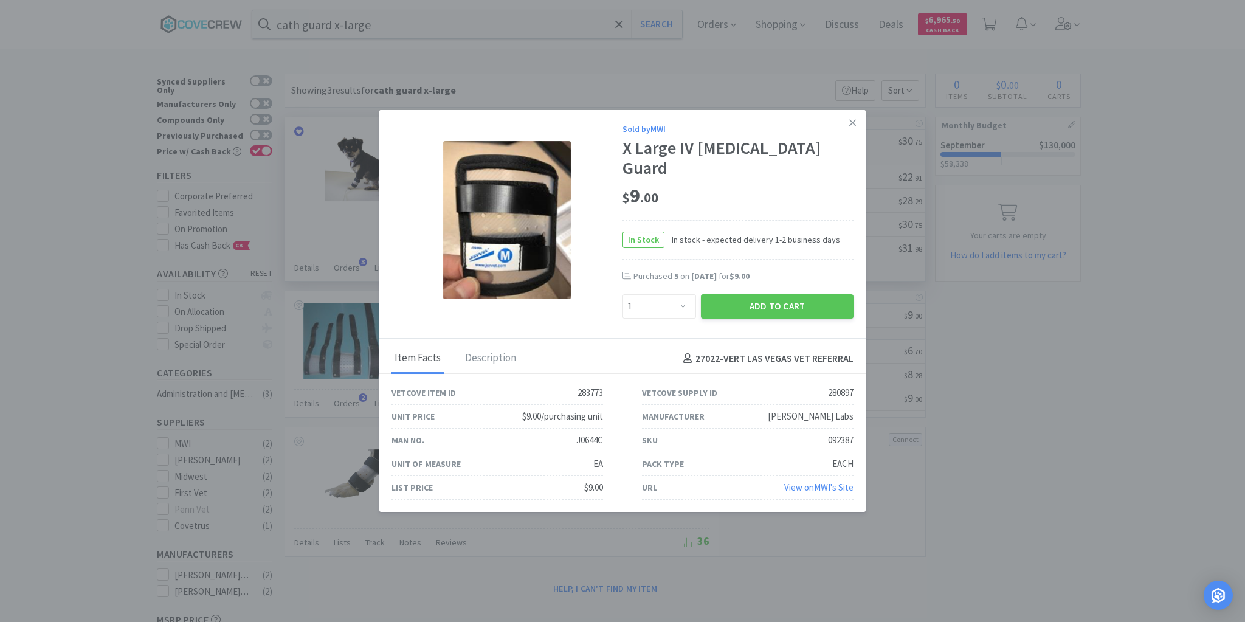
click at [853, 128] on icon at bounding box center [852, 122] width 7 height 11
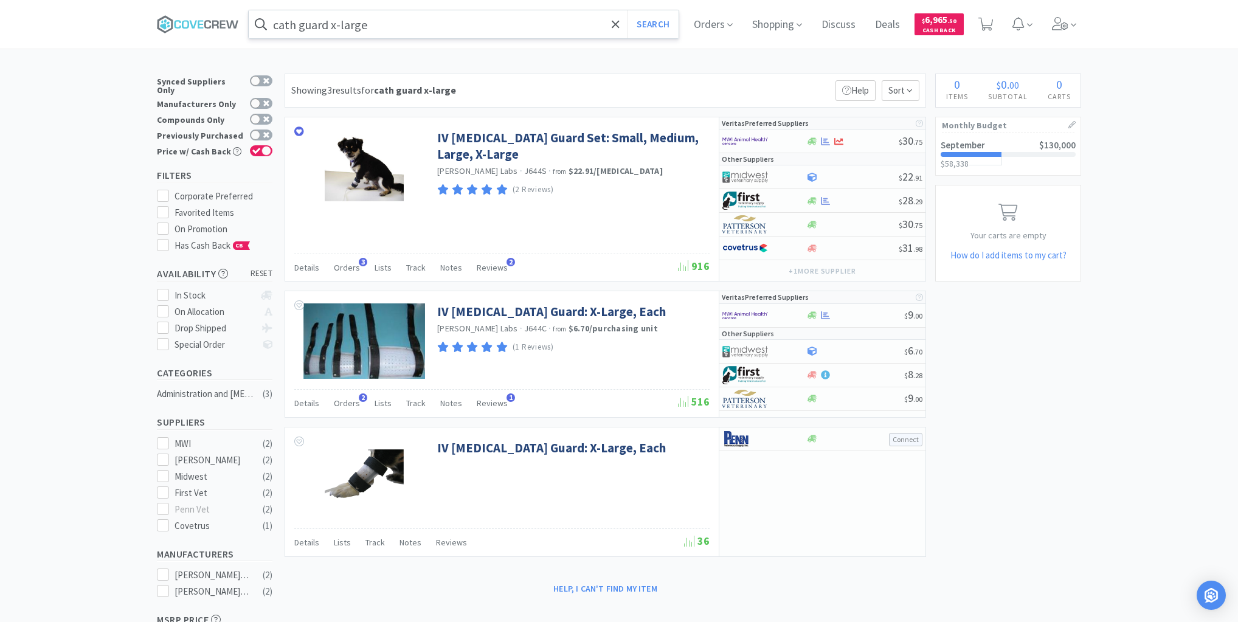
click at [560, 26] on input "cath guard x-large" at bounding box center [464, 24] width 430 height 28
click at [216, 24] on icon at bounding box center [215, 24] width 7 height 8
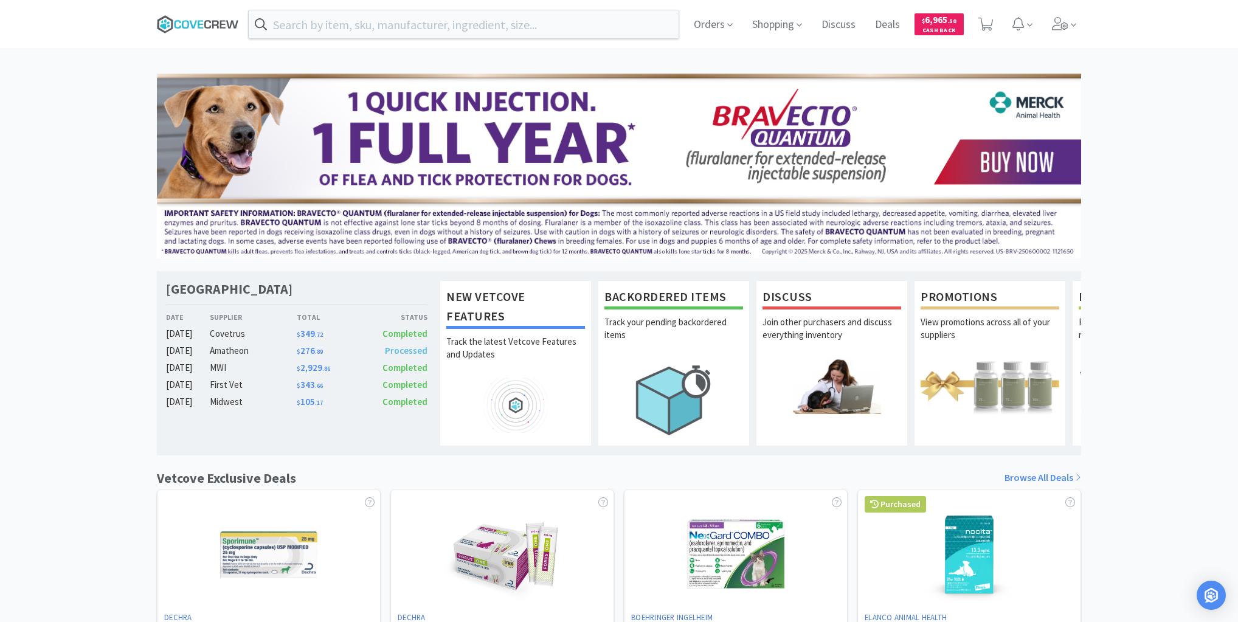
click at [195, 27] on icon at bounding box center [198, 24] width 82 height 18
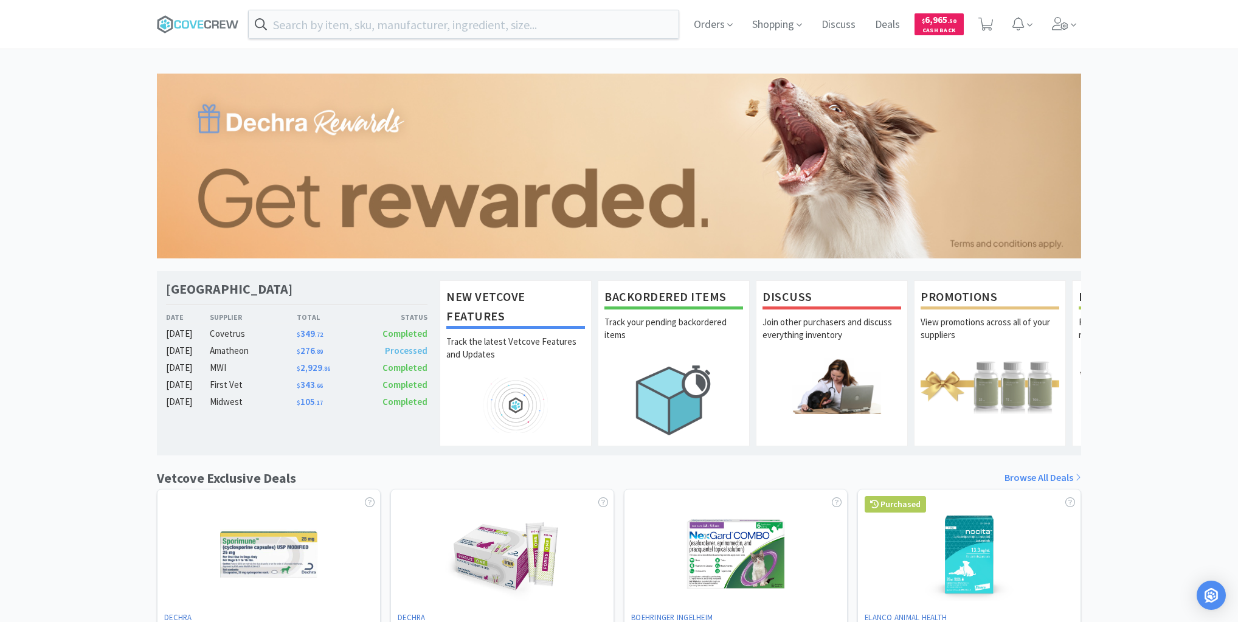
click at [19, 214] on div "[GEOGRAPHIC_DATA] Veterinary Specialty Center Date Supplier Total Status [DATE]…" at bounding box center [619, 537] width 1238 height 926
click at [201, 25] on icon at bounding box center [198, 24] width 82 height 18
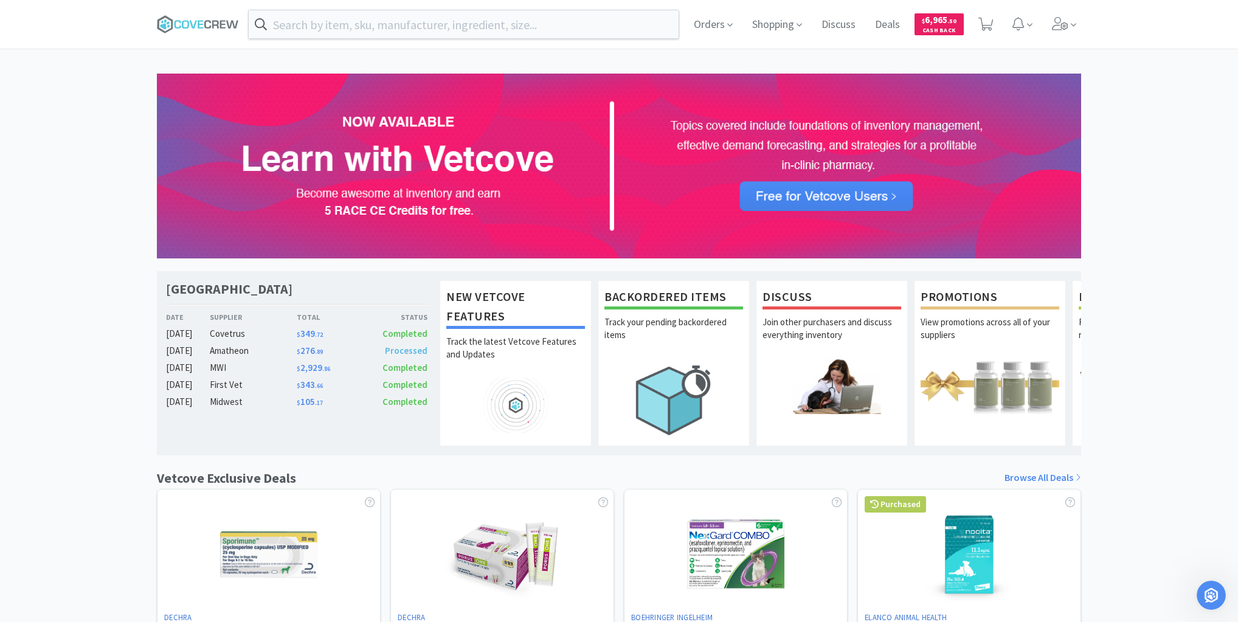
drag, startPoint x: 62, startPoint y: 334, endPoint x: 84, endPoint y: 388, distance: 58.0
click at [63, 334] on div "[GEOGRAPHIC_DATA] Veterinary Specialty Center Date Supplier Total Status [DATE]…" at bounding box center [619, 537] width 1238 height 926
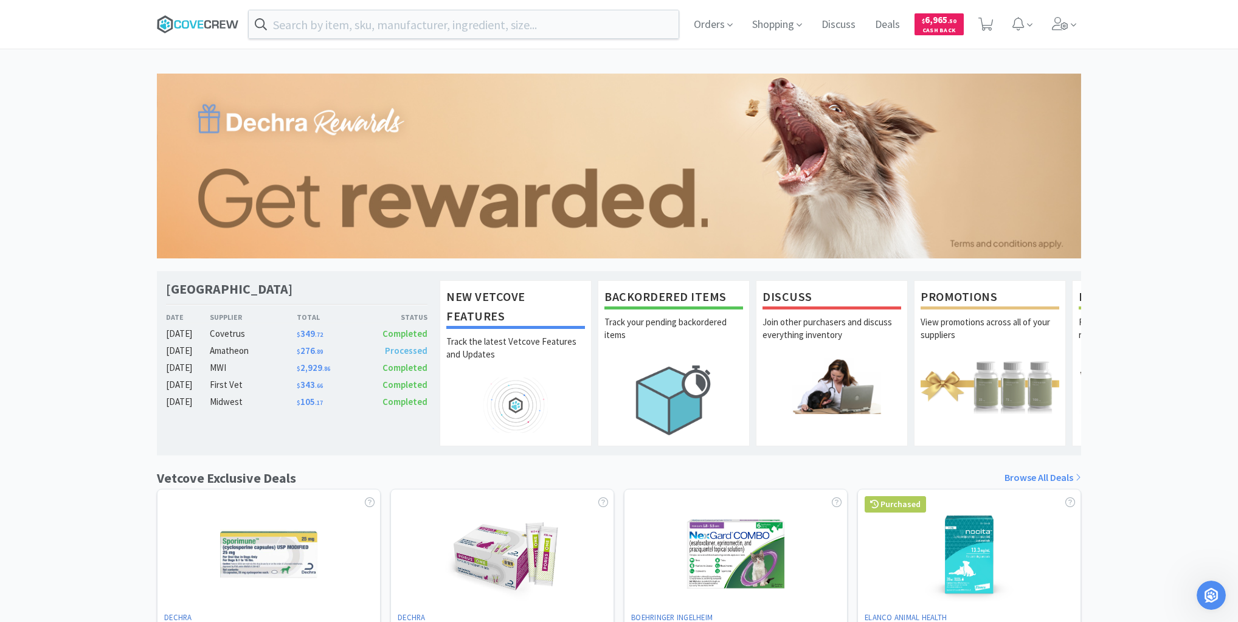
click at [210, 24] on icon at bounding box center [198, 24] width 82 height 18
click at [190, 27] on icon at bounding box center [198, 24] width 82 height 18
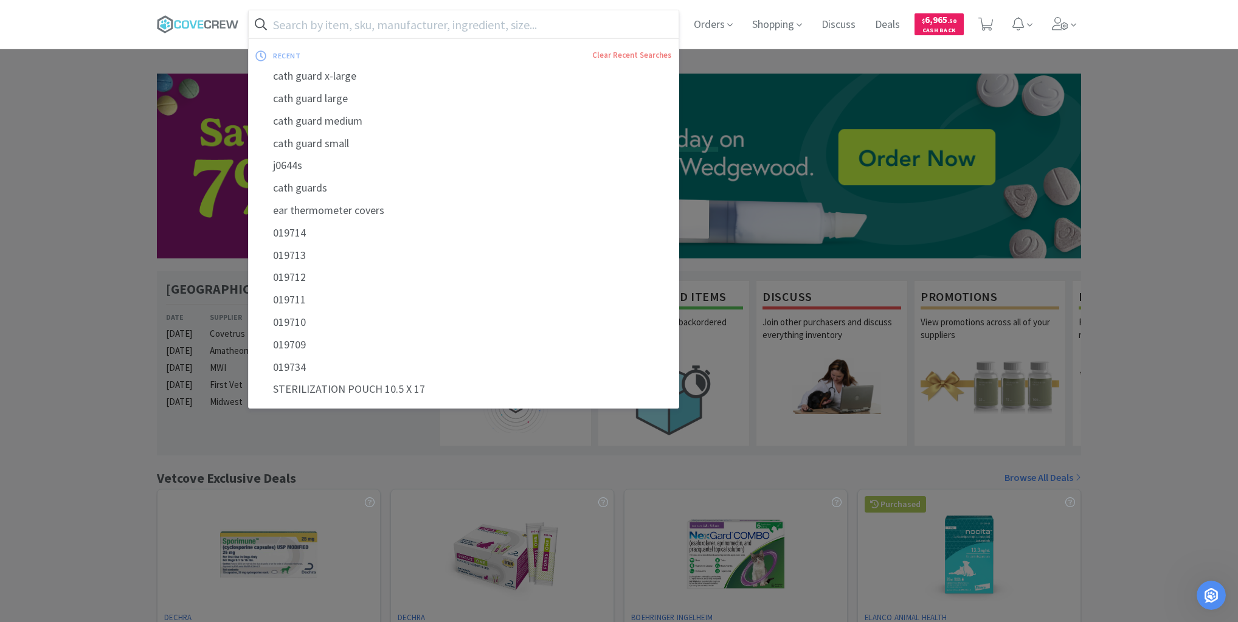
click at [508, 26] on input "text" at bounding box center [464, 24] width 430 height 28
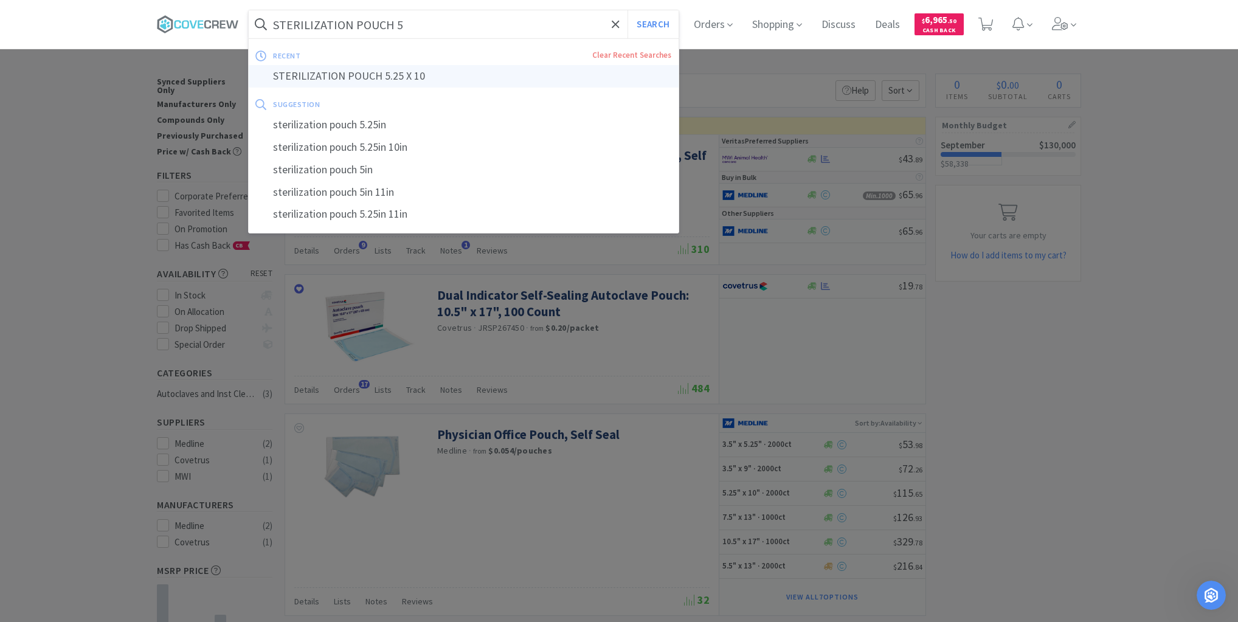
click at [406, 75] on div "STERILIZATION POUCH 5.25 X 10" at bounding box center [464, 76] width 430 height 22
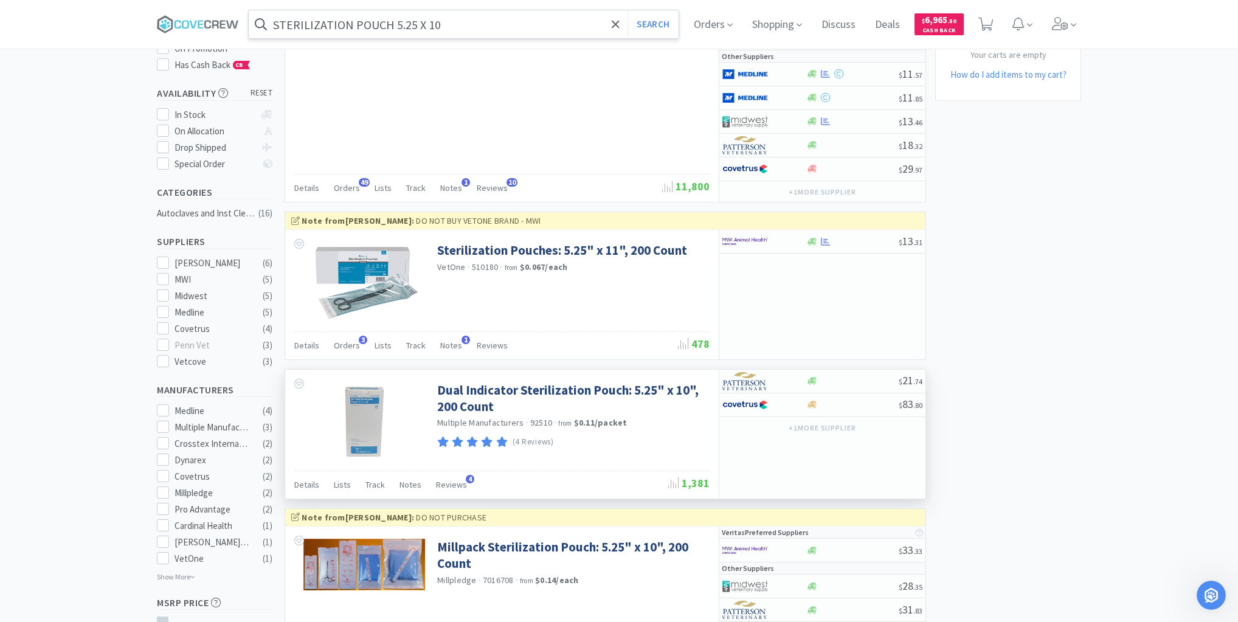
scroll to position [292, 0]
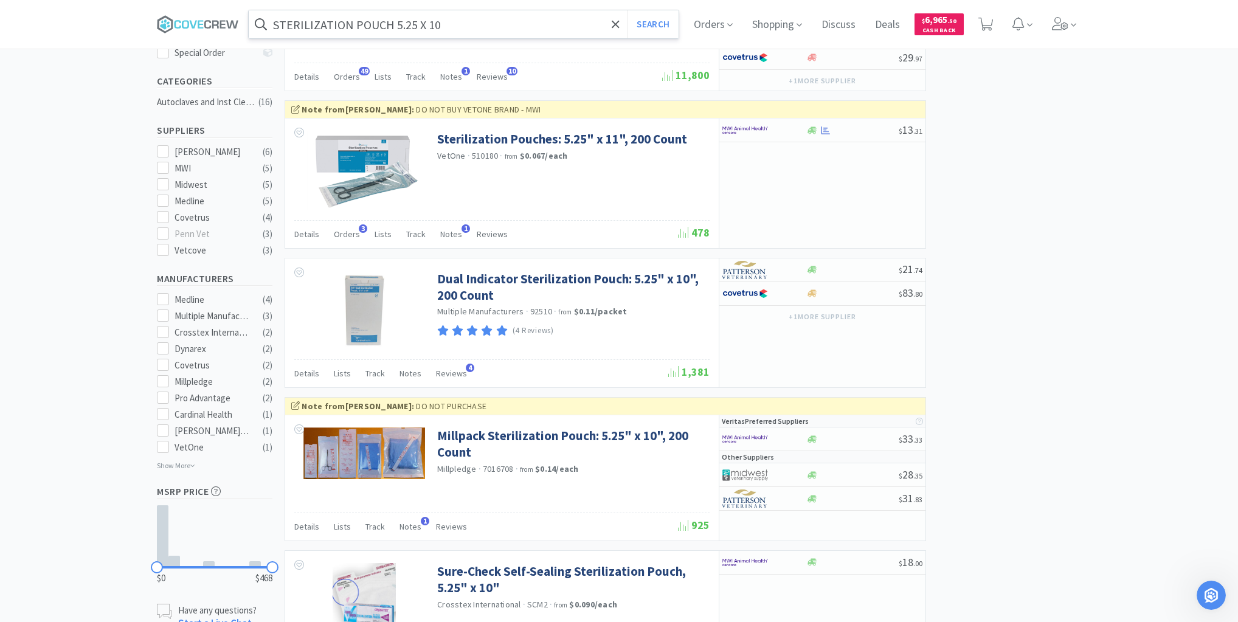
click at [491, 22] on input "STERILIZATION POUCH 5.25 X 10" at bounding box center [464, 24] width 430 height 28
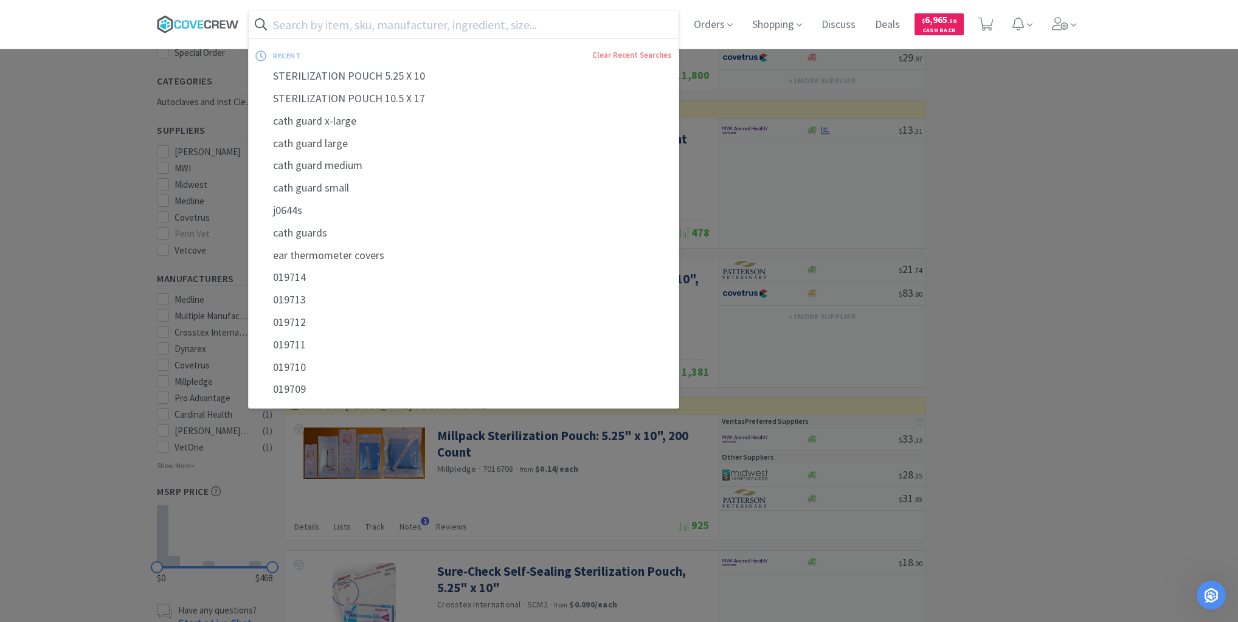
click at [209, 19] on icon at bounding box center [198, 24] width 82 height 18
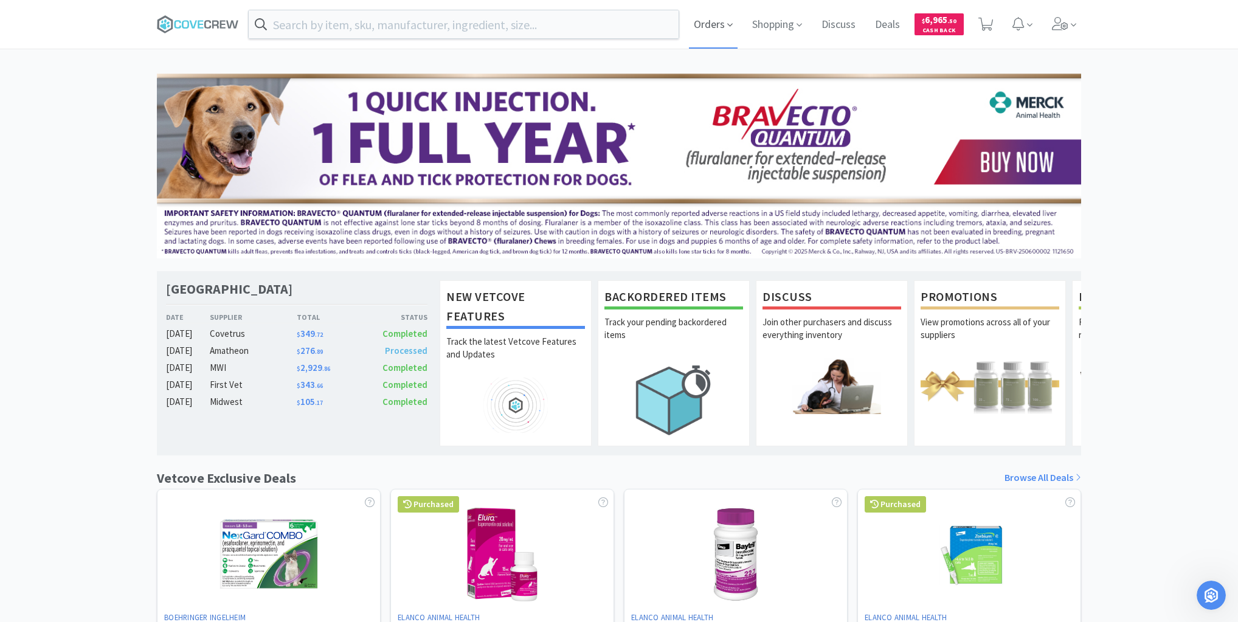
click at [714, 27] on span "Orders" at bounding box center [713, 24] width 49 height 49
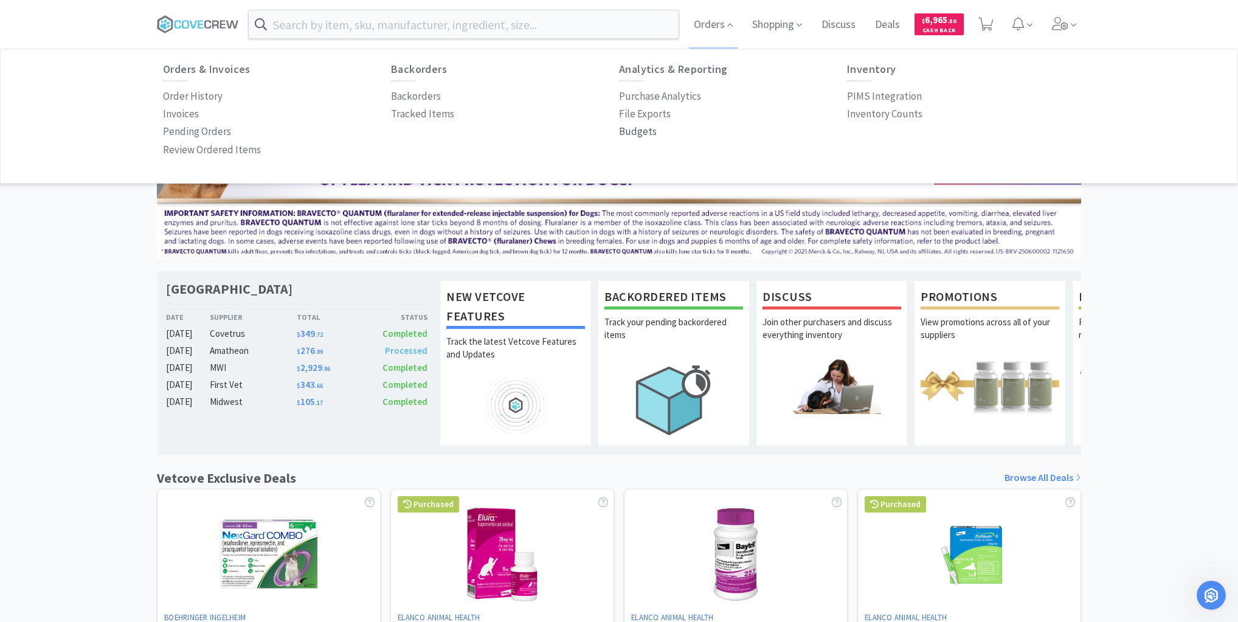
click at [624, 132] on p "Budgets" at bounding box center [638, 131] width 38 height 16
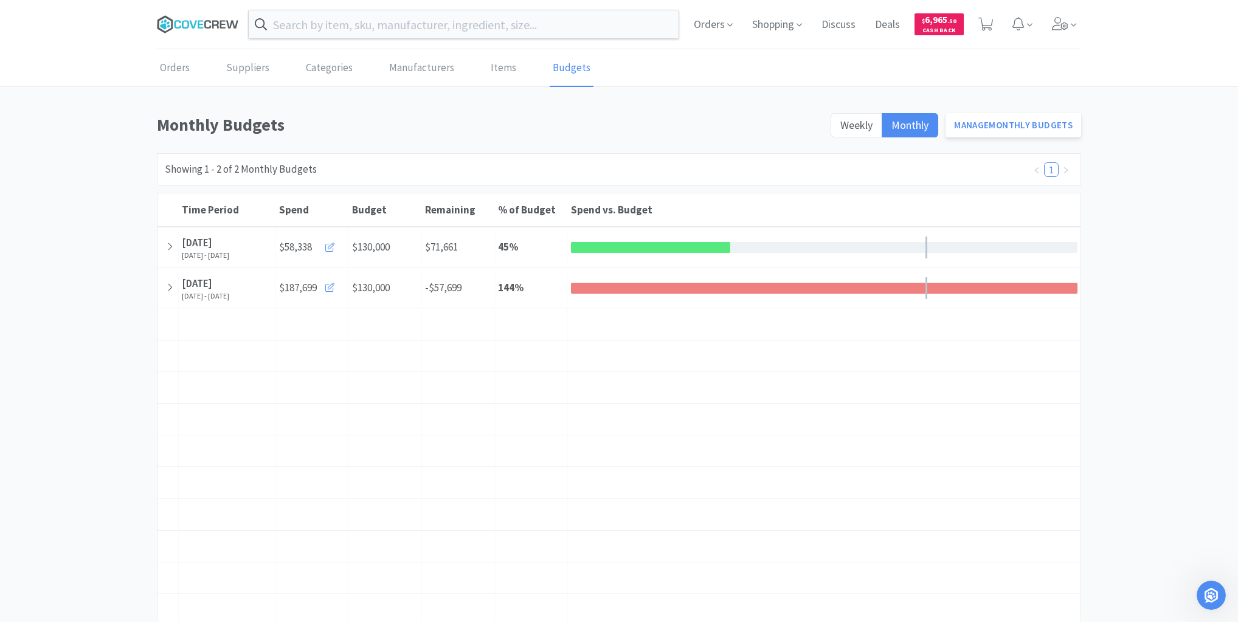
click at [190, 21] on icon at bounding box center [198, 24] width 82 height 18
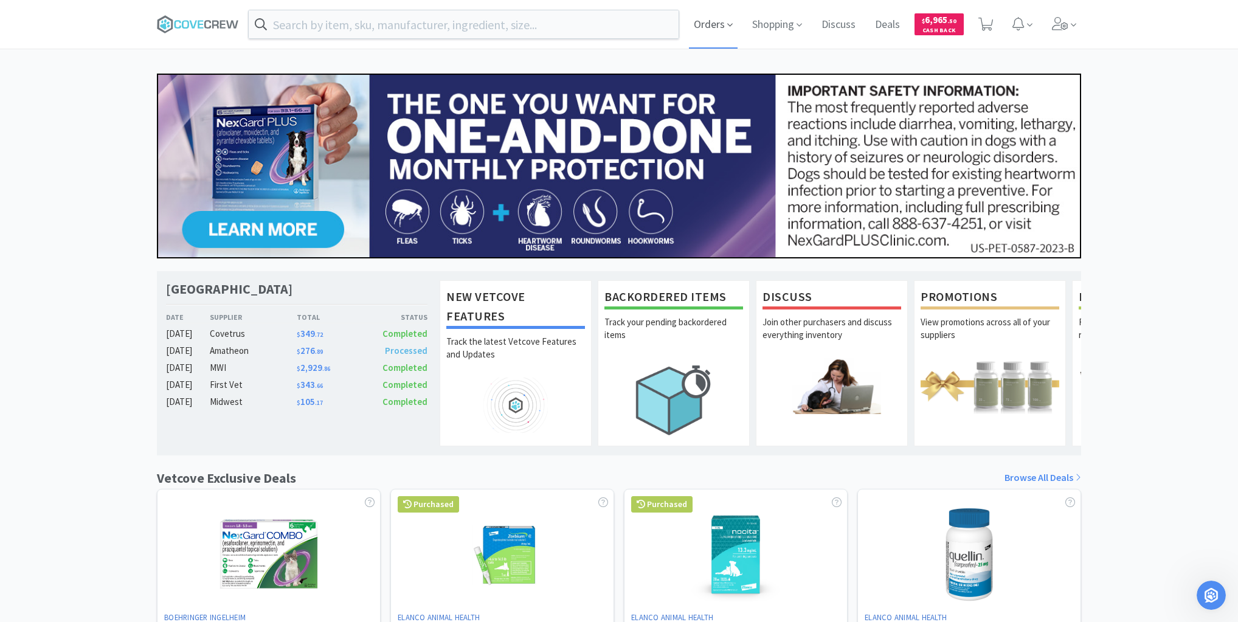
click at [723, 19] on span "Orders" at bounding box center [713, 24] width 49 height 49
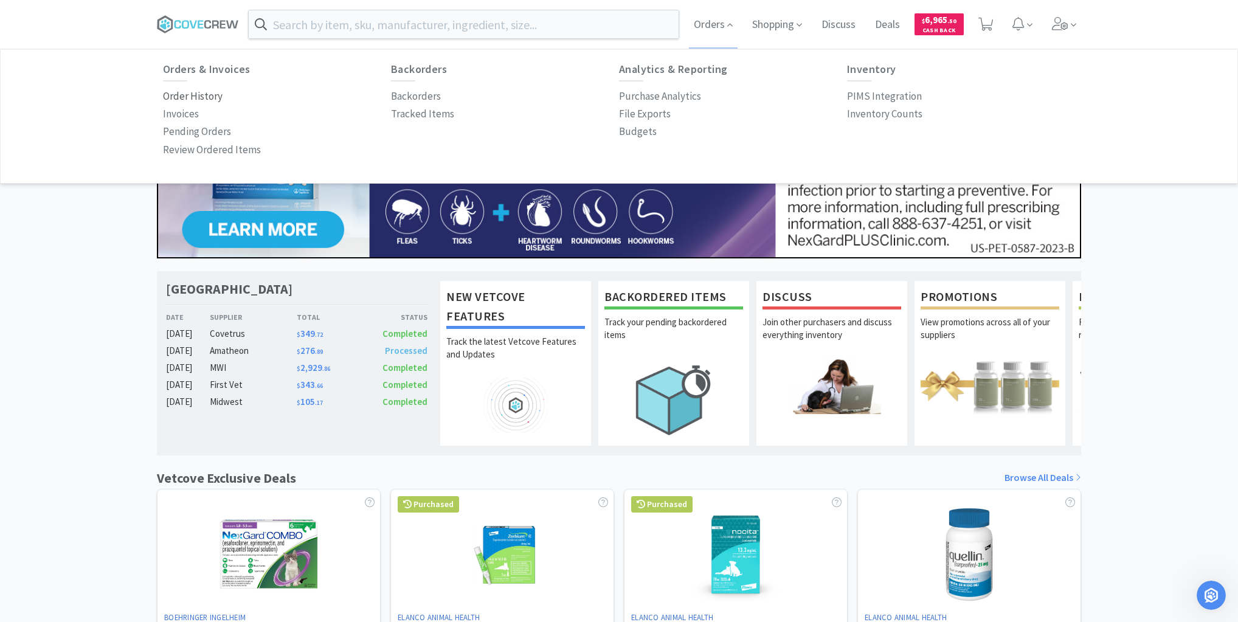
click at [198, 97] on p "Order History" at bounding box center [193, 96] width 60 height 16
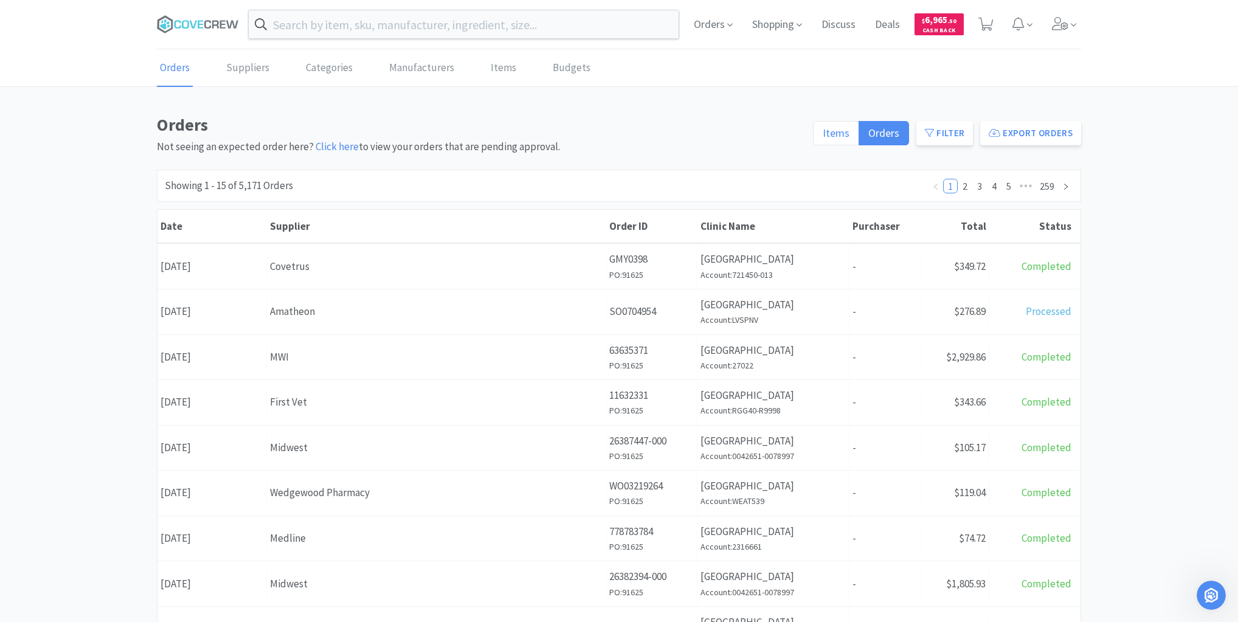
click at [840, 126] on span "Items" at bounding box center [836, 133] width 27 height 14
click at [823, 137] on input "Items" at bounding box center [823, 137] width 0 height 0
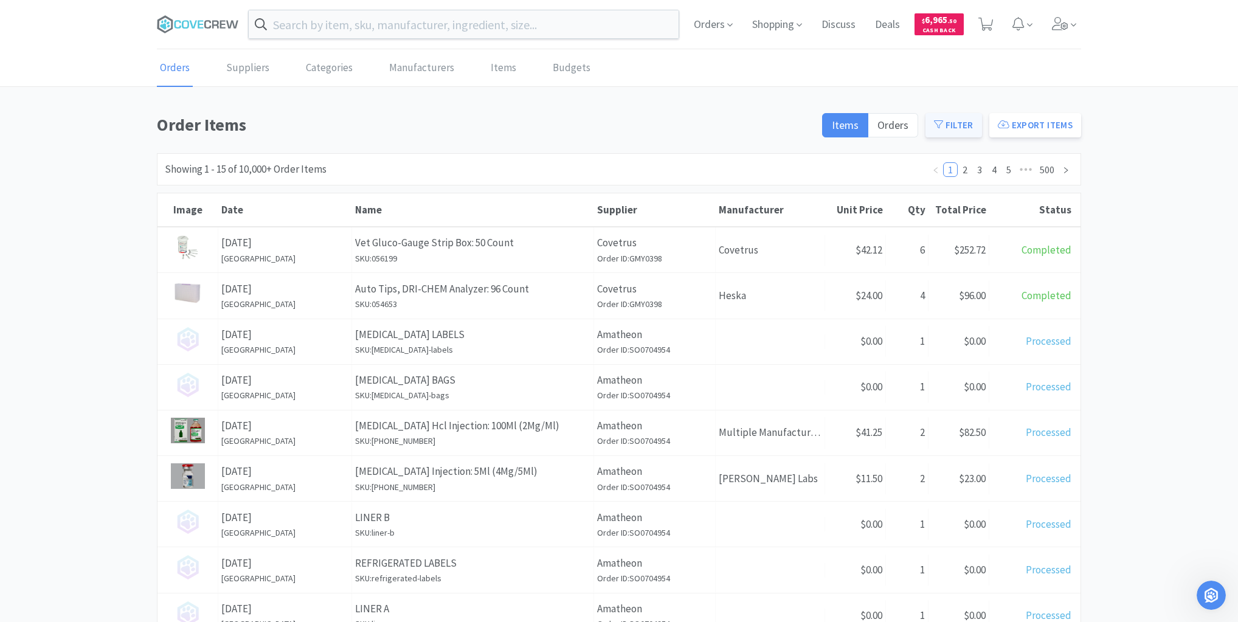
click at [964, 127] on button "Filter" at bounding box center [953, 125] width 57 height 24
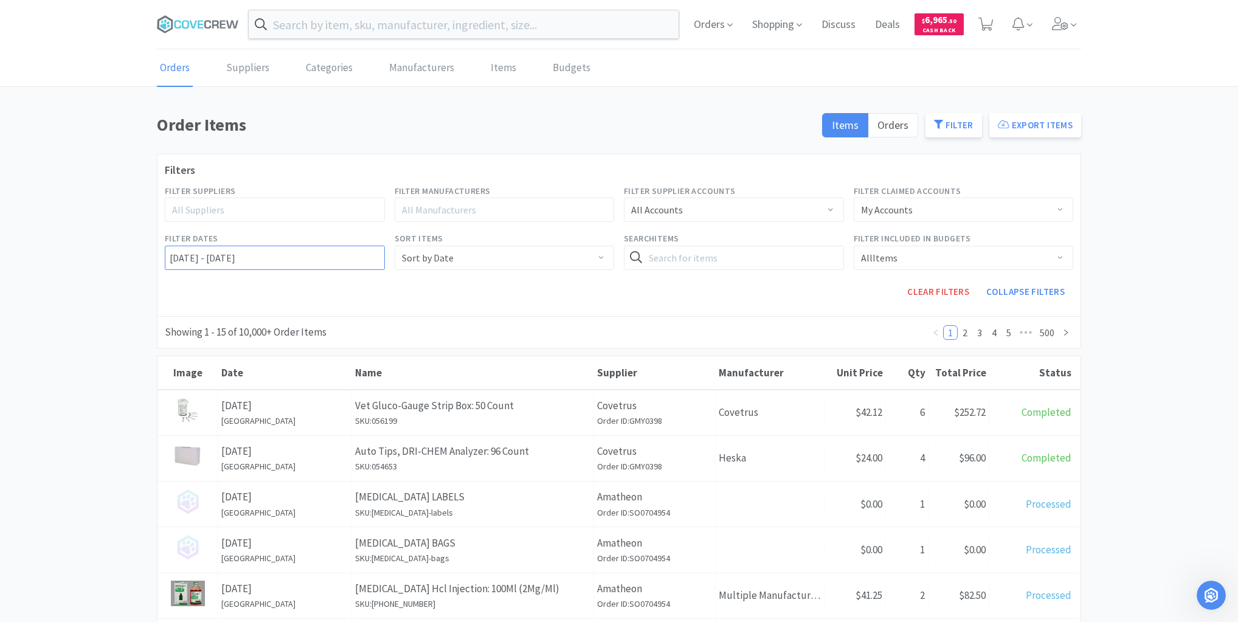
click at [168, 258] on input "[DATE] - [DATE]" at bounding box center [275, 258] width 220 height 24
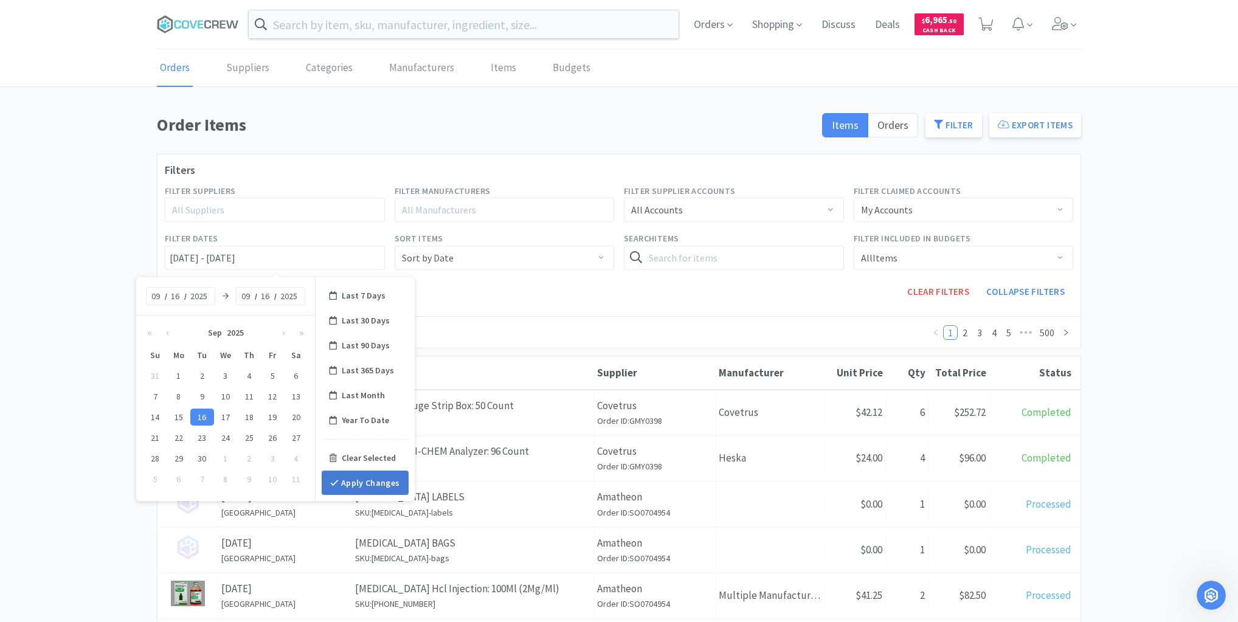
click at [377, 478] on button "Apply Changes" at bounding box center [365, 483] width 87 height 24
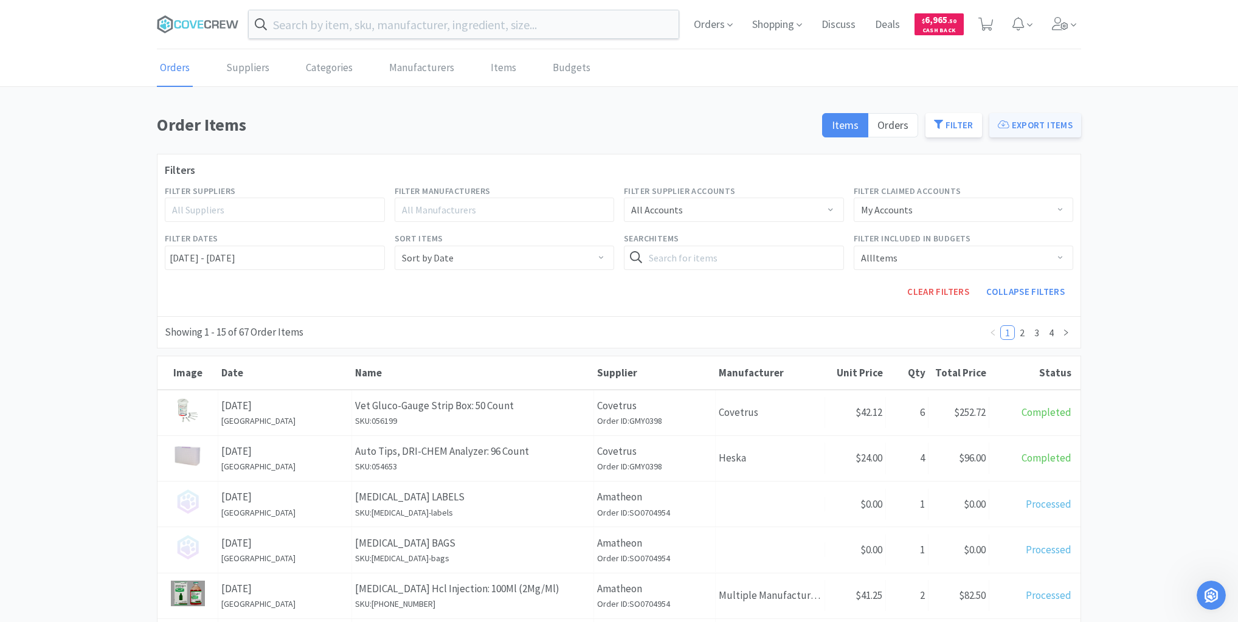
click at [1044, 126] on button "Export Items" at bounding box center [1035, 125] width 92 height 24
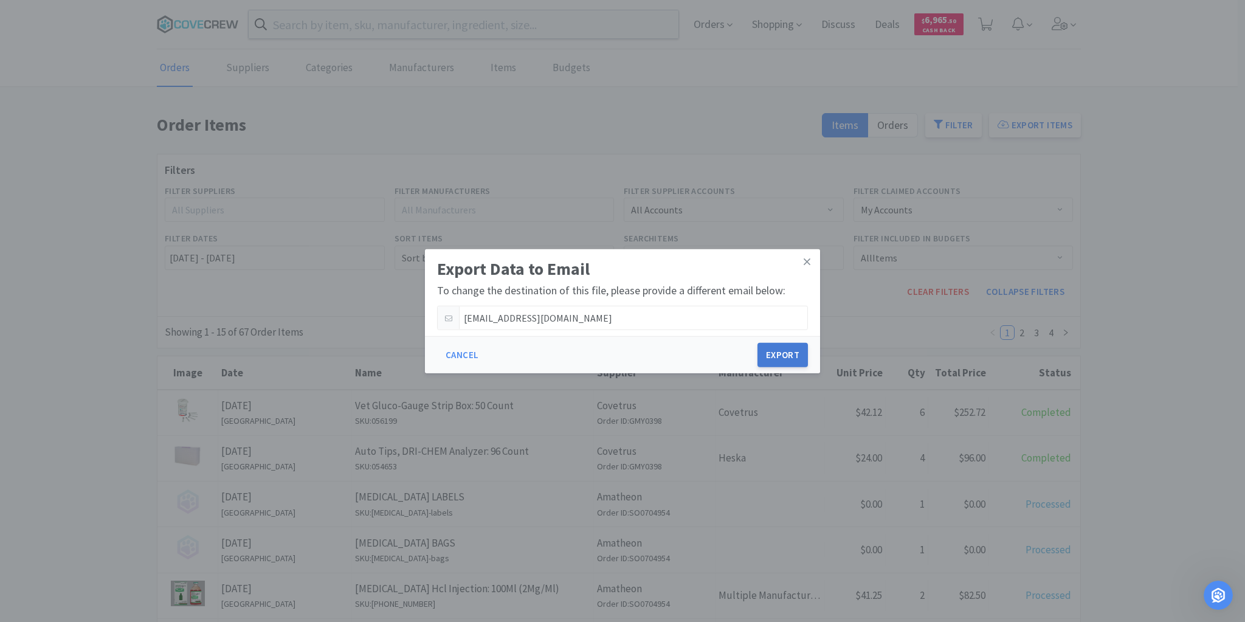
click at [785, 353] on button "Export" at bounding box center [782, 355] width 50 height 24
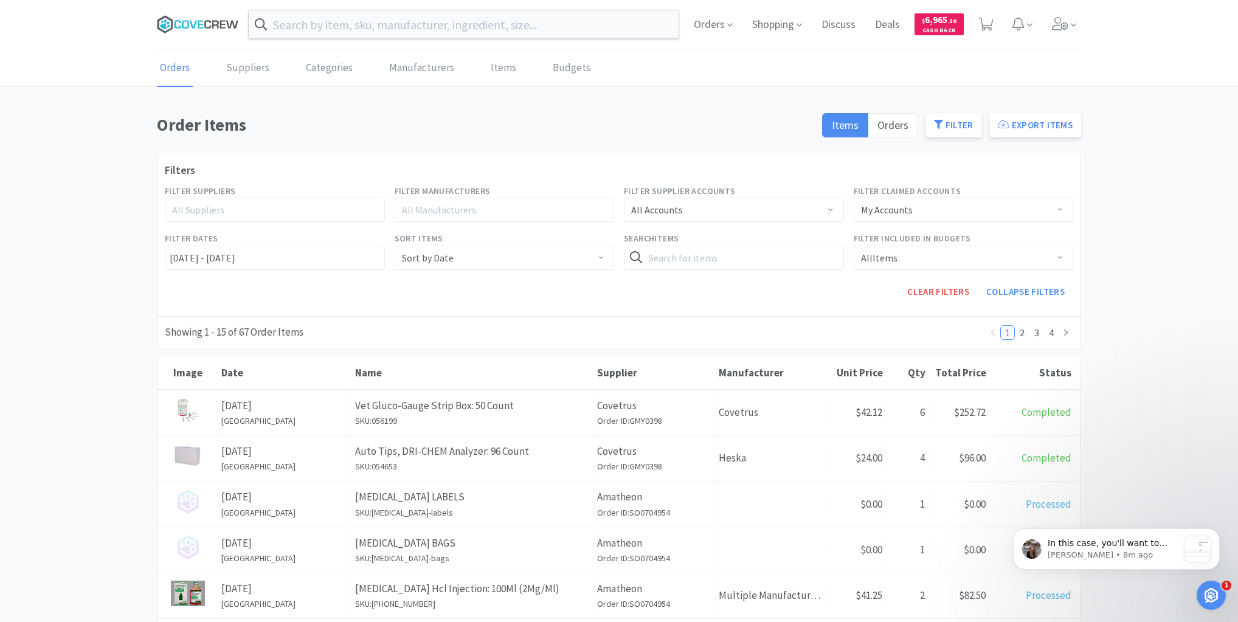
drag, startPoint x: 198, startPoint y: 23, endPoint x: 195, endPoint y: 68, distance: 45.1
click at [198, 24] on icon at bounding box center [200, 24] width 5 height 8
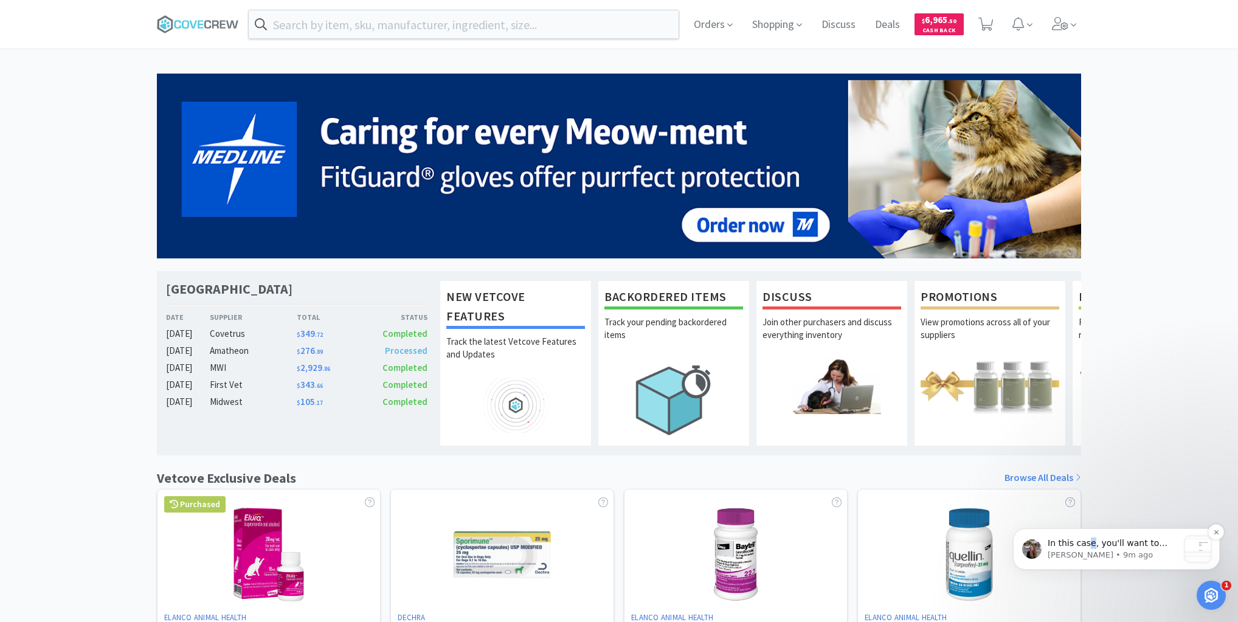
click at [1086, 539] on p "In this case, you'll want to reach out directly to the Midwest team for further…" at bounding box center [1112, 543] width 131 height 12
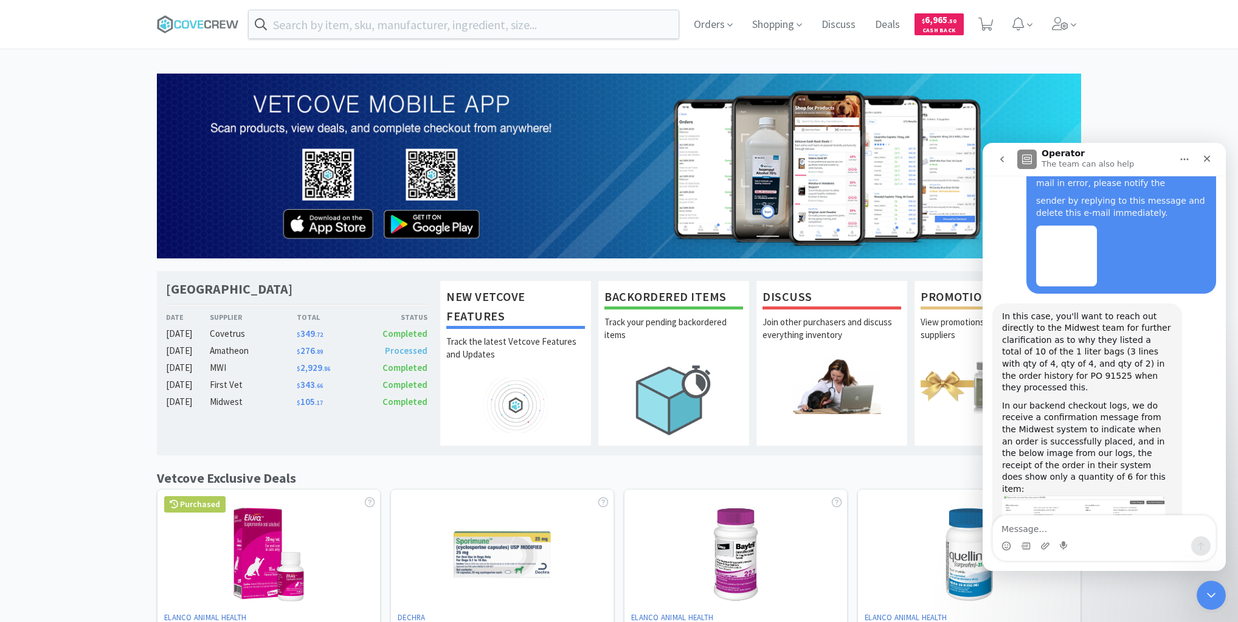
scroll to position [2268, 0]
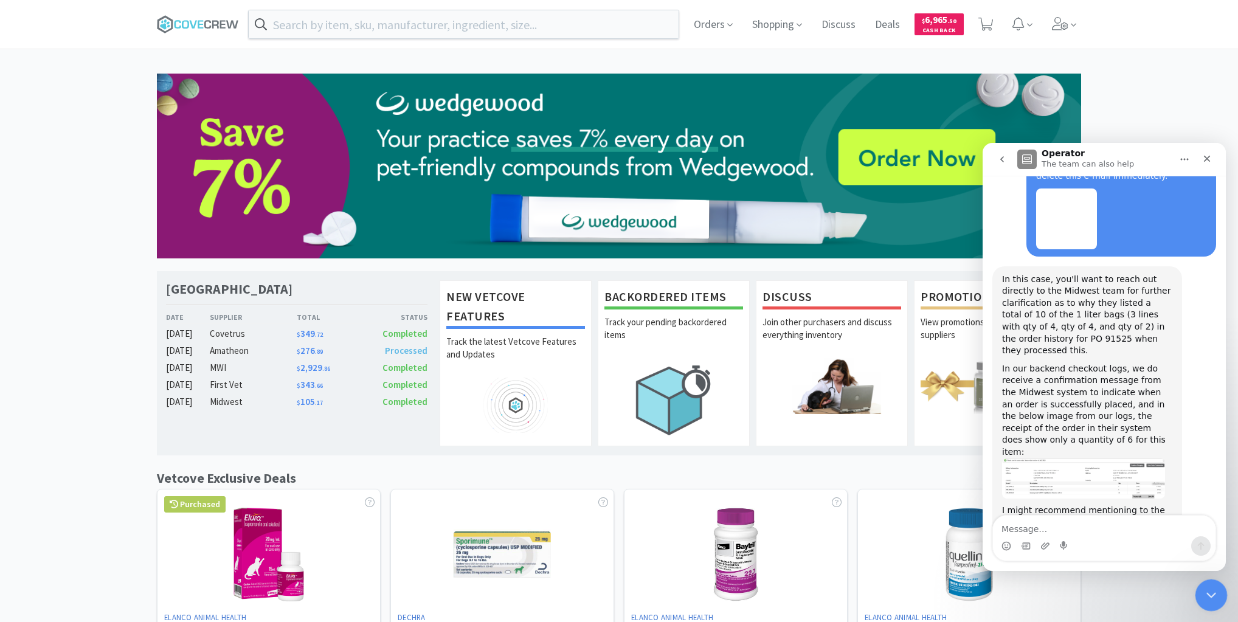
click at [1199, 593] on div "Close Intercom Messenger" at bounding box center [1209, 593] width 29 height 29
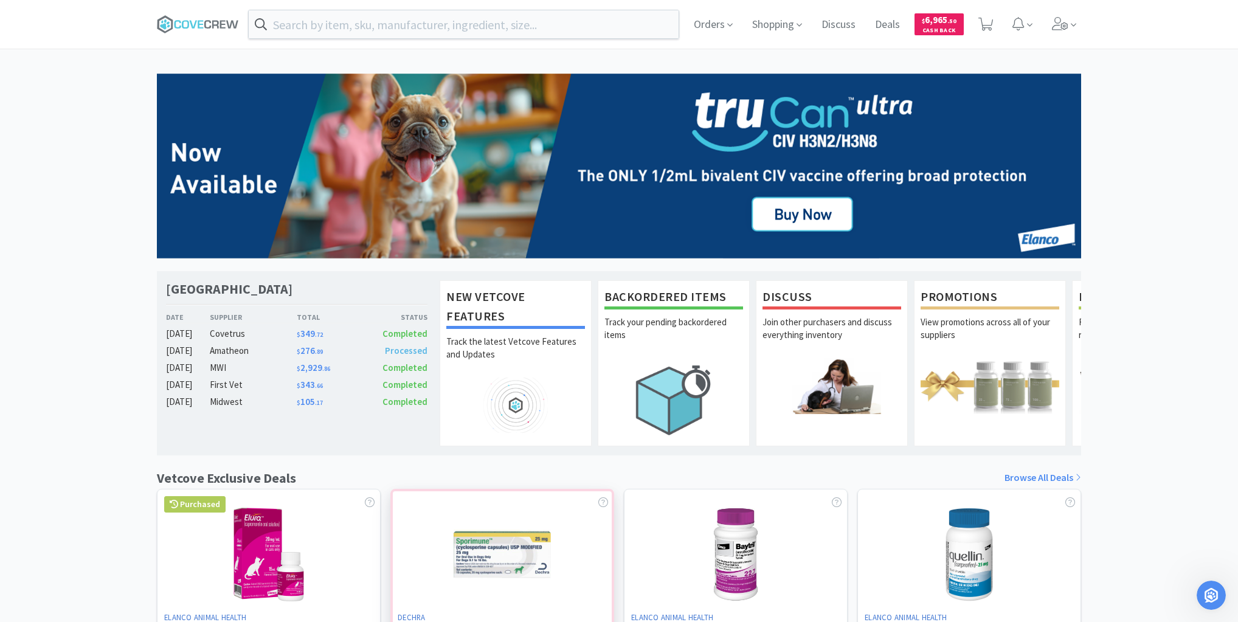
scroll to position [2314, 0]
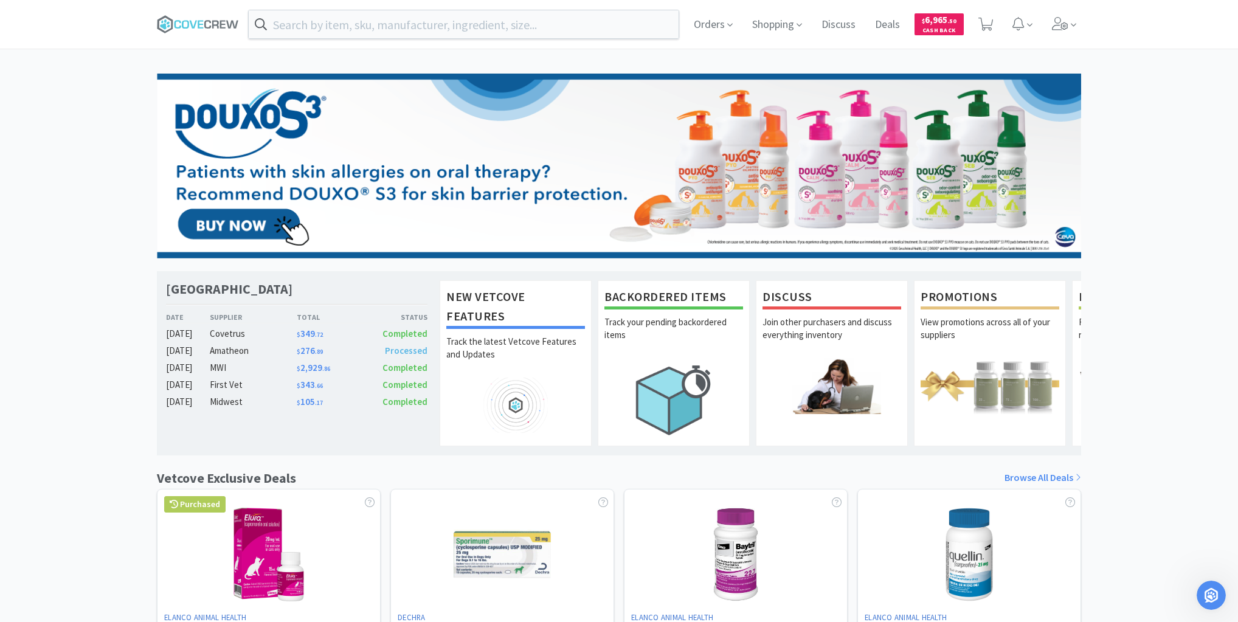
click at [111, 134] on div "[GEOGRAPHIC_DATA] Veterinary Specialty Center Date Supplier Total Status [DATE]…" at bounding box center [619, 537] width 1238 height 926
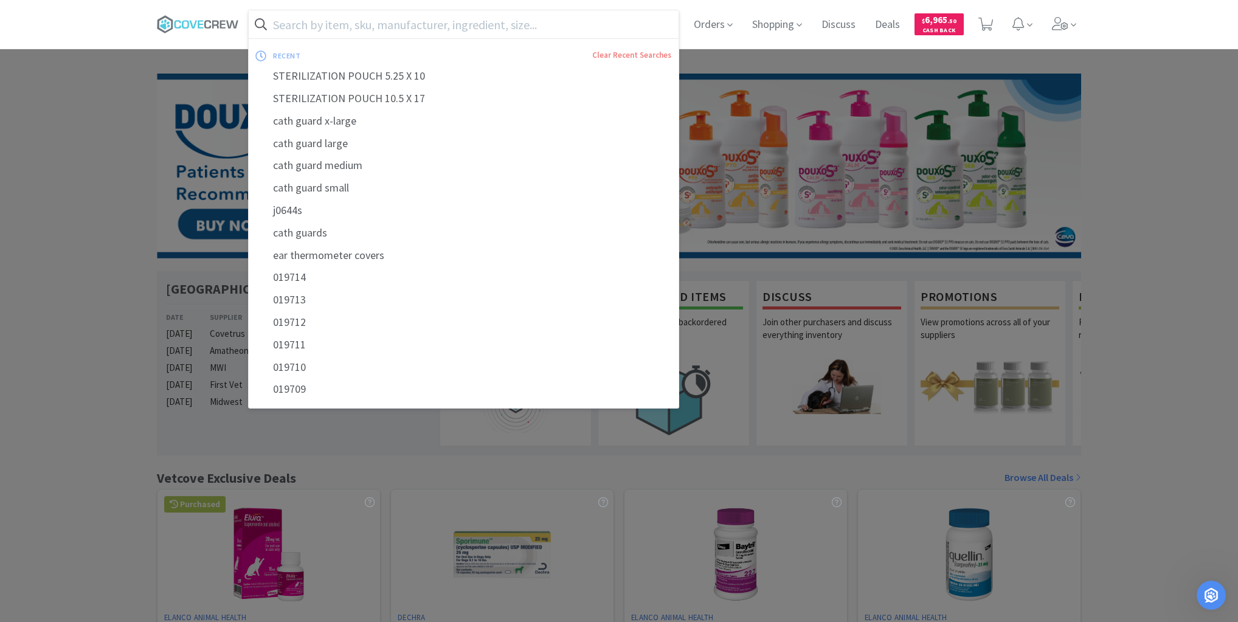
click at [429, 22] on input "text" at bounding box center [464, 24] width 430 height 28
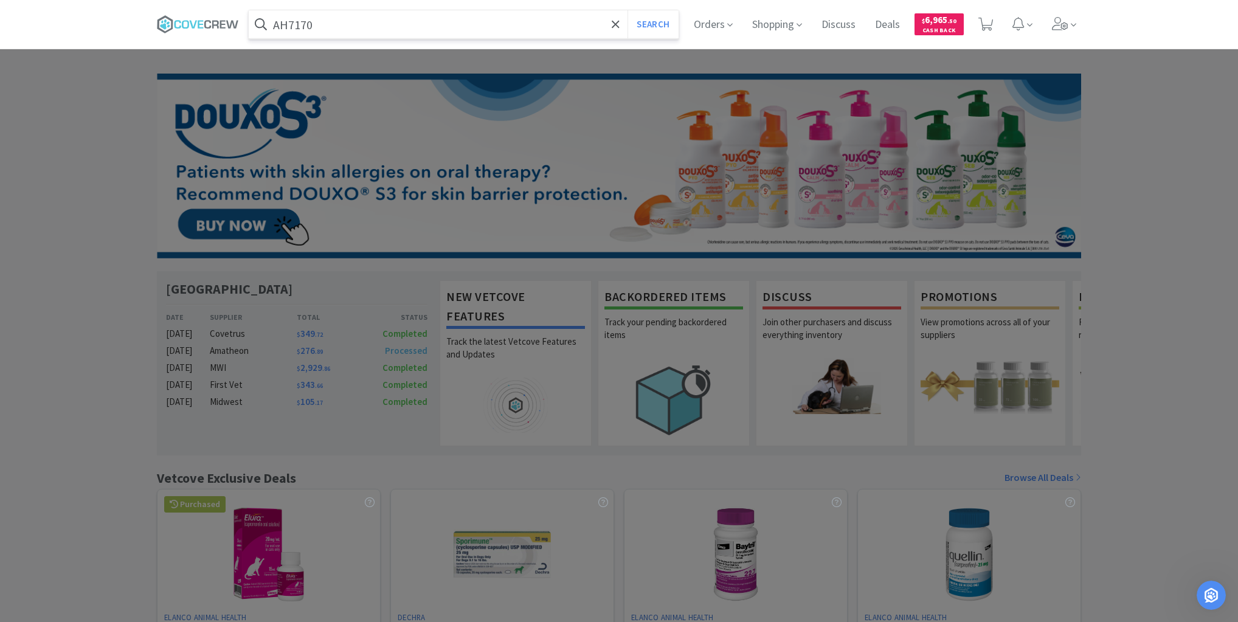
click at [627, 10] on button "Search" at bounding box center [652, 24] width 50 height 28
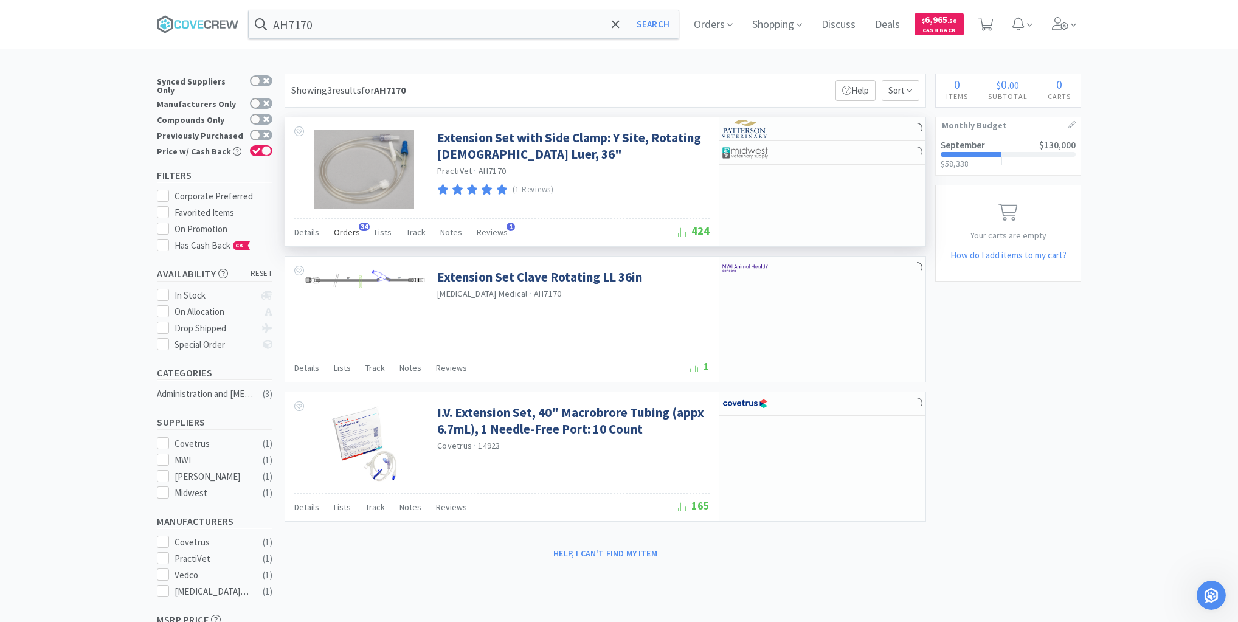
click at [345, 233] on span "Orders" at bounding box center [347, 232] width 26 height 11
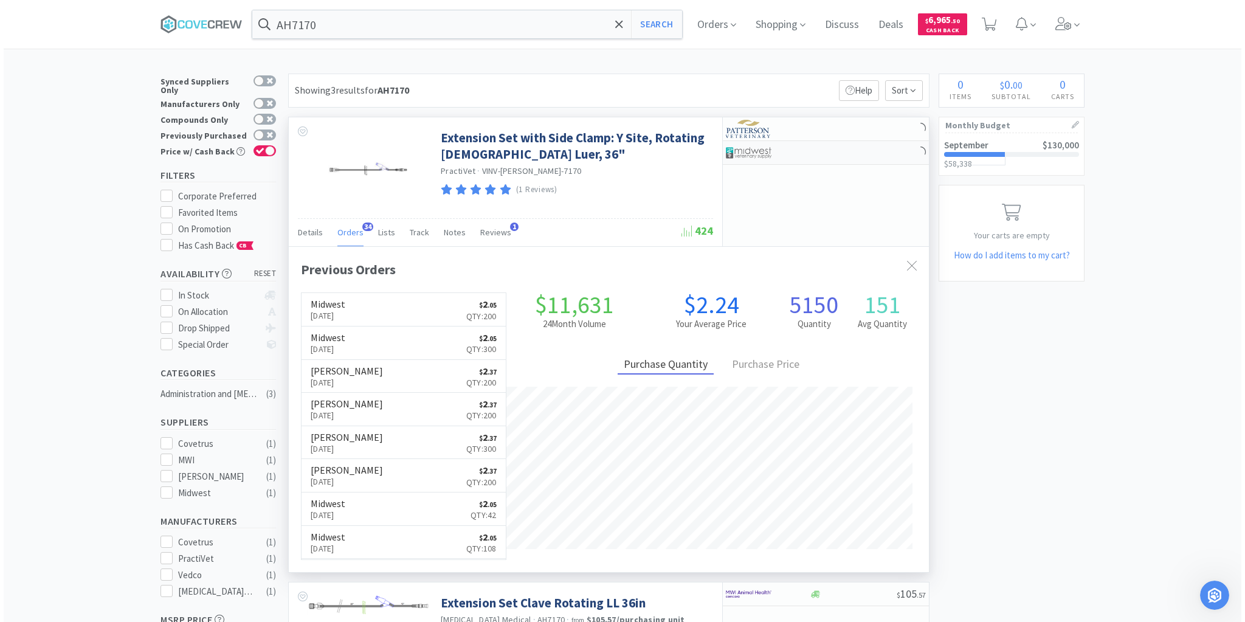
scroll to position [326, 640]
click at [828, 153] on div at bounding box center [822, 153] width 206 height 24
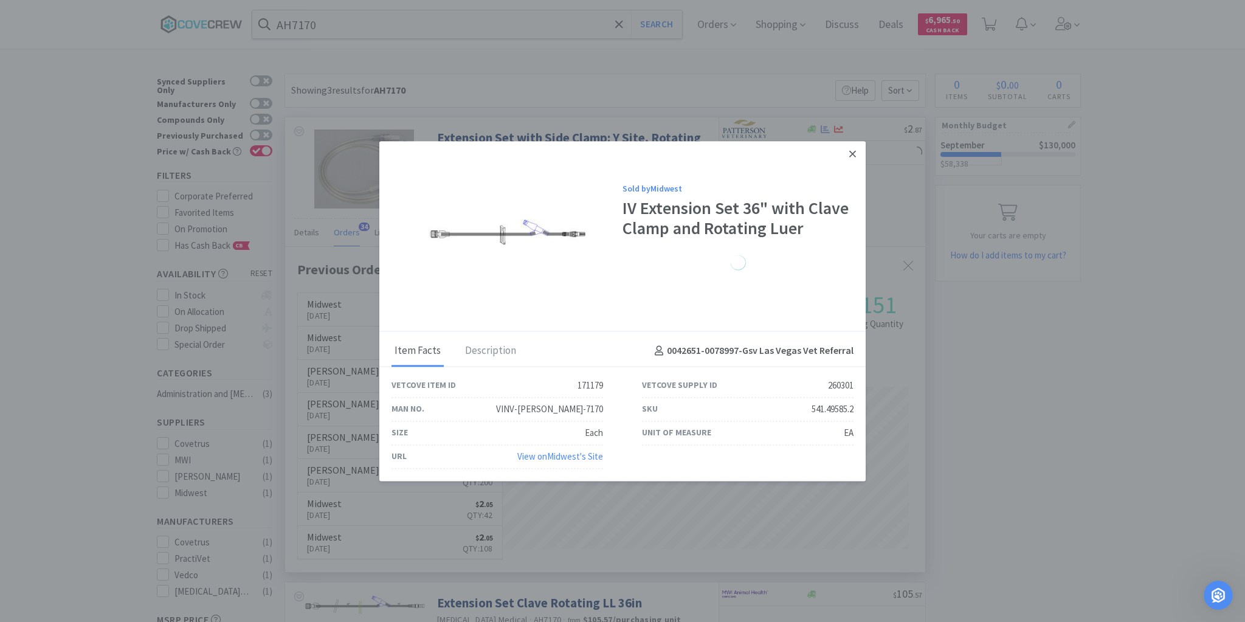
click at [854, 151] on icon at bounding box center [852, 153] width 7 height 11
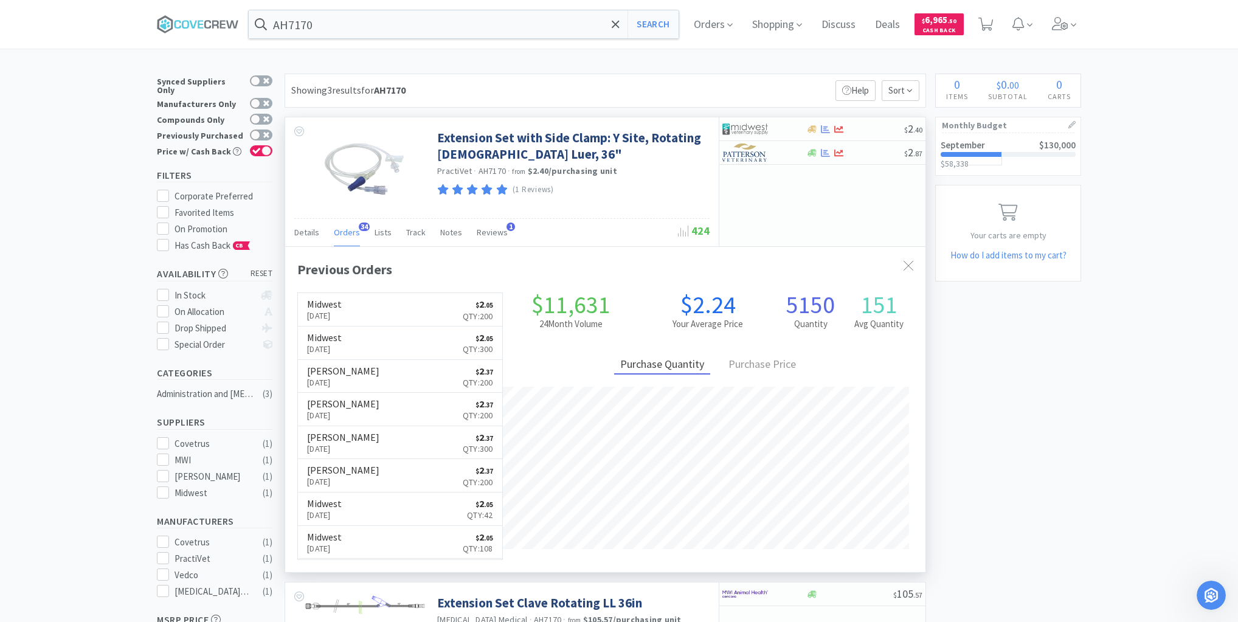
scroll to position [2314, 0]
click at [478, 16] on input "AH7170" at bounding box center [464, 24] width 430 height 28
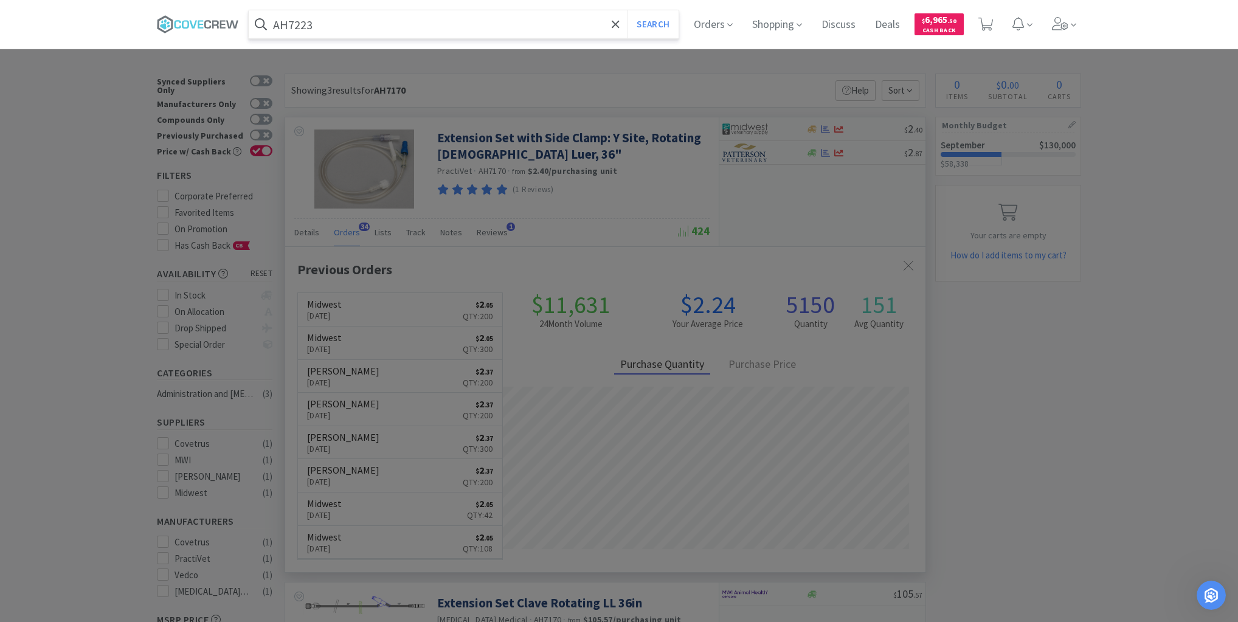
click at [627, 10] on button "Search" at bounding box center [652, 24] width 50 height 28
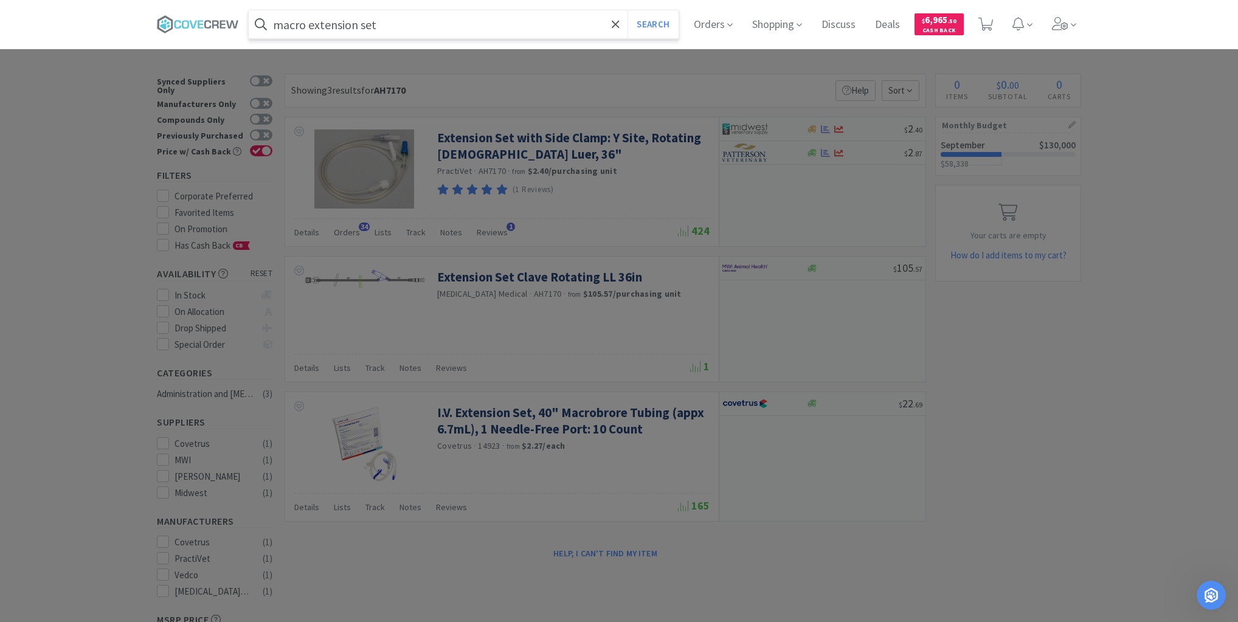
click at [627, 10] on button "Search" at bounding box center [652, 24] width 50 height 28
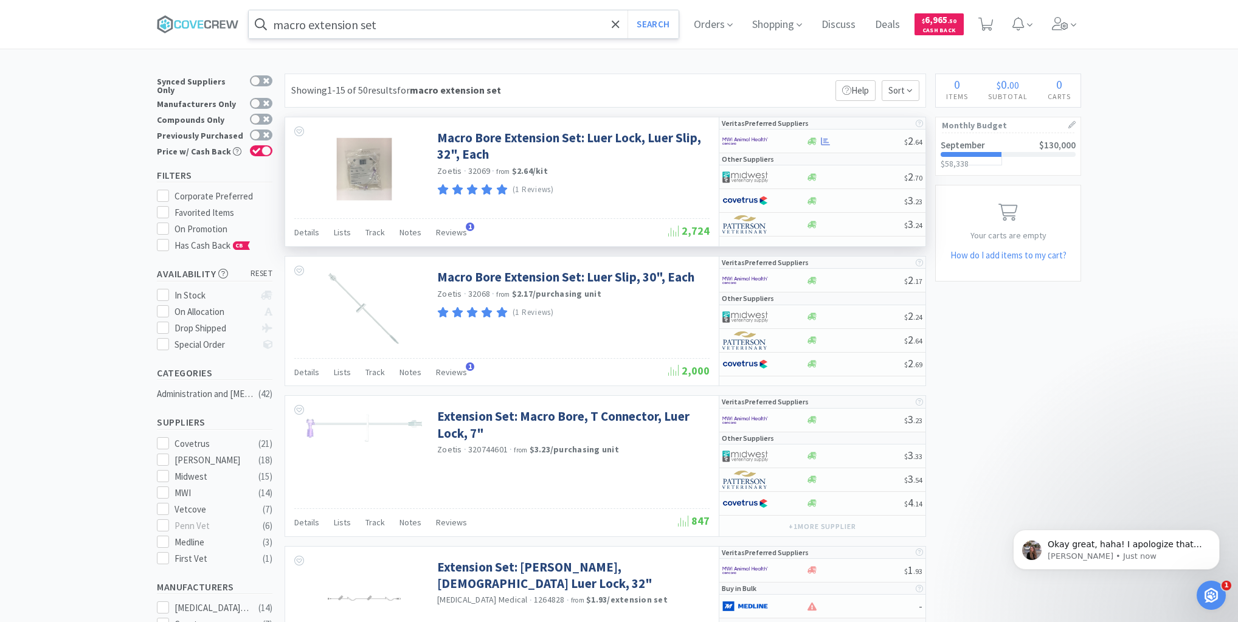
scroll to position [2410, 0]
click at [540, 21] on input "macro extension set" at bounding box center [464, 24] width 430 height 28
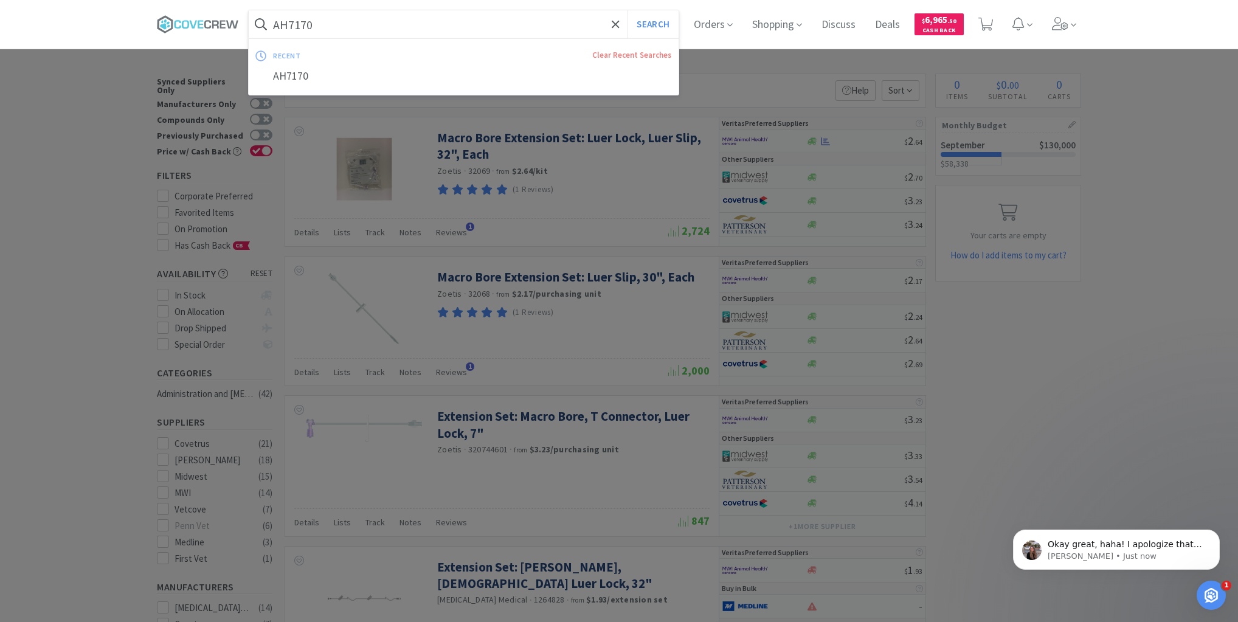
click at [627, 10] on button "Search" at bounding box center [652, 24] width 50 height 28
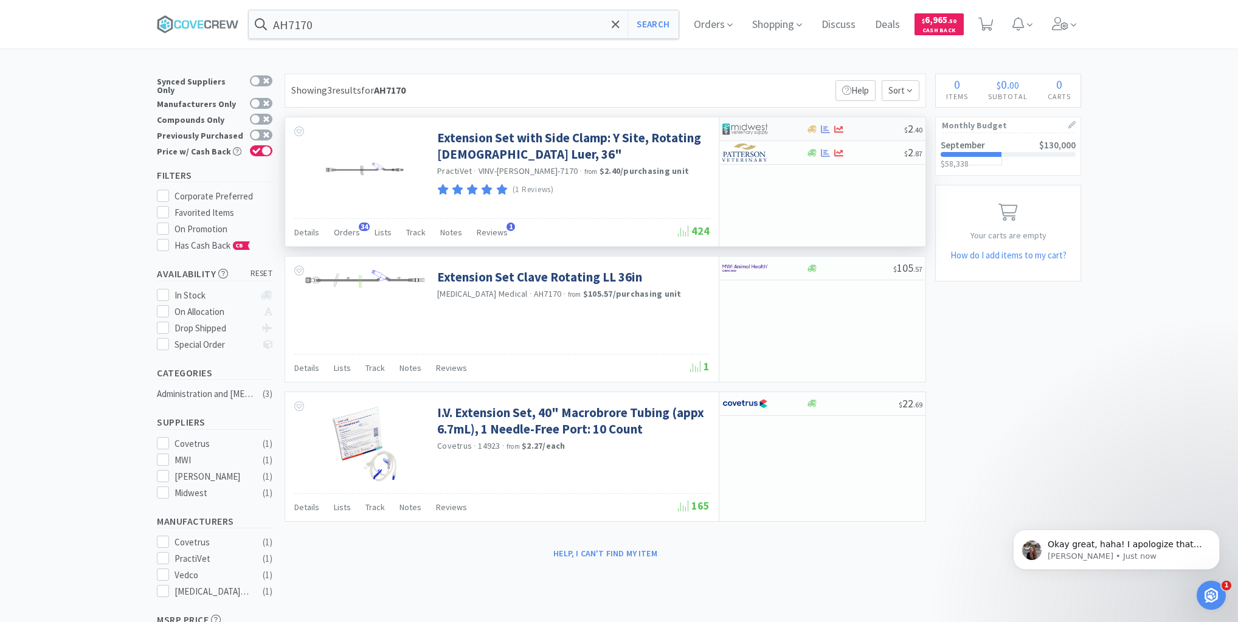
click at [859, 129] on div at bounding box center [854, 129] width 98 height 9
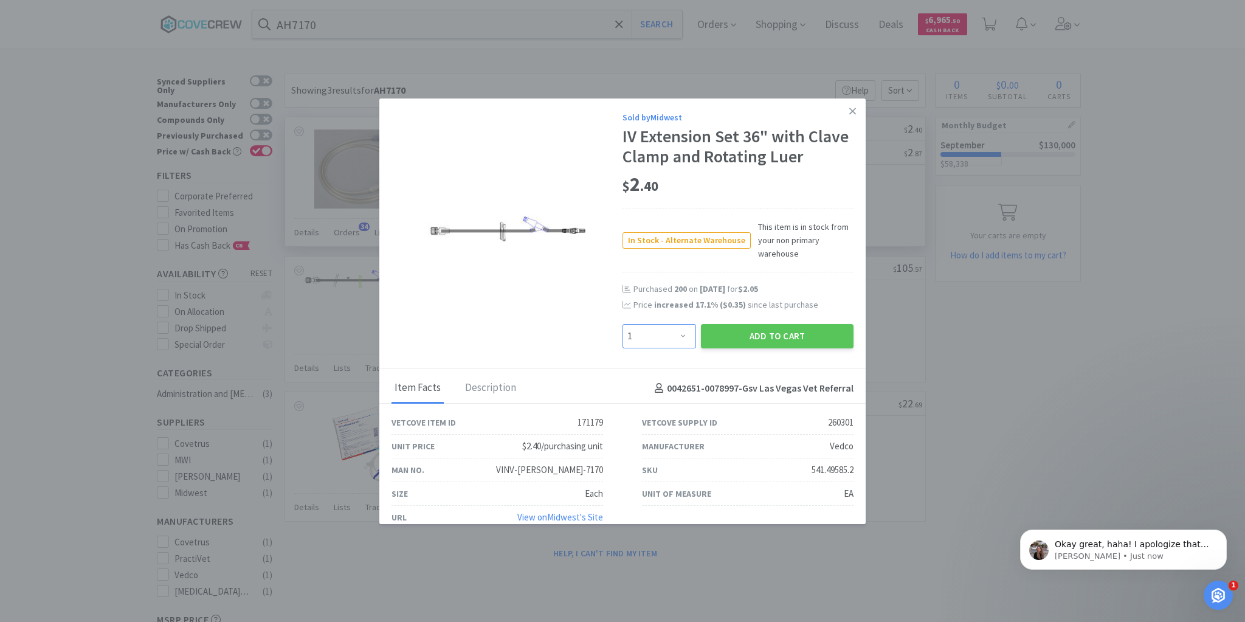
click at [681, 335] on select "Enter Quantity 1 2 3 4 5 6 7 8 9 10 11 12 13 14 15 16 17 18 19 20 Enter Quantity" at bounding box center [659, 336] width 74 height 24
click at [604, 309] on div "Sold by Midwest IV Extension Set 36" with Clave Clamp and Rotating Luer $ 2 . 4…" at bounding box center [622, 233] width 486 height 270
click at [680, 336] on select "Enter Quantity 1 2 3 4 5 6 7 8 9 10 11 12 13 14 15 16 17 18 19 20 Enter Quantity" at bounding box center [659, 336] width 74 height 24
click at [805, 333] on button "Add to Cart" at bounding box center [777, 336] width 153 height 24
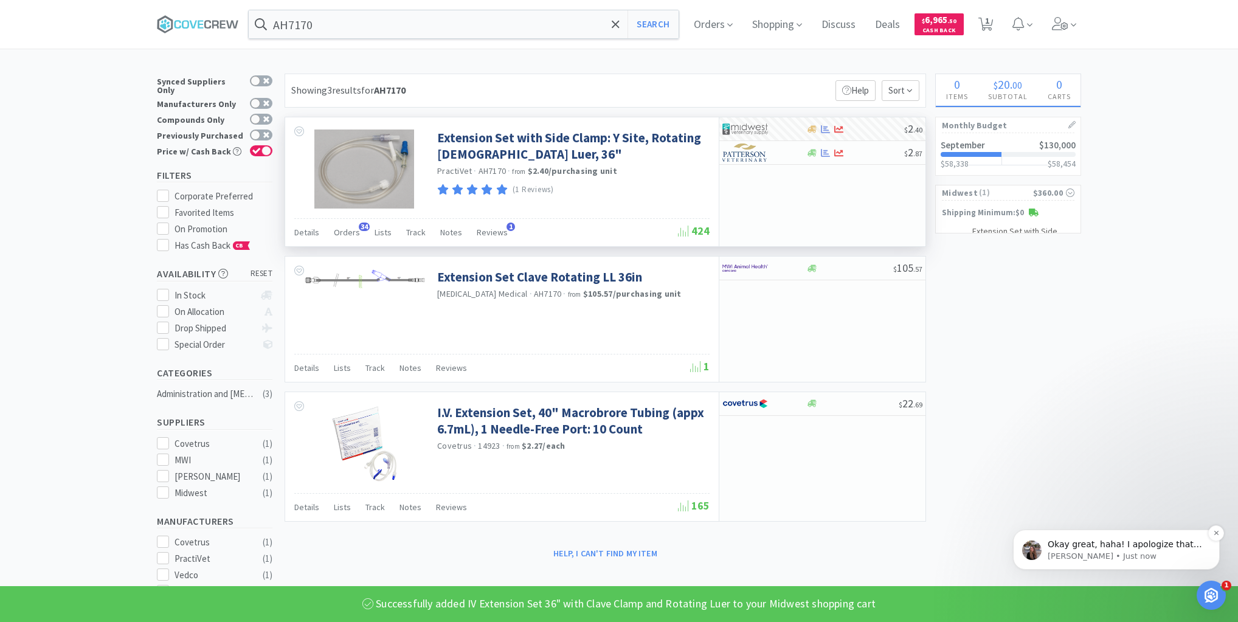
click at [1091, 541] on p "Okay great, haha! I apologize that we have limited visibility as to what may be…" at bounding box center [1125, 545] width 157 height 12
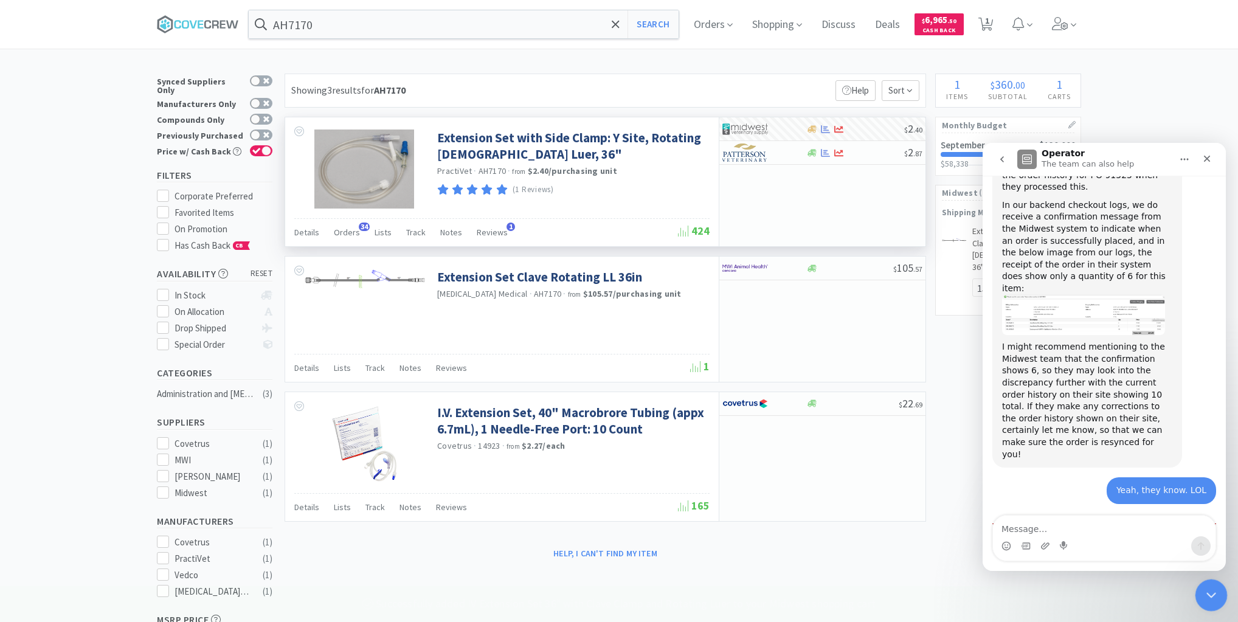
scroll to position [2431, 0]
click at [1210, 590] on icon "Close Intercom Messenger" at bounding box center [1209, 593] width 15 height 15
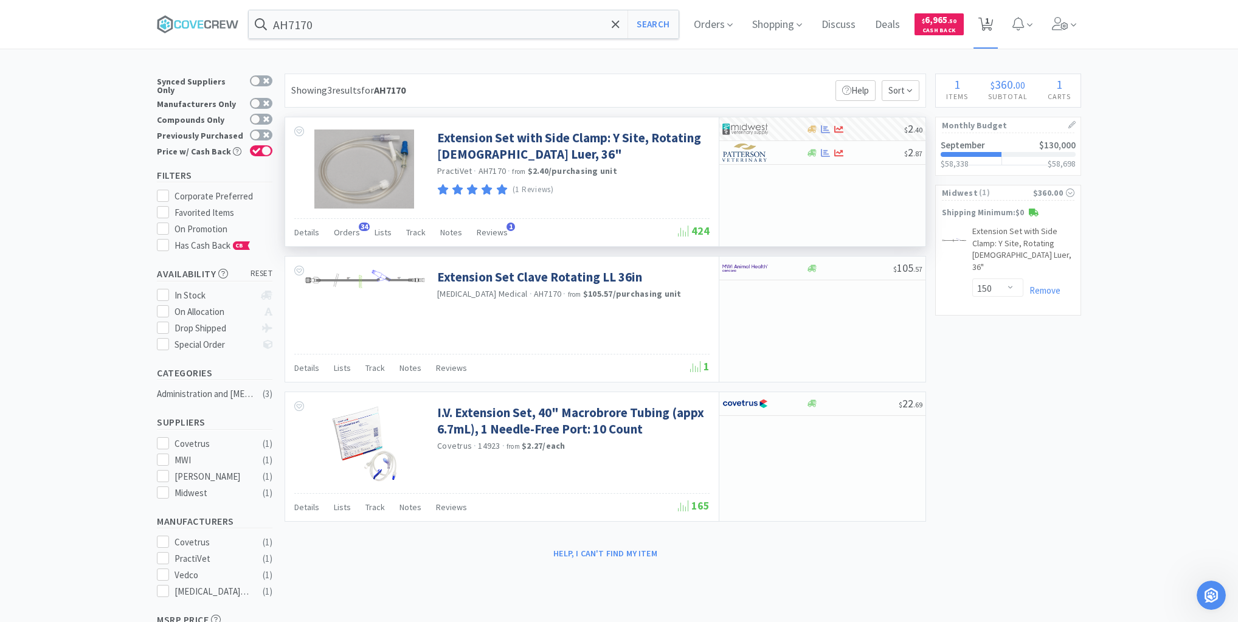
click at [989, 26] on span "1" at bounding box center [987, 20] width 4 height 49
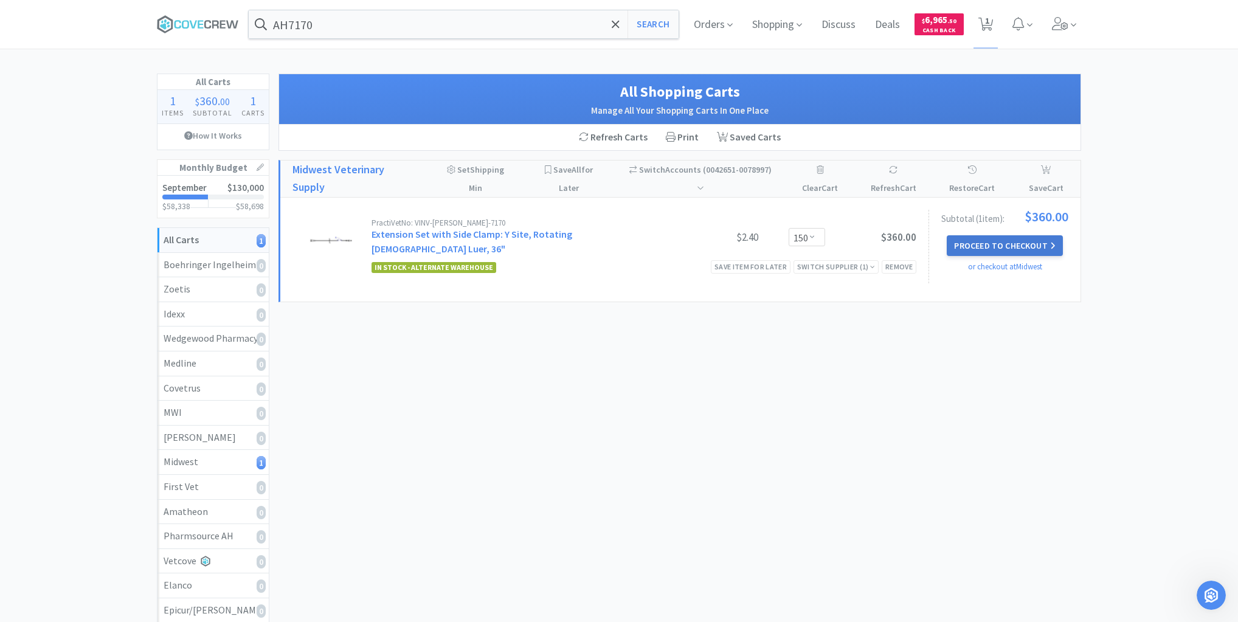
click at [999, 244] on button "Proceed to Checkout" at bounding box center [1005, 245] width 116 height 21
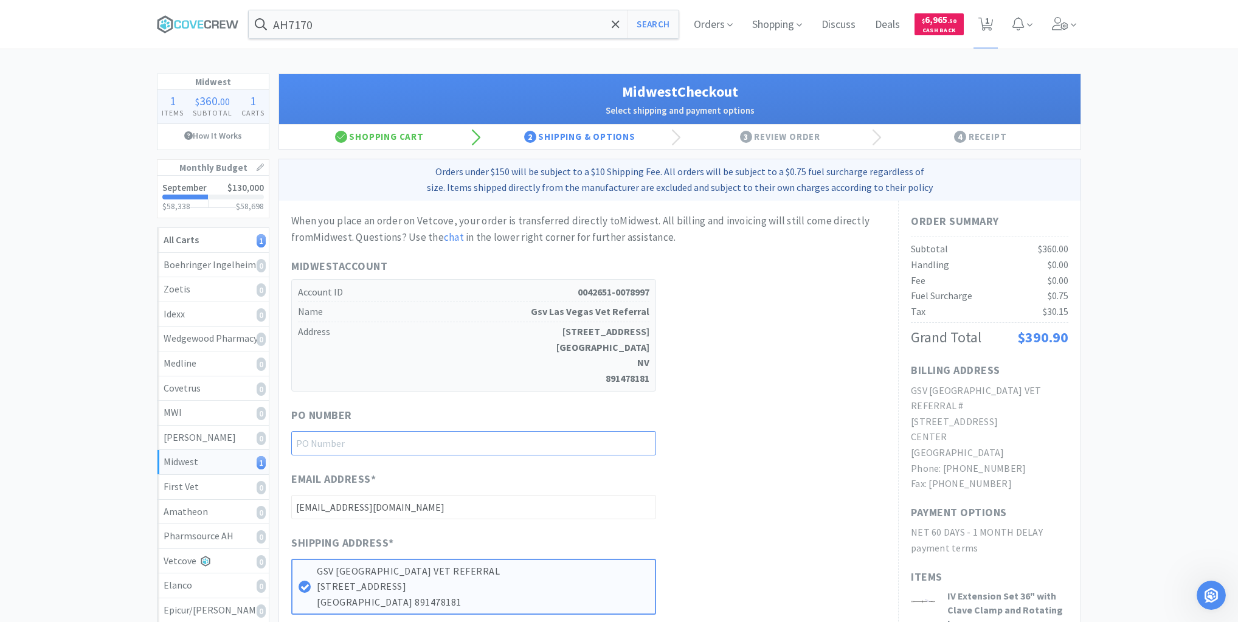
click at [583, 440] on input "text" at bounding box center [473, 443] width 365 height 24
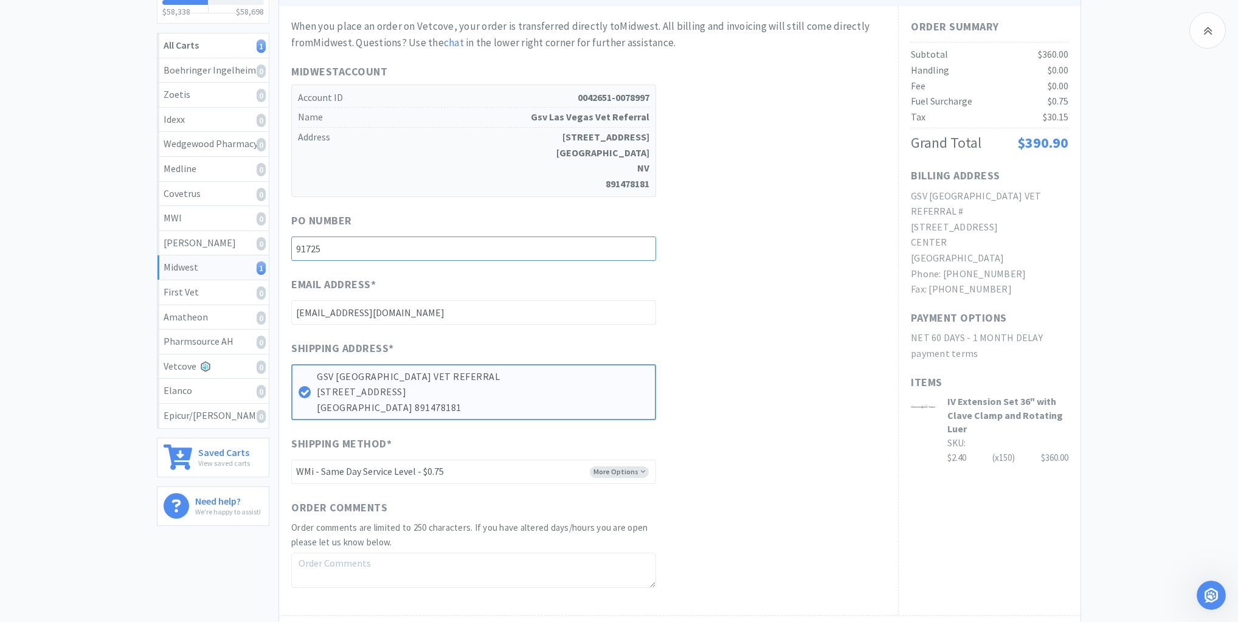
scroll to position [360, 0]
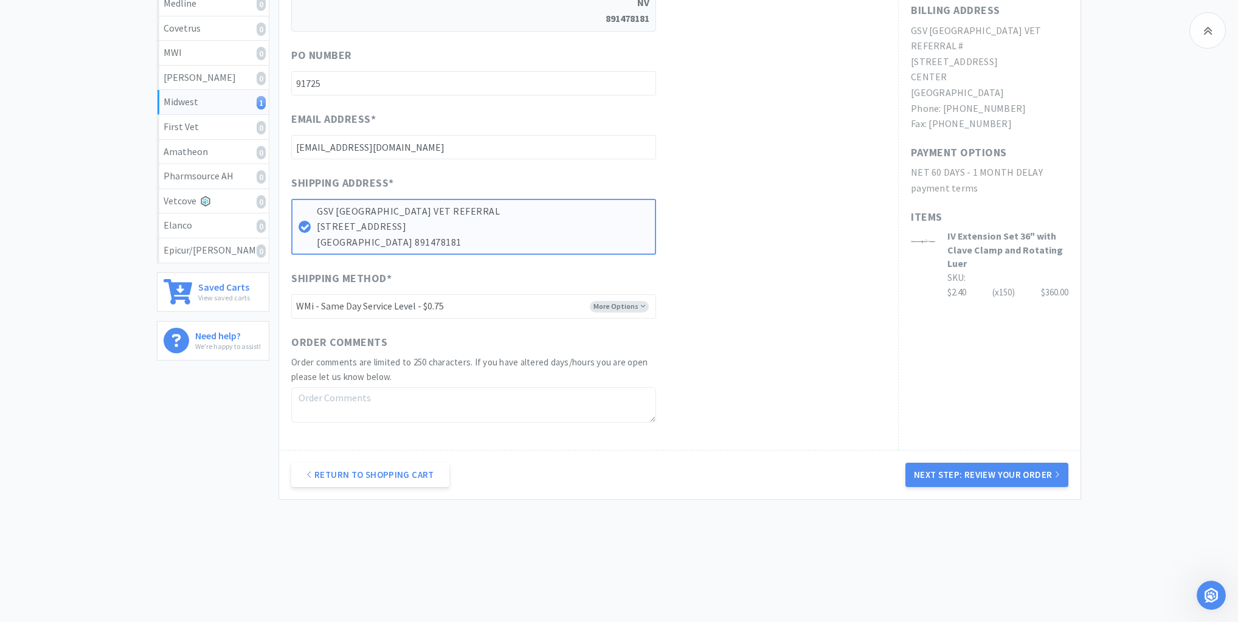
click at [598, 393] on textarea at bounding box center [473, 404] width 365 height 35
click at [981, 474] on button "Next Step: Review Your Order" at bounding box center [986, 475] width 163 height 24
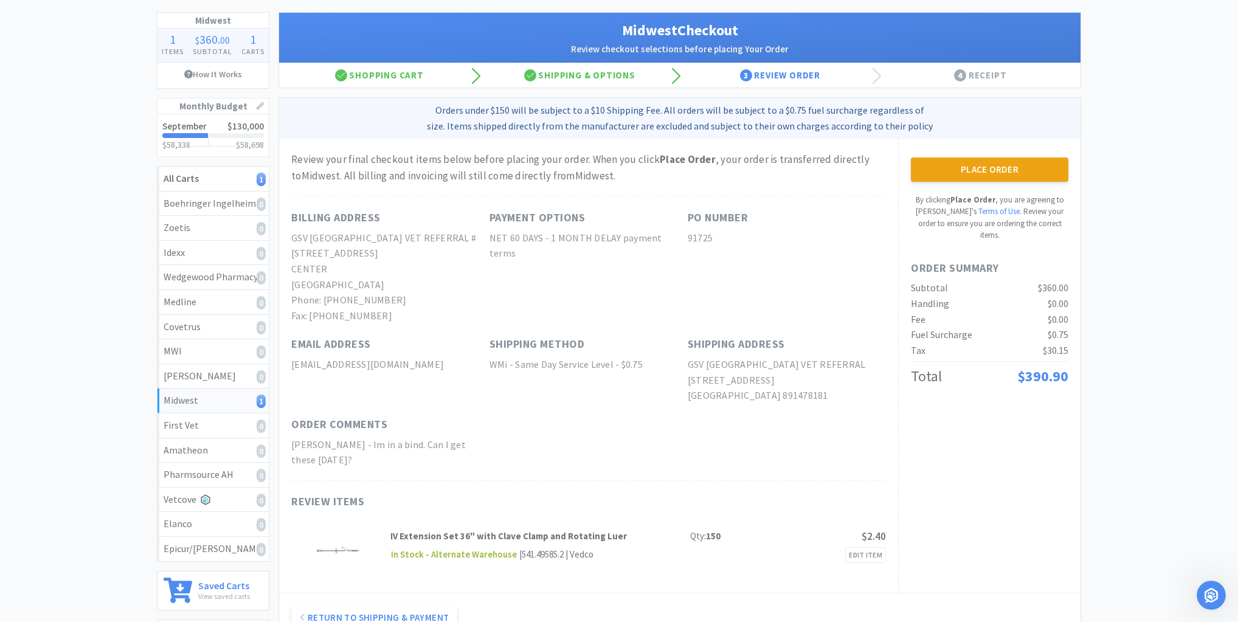
scroll to position [0, 0]
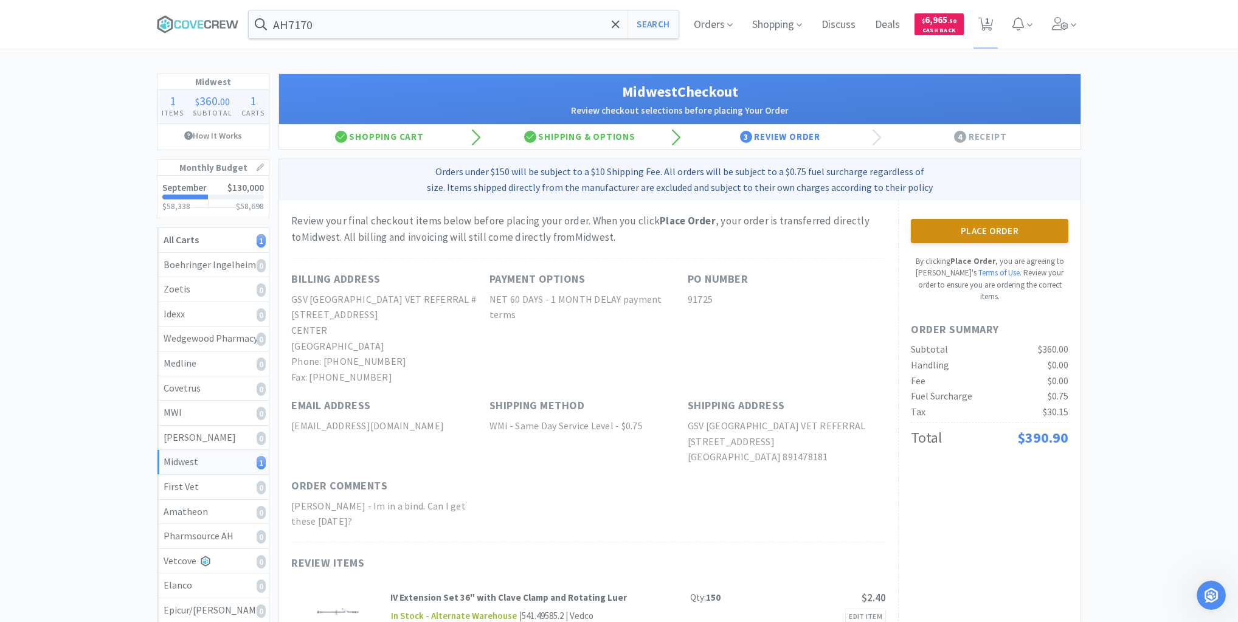
click at [971, 227] on button "Place Order" at bounding box center [989, 231] width 157 height 24
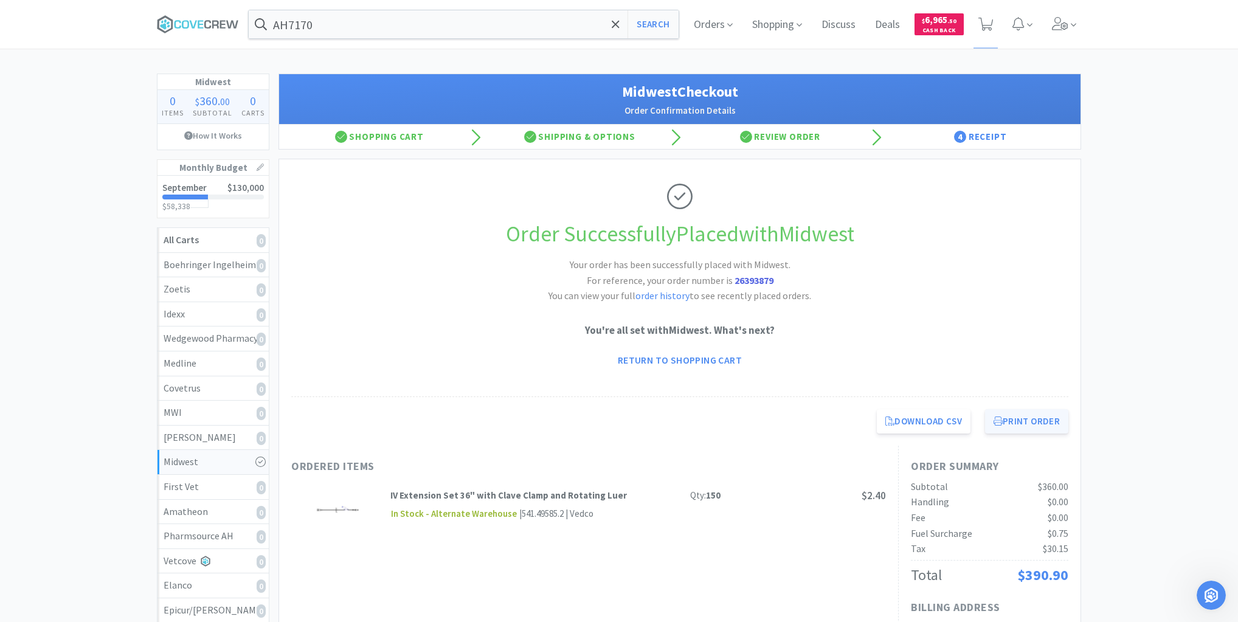
click at [1024, 421] on button "Print Order" at bounding box center [1026, 421] width 83 height 24
click at [640, 24] on button "Search" at bounding box center [652, 24] width 50 height 28
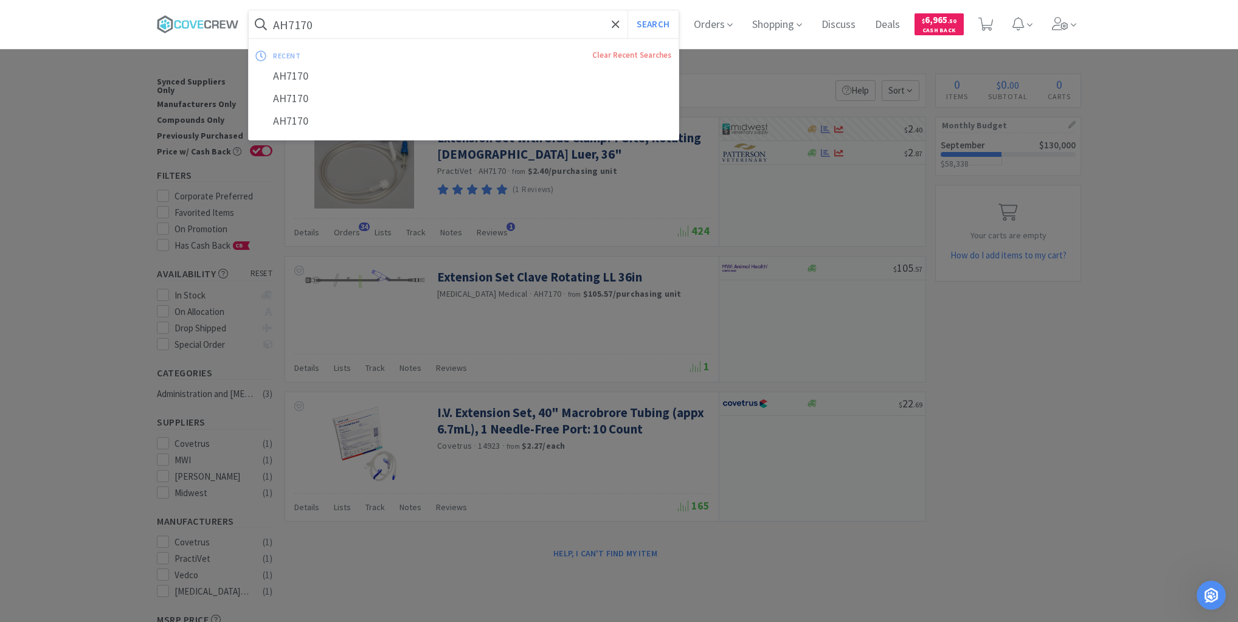
click at [501, 26] on input "AH7170" at bounding box center [464, 24] width 430 height 28
click at [649, 22] on button "Search" at bounding box center [652, 24] width 50 height 28
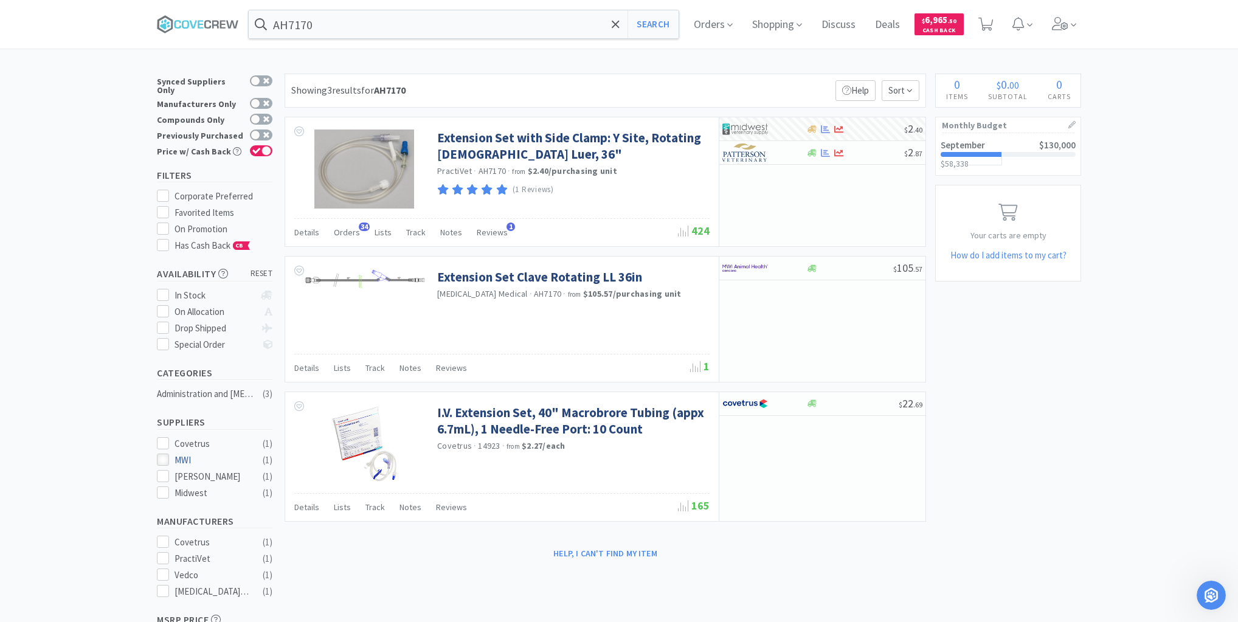
click at [162, 455] on icon at bounding box center [163, 459] width 9 height 9
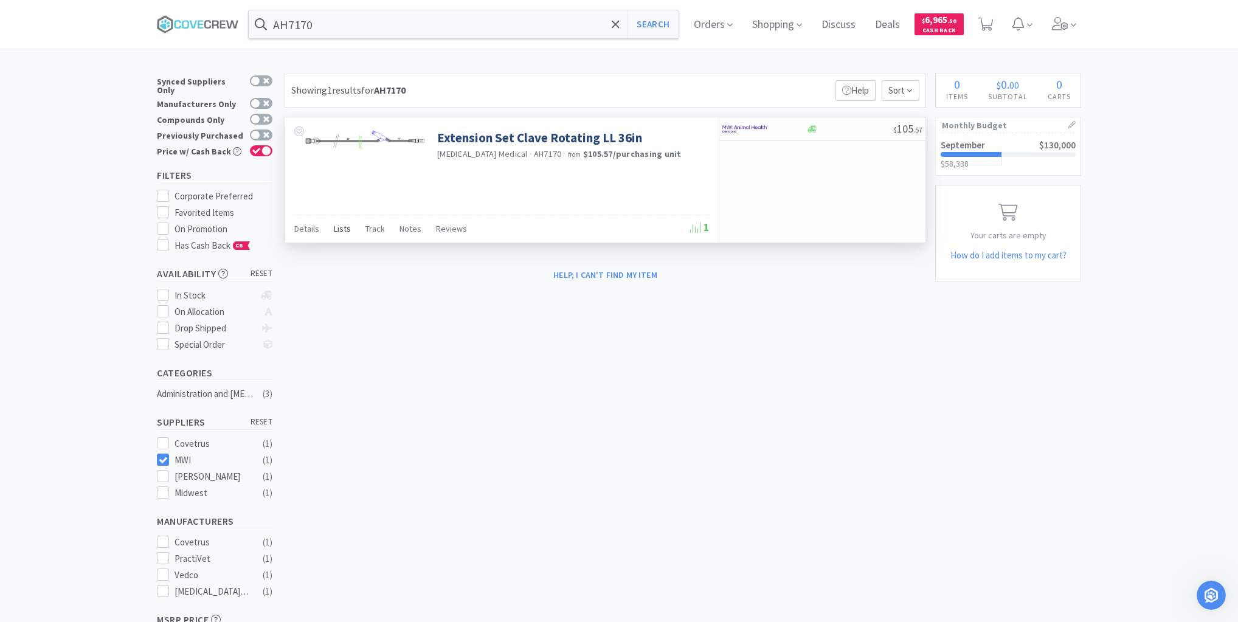
click at [341, 228] on span "Lists" at bounding box center [342, 228] width 17 height 11
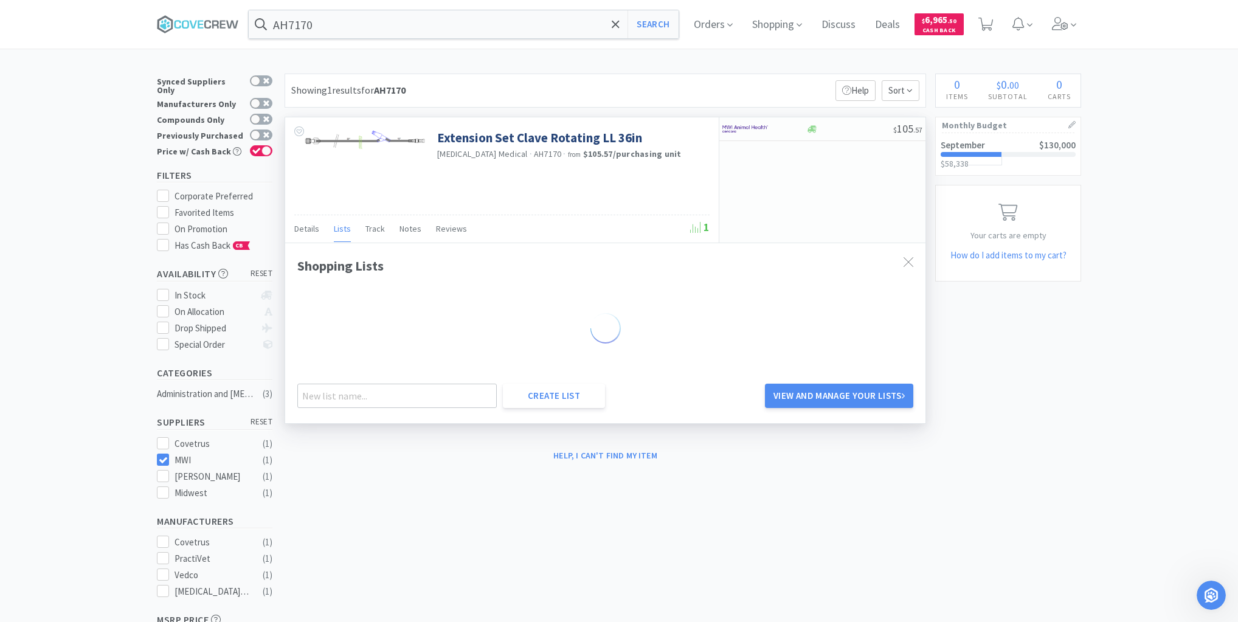
click at [340, 228] on span "Lists" at bounding box center [342, 228] width 17 height 11
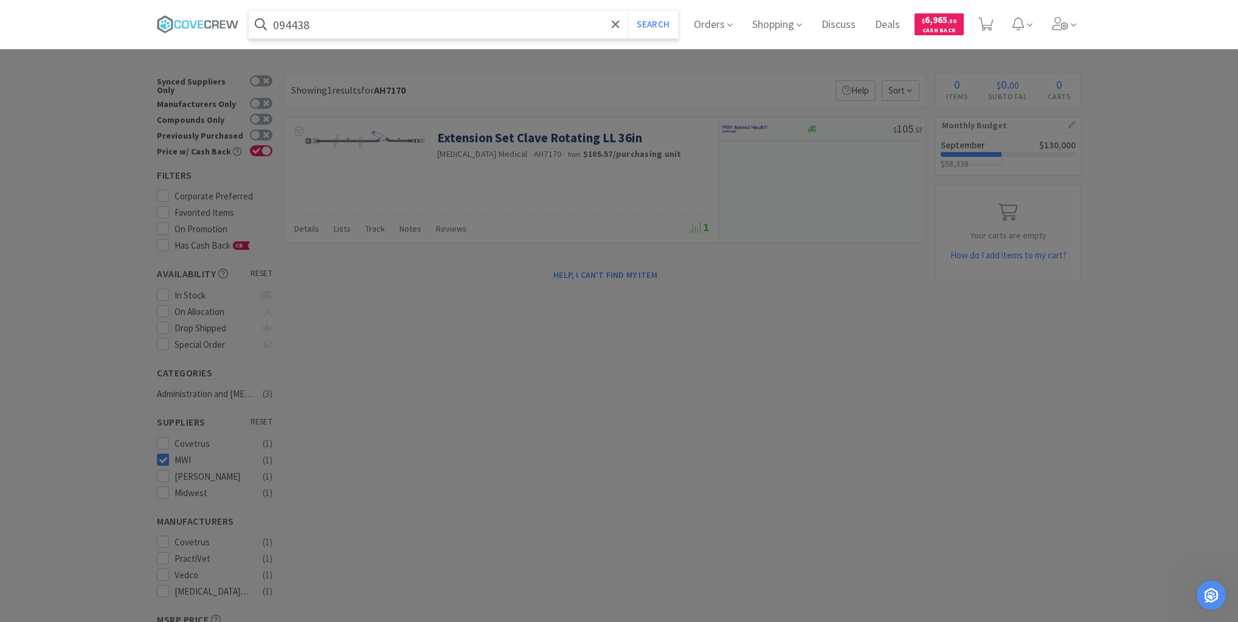
click at [627, 10] on button "Search" at bounding box center [652, 24] width 50 height 28
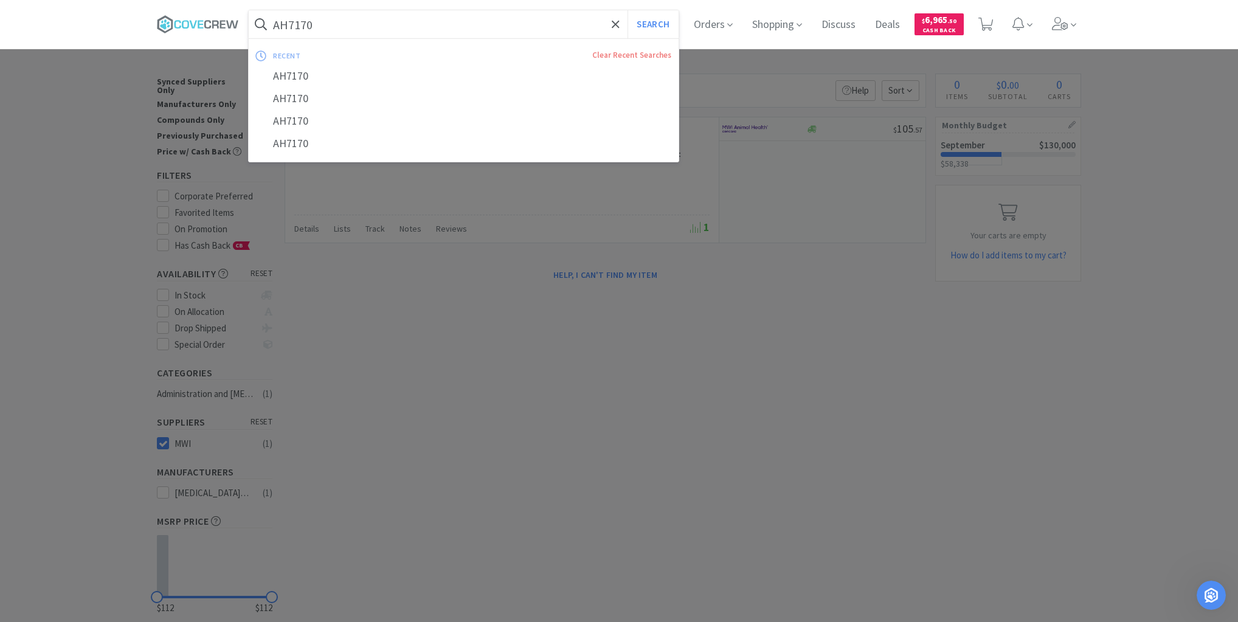
click at [354, 26] on input "AH7170" at bounding box center [464, 24] width 430 height 28
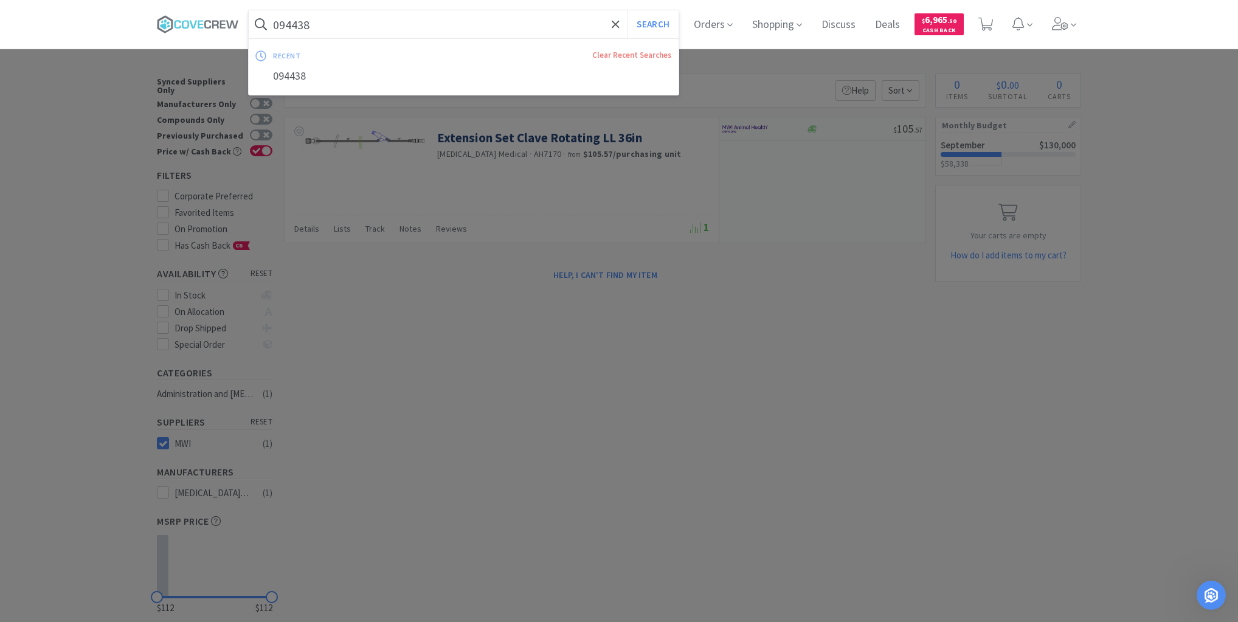
click at [627, 10] on button "Search" at bounding box center [652, 24] width 50 height 28
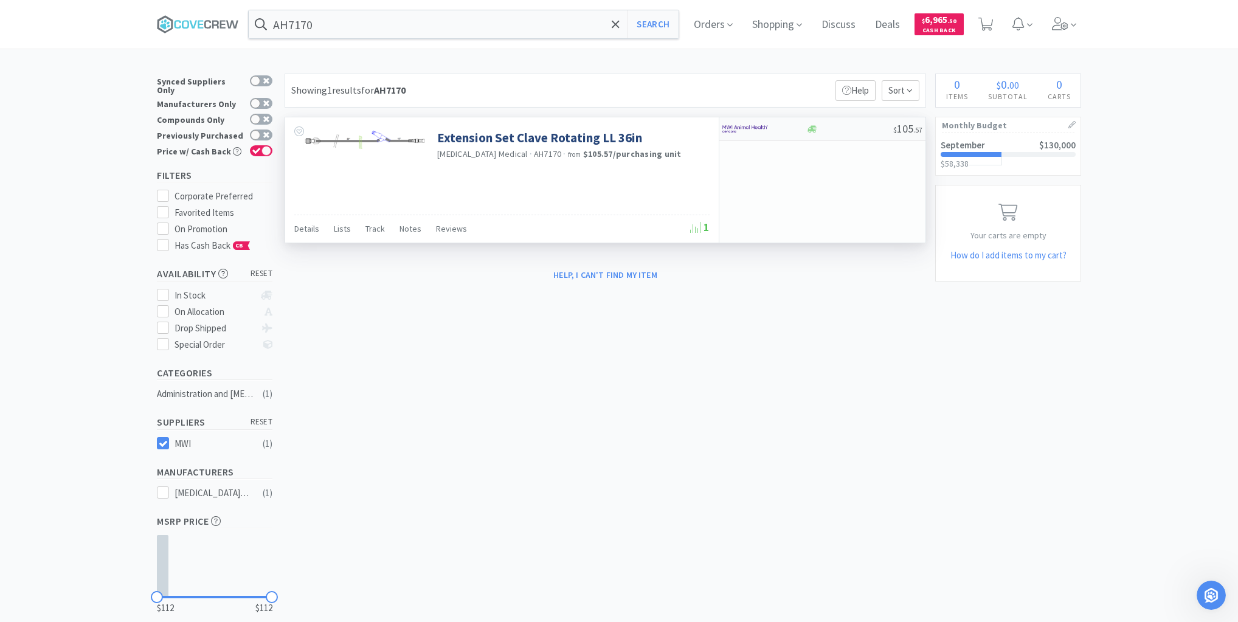
click at [826, 135] on div "$ 105 . 57" at bounding box center [822, 129] width 206 height 24
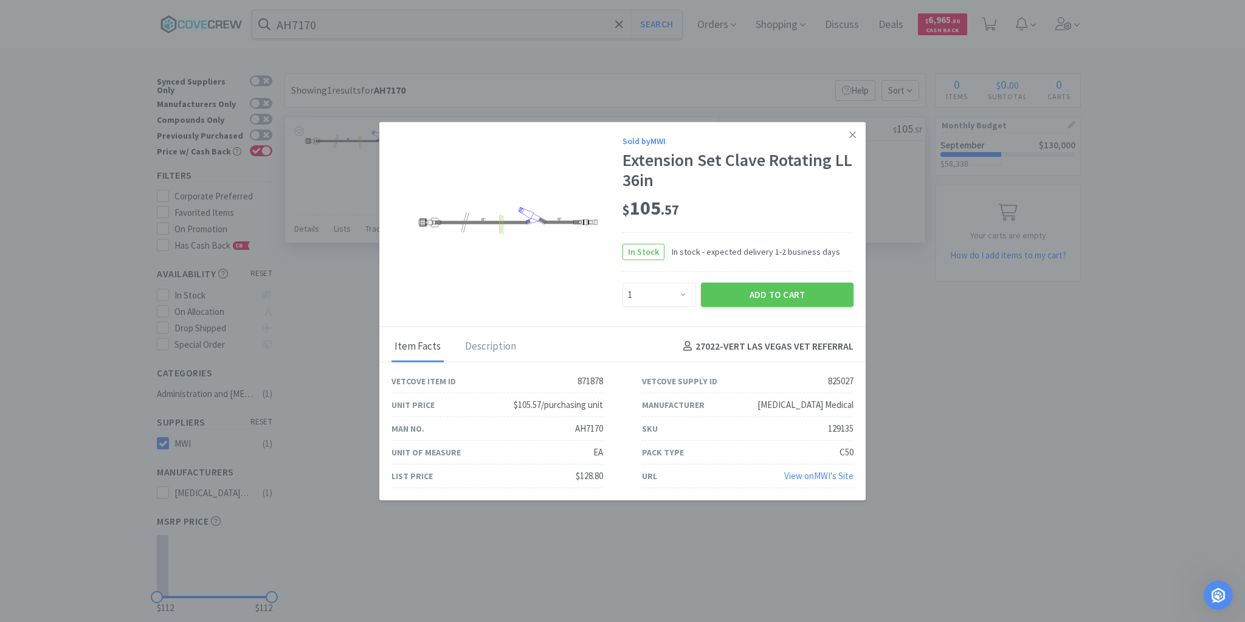
click at [492, 469] on div "List Price $128.80" at bounding box center [497, 476] width 212 height 24
click at [855, 136] on icon at bounding box center [852, 134] width 7 height 11
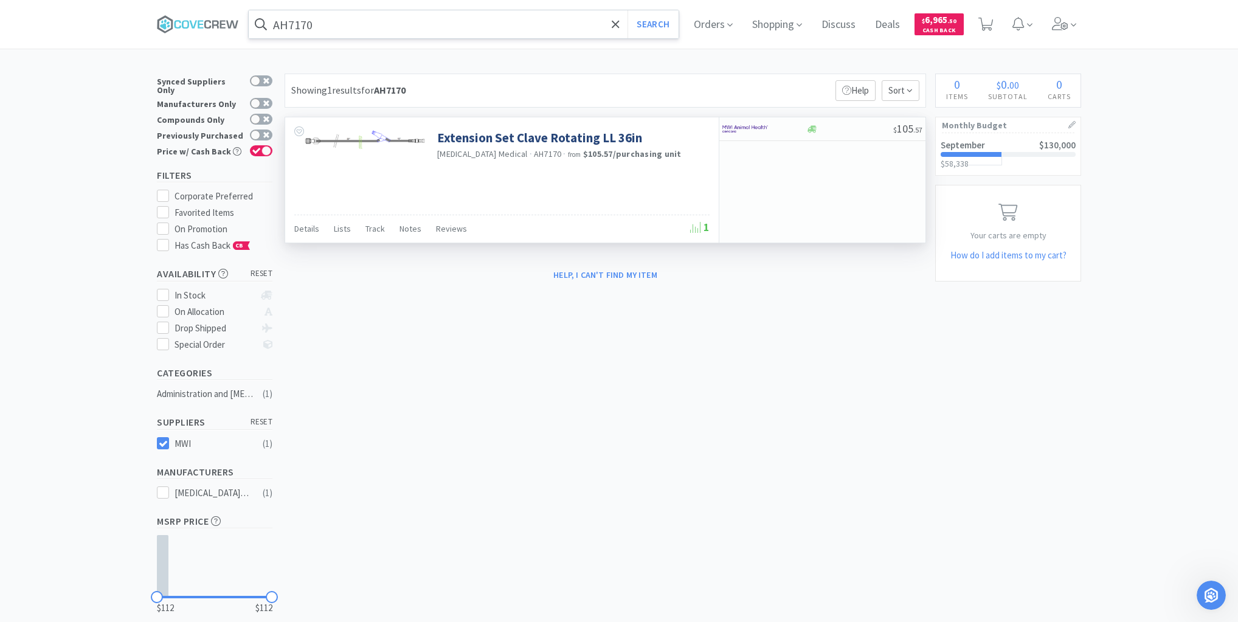
click at [370, 22] on input "AH7170" at bounding box center [464, 24] width 430 height 28
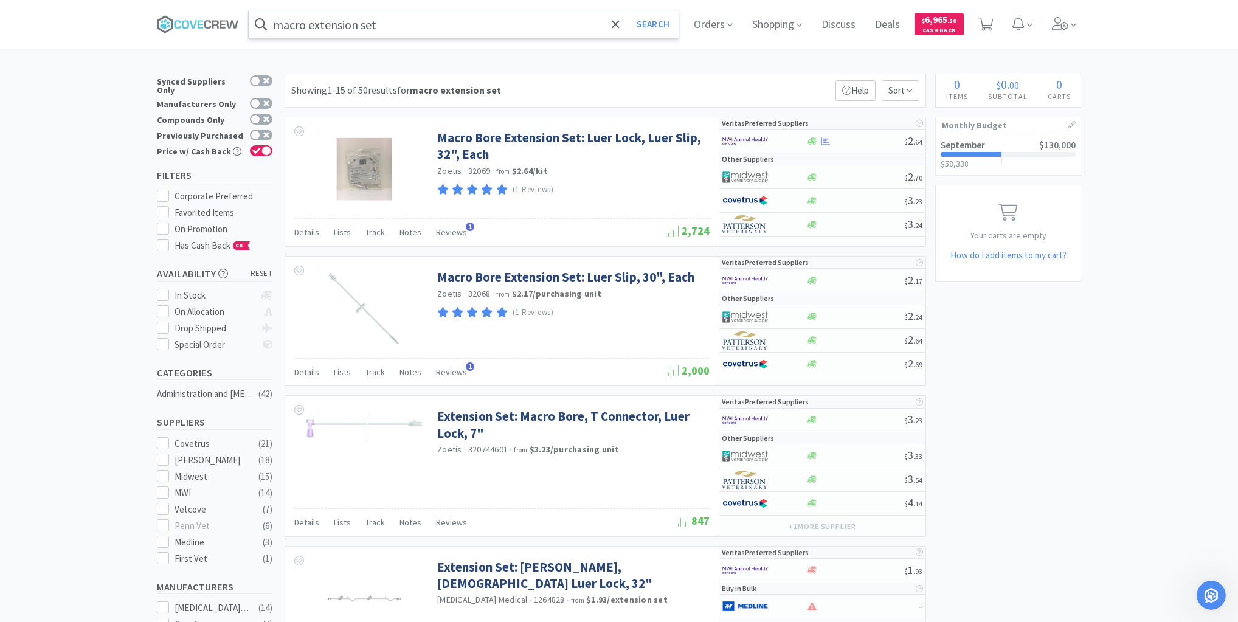
click at [415, 22] on input "macro extension set" at bounding box center [464, 24] width 430 height 28
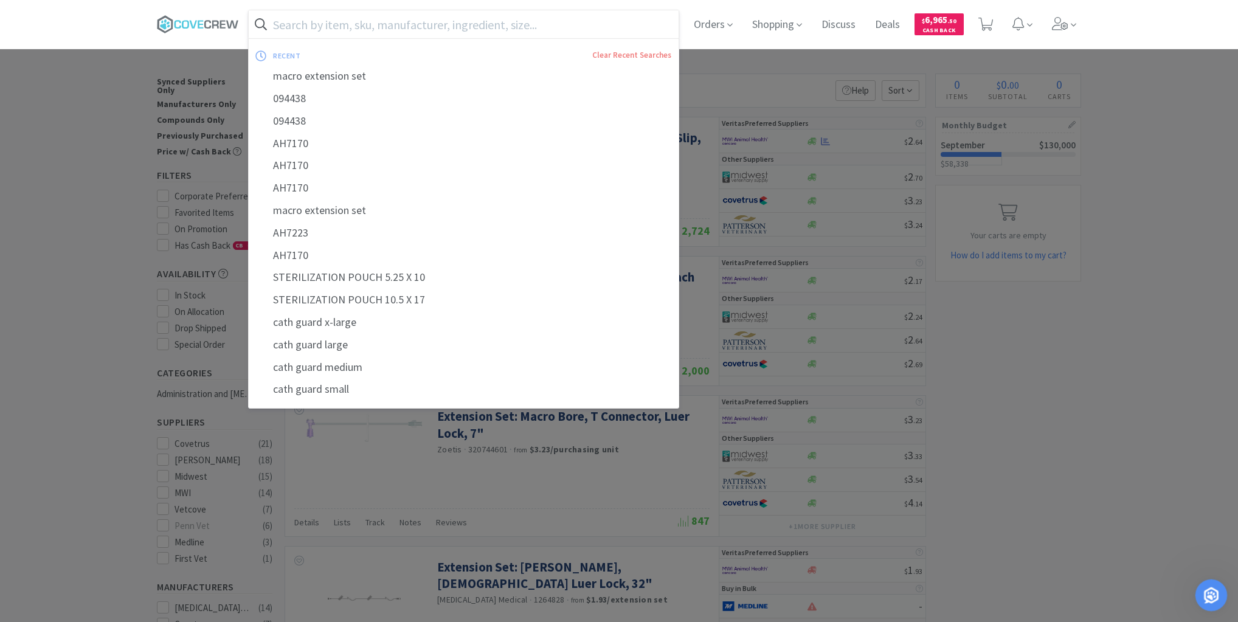
click at [1209, 589] on icon "Open Intercom Messenger" at bounding box center [1209, 594] width 20 height 20
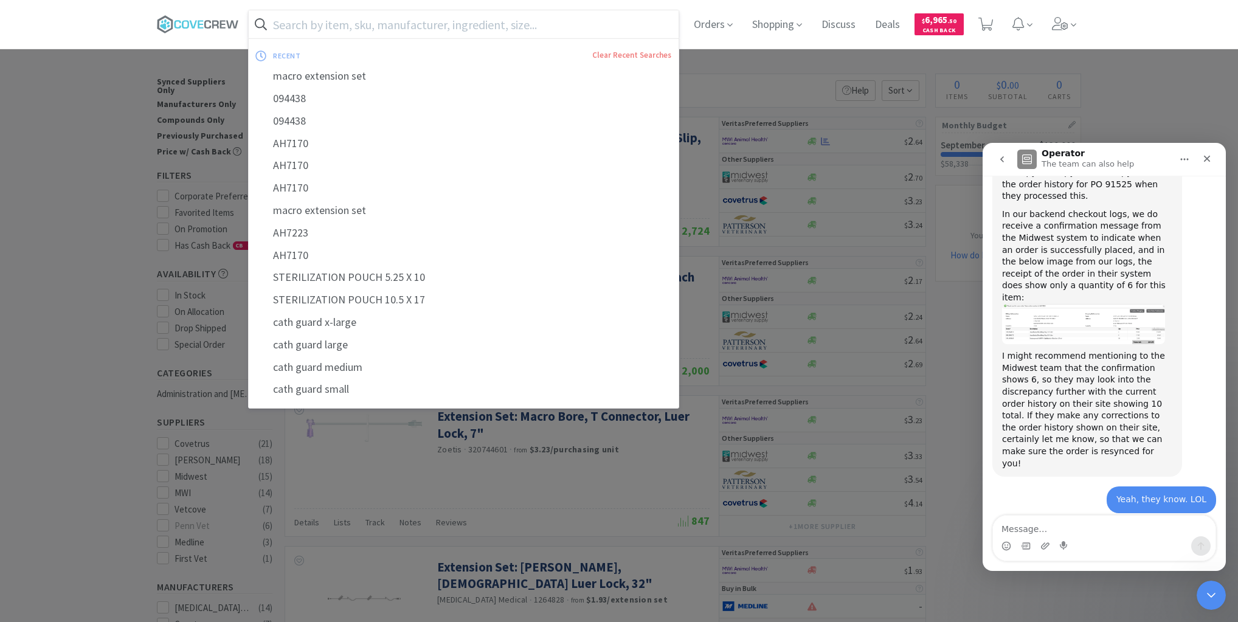
scroll to position [2459, 0]
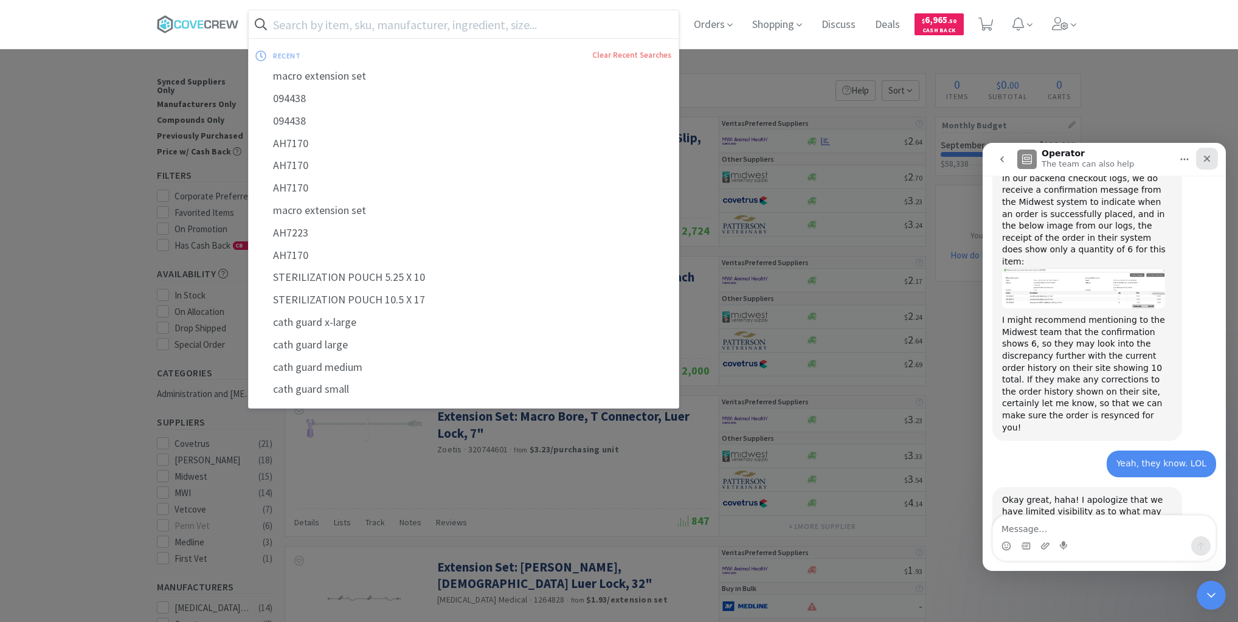
click at [1209, 153] on div "Close" at bounding box center [1207, 159] width 22 height 22
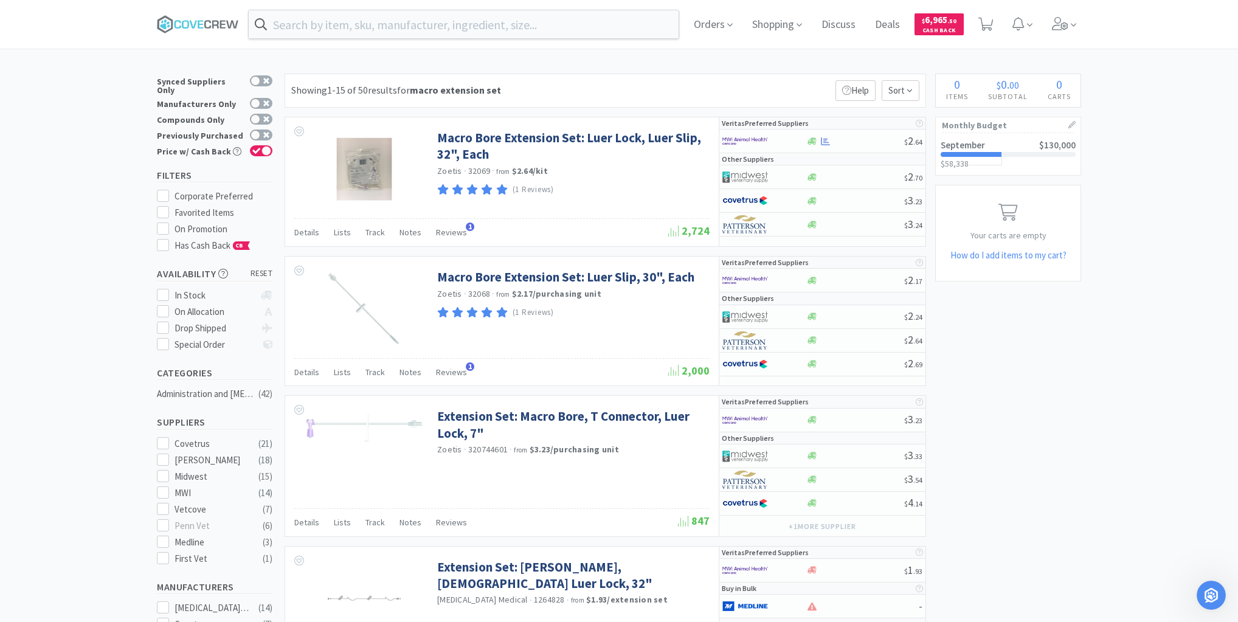
drag, startPoint x: 220, startPoint y: 22, endPoint x: 162, endPoint y: 87, distance: 86.5
click at [218, 21] on icon at bounding box center [198, 24] width 82 height 18
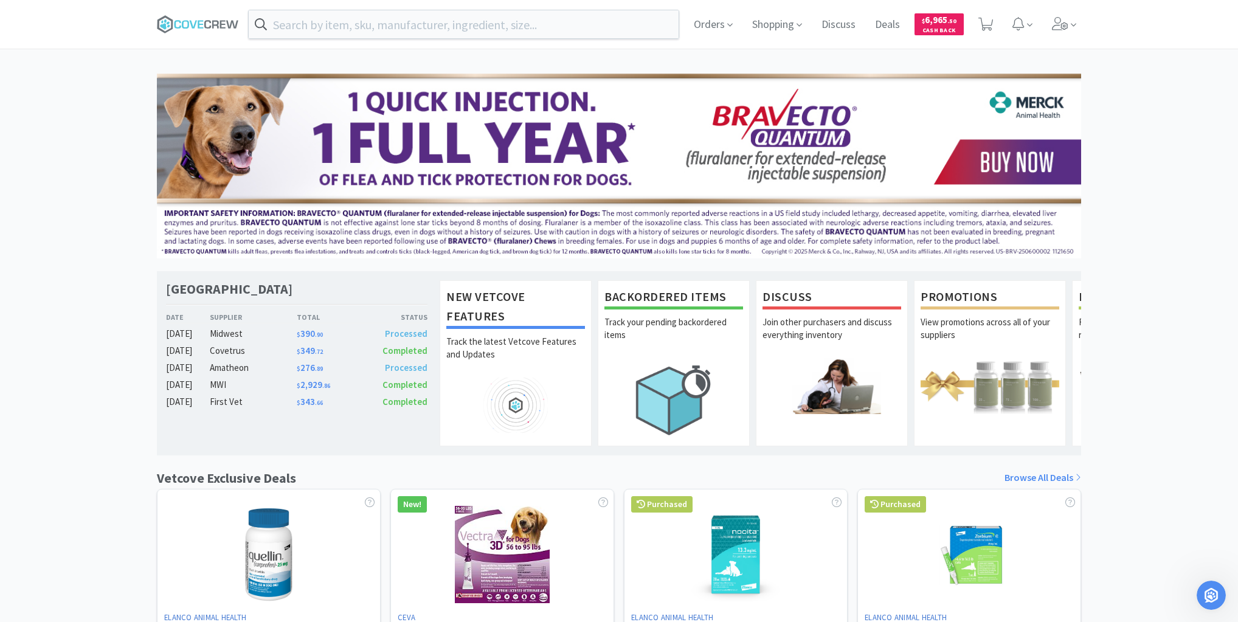
drag, startPoint x: 74, startPoint y: 191, endPoint x: 91, endPoint y: 209, distance: 24.1
click at [75, 191] on div "[GEOGRAPHIC_DATA] Veterinary Specialty Center Date Supplier Total Status [DATE]…" at bounding box center [619, 496] width 1238 height 844
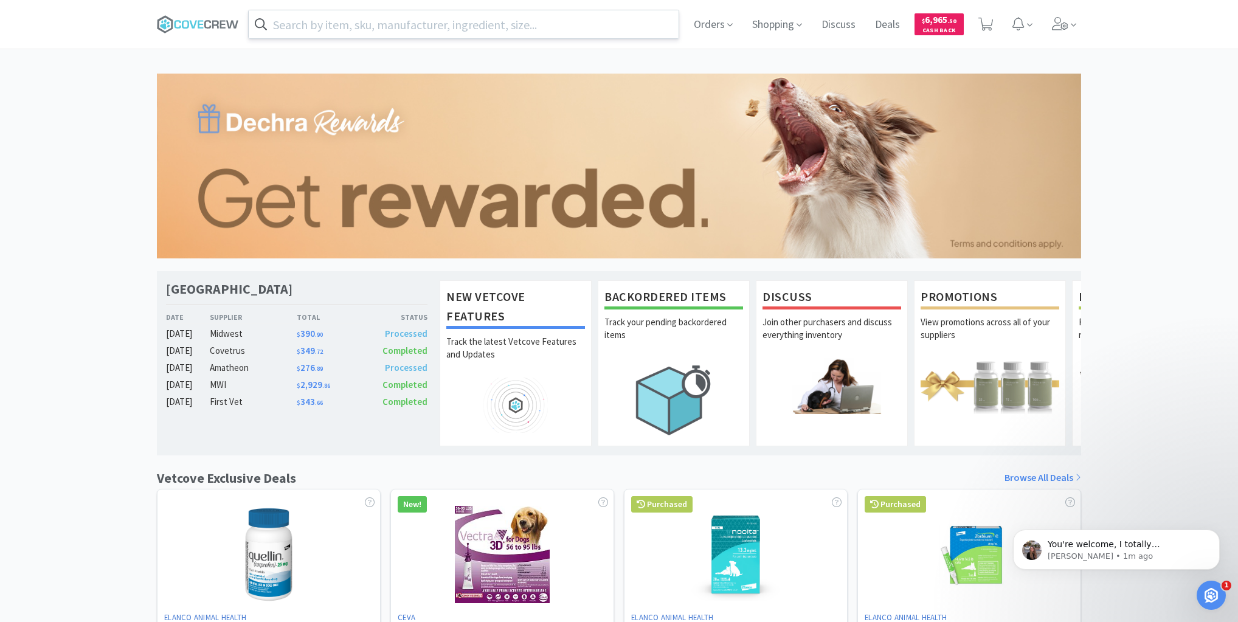
click at [504, 19] on input "text" at bounding box center [464, 24] width 430 height 28
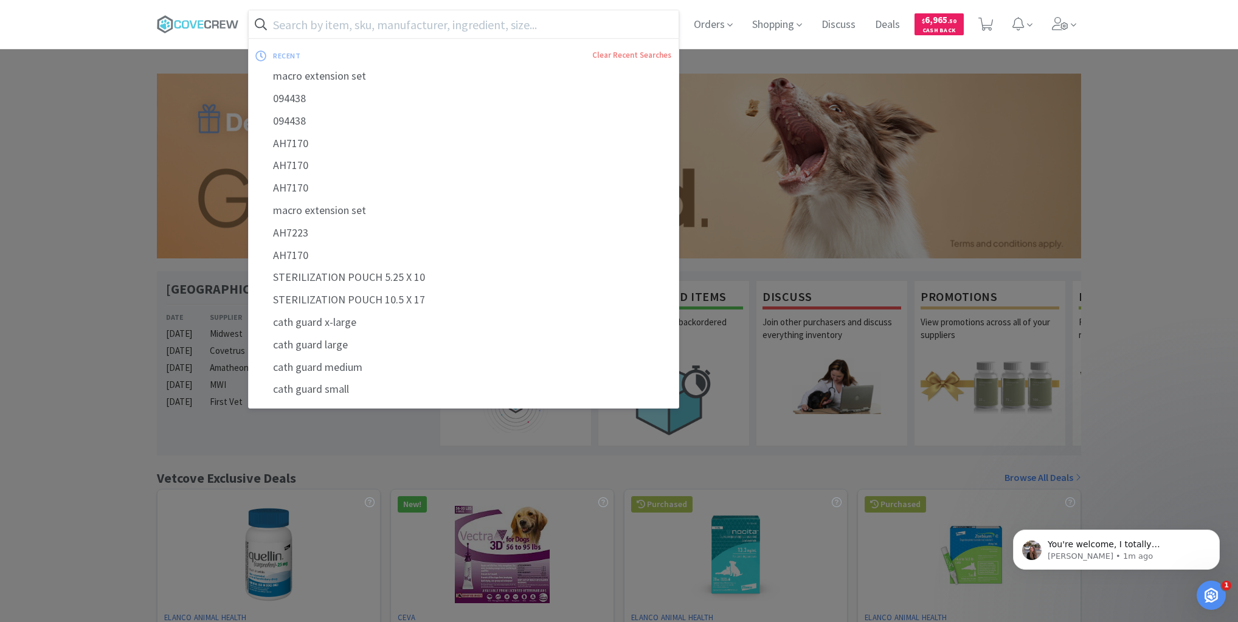
paste input "366.71050.4"
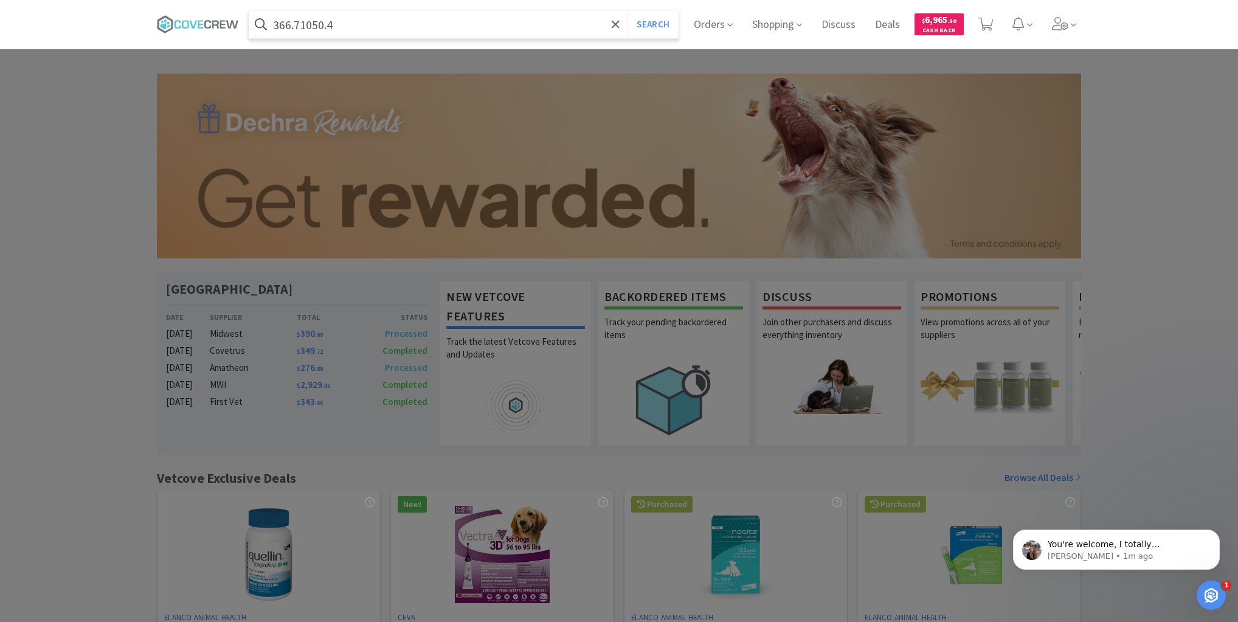
click at [627, 10] on button "Search" at bounding box center [652, 24] width 50 height 28
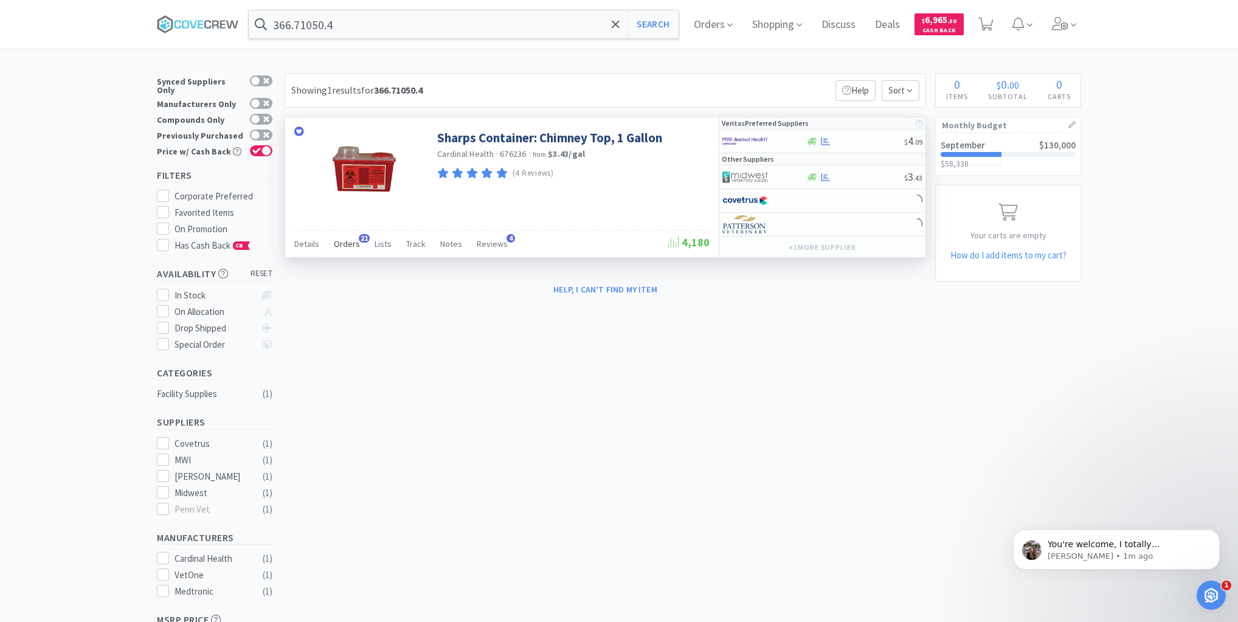
click at [343, 241] on span "Orders" at bounding box center [347, 243] width 26 height 11
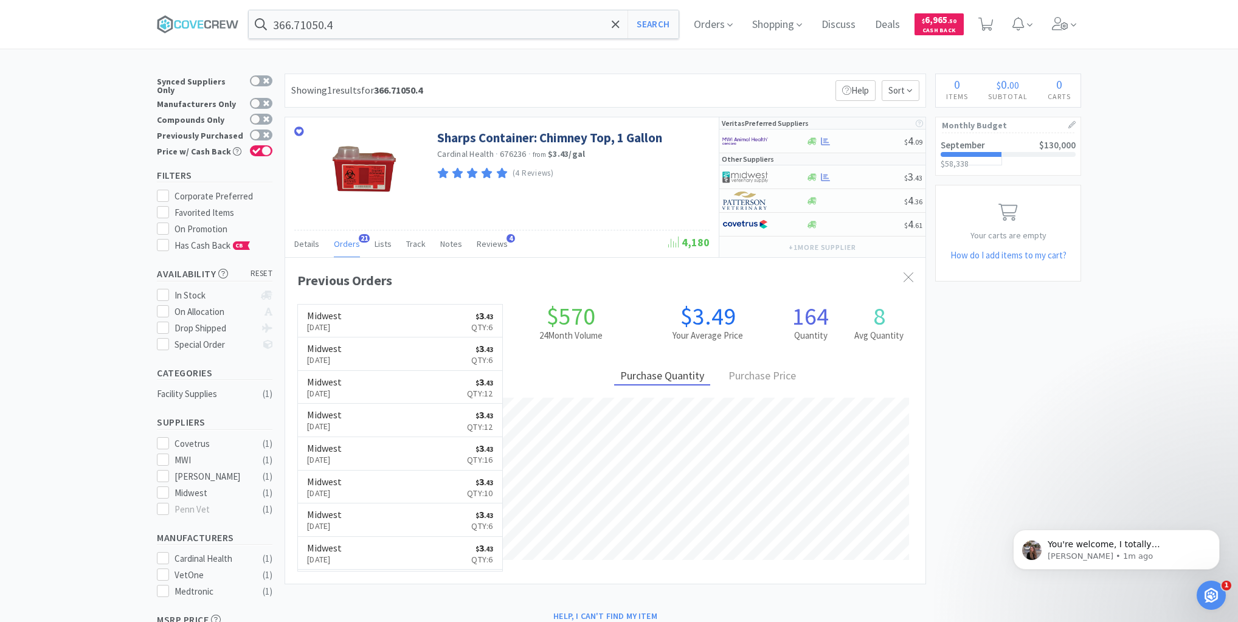
scroll to position [326, 640]
click at [1218, 601] on div "Open Intercom Messenger" at bounding box center [1209, 593] width 40 height 40
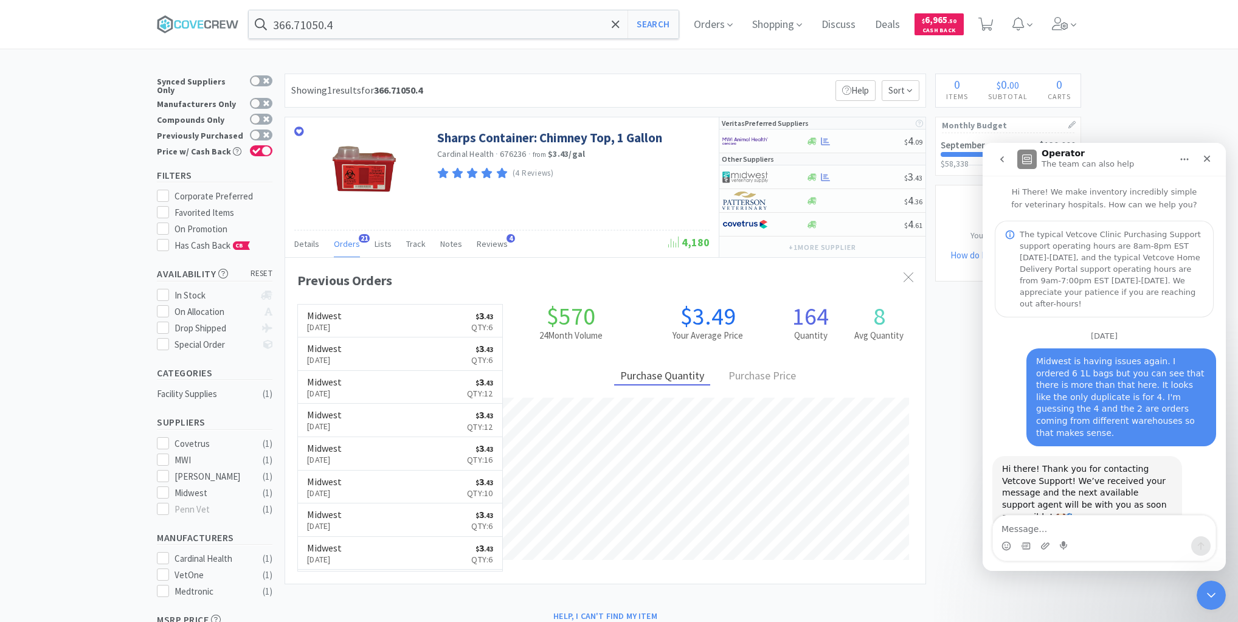
scroll to position [1, 0]
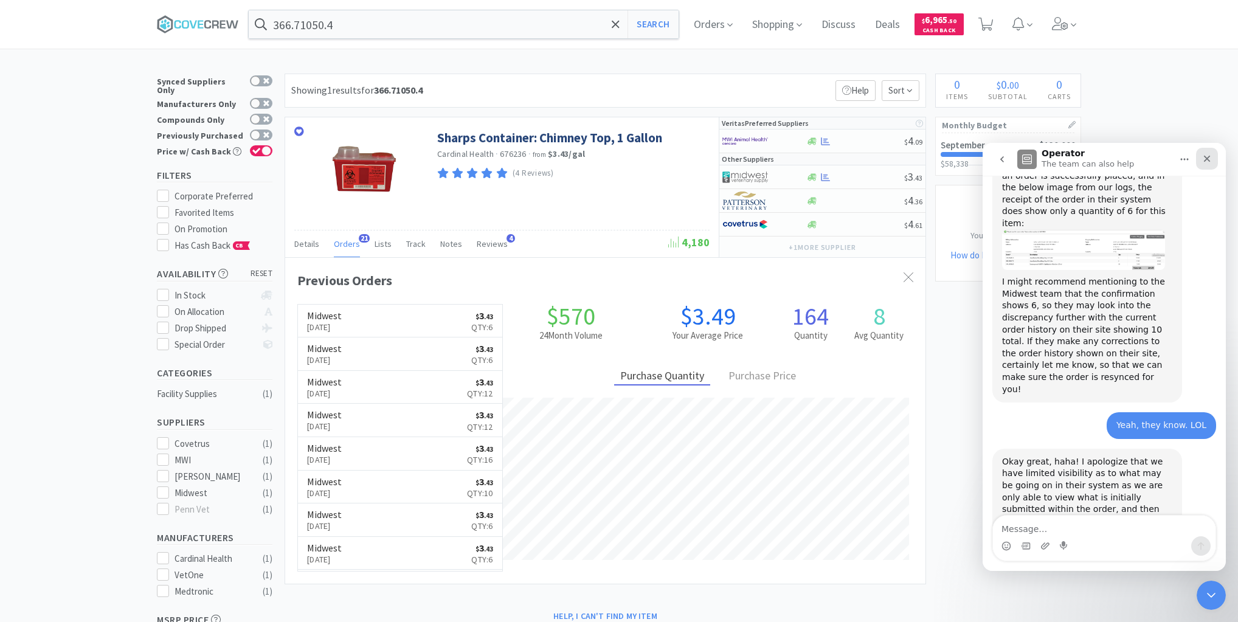
click at [1205, 159] on icon "Close" at bounding box center [1207, 159] width 10 height 10
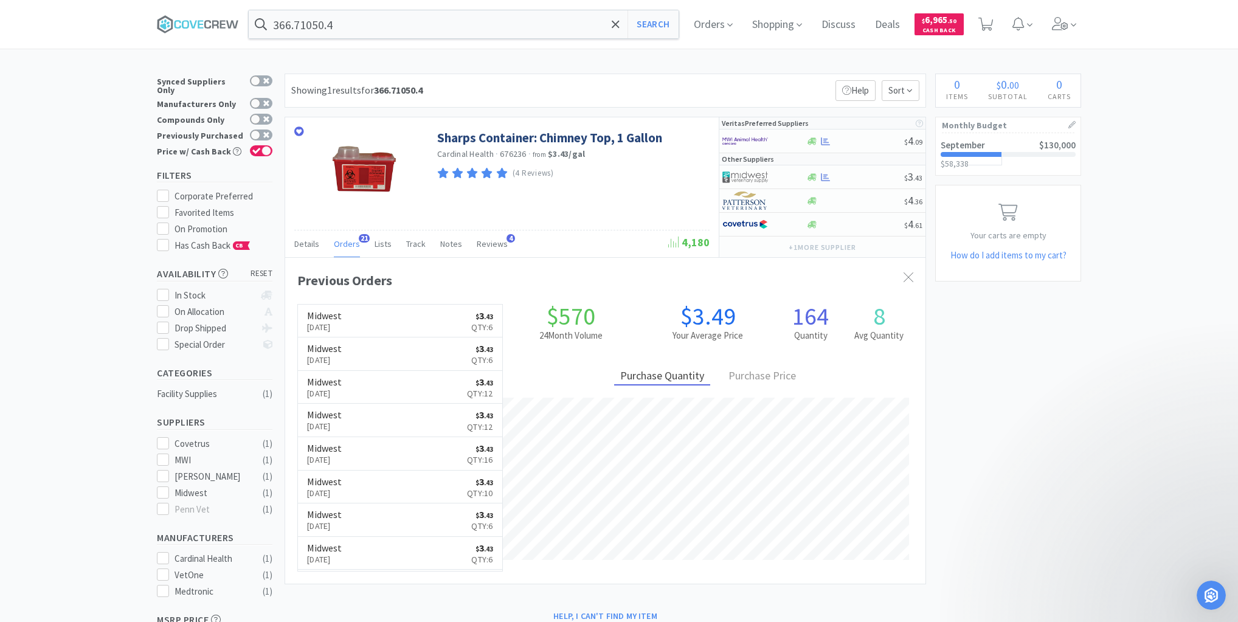
scroll to position [2516, 0]
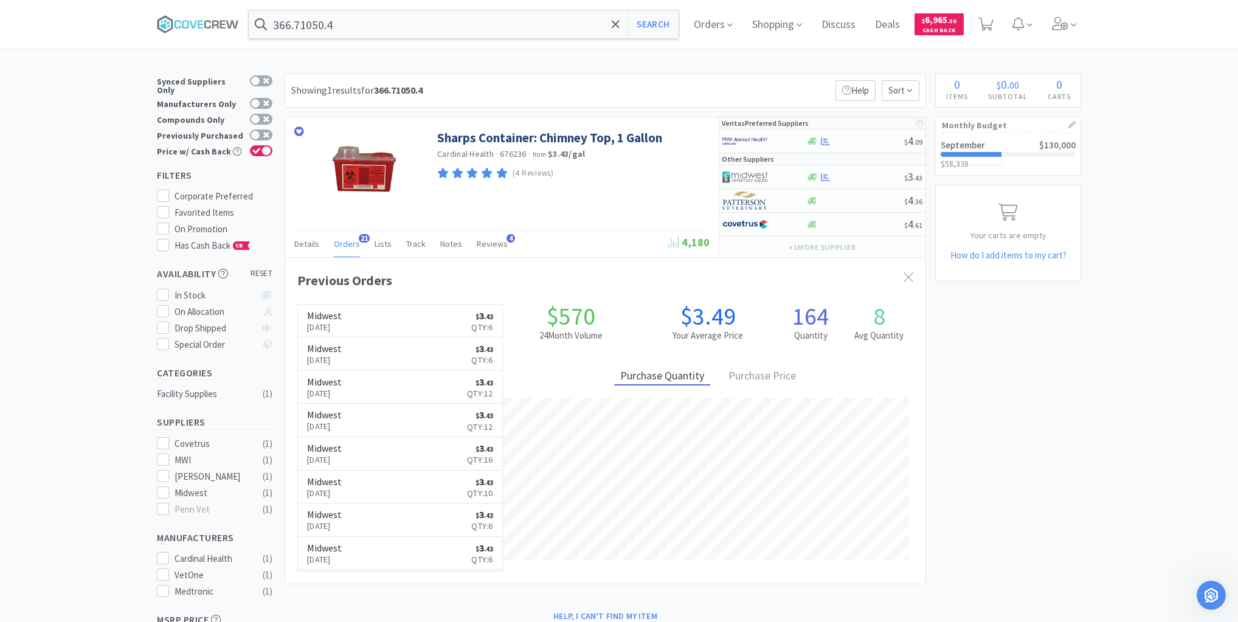
click at [1060, 424] on div "× Filter Results Synced Suppliers Only Manufacturers Only Compounds Only Previo…" at bounding box center [619, 417] width 924 height 686
